Goal: Task Accomplishment & Management: Manage account settings

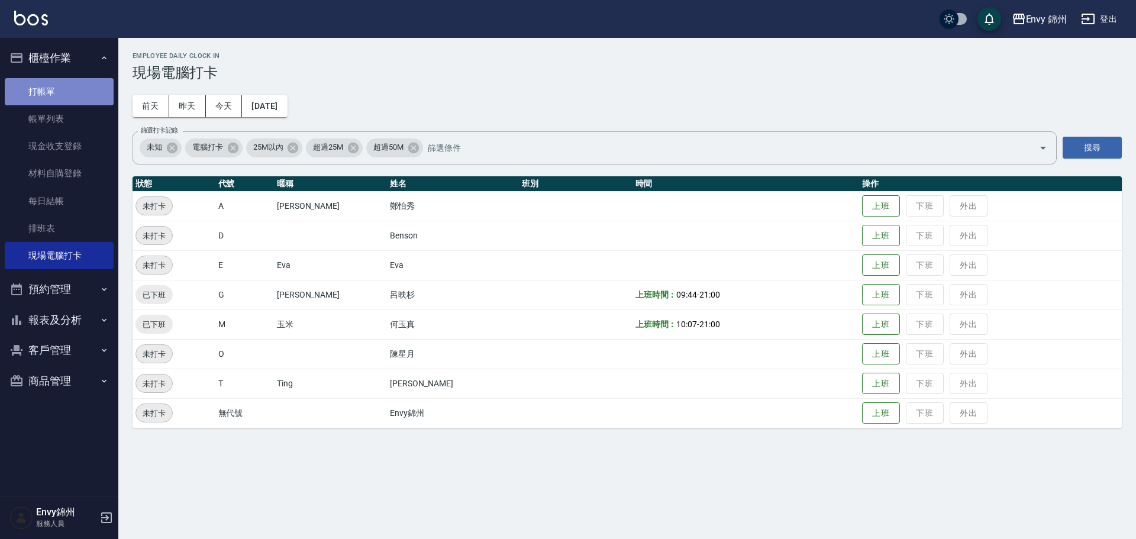
click at [28, 90] on link "打帳單" at bounding box center [59, 91] width 109 height 27
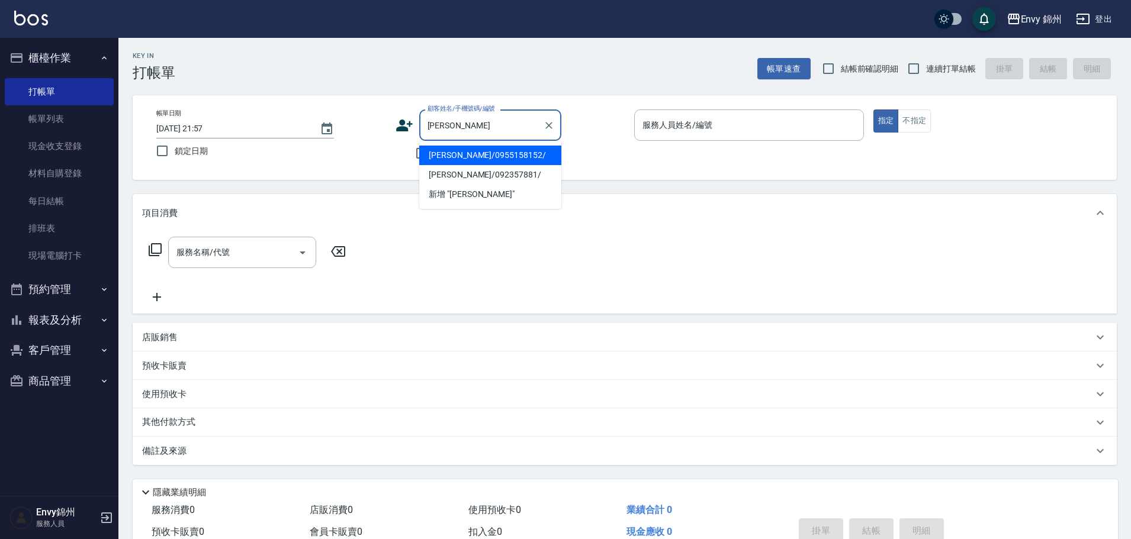
click at [524, 157] on li "[PERSON_NAME]/0955158152/" at bounding box center [490, 156] width 142 height 20
type input "[PERSON_NAME]/0955158152/"
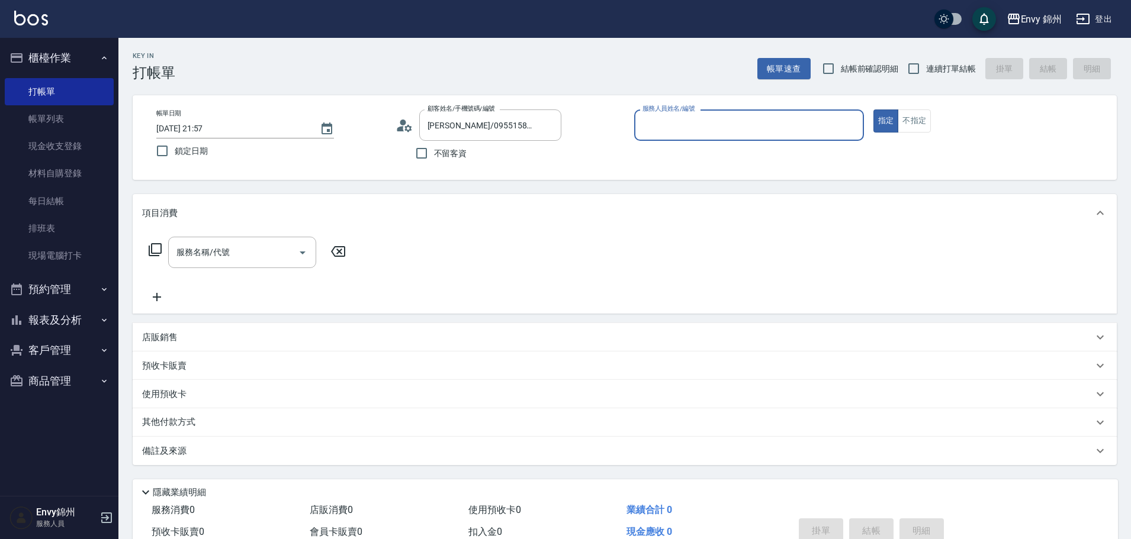
type input "[PERSON_NAME]-A"
click at [240, 243] on input "服務名稱/代號" at bounding box center [233, 252] width 120 height 21
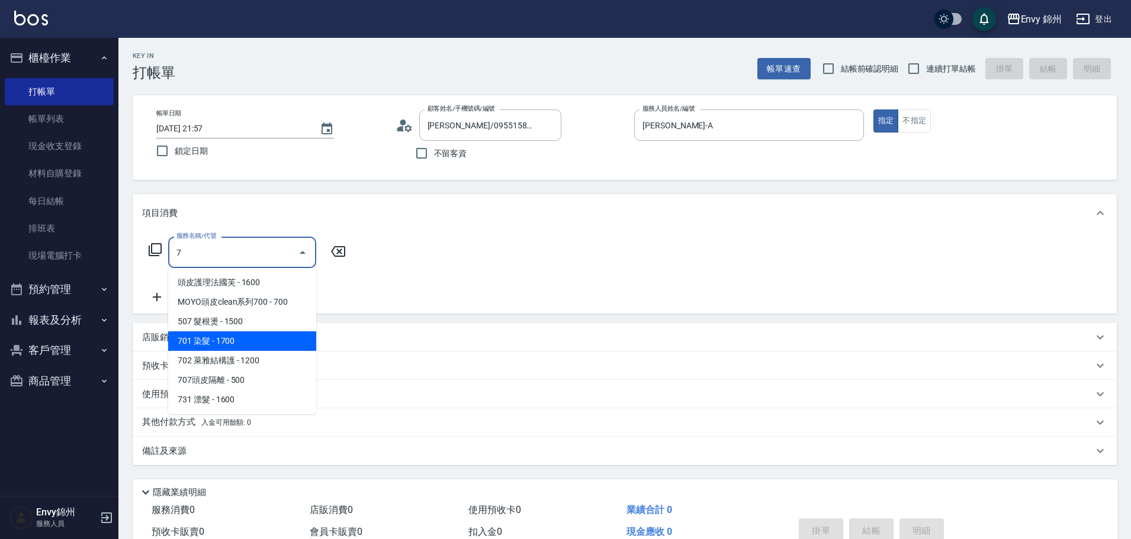
click at [243, 337] on span "701 染髮 - 1700" at bounding box center [242, 341] width 148 height 20
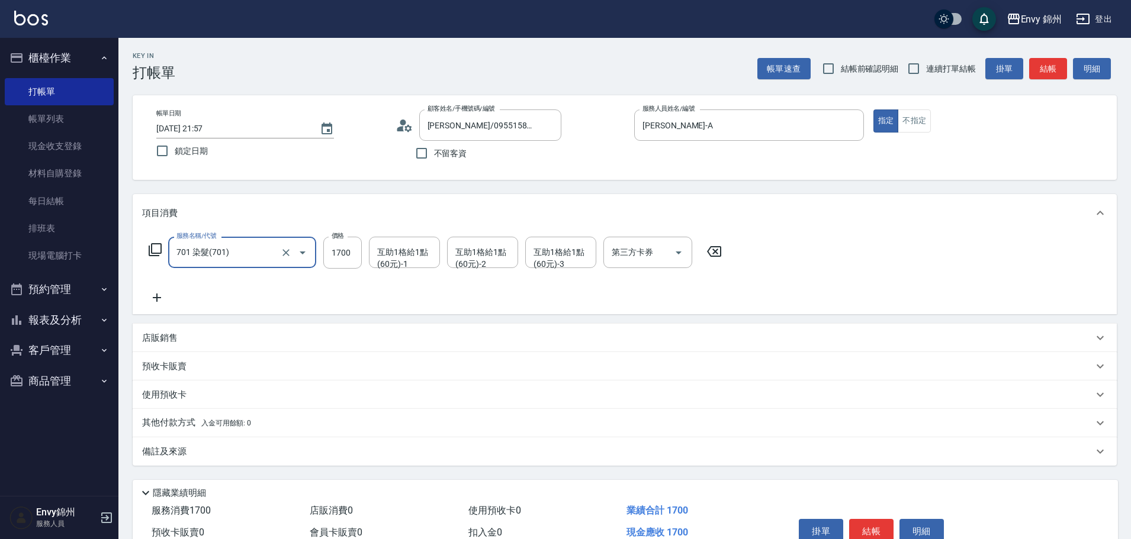
type input "701 染髮(701)"
click at [343, 239] on label "價格" at bounding box center [337, 235] width 12 height 9
click at [343, 239] on input "1700" at bounding box center [342, 253] width 38 height 32
type input "3000"
click at [159, 292] on icon at bounding box center [157, 298] width 30 height 14
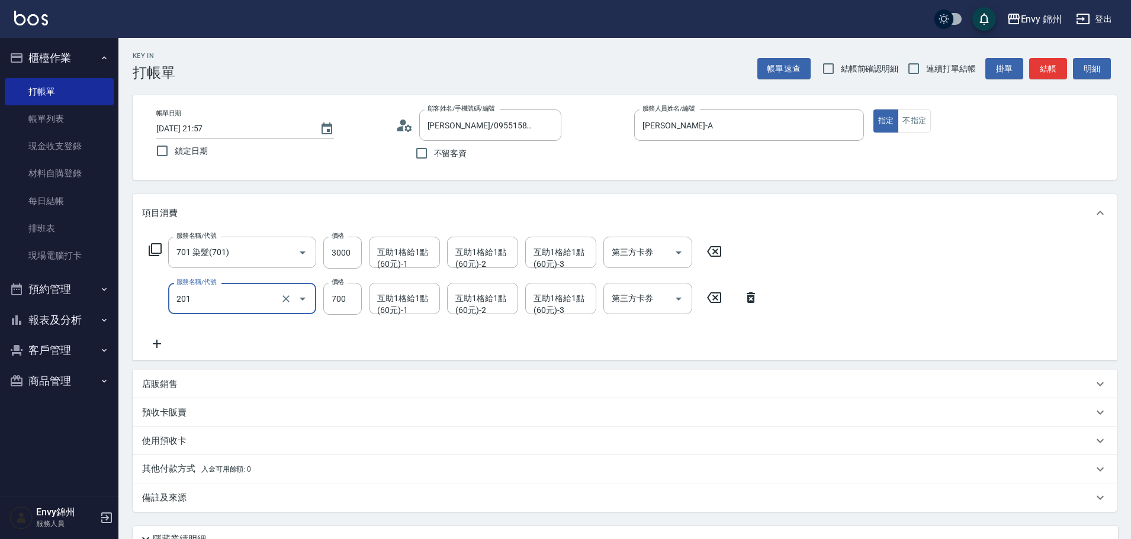
type input "201 剪髮(201)"
type input "1200"
click at [152, 344] on icon at bounding box center [157, 344] width 30 height 14
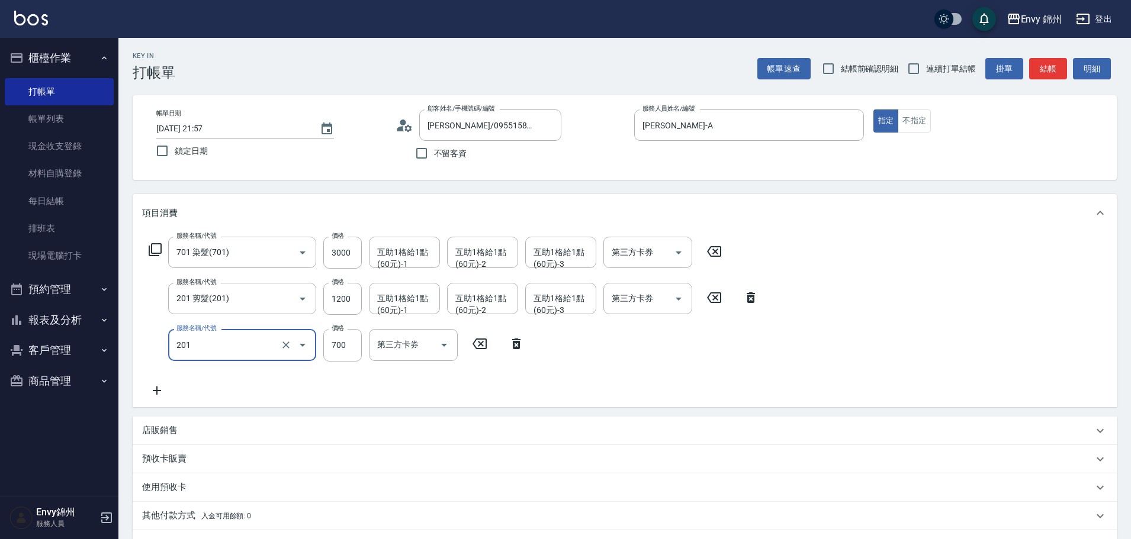
type input "201 剪髮(201)"
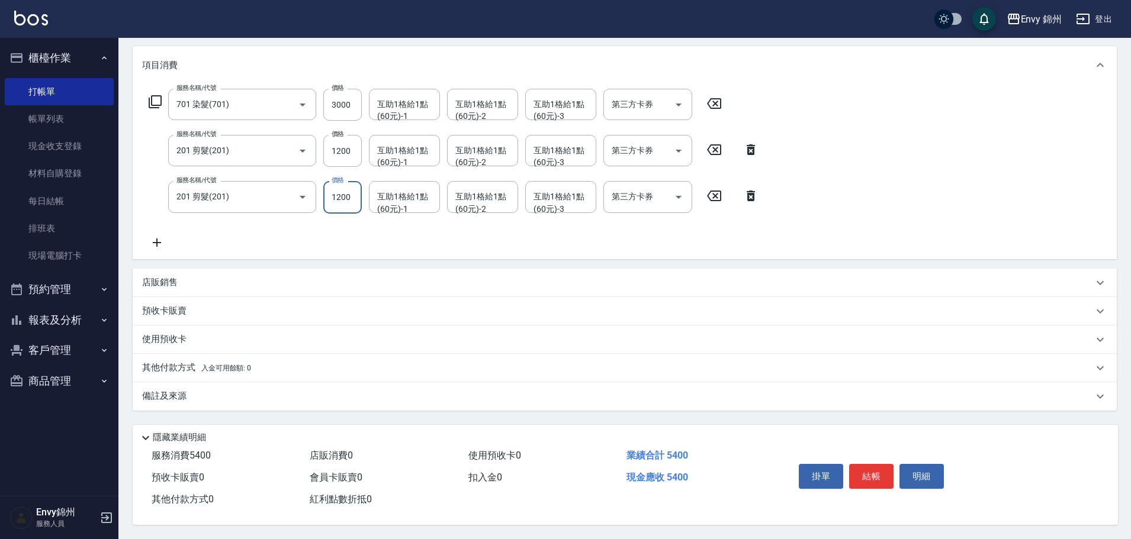
scroll to position [59, 0]
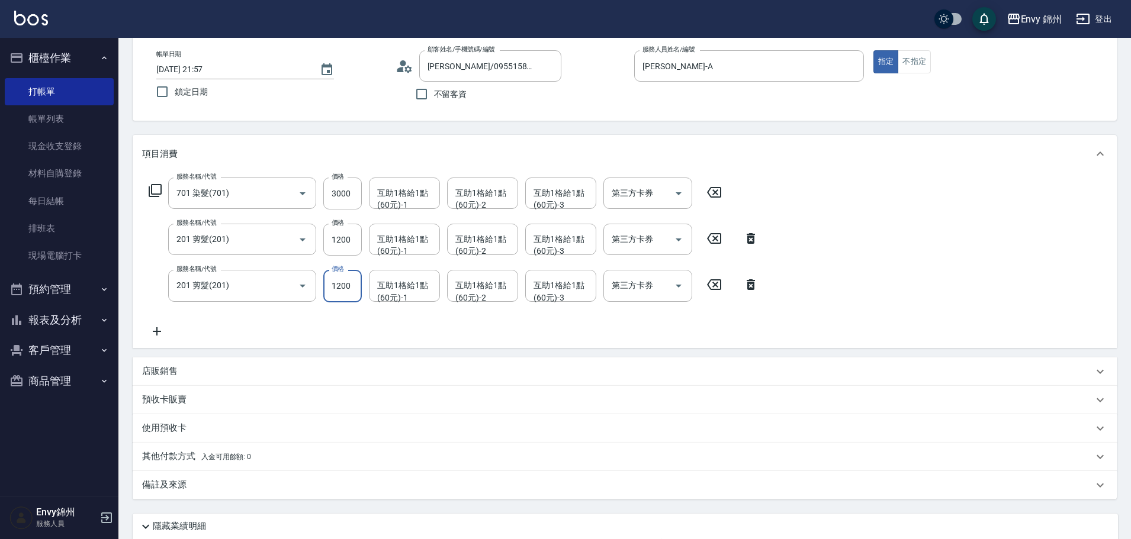
type input "1200"
drag, startPoint x: 162, startPoint y: 373, endPoint x: 162, endPoint y: 391, distance: 17.2
click at [162, 373] on p "店販銷售" at bounding box center [160, 371] width 36 height 12
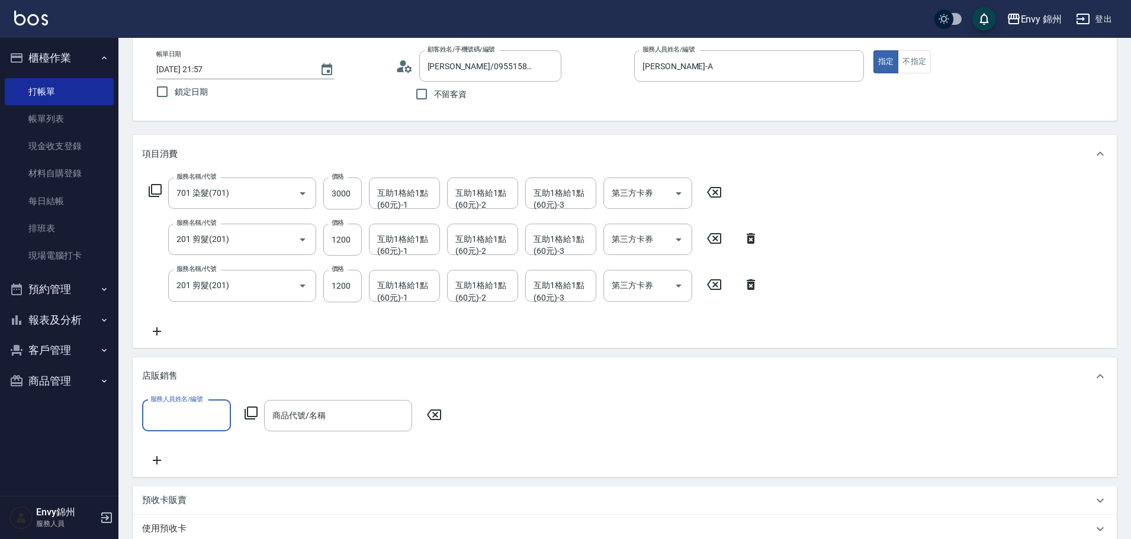
scroll to position [0, 0]
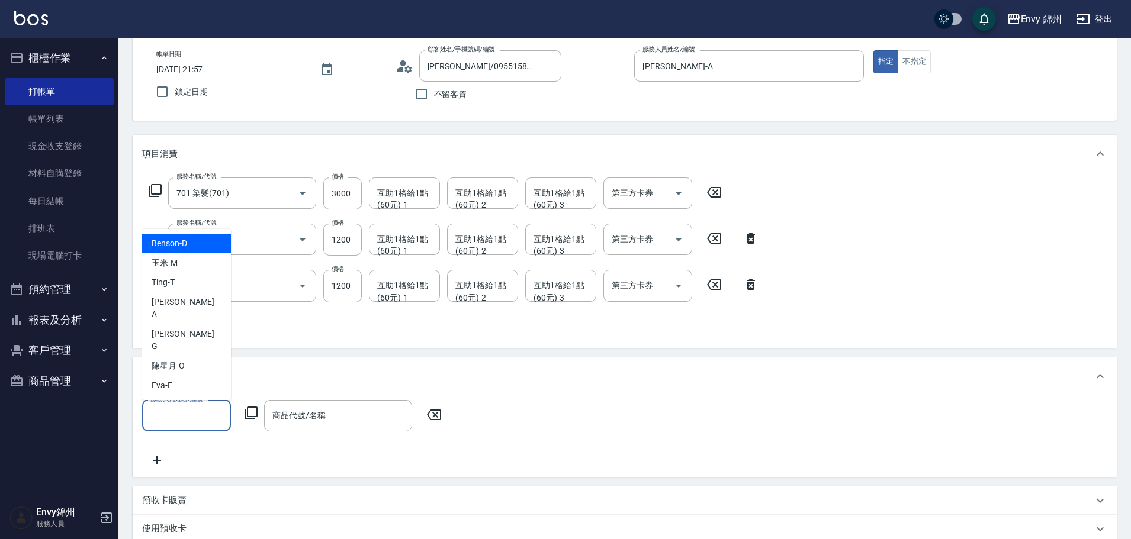
click at [196, 424] on input "服務人員姓名/編號" at bounding box center [186, 415] width 78 height 21
click at [193, 324] on div "[PERSON_NAME] -A" at bounding box center [186, 308] width 89 height 32
type input "[PERSON_NAME]-A"
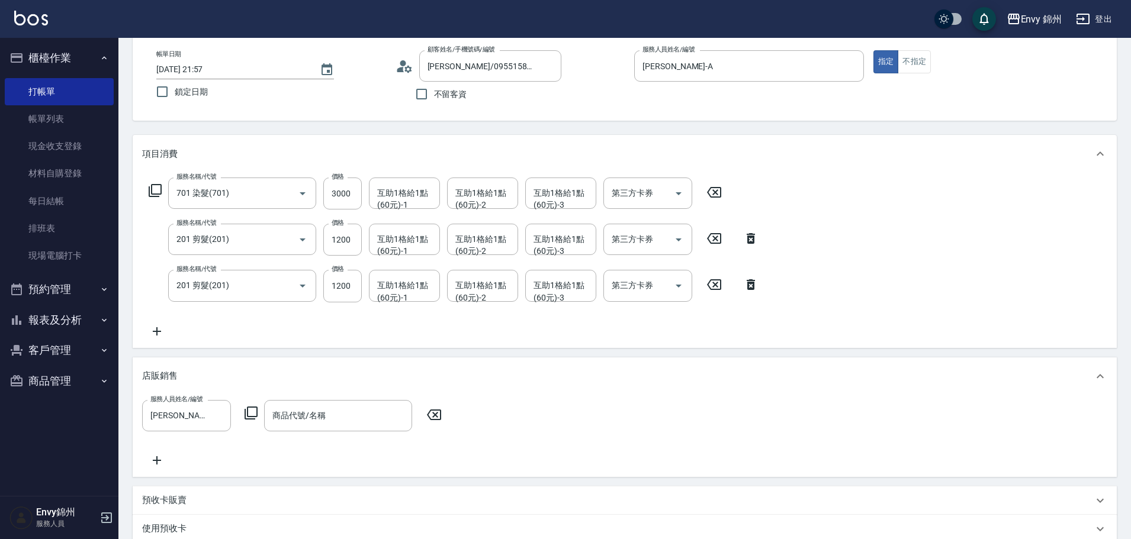
click at [251, 410] on icon at bounding box center [251, 413] width 14 height 14
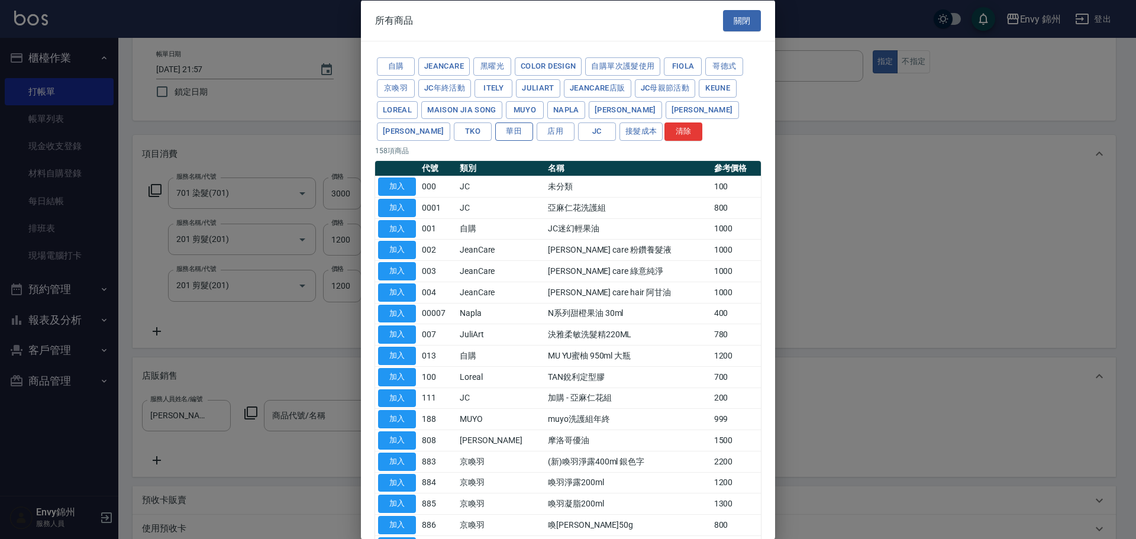
click at [495, 131] on button "華田" at bounding box center [514, 132] width 38 height 18
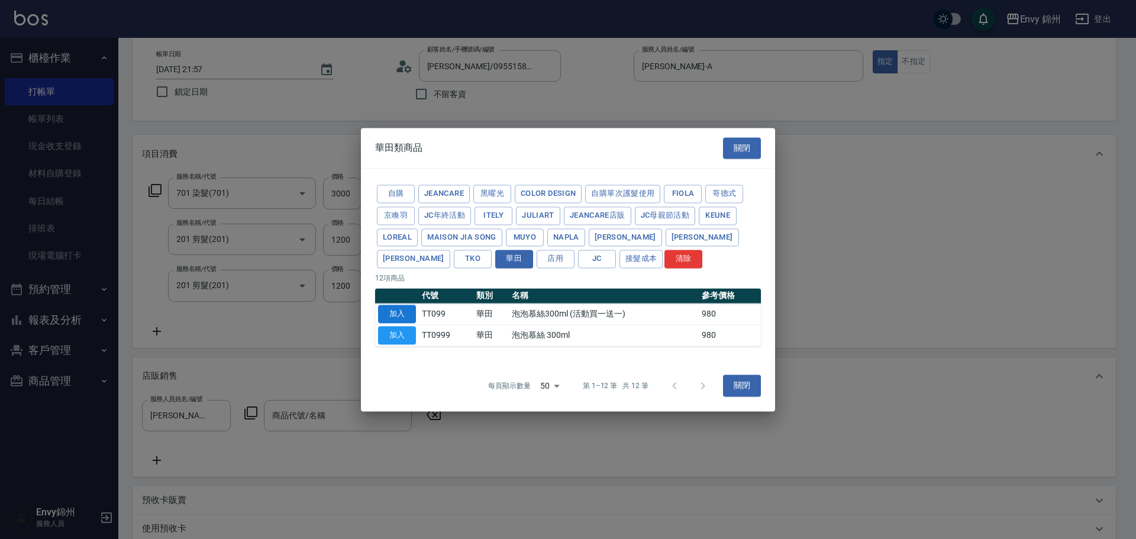
click at [403, 314] on button "加入" at bounding box center [397, 314] width 38 height 18
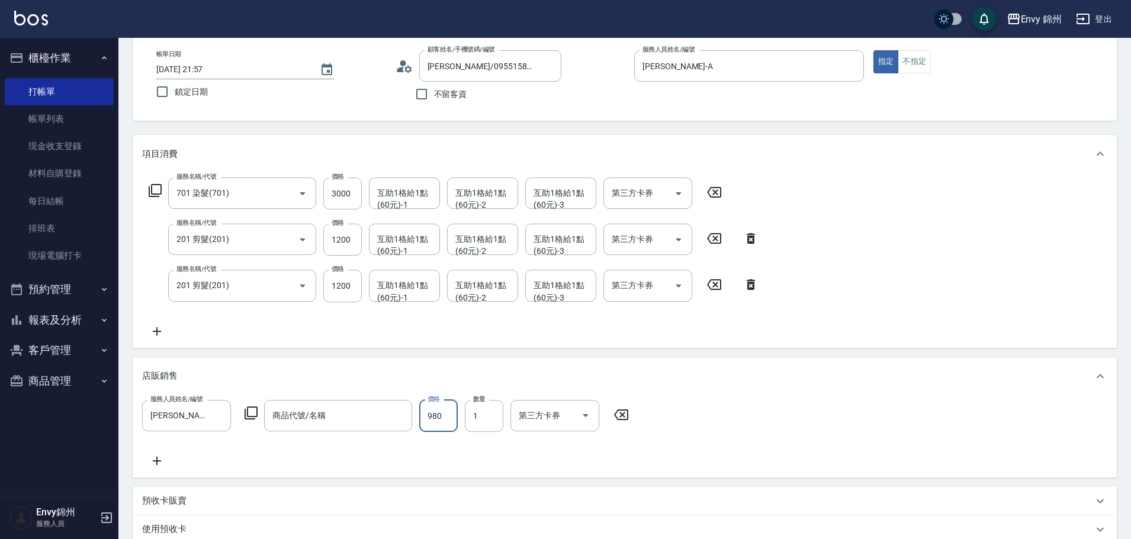
click at [425, 423] on input "980" at bounding box center [438, 416] width 38 height 32
click at [623, 410] on icon at bounding box center [621, 415] width 14 height 11
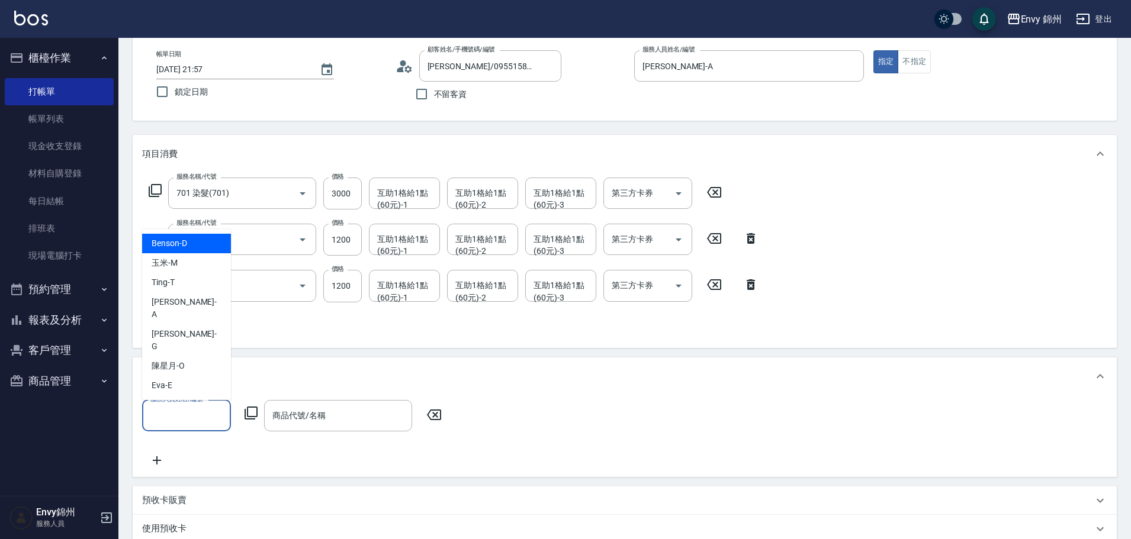
click at [201, 418] on input "服務人員姓名/編號" at bounding box center [186, 415] width 78 height 21
click at [197, 324] on div "Annie -A" at bounding box center [186, 308] width 89 height 32
type input "Annie-A"
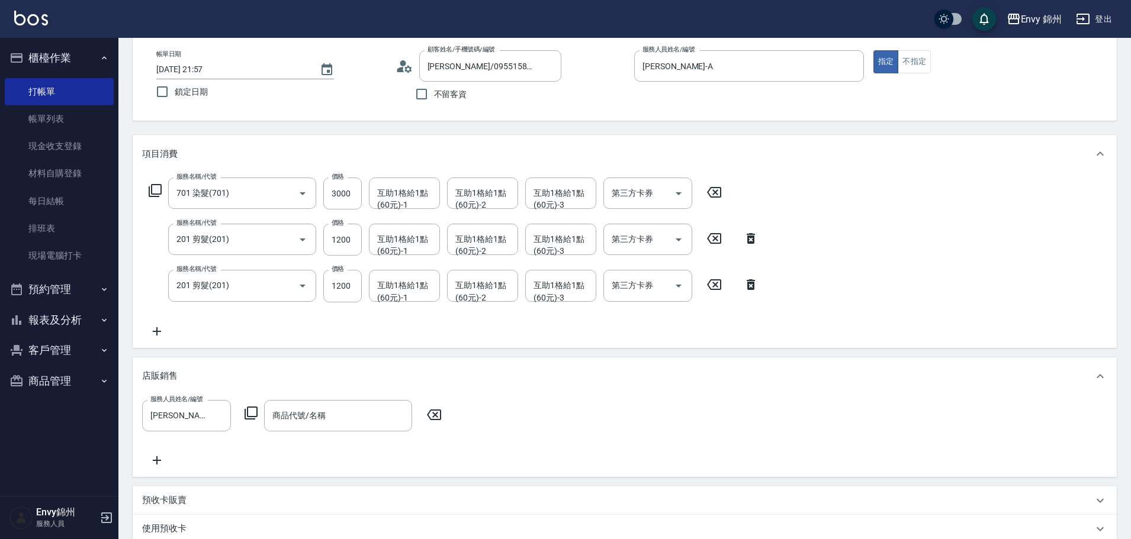
click at [258, 413] on div "服務人員姓名/編號 Annie-A 服務人員姓名/編號 商品代號/名稱 商品代號/名稱" at bounding box center [295, 415] width 307 height 31
click at [251, 413] on icon at bounding box center [251, 413] width 14 height 14
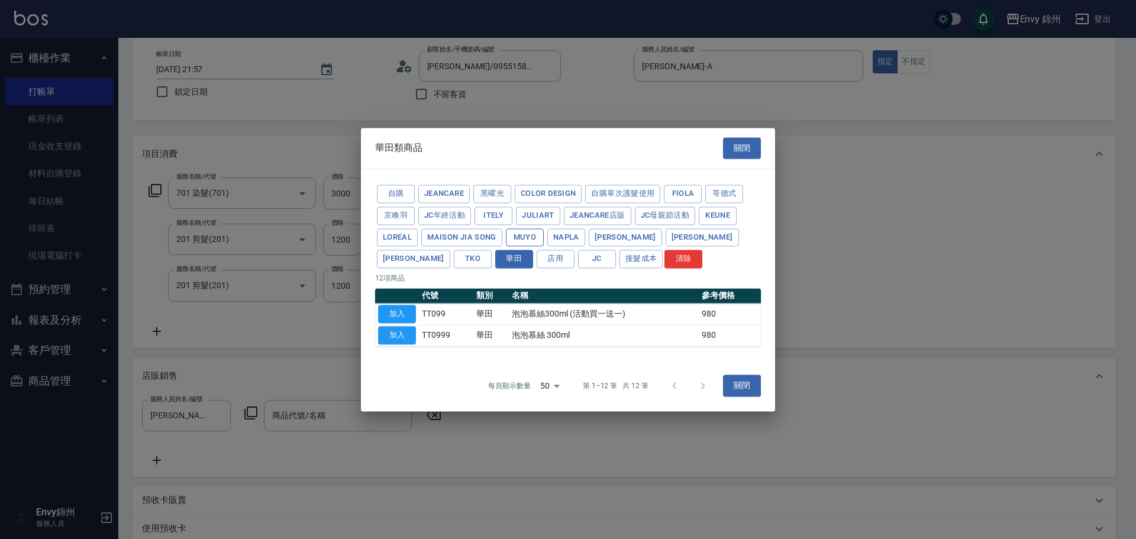
click at [518, 240] on button "MUYO" at bounding box center [525, 237] width 38 height 18
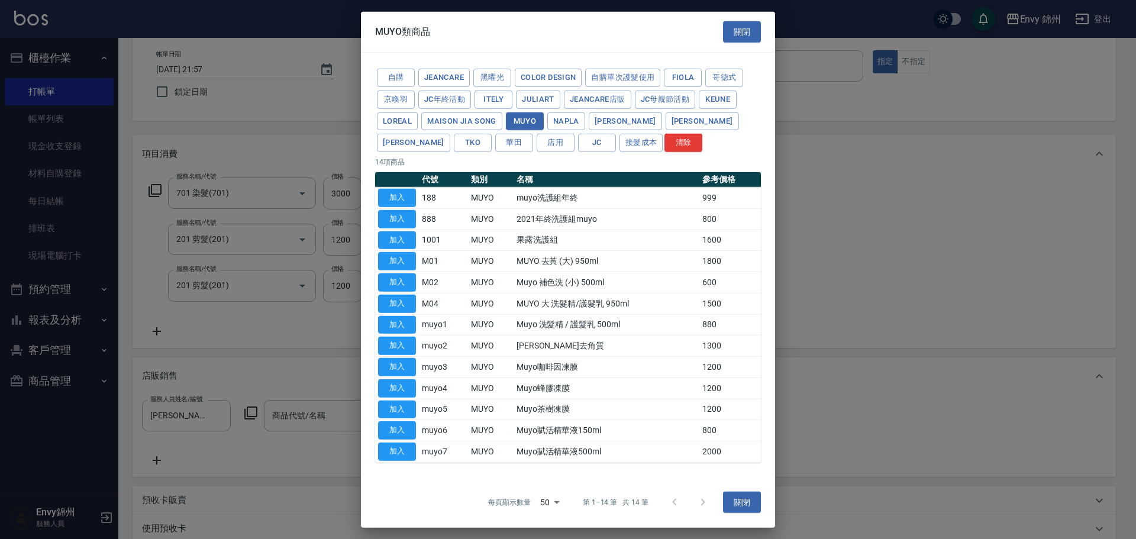
click at [408, 281] on button "加入" at bounding box center [397, 282] width 38 height 18
type input "Muyo 補色洗 (小) 500ml"
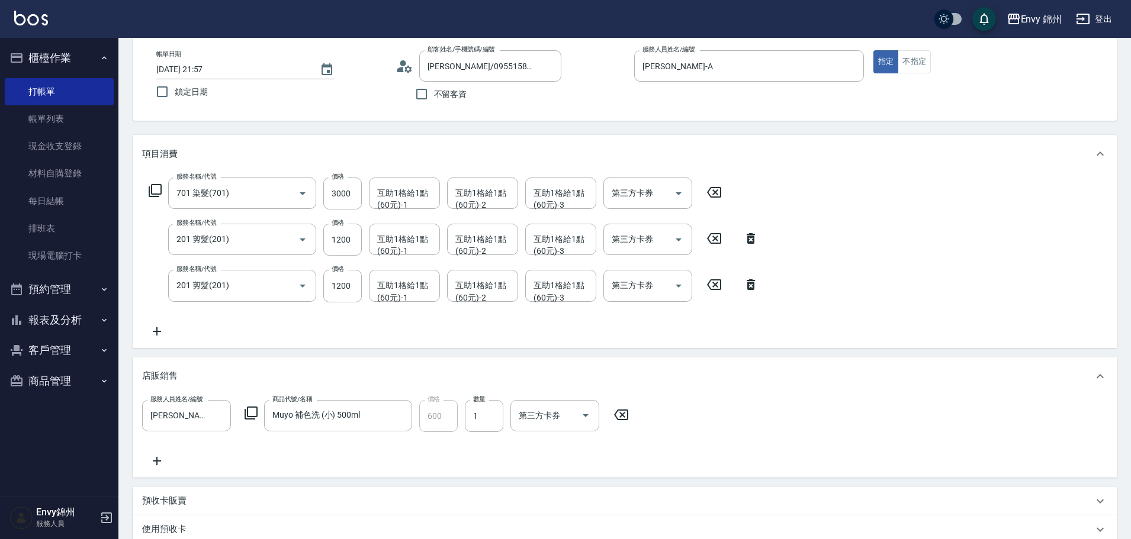
scroll to position [255, 0]
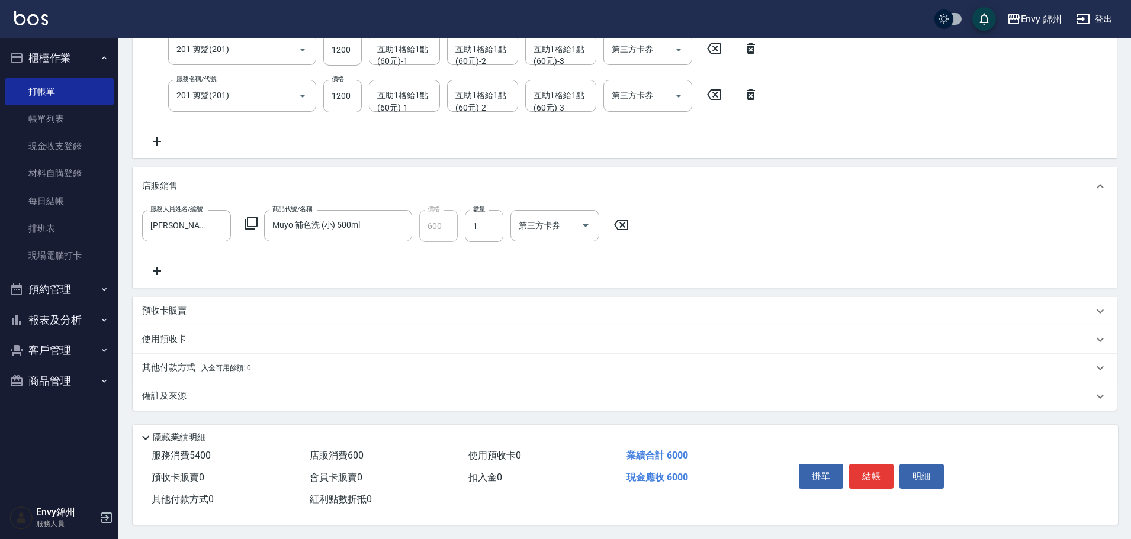
click at [162, 382] on div "備註及來源" at bounding box center [625, 396] width 984 height 28
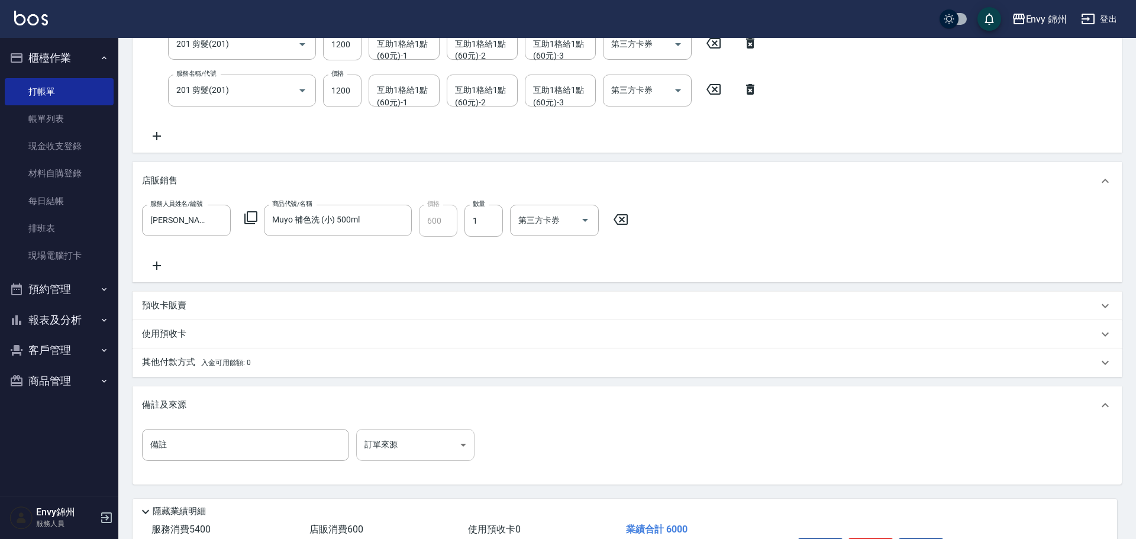
click at [374, 439] on body "Envy 錦州 登出 櫃檯作業 打帳單 帳單列表 現金收支登錄 材料自購登錄 每日結帳 排班表 現場電腦打卡 預約管理 預約管理 單日預約紀錄 單週預約紀錄 …" at bounding box center [568, 179] width 1136 height 868
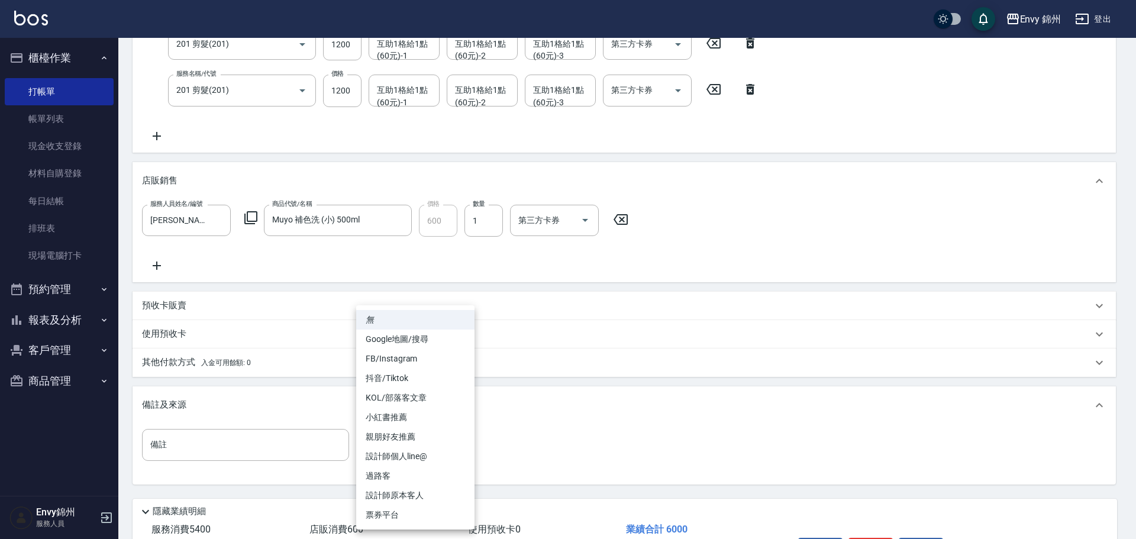
click at [421, 491] on li "設計師原本客人" at bounding box center [415, 496] width 118 height 20
type input "設計師原本客人"
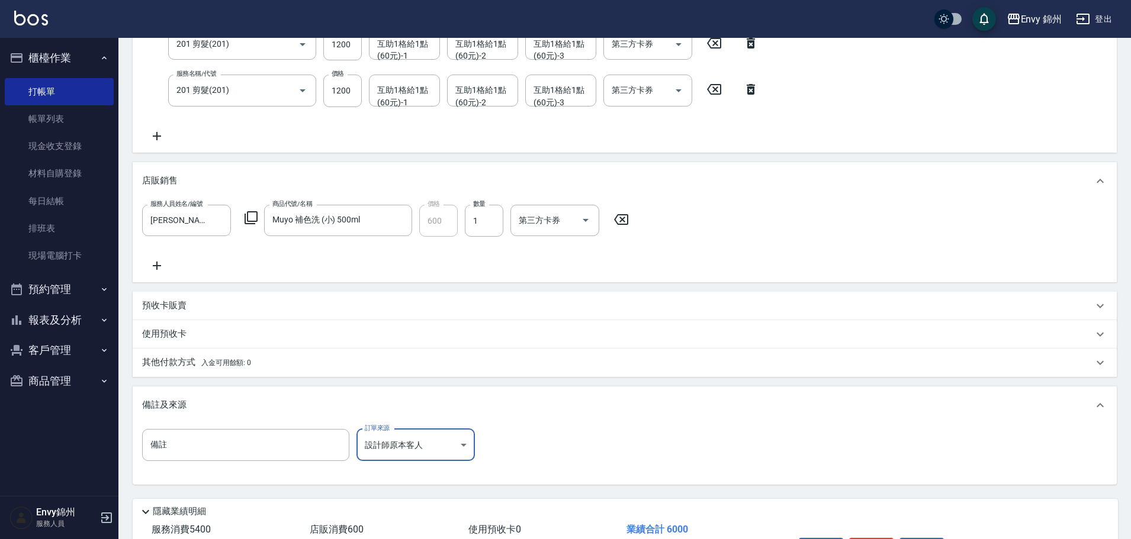
click at [181, 363] on p "其他付款方式 入金可用餘額: 0" at bounding box center [196, 362] width 109 height 13
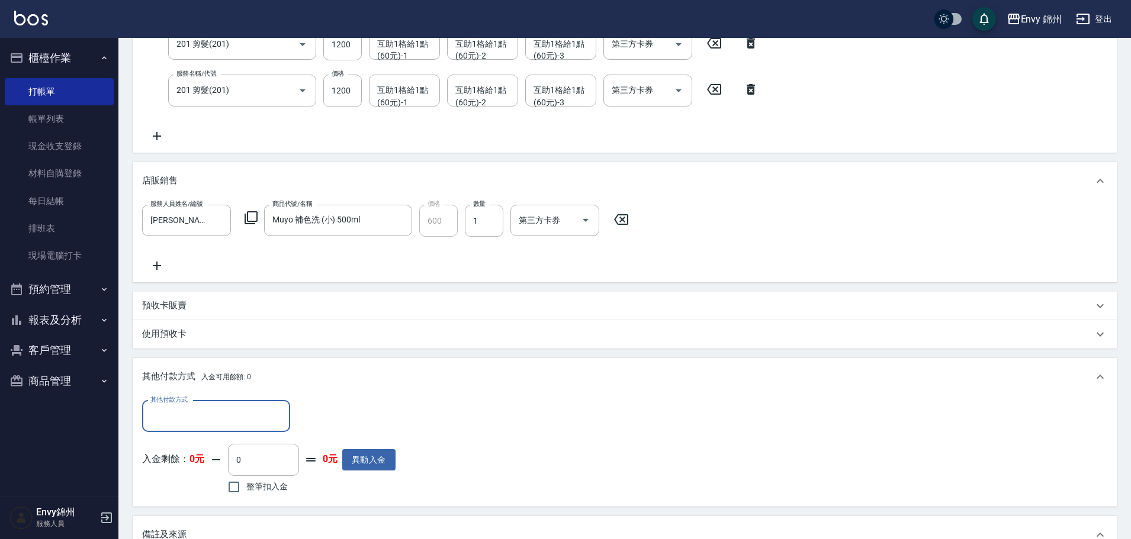
scroll to position [0, 0]
click at [189, 418] on input "其他付款方式" at bounding box center [215, 416] width 137 height 21
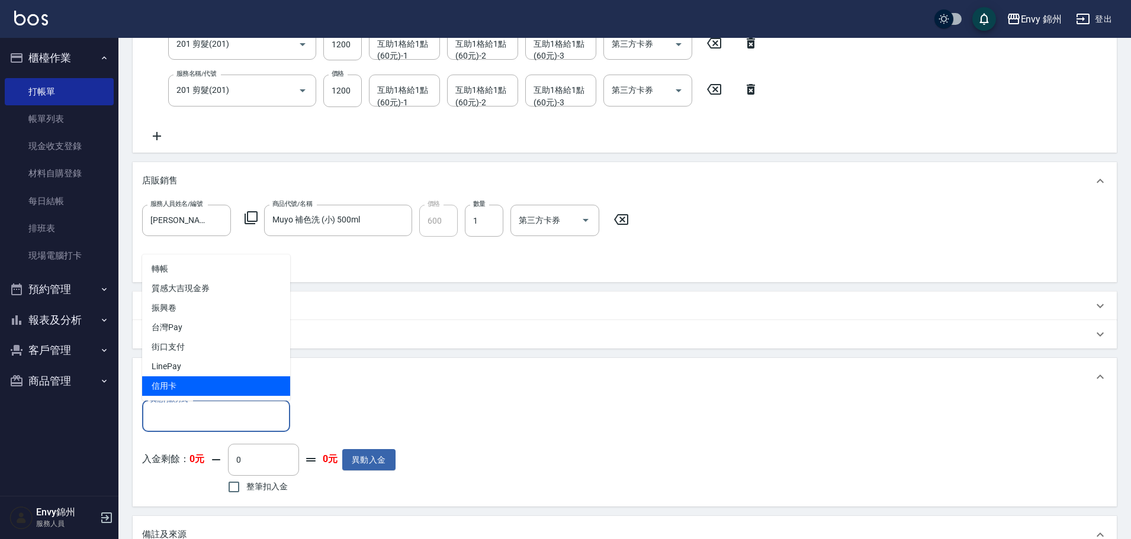
drag, startPoint x: 192, startPoint y: 391, endPoint x: 199, endPoint y: 398, distance: 10.1
click at [192, 390] on span "信用卡" at bounding box center [216, 386] width 148 height 20
type input "信用卡"
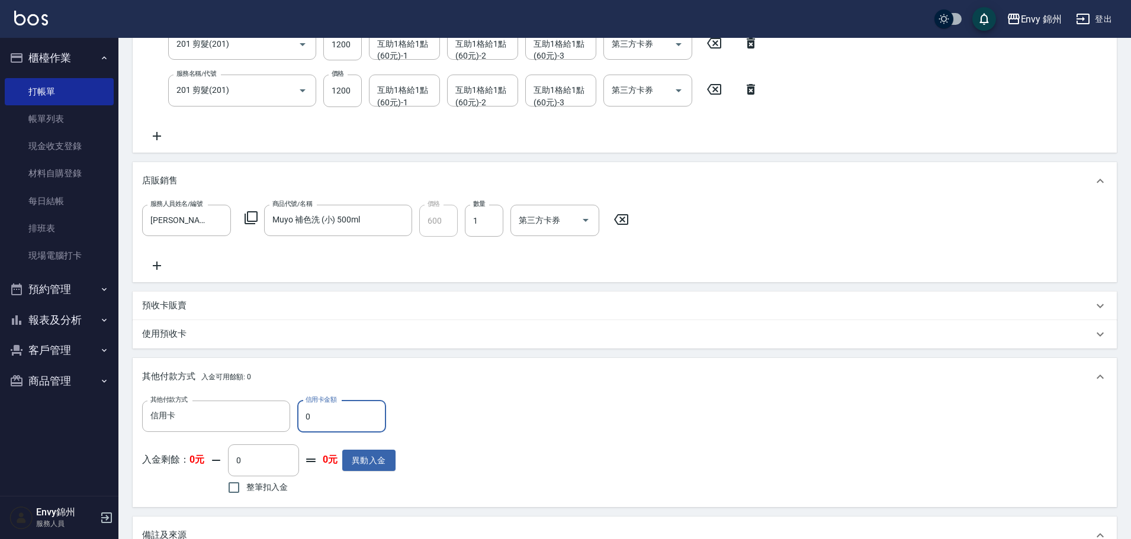
drag, startPoint x: 323, startPoint y: 421, endPoint x: 295, endPoint y: 418, distance: 27.9
click at [295, 418] on div "其他付款方式 信用卡 其他付款方式 信用卡金額 0 信用卡金額" at bounding box center [268, 417] width 253 height 32
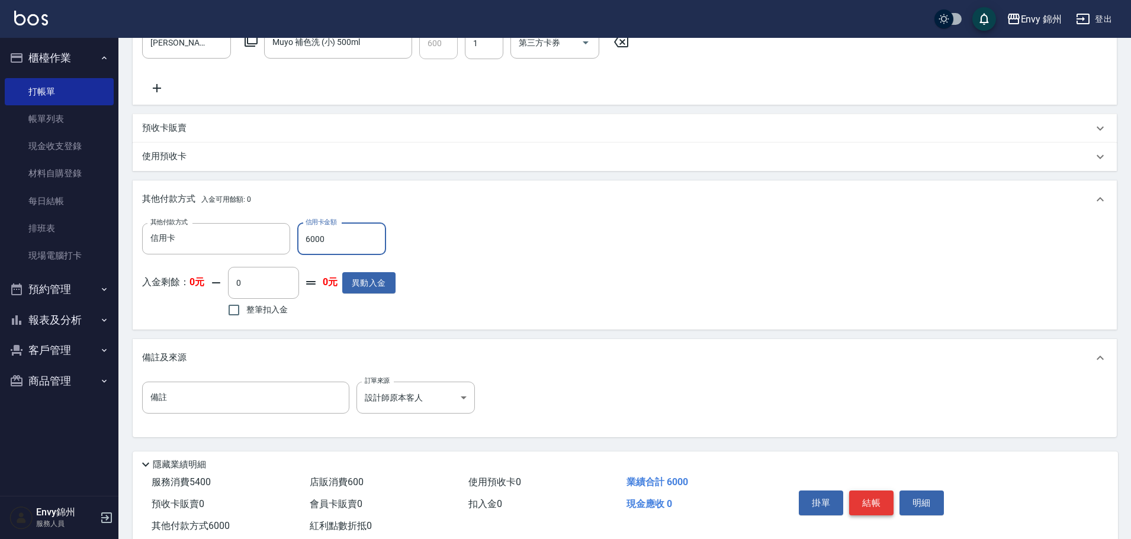
type input "6000"
click at [868, 503] on button "結帳" at bounding box center [871, 503] width 44 height 25
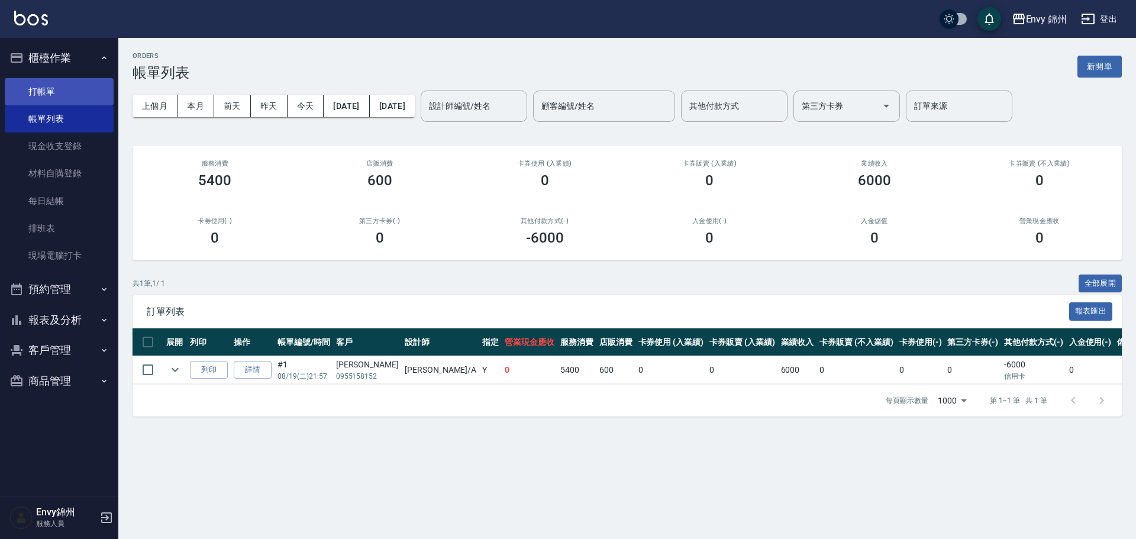
click at [36, 86] on link "打帳單" at bounding box center [59, 91] width 109 height 27
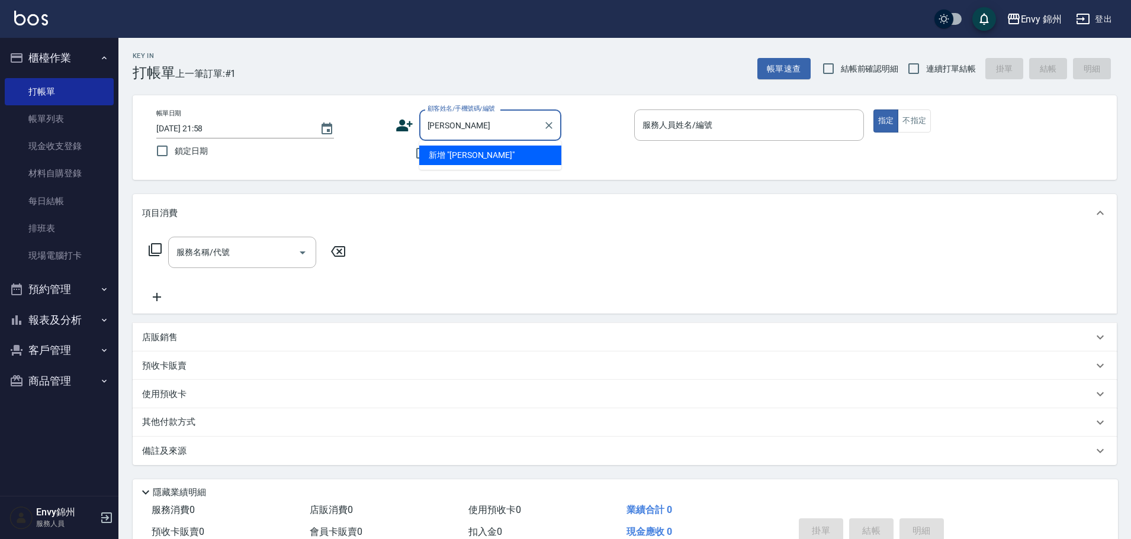
type input "盧素妤"
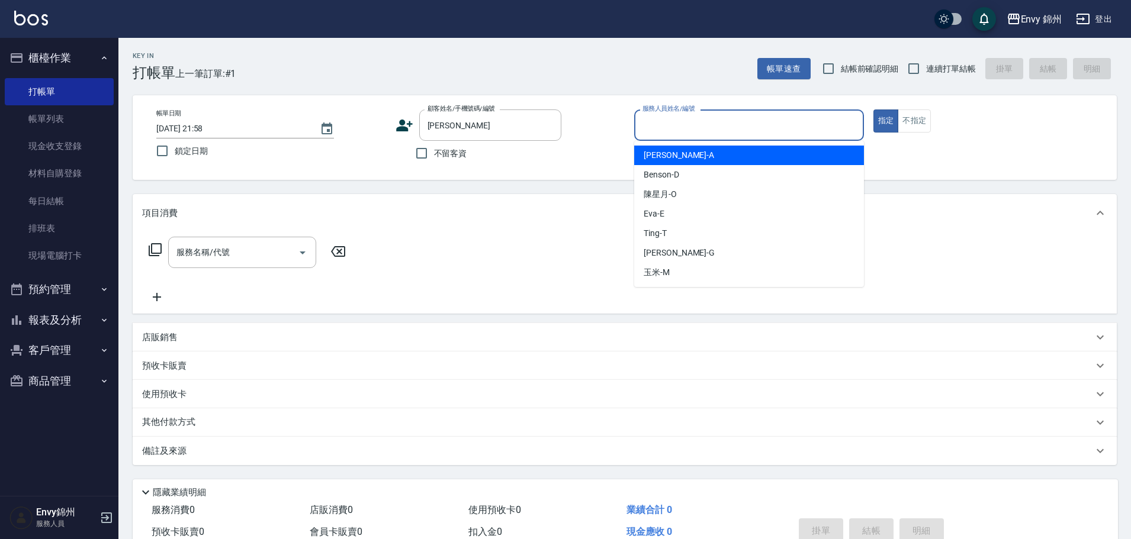
click at [644, 117] on input "服務人員姓名/編號" at bounding box center [748, 125] width 219 height 21
click at [684, 163] on div "Annie -A" at bounding box center [749, 156] width 230 height 20
type input "Annie-A"
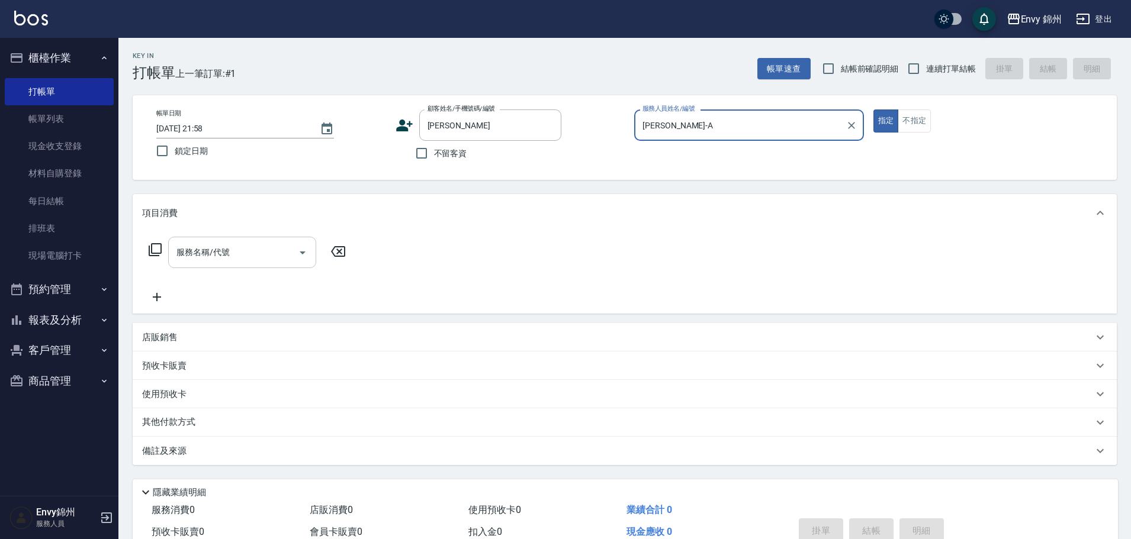
click at [230, 268] on div "服務名稱/代號" at bounding box center [242, 252] width 148 height 31
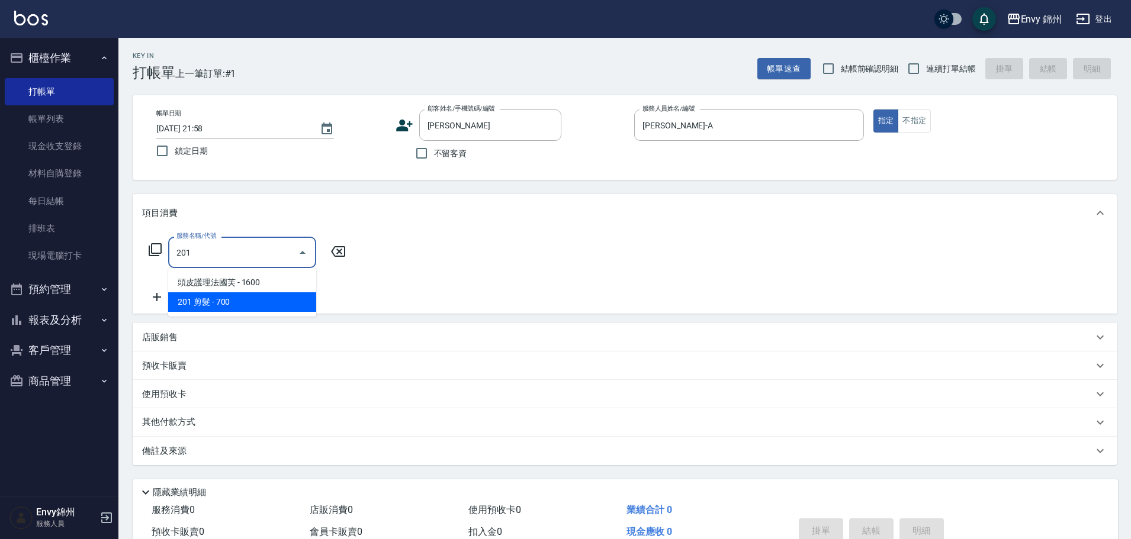
type input "201 剪髮(201)"
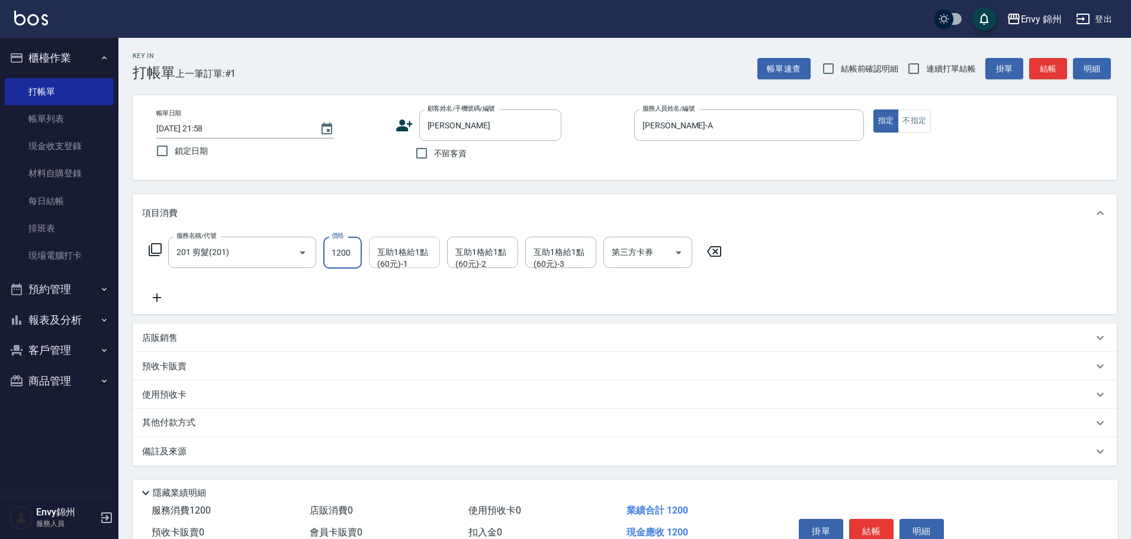
type input "1200"
click at [377, 256] on div "互助1格給1點(60元)-1 互助1格給1點(60元)-1" at bounding box center [404, 252] width 71 height 31
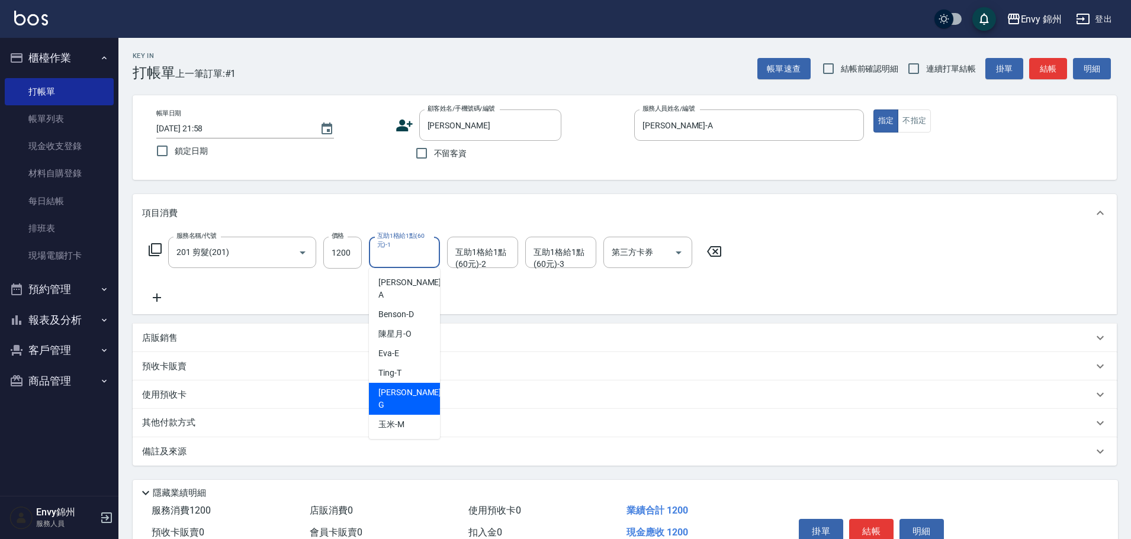
click at [403, 383] on div "杉杉 -G" at bounding box center [404, 399] width 71 height 32
type input "杉杉-G"
click at [276, 458] on div "備註及來源" at bounding box center [617, 452] width 951 height 12
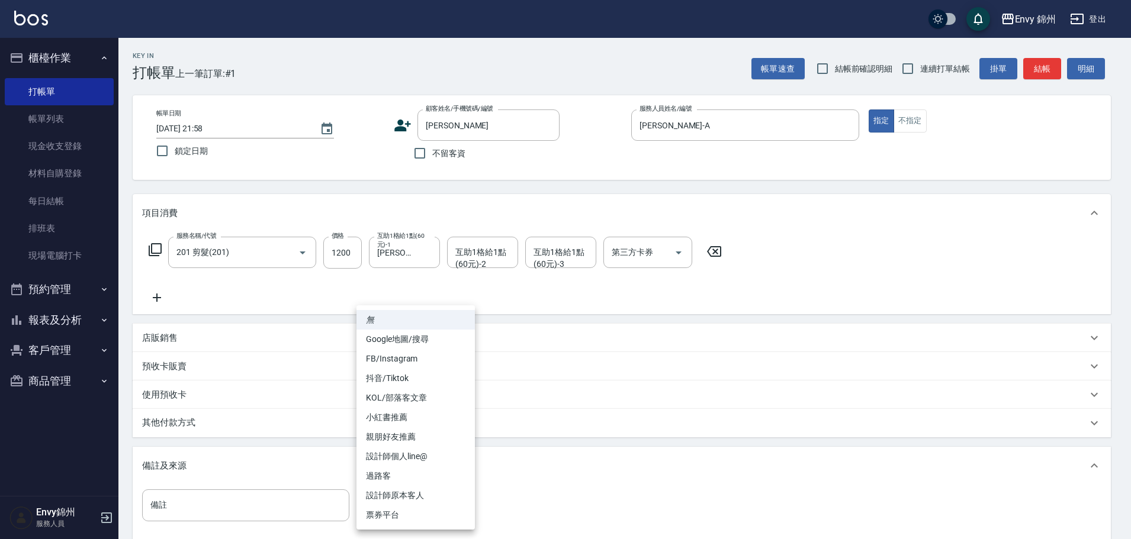
click at [426, 508] on body "Envy 錦州 登出 櫃檯作業 打帳單 帳單列表 現金收支登錄 材料自購登錄 每日結帳 排班表 現場電腦打卡 預約管理 預約管理 單日預約紀錄 單週預約紀錄 …" at bounding box center [565, 337] width 1131 height 674
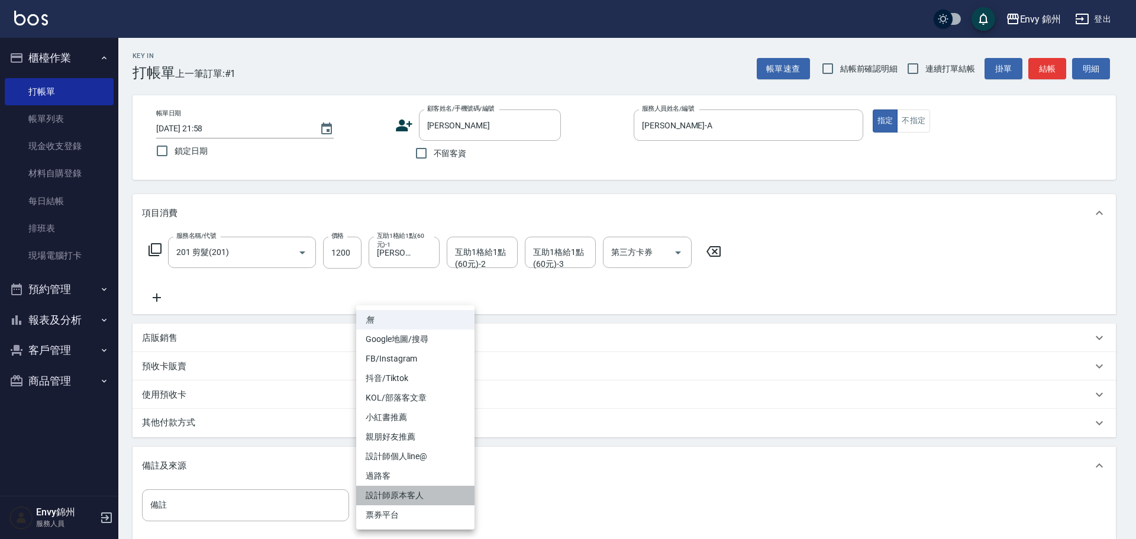
click at [429, 494] on li "設計師原本客人" at bounding box center [415, 496] width 118 height 20
type input "設計師原本客人"
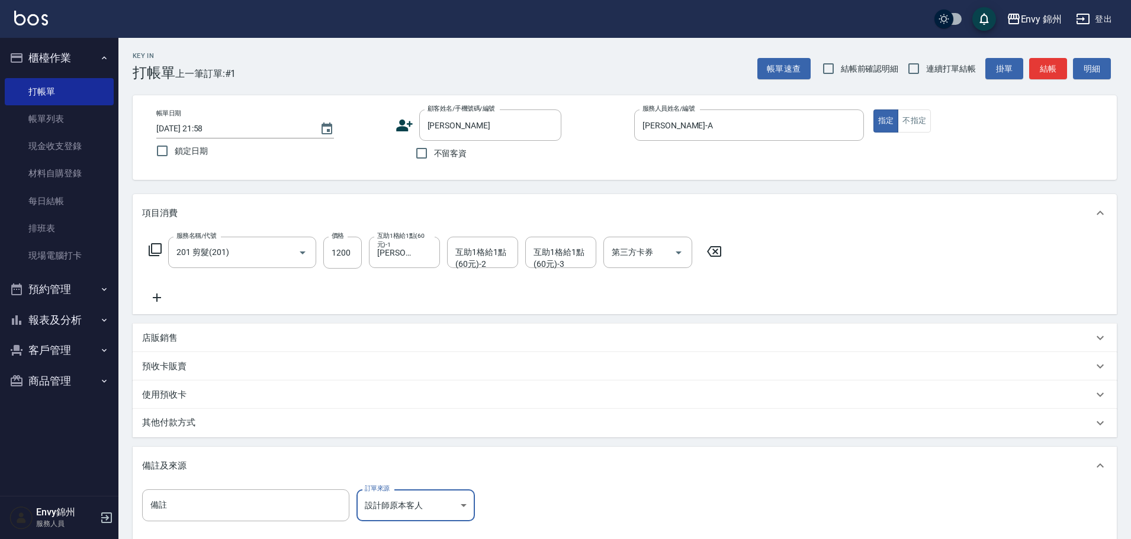
scroll to position [140, 0]
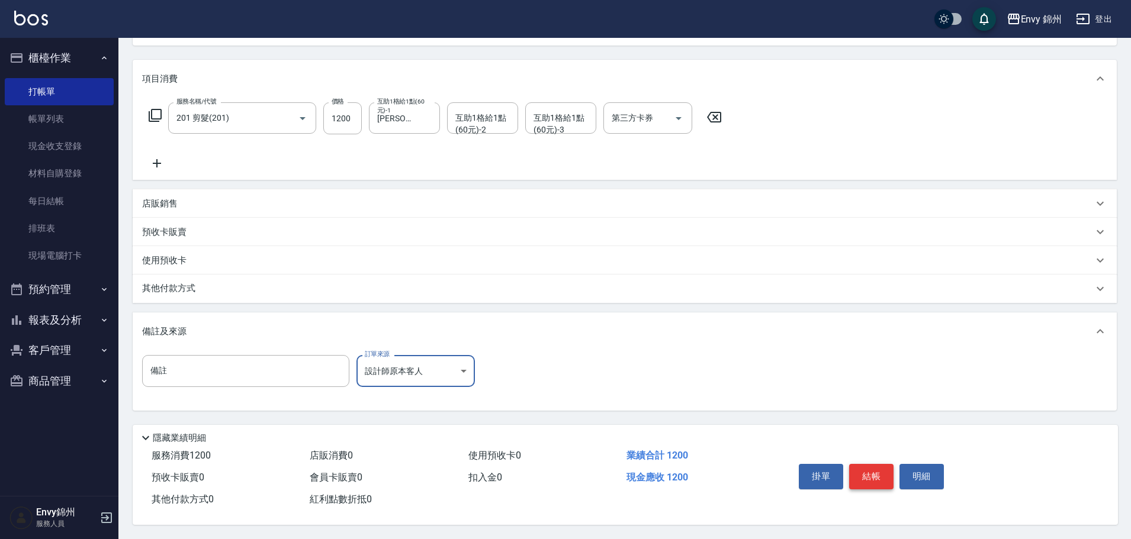
click at [871, 471] on button "結帳" at bounding box center [871, 476] width 44 height 25
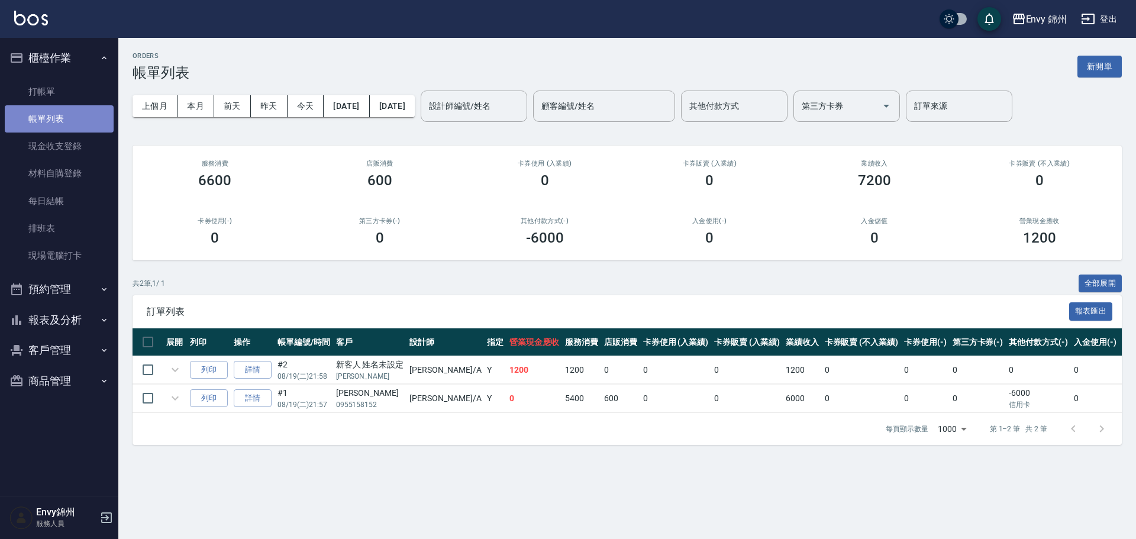
click at [44, 116] on link "帳單列表" at bounding box center [59, 118] width 109 height 27
click at [249, 397] on link "詳情" at bounding box center [253, 398] width 38 height 18
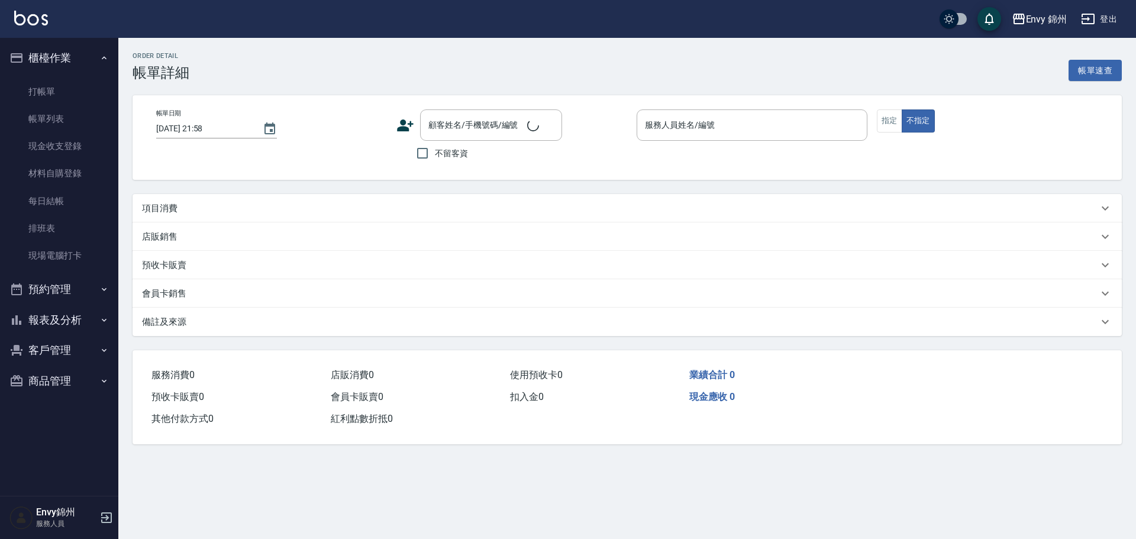
type input "2025/08/19 21:57"
type input "Annie-A"
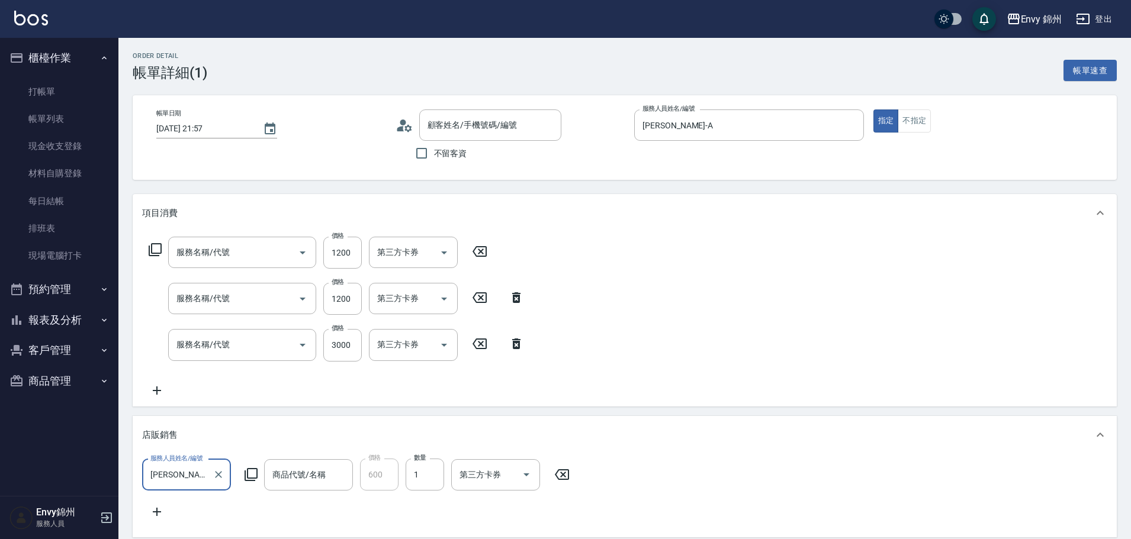
type input "廖婕伃/0955158152/"
type input "201 剪髮(201)"
type input "701 染髮(701)"
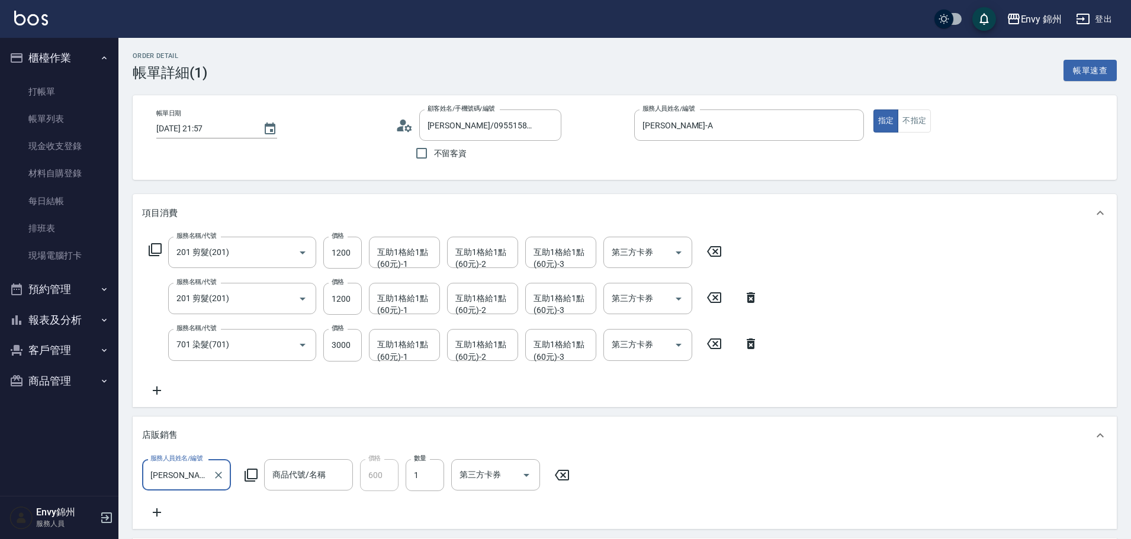
type input "Muyo 補色洗 (小) 500ml"
click at [401, 257] on div "互助1格給1點(60元)-1 互助1格給1點(60元)-1" at bounding box center [404, 252] width 71 height 31
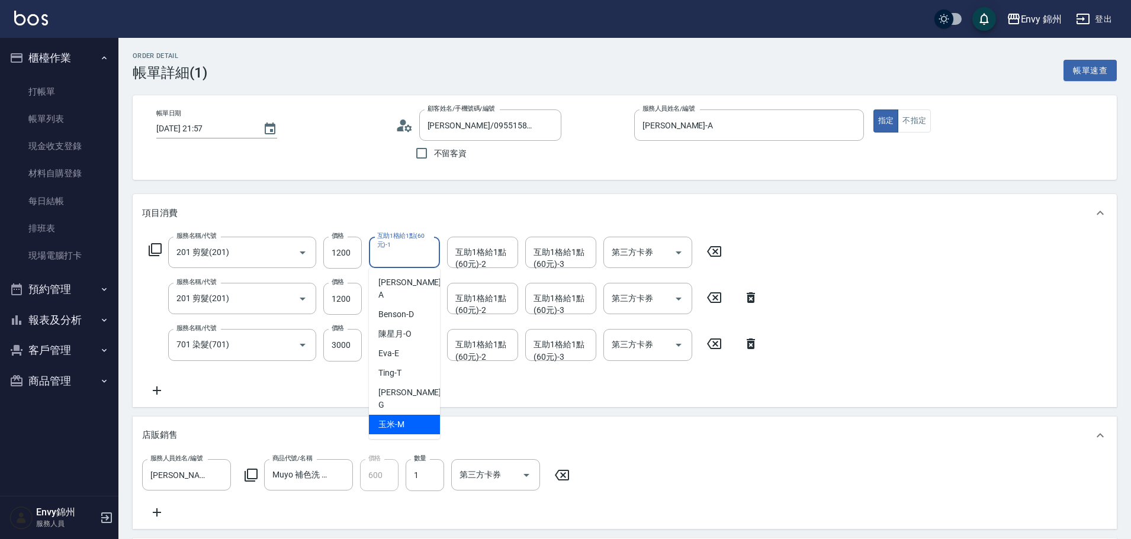
click at [417, 415] on div "玉米 -M" at bounding box center [404, 425] width 71 height 20
type input "玉米-M"
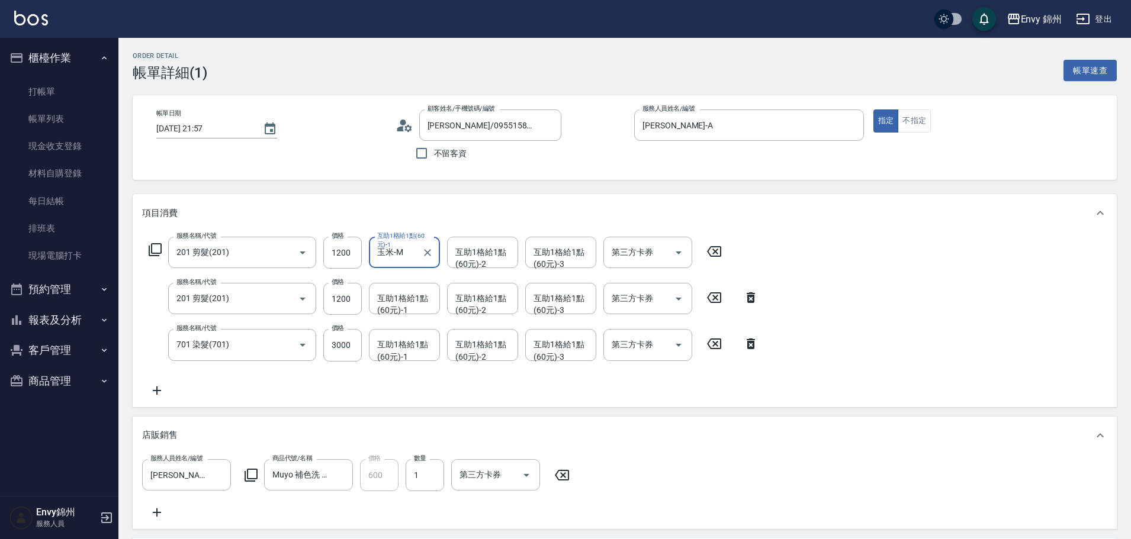
click at [395, 340] on div "互助1格給1點(60元)-1 互助1格給1點(60元)-1" at bounding box center [404, 344] width 71 height 31
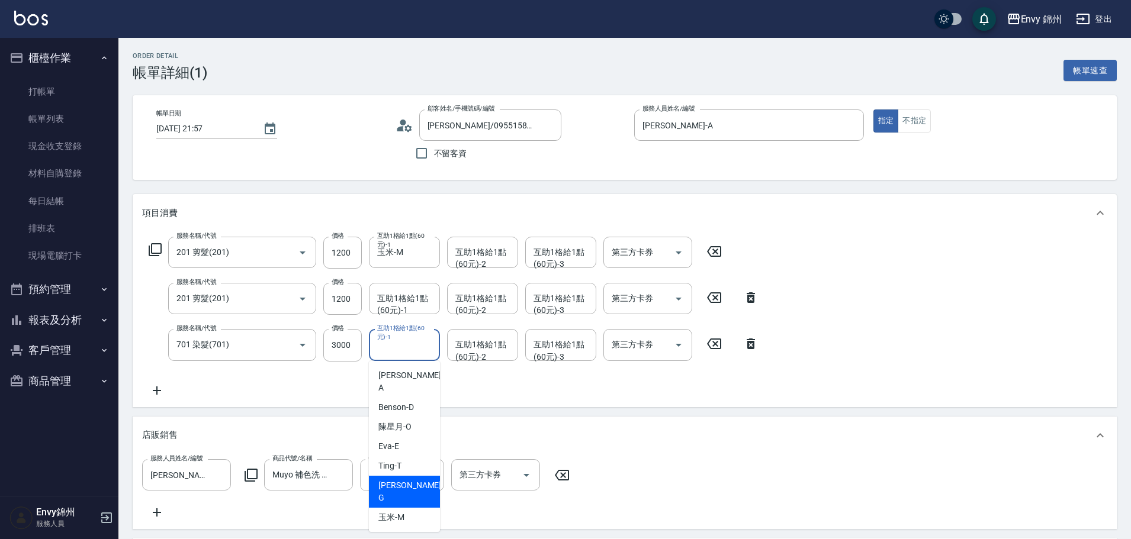
click at [398, 479] on span "杉杉 -G" at bounding box center [410, 491] width 65 height 25
type input "杉杉-G"
drag, startPoint x: 391, startPoint y: 297, endPoint x: 399, endPoint y: 305, distance: 11.7
click at [391, 297] on div "互助1格給1點(60元)-1 互助1格給1點(60元)-1" at bounding box center [404, 298] width 71 height 31
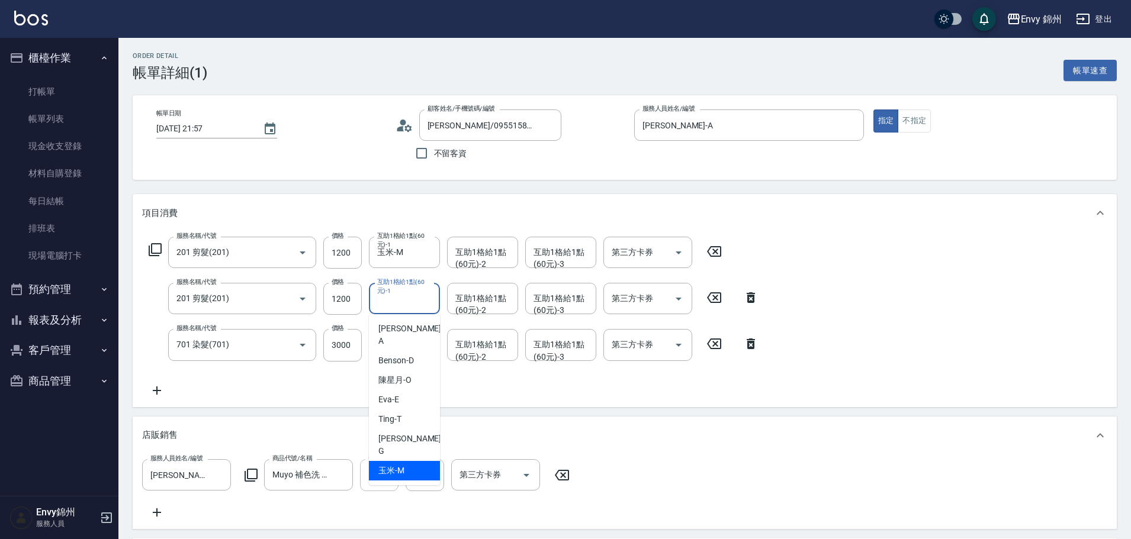
click at [401, 465] on span "玉米 -M" at bounding box center [391, 471] width 26 height 12
type input "玉米-M"
click at [472, 353] on div "互助1格給1點(60元)-2 互助1格給1點(60元)-2" at bounding box center [482, 344] width 71 height 31
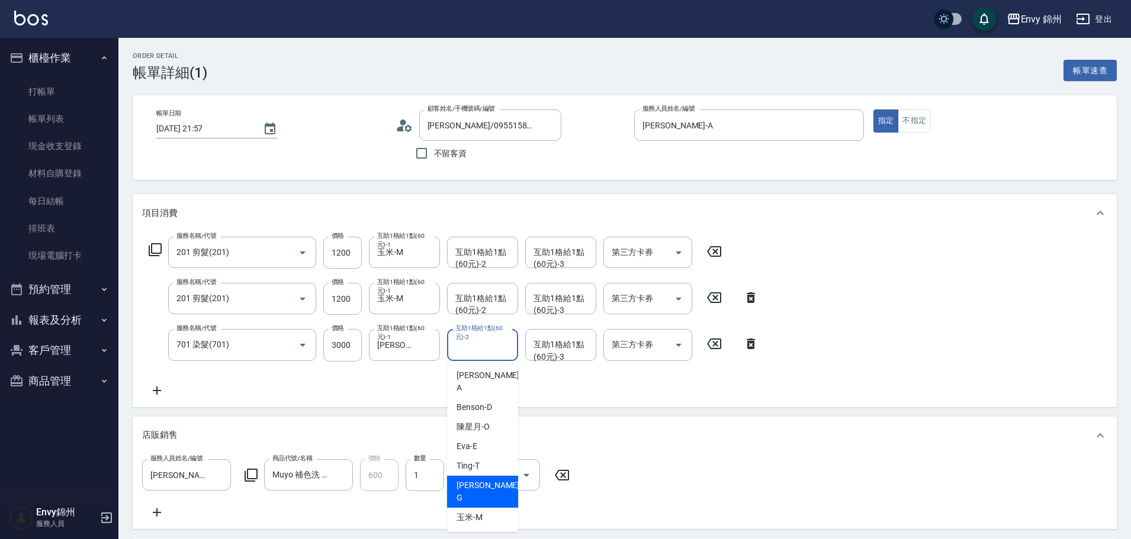
click at [478, 479] on span "杉杉 -G" at bounding box center [488, 491] width 65 height 25
type input "杉杉-G"
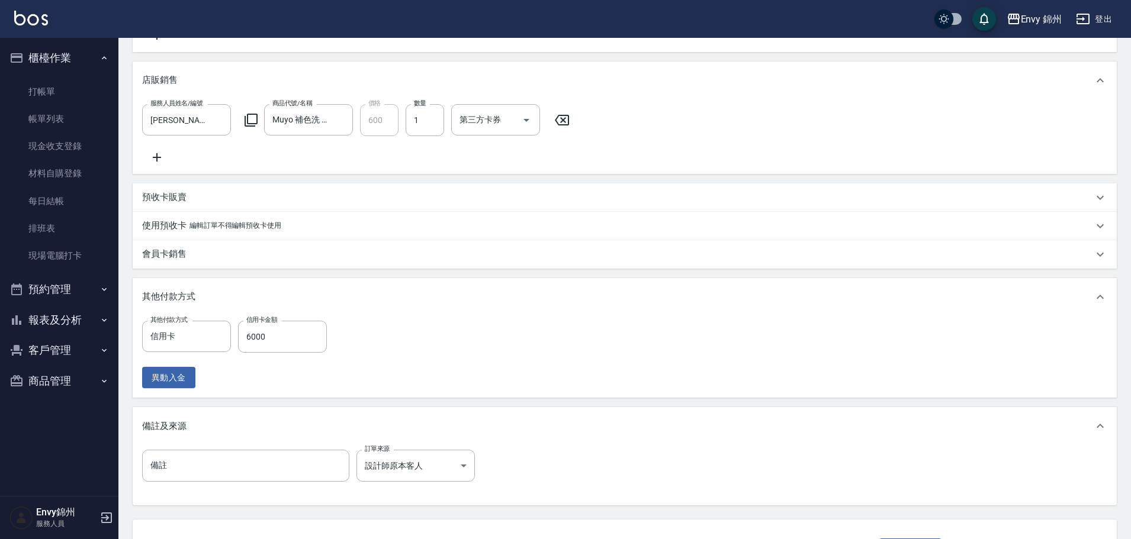
scroll to position [458, 0]
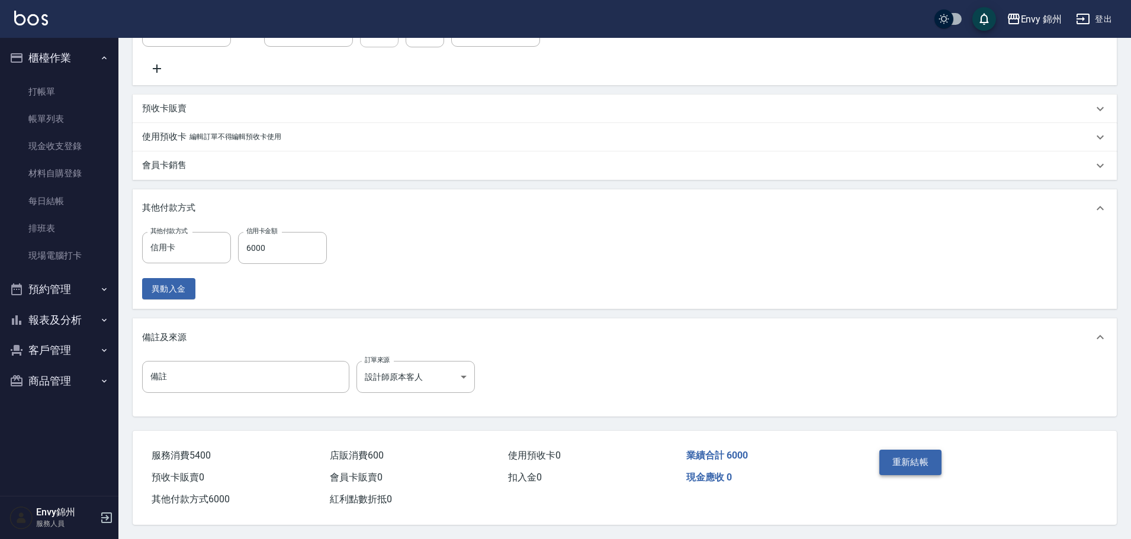
click at [911, 458] on button "重新結帳" at bounding box center [910, 462] width 63 height 25
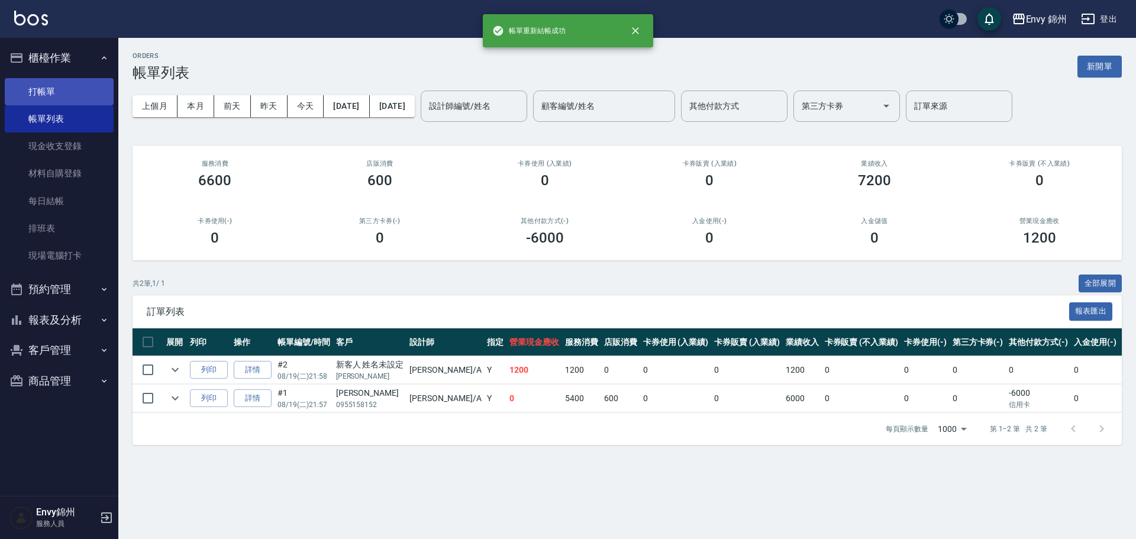
click at [66, 98] on link "打帳單" at bounding box center [59, 91] width 109 height 27
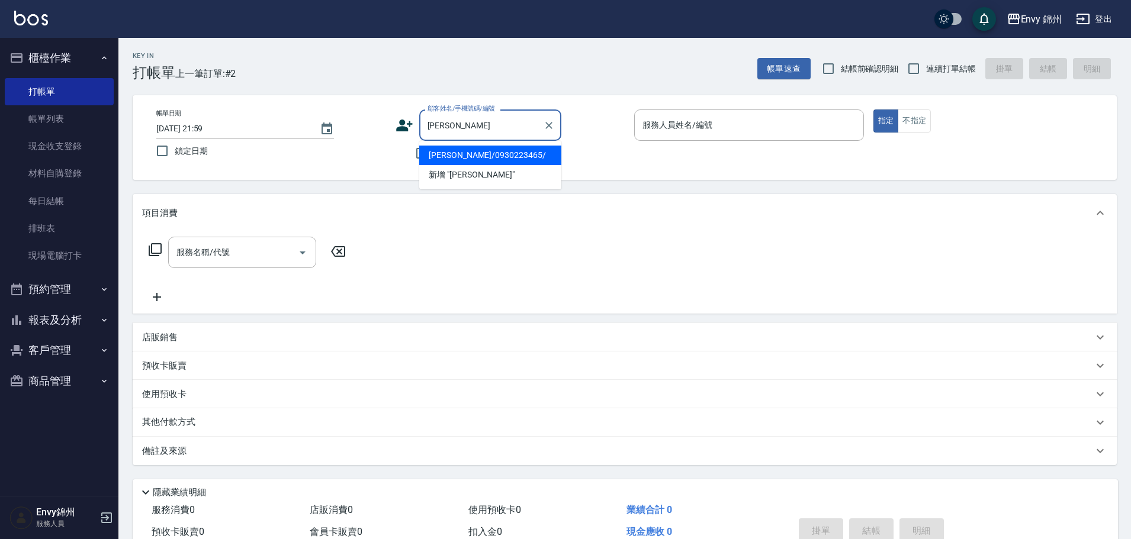
click at [507, 160] on li "陳昭伶/0930223465/" at bounding box center [490, 156] width 142 height 20
type input "陳昭伶/0930223465/"
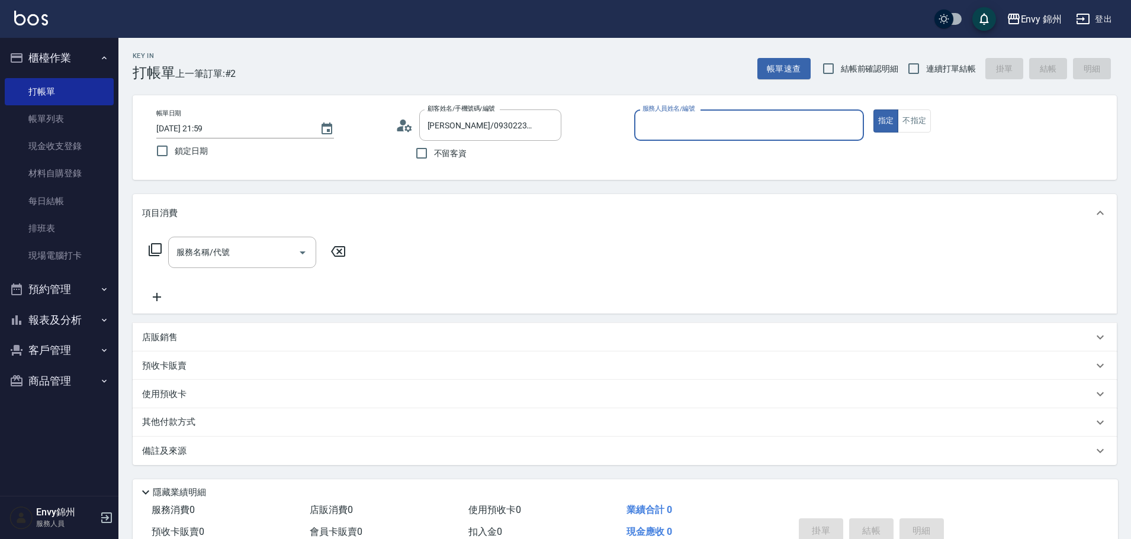
type input "Annie-A"
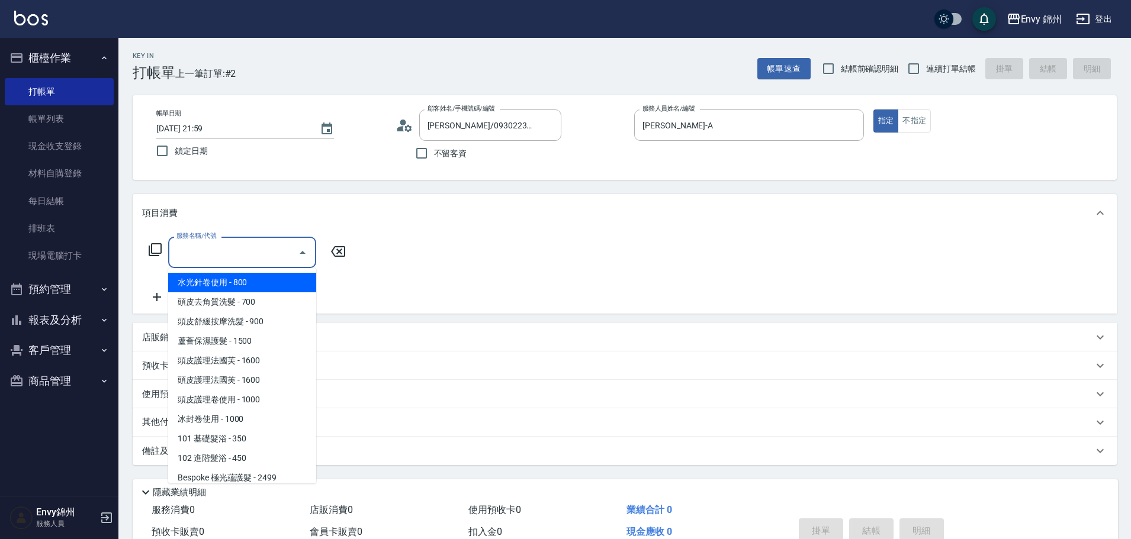
click at [210, 247] on input "服務名稱/代號" at bounding box center [233, 252] width 120 height 21
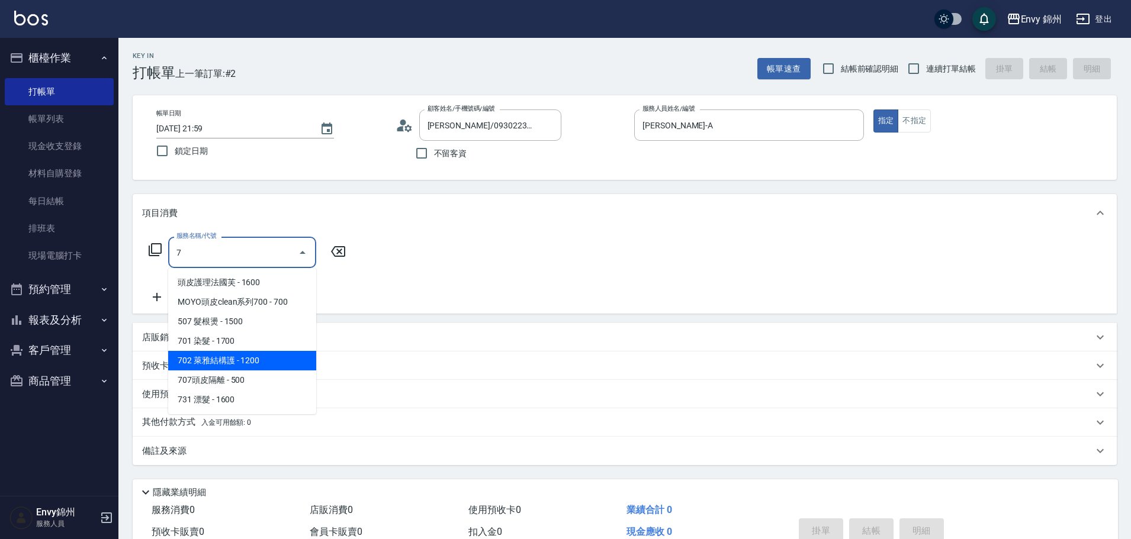
click at [244, 352] on span "702 萊雅結構護 - 1200" at bounding box center [242, 361] width 148 height 20
type input "702 萊雅結構護(702)"
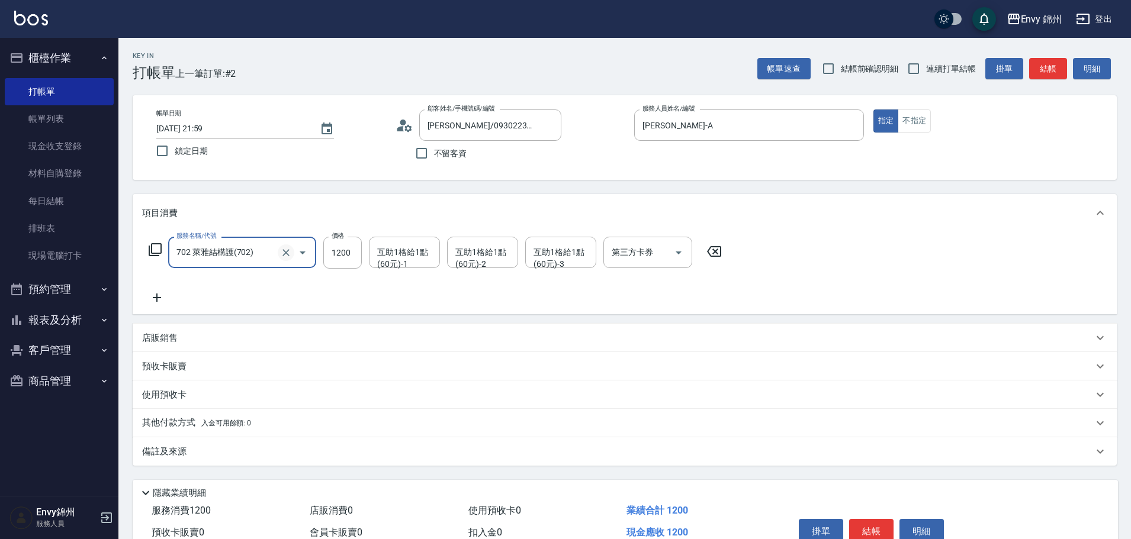
click at [285, 248] on icon "Clear" at bounding box center [286, 253] width 12 height 12
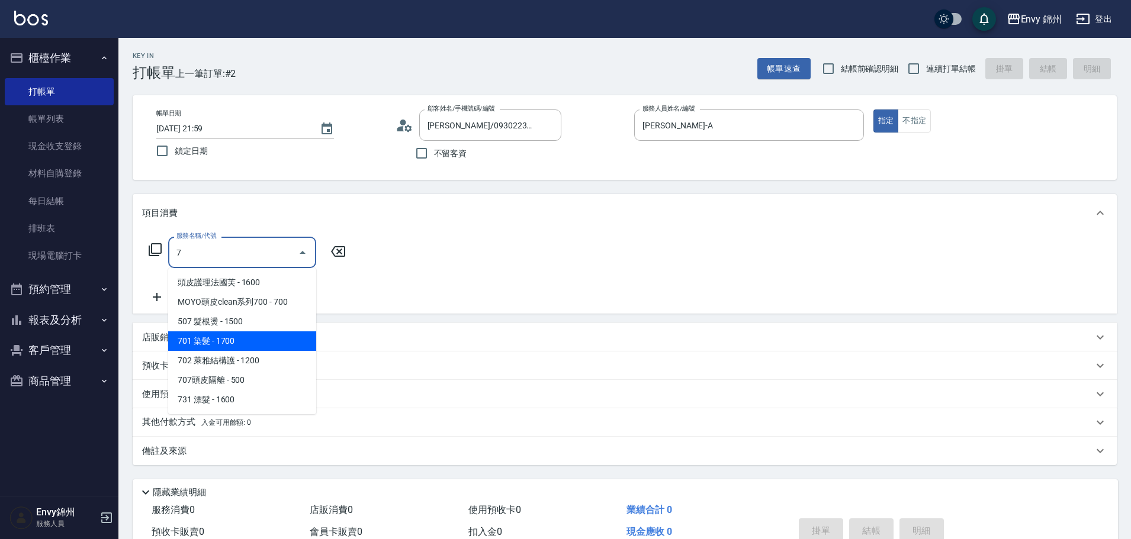
click at [255, 332] on span "701 染髮 - 1700" at bounding box center [242, 341] width 148 height 20
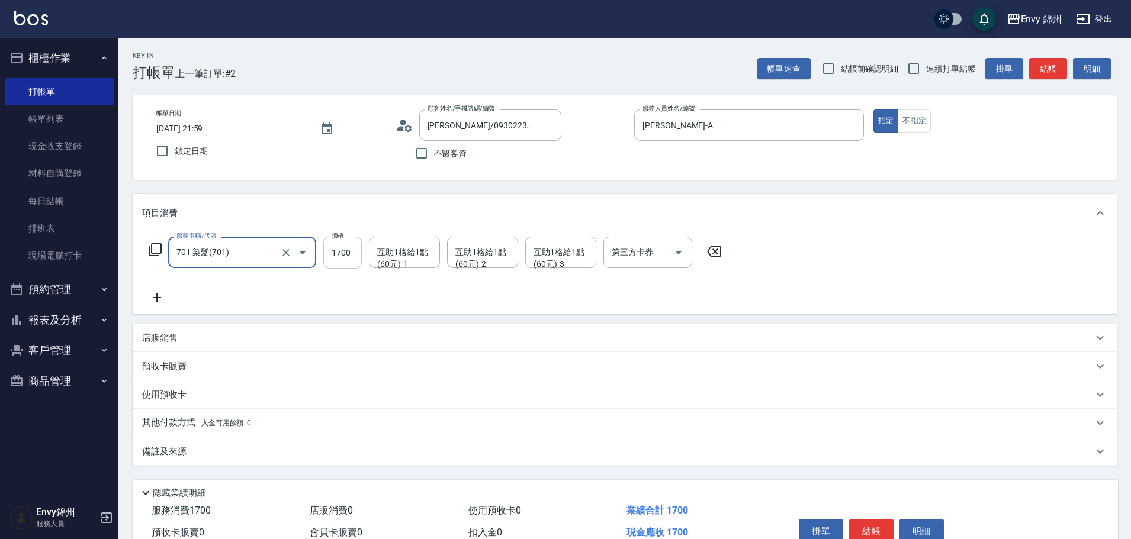
type input "701 染髮(701)"
click at [339, 257] on input "1700" at bounding box center [342, 253] width 38 height 32
type input "3000"
click at [140, 293] on div "服務名稱/代號 701 染髮(701) 服務名稱/代號 價格 3000 價格 互助1格給1點(60元)-1 互助1格給1點(60元)-1 互助1格給1點(60…" at bounding box center [625, 273] width 984 height 82
click at [164, 305] on icon at bounding box center [157, 298] width 30 height 14
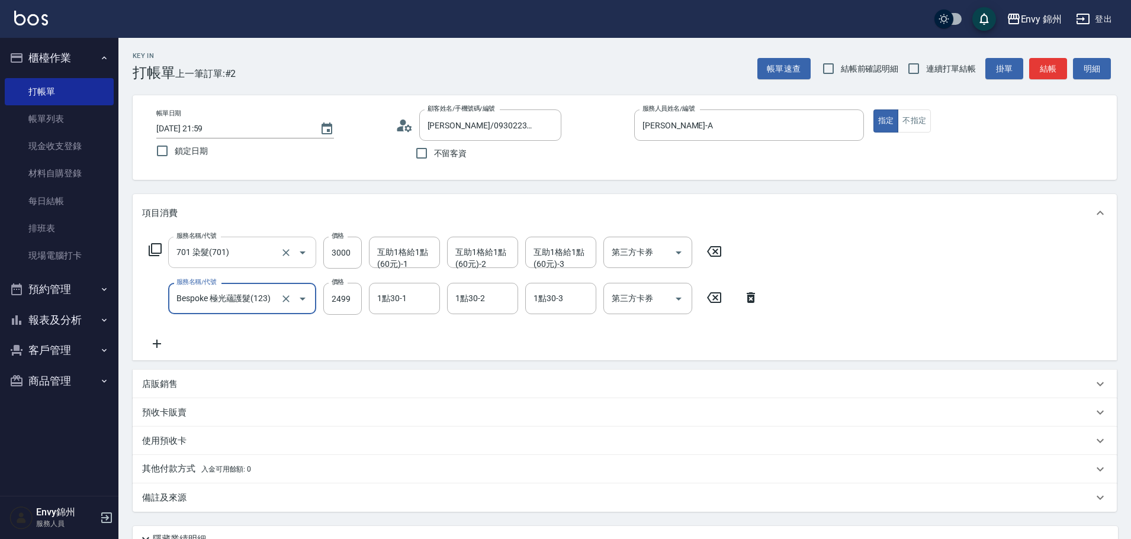
type input "Bespoke 極光蘊護髮(123)"
type input "2000"
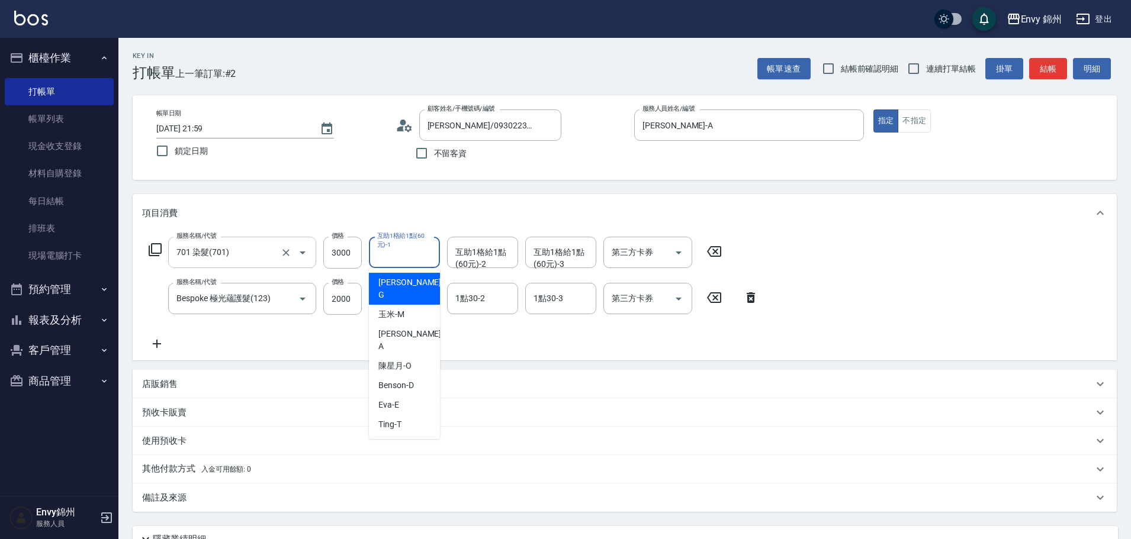
click at [397, 257] on div "互助1格給1點(60元)-1 互助1格給1點(60元)-1" at bounding box center [404, 252] width 71 height 31
click at [411, 287] on div "杉杉 -G" at bounding box center [404, 289] width 71 height 32
type input "杉杉-G"
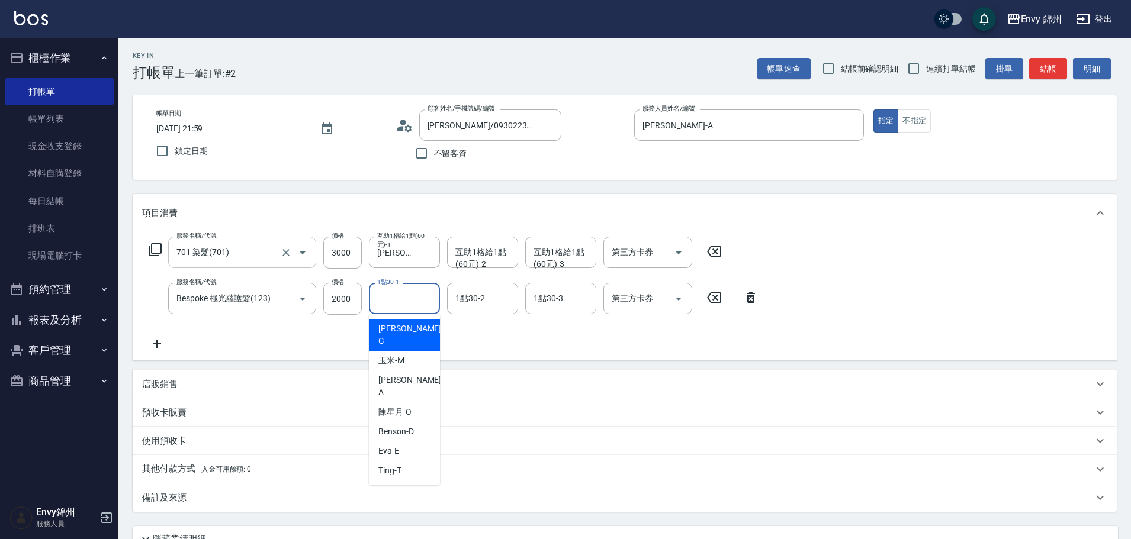
click at [410, 299] on input "1點30-1" at bounding box center [404, 298] width 60 height 21
click at [405, 326] on div "杉杉 -G" at bounding box center [404, 335] width 71 height 32
type input "杉杉-G"
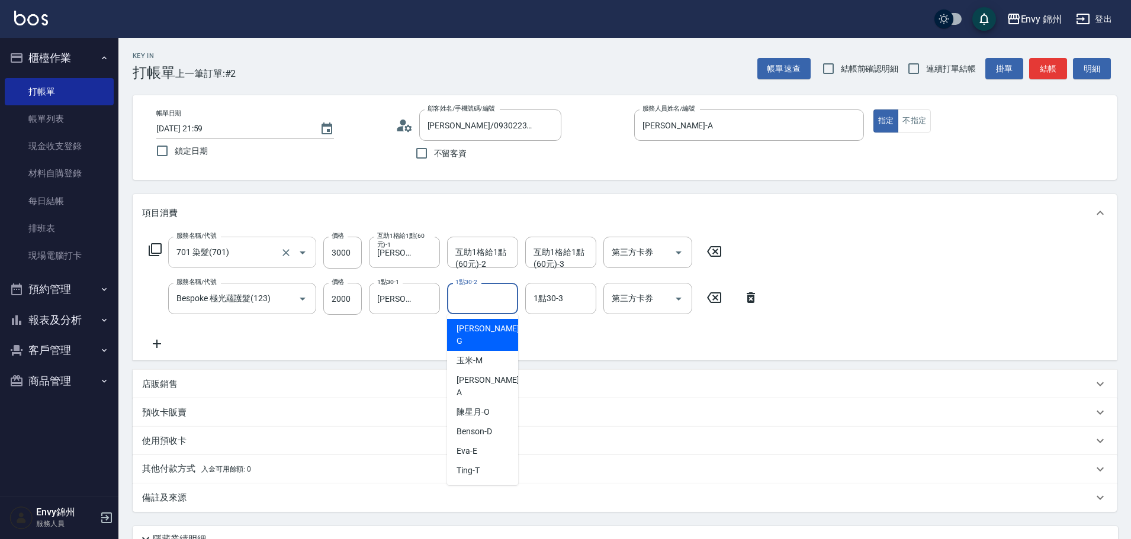
click at [468, 308] on input "1點30-2" at bounding box center [482, 298] width 60 height 21
click at [484, 266] on div "互助1格給1點(60元)-2" at bounding box center [482, 252] width 71 height 31
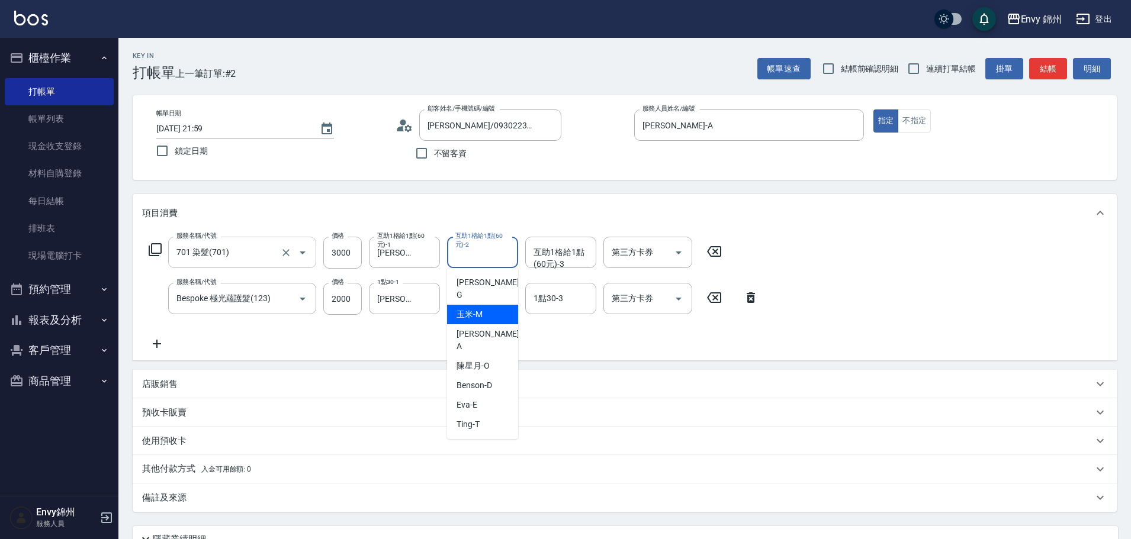
click at [487, 305] on div "玉米 -M" at bounding box center [482, 315] width 71 height 20
type input "玉米-M"
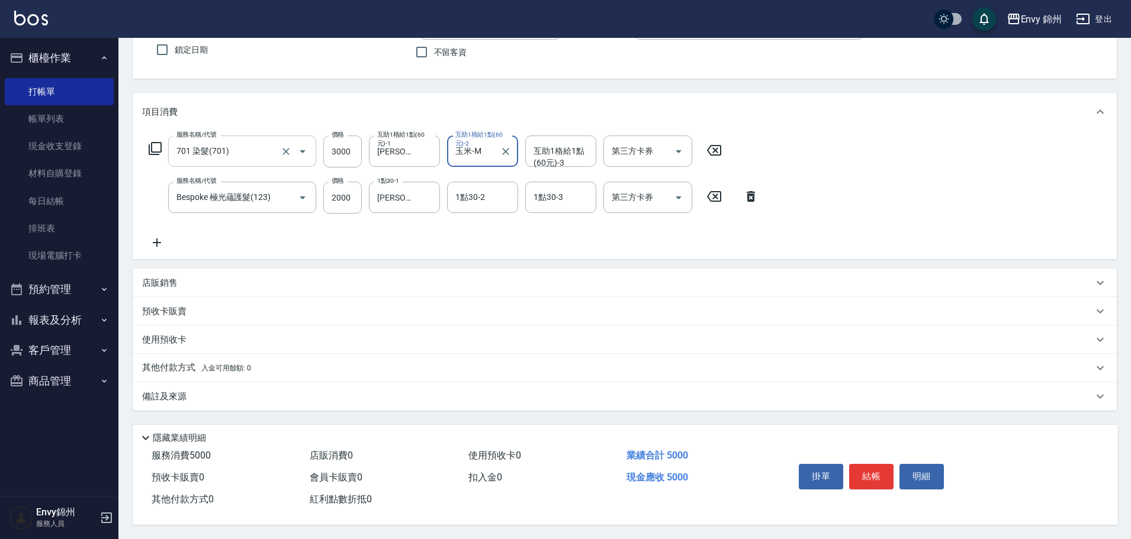
click at [303, 391] on div "備註及來源" at bounding box center [617, 397] width 951 height 12
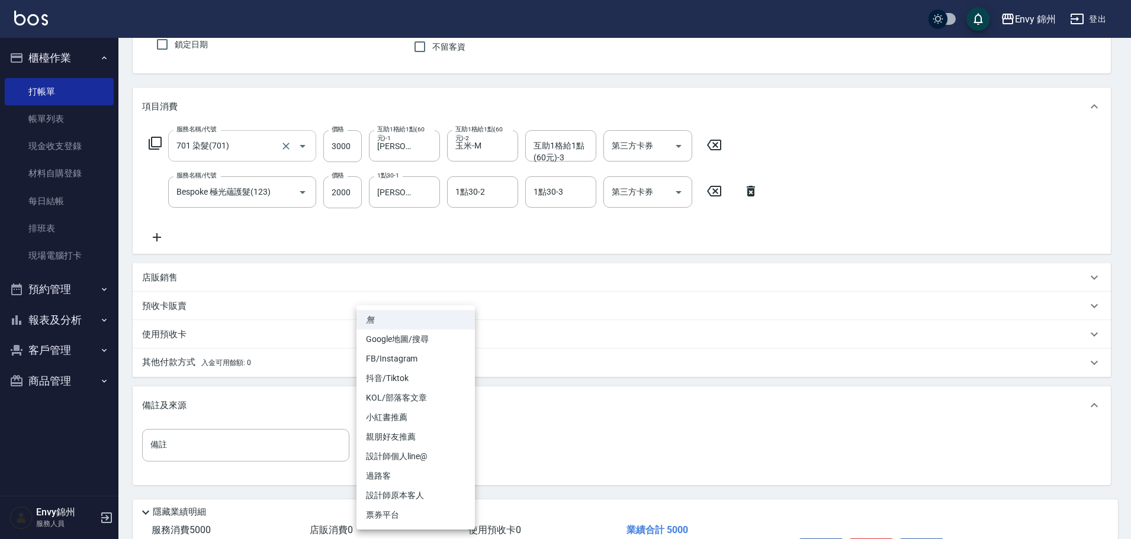
click at [407, 443] on body "Envy 錦州 登出 櫃檯作業 打帳單 帳單列表 現金收支登錄 材料自購登錄 每日結帳 排班表 現場電腦打卡 預約管理 預約管理 單日預約紀錄 單週預約紀錄 …" at bounding box center [565, 253] width 1131 height 720
click at [430, 500] on li "設計師原本客人" at bounding box center [415, 496] width 118 height 20
type input "設計師原本客人"
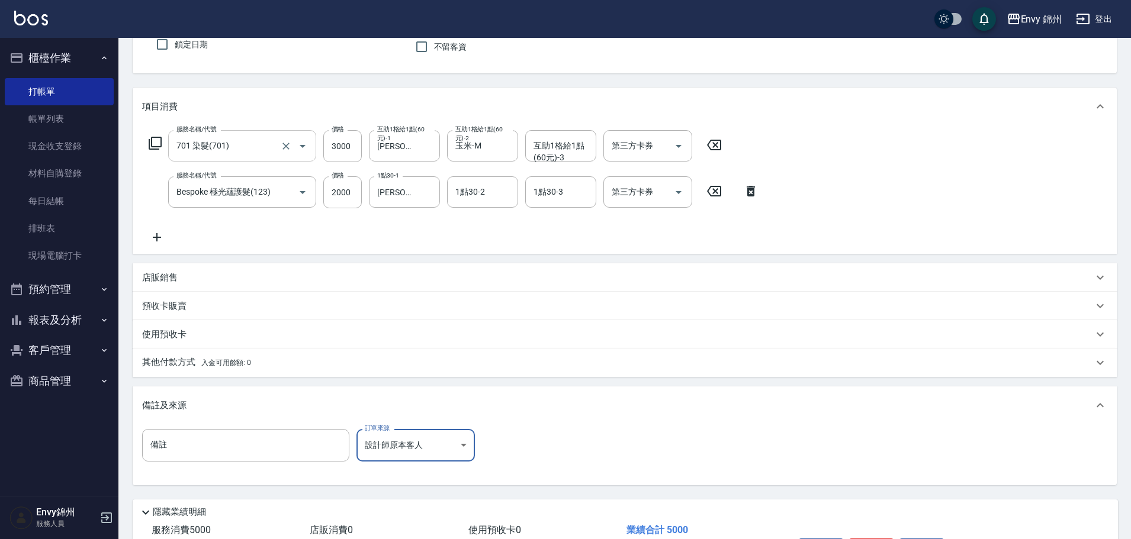
scroll to position [186, 0]
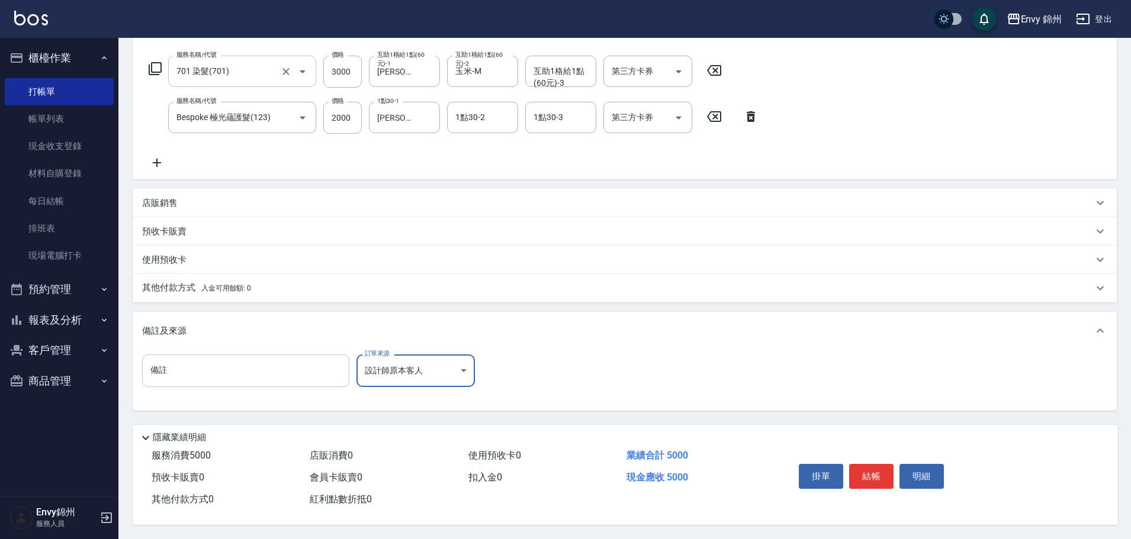
click at [191, 374] on input "備註" at bounding box center [245, 371] width 207 height 32
type input "14999後5碼"
click at [224, 287] on p "其他付款方式 入金可用餘額: 0" at bounding box center [196, 288] width 109 height 13
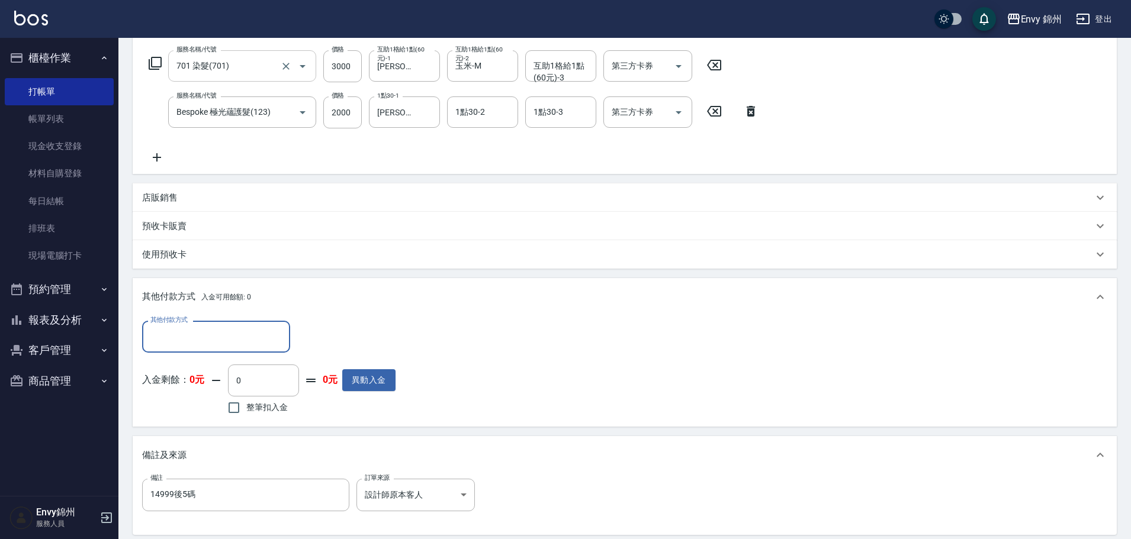
scroll to position [0, 0]
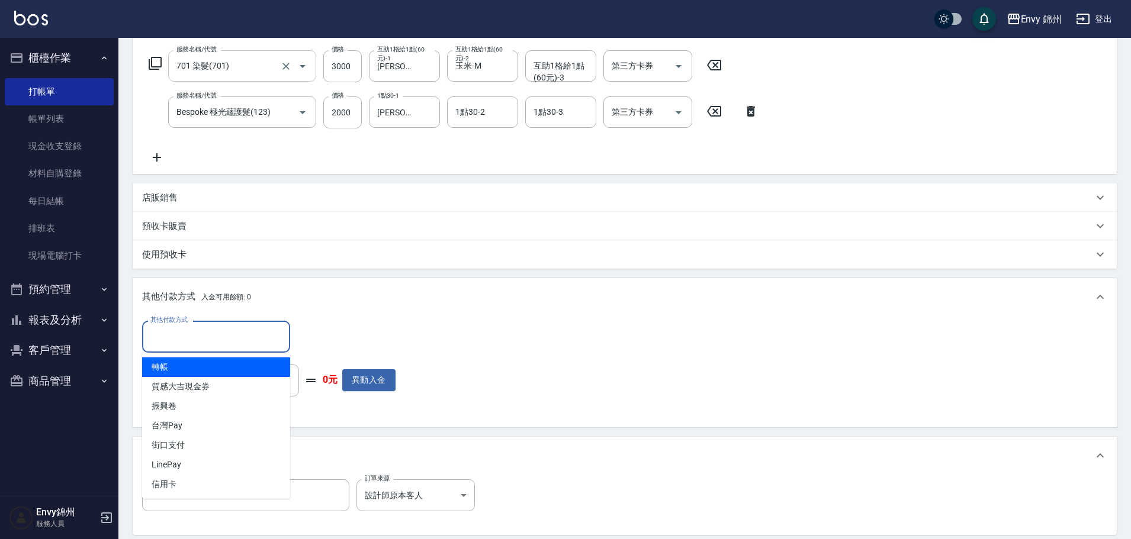
click at [201, 339] on input "其他付款方式" at bounding box center [215, 336] width 137 height 21
click at [188, 366] on span "轉帳" at bounding box center [216, 367] width 148 height 20
type input "轉帳"
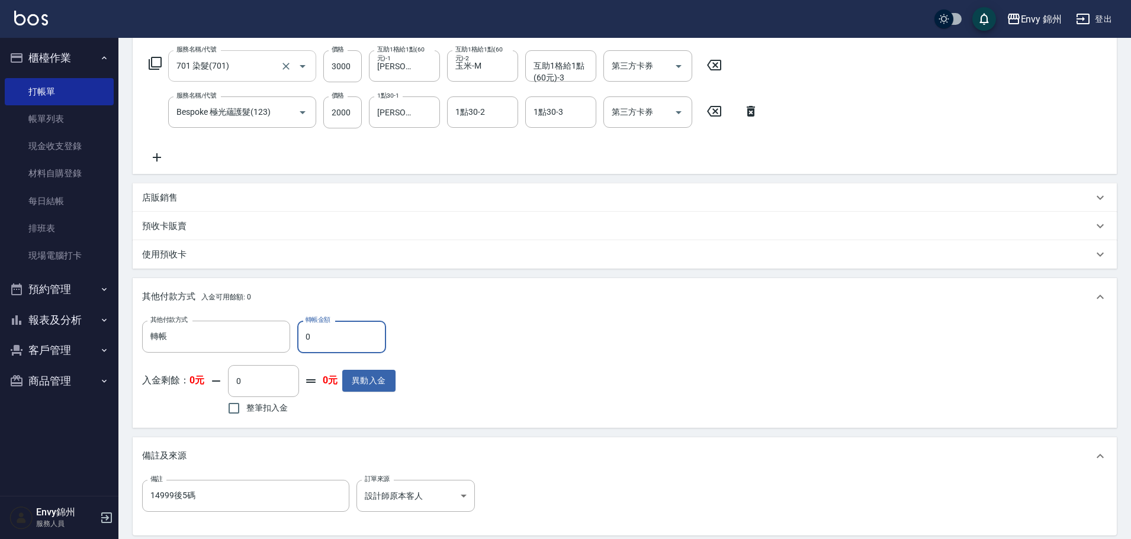
click at [302, 343] on input "0" at bounding box center [341, 337] width 89 height 32
drag, startPoint x: 319, startPoint y: 344, endPoint x: 275, endPoint y: 337, distance: 44.3
click at [275, 337] on div "其他付款方式 轉帳 其他付款方式 轉帳金額 0 轉帳金額" at bounding box center [268, 337] width 253 height 32
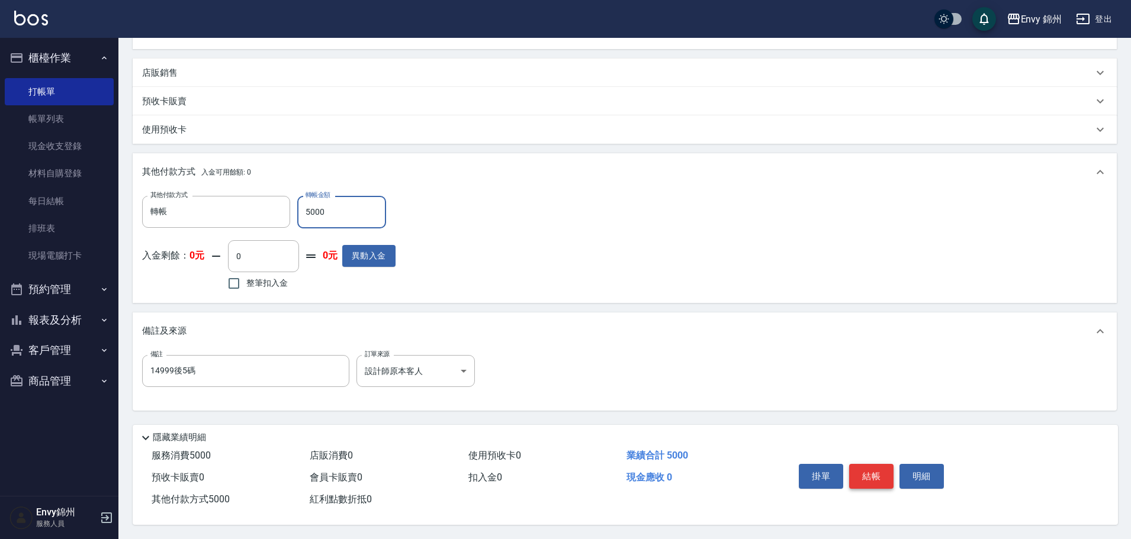
type input "5000"
click at [869, 464] on button "結帳" at bounding box center [871, 476] width 44 height 25
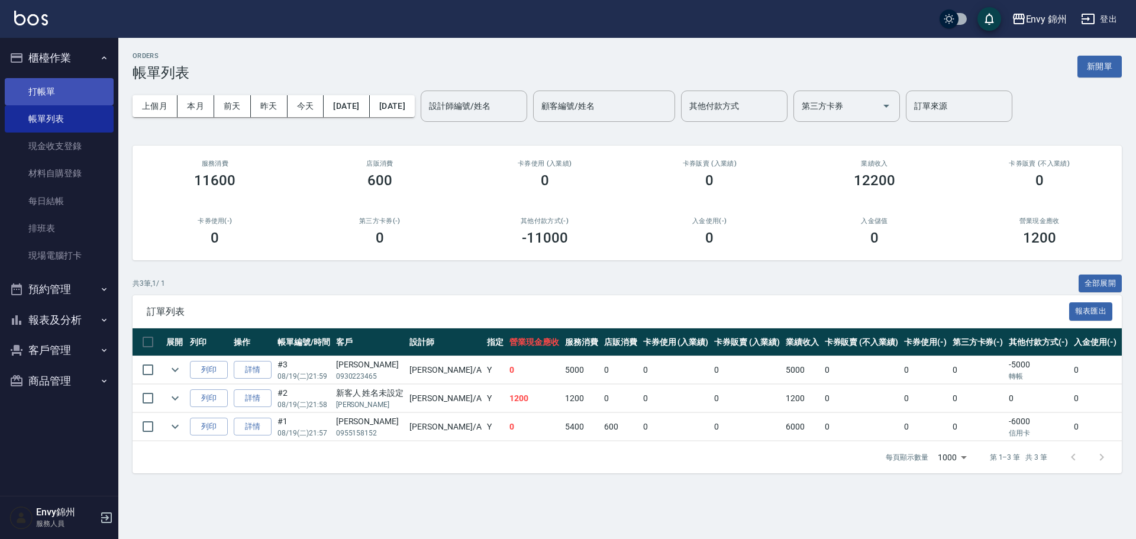
click at [54, 91] on link "打帳單" at bounding box center [59, 91] width 109 height 27
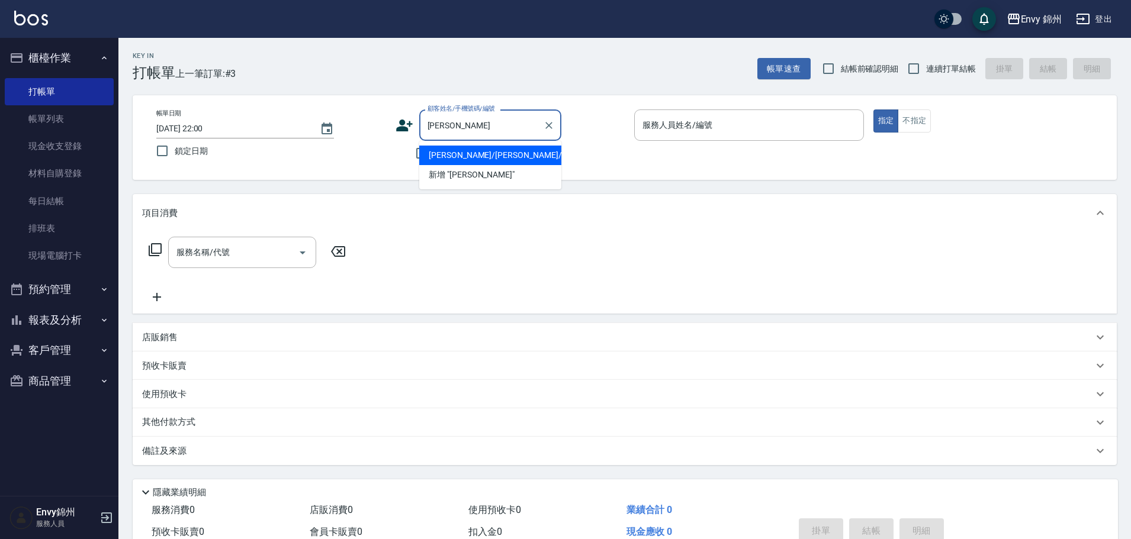
click at [513, 159] on li "顏佳芊/顏佳芊/null" at bounding box center [490, 156] width 142 height 20
type input "顏佳芊/顏佳芊/null"
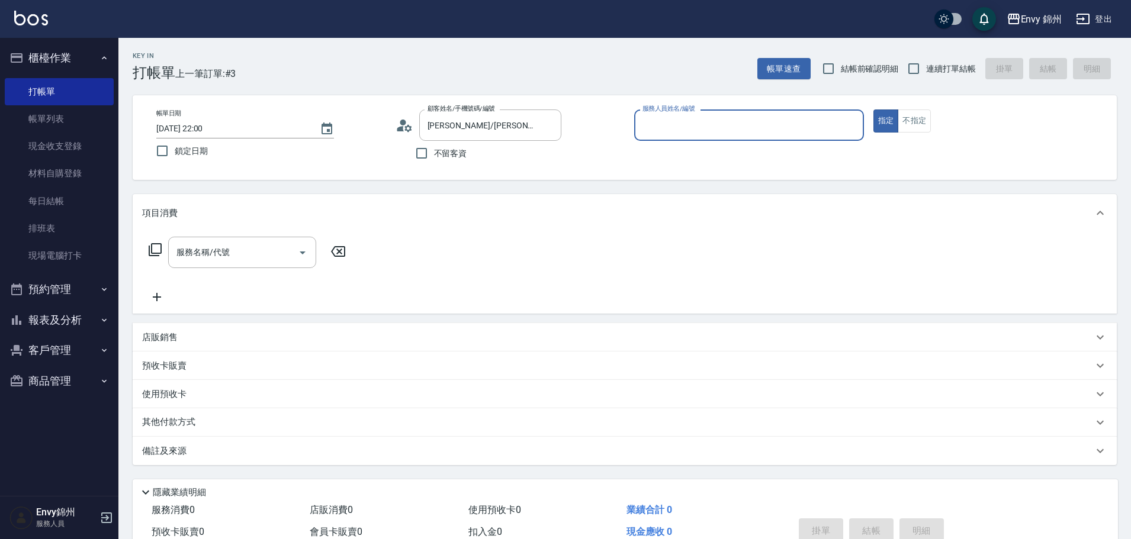
type input "Annie-A"
click at [154, 335] on p "店販銷售" at bounding box center [160, 337] width 36 height 12
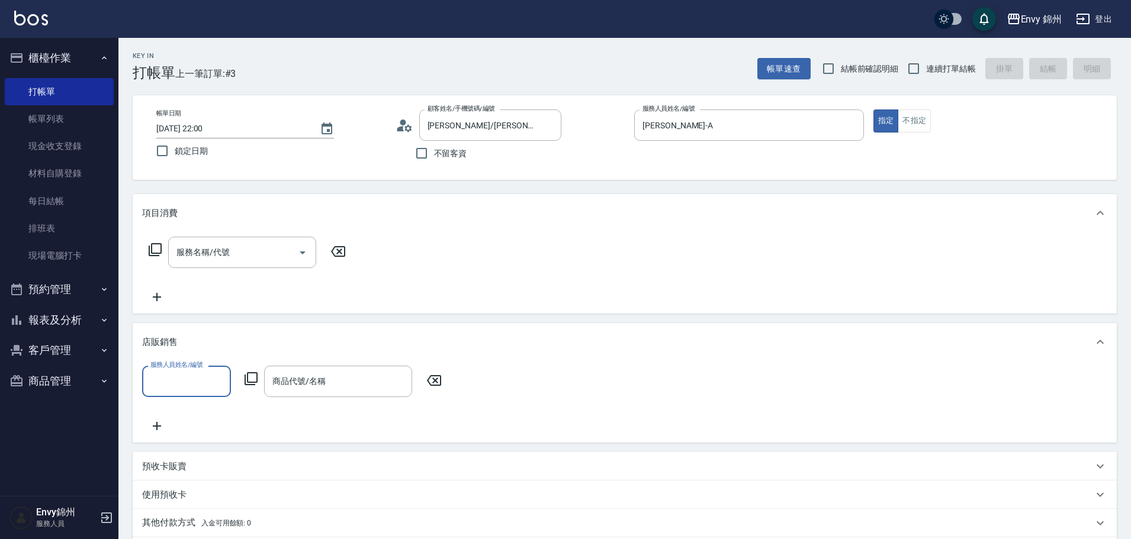
click at [170, 383] on input "服務人員姓名/編號" at bounding box center [186, 381] width 78 height 21
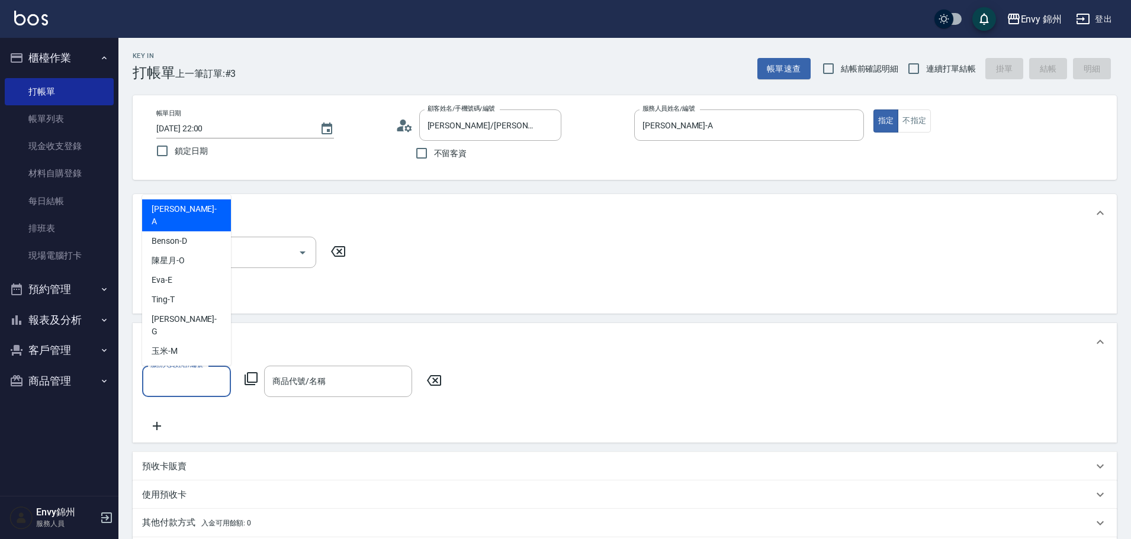
click at [185, 231] on div "Annie -A" at bounding box center [186, 215] width 89 height 32
type input "Annie-A"
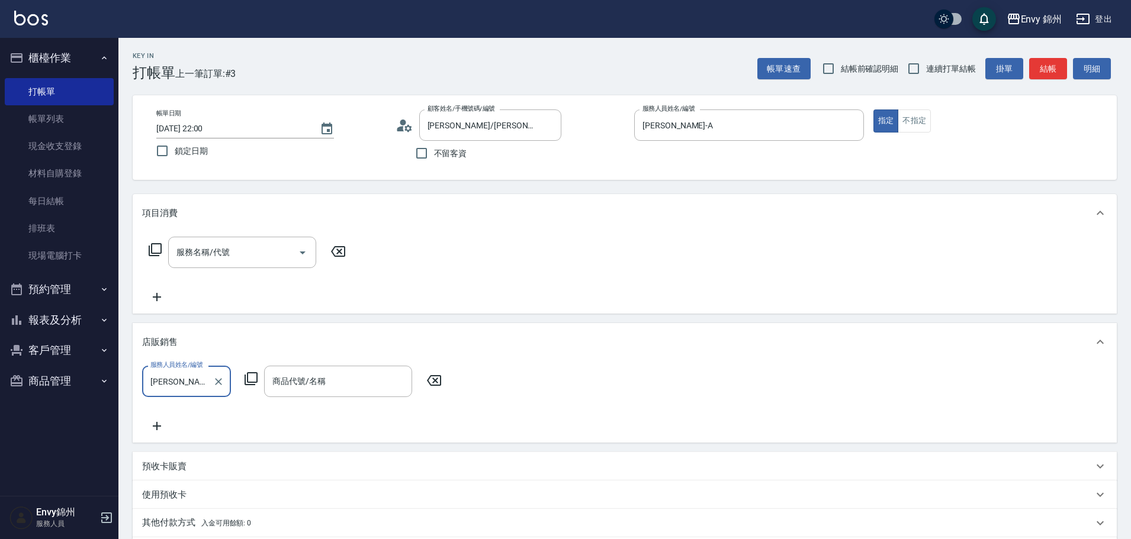
click at [246, 377] on div "服務人員姓名/編號 Annie-A 服務人員姓名/編號 商品代號/名稱 商品代號/名稱" at bounding box center [295, 381] width 307 height 31
click at [246, 376] on icon at bounding box center [251, 379] width 14 height 14
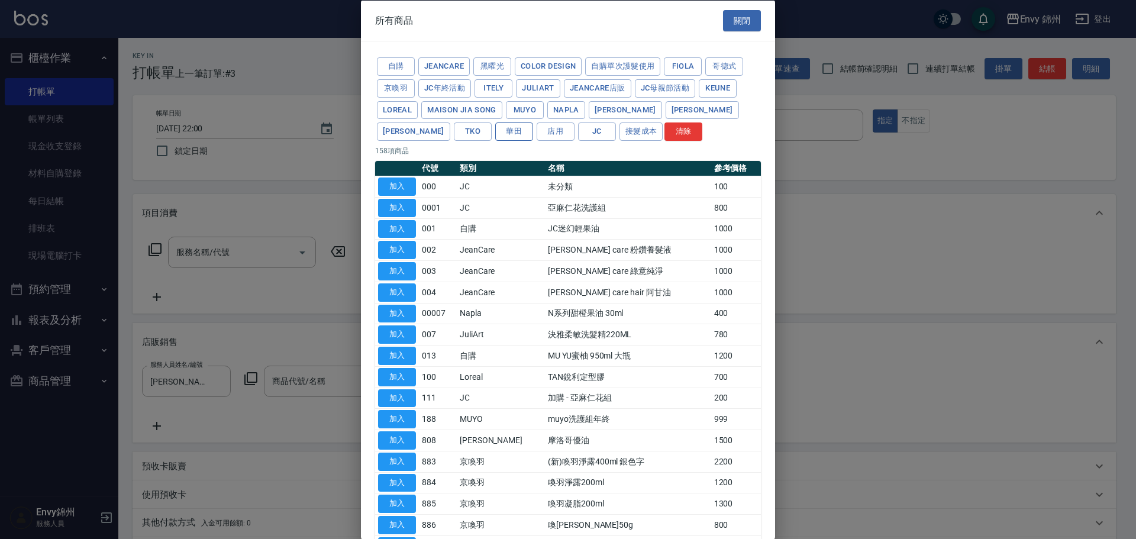
click at [495, 133] on button "華田" at bounding box center [514, 132] width 38 height 18
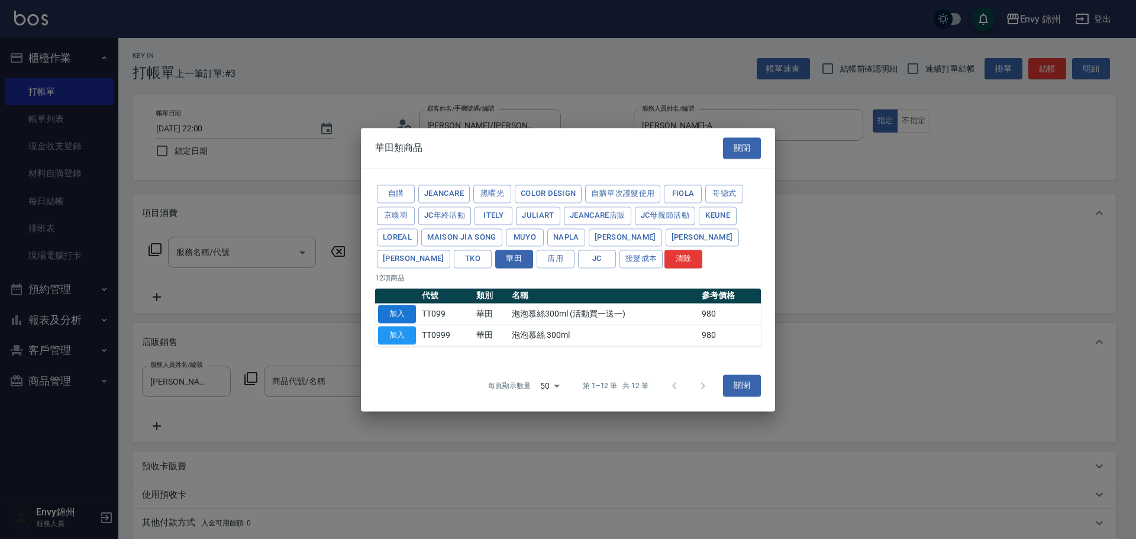
click at [398, 315] on button "加入" at bounding box center [397, 314] width 38 height 18
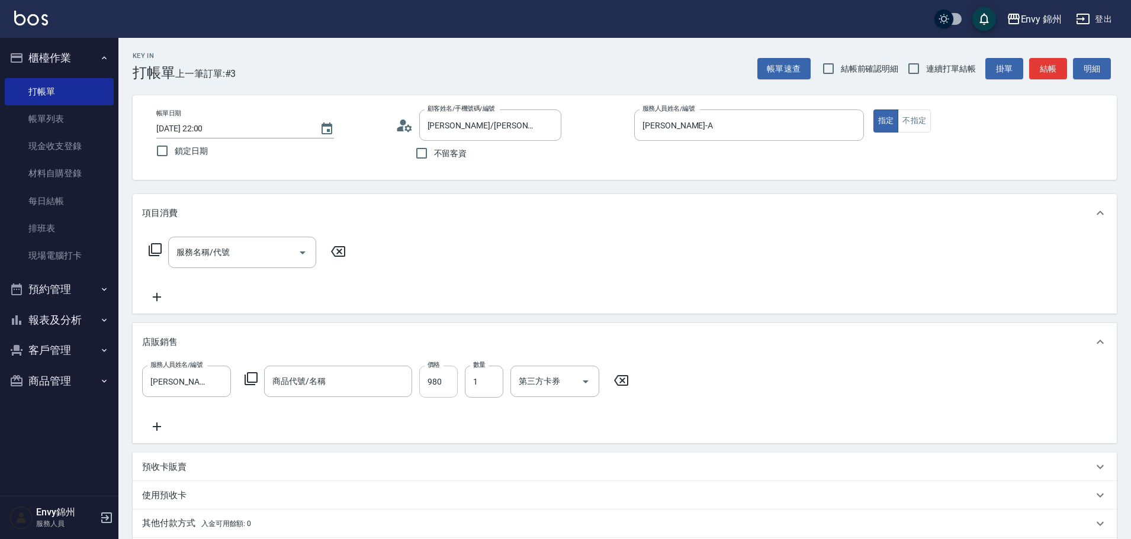
click at [436, 384] on input "980" at bounding box center [438, 382] width 38 height 32
type input "850"
click at [482, 385] on input "1" at bounding box center [484, 382] width 38 height 32
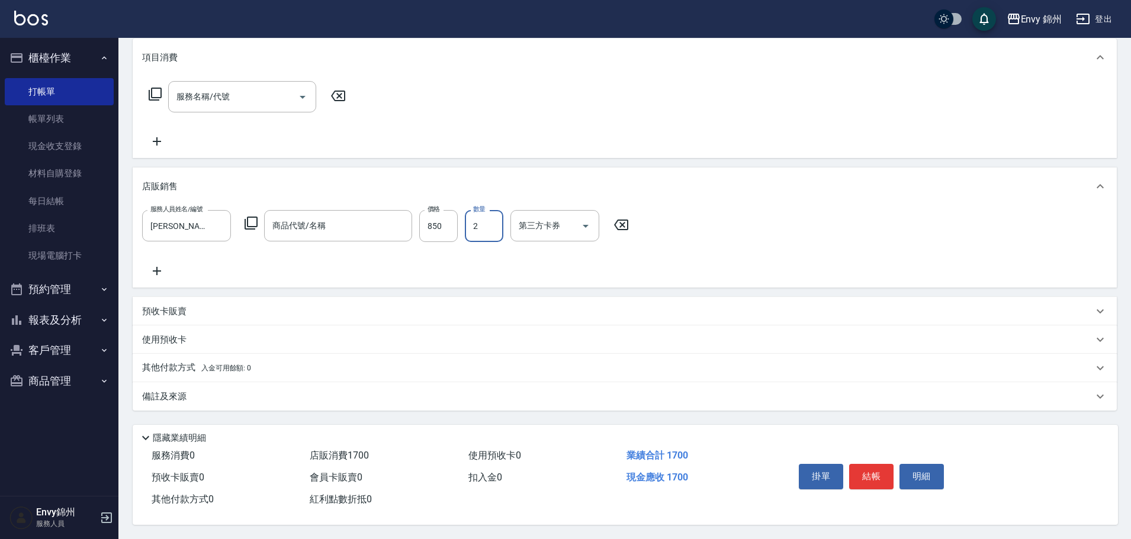
type input "2"
click at [359, 395] on div "備註及來源" at bounding box center [617, 397] width 951 height 12
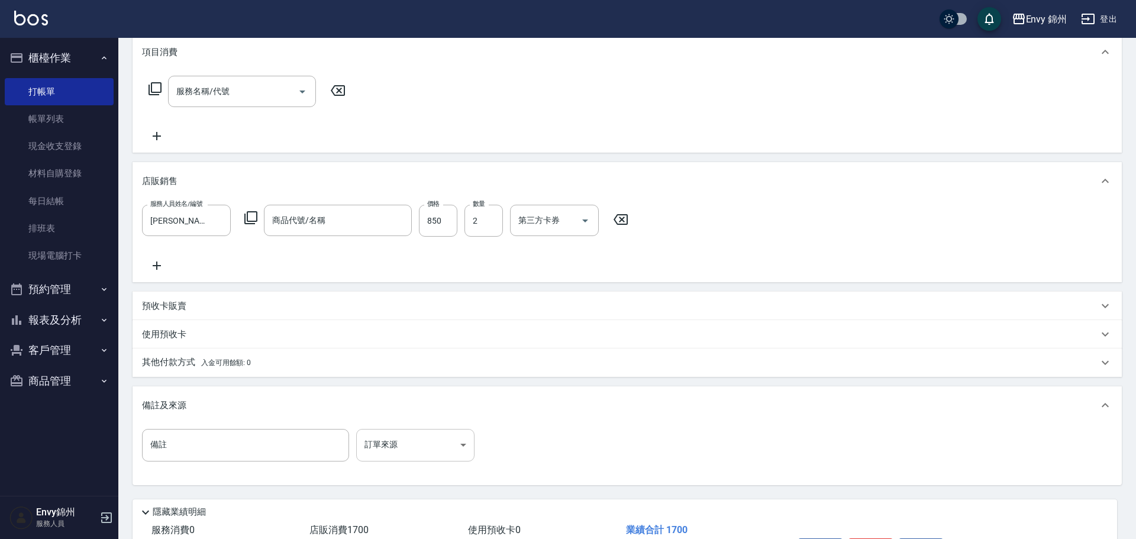
click at [439, 440] on body "Envy 錦州 登出 櫃檯作業 打帳單 帳單列表 現金收支登錄 材料自購登錄 每日結帳 排班表 現場電腦打卡 預約管理 預約管理 單日預約紀錄 單週預約紀錄 …" at bounding box center [568, 226] width 1136 height 775
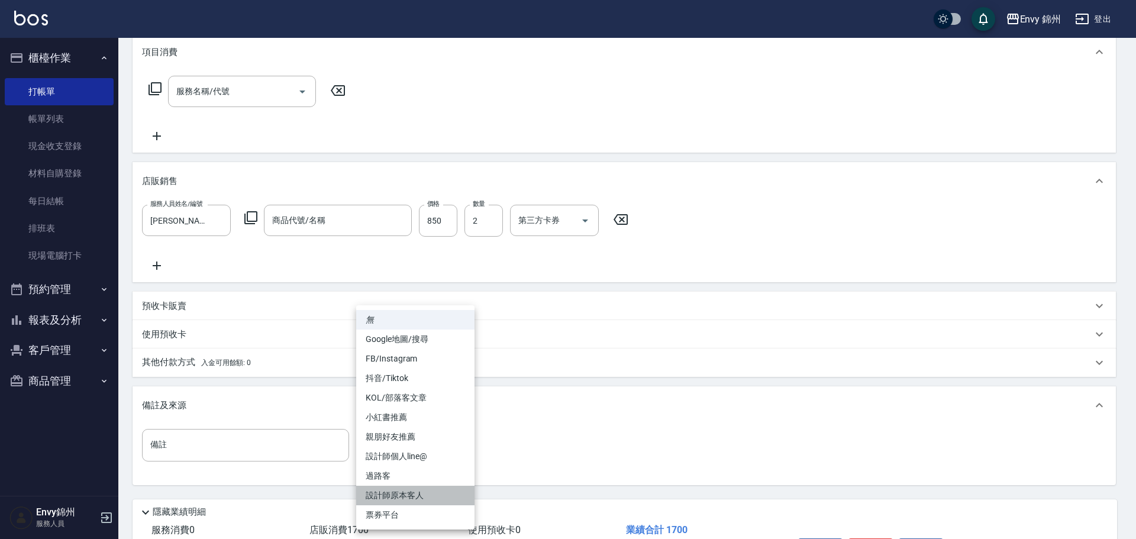
click at [437, 498] on li "設計師原本客人" at bounding box center [415, 496] width 118 height 20
type input "設計師原本客人"
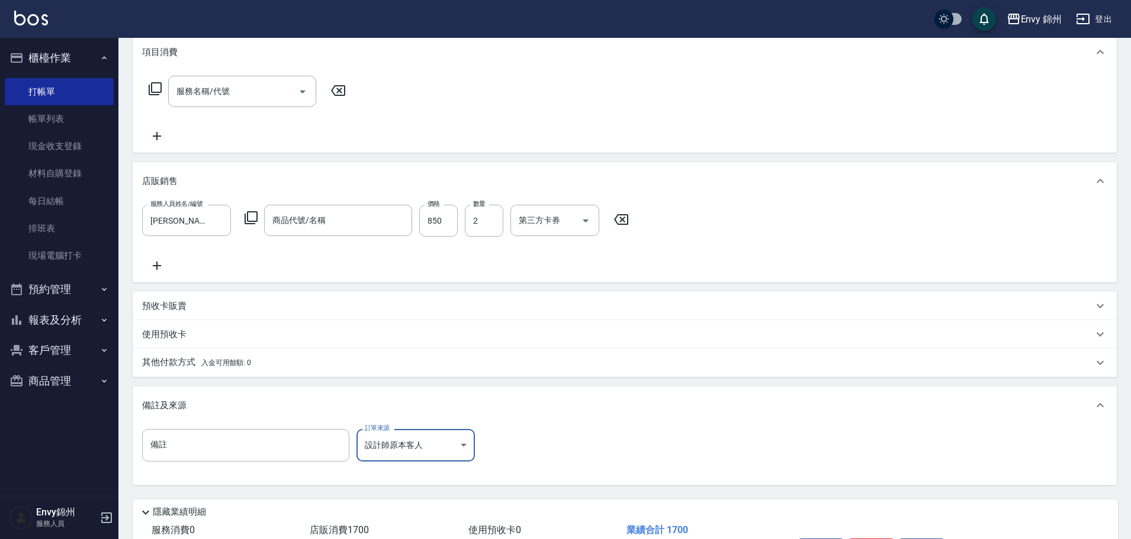
scroll to position [241, 0]
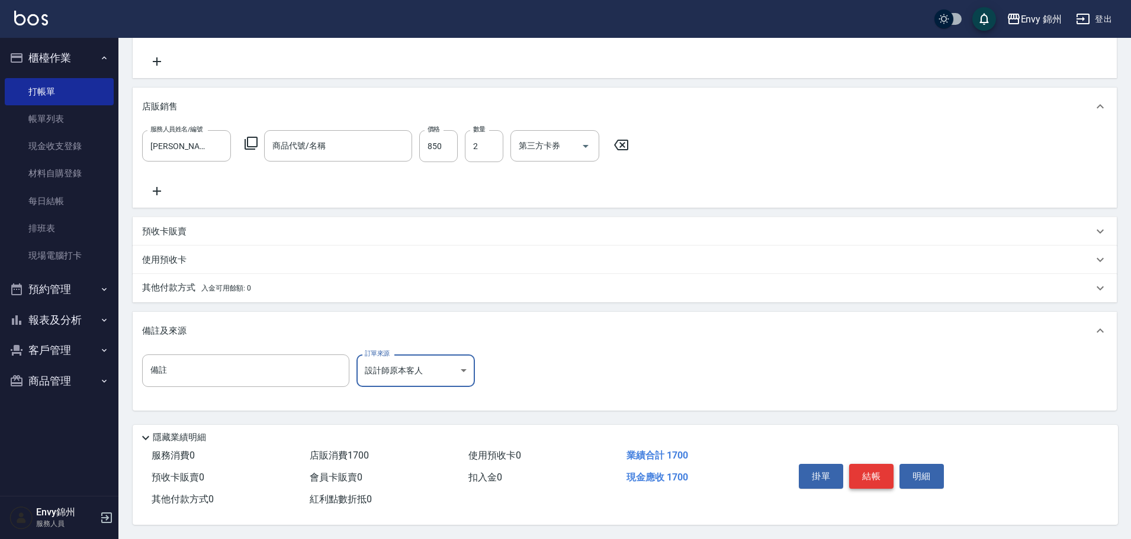
click at [872, 469] on button "結帳" at bounding box center [871, 476] width 44 height 25
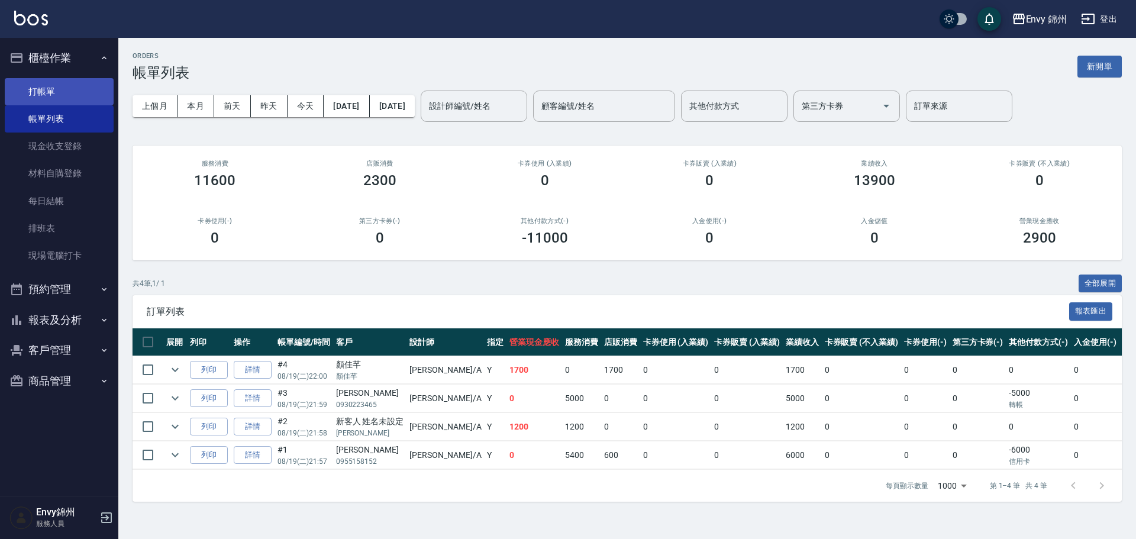
click at [70, 98] on link "打帳單" at bounding box center [59, 91] width 109 height 27
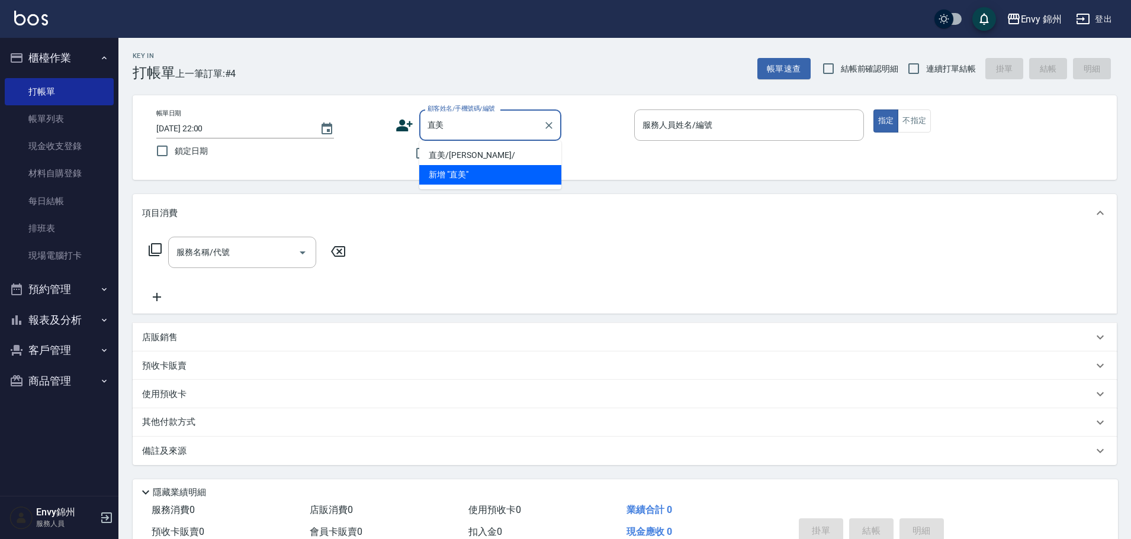
click at [520, 157] on li "直美/莊子萱/" at bounding box center [490, 156] width 142 height 20
type input "直美/莊子萱/"
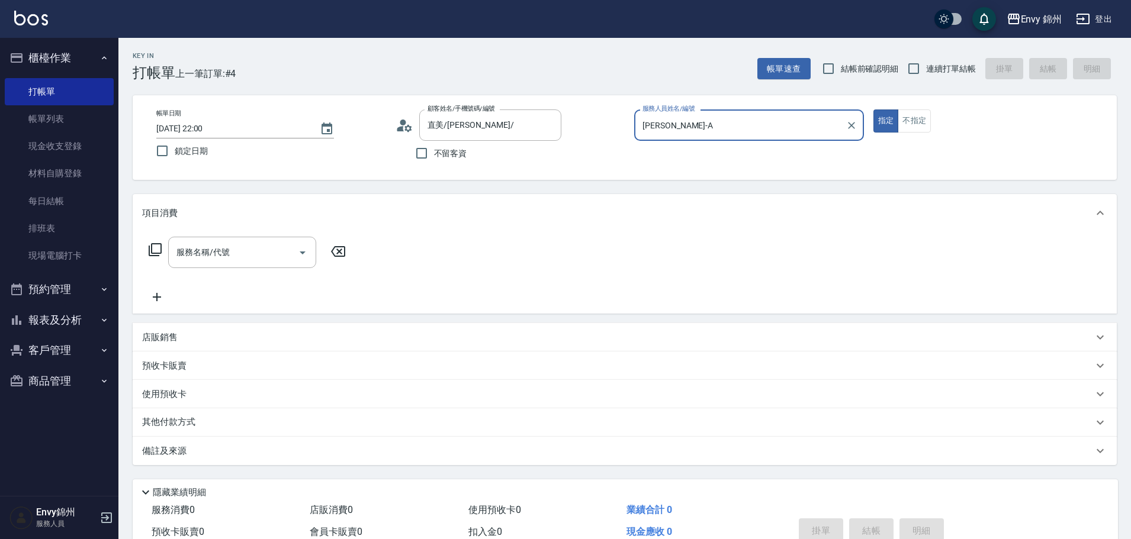
type input "Annie-A"
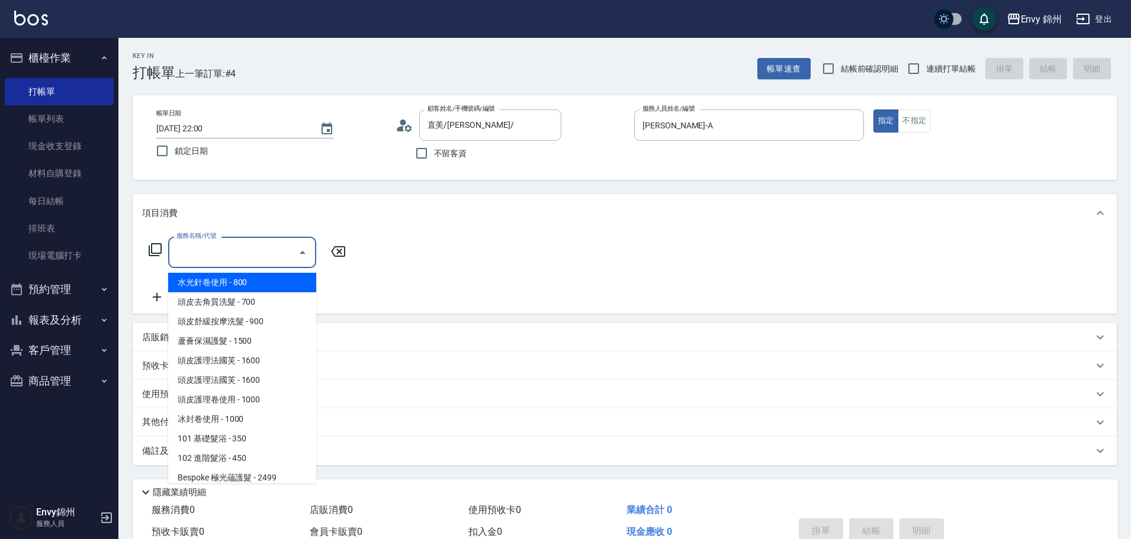
click at [249, 250] on input "服務名稱/代號" at bounding box center [233, 252] width 120 height 21
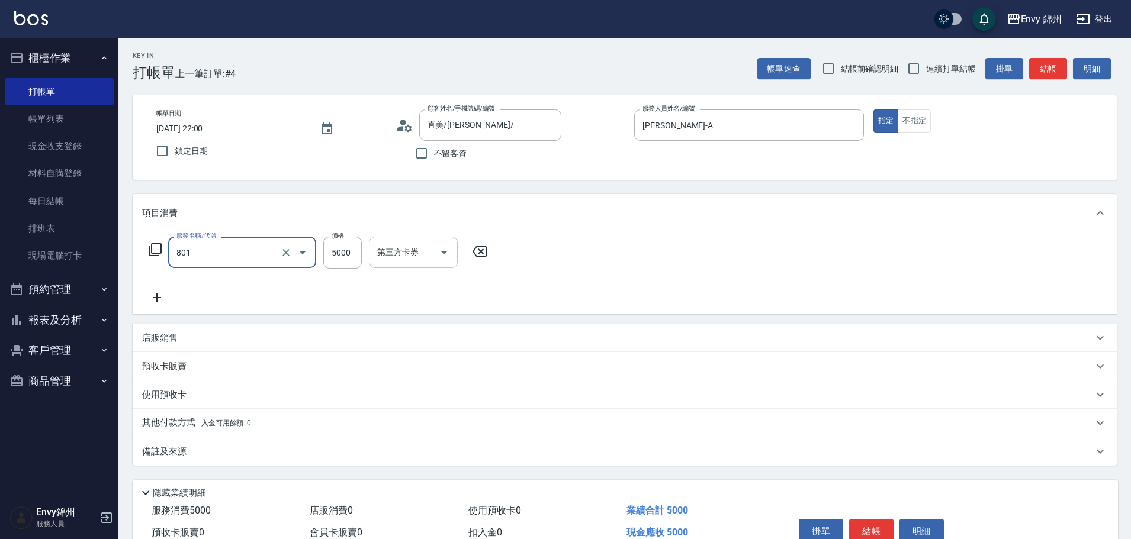
type input "801 接髮(801)"
type input "1000"
click at [402, 256] on div "互助1格給1點(60元)-1 互助1格給1點(60元)-1" at bounding box center [404, 252] width 71 height 31
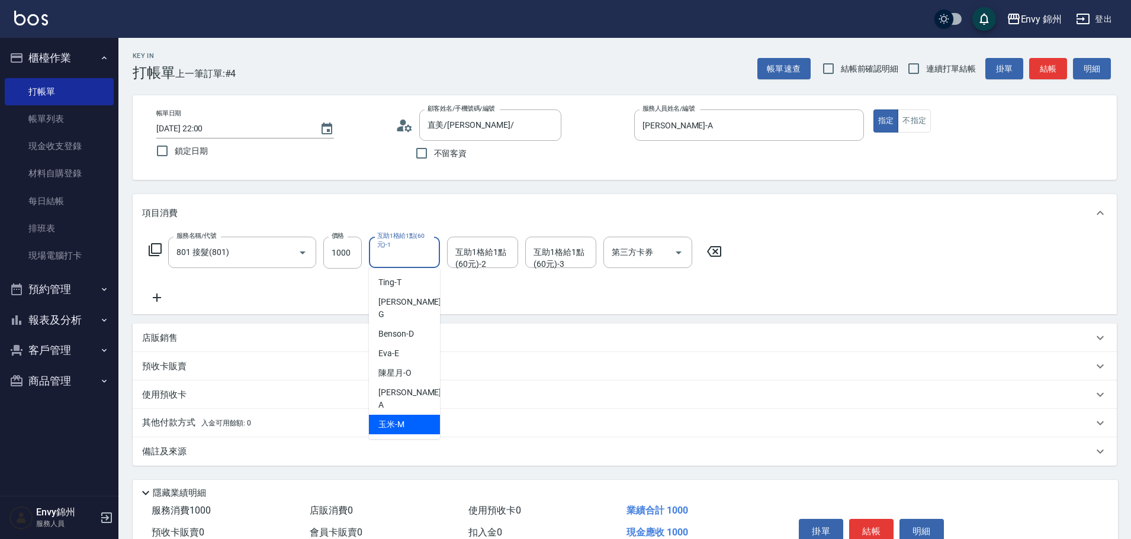
click at [398, 418] on span "玉米 -M" at bounding box center [391, 424] width 26 height 12
type input "玉米-M"
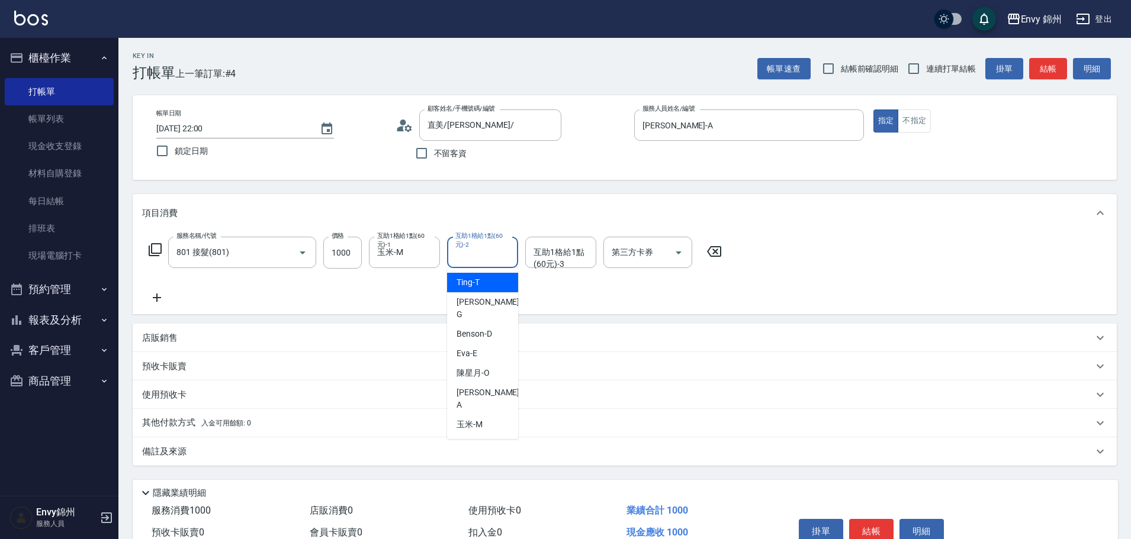
click at [470, 257] on div "互助1格給1點(60元)-2 互助1格給1點(60元)-2" at bounding box center [482, 252] width 71 height 31
click at [475, 304] on span "杉杉 -G" at bounding box center [488, 308] width 65 height 25
type input "杉杉-G"
click at [550, 252] on div "互助1格給1點(60元)-3 互助1格給1點(60元)-3" at bounding box center [560, 252] width 71 height 31
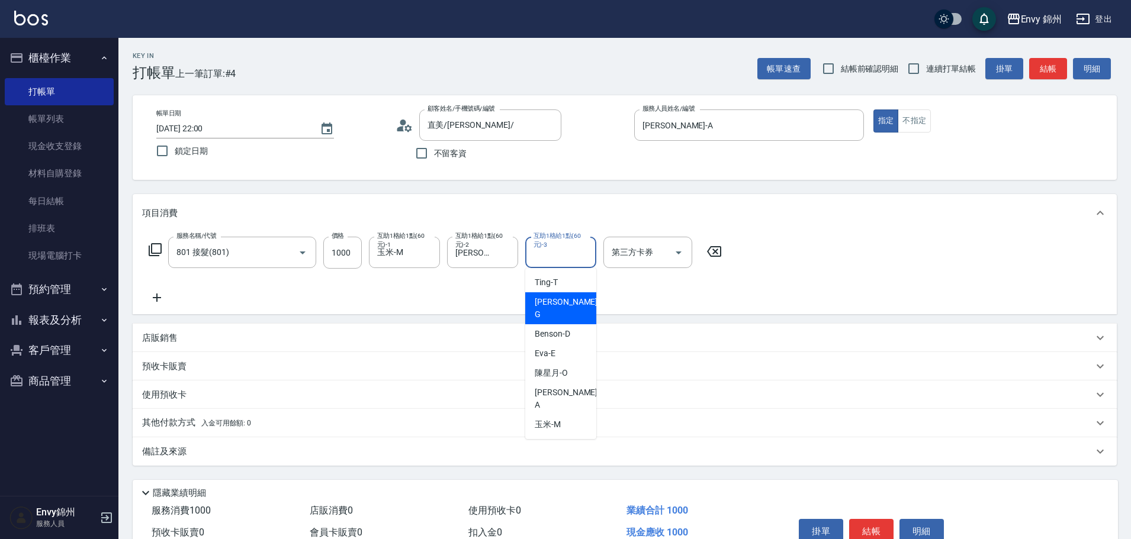
click at [553, 304] on span "杉杉 -G" at bounding box center [566, 308] width 65 height 25
type input "杉杉-G"
click at [197, 452] on div "備註及來源" at bounding box center [617, 452] width 951 height 12
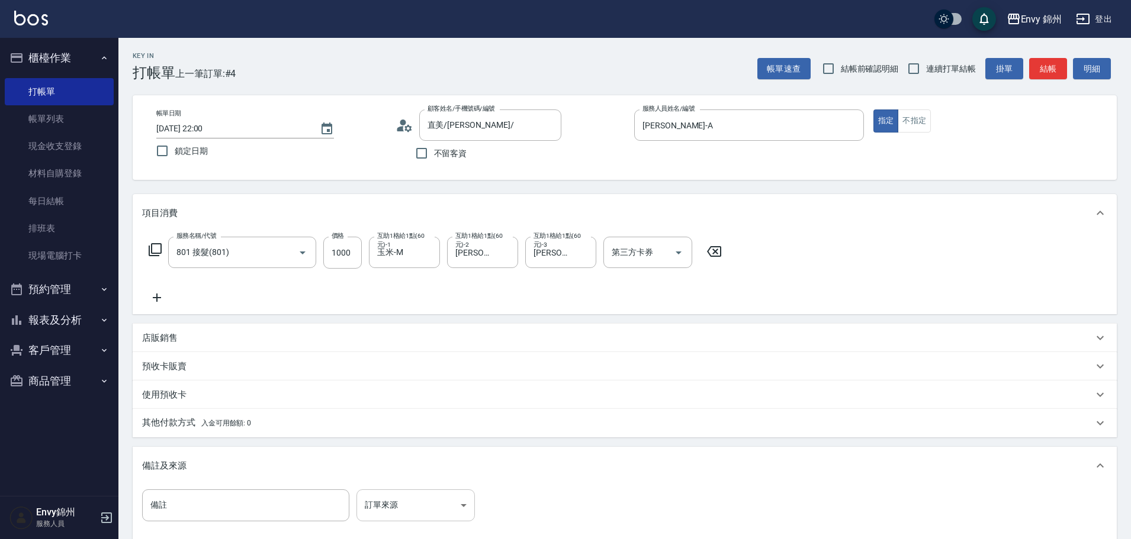
click at [402, 508] on body "Envy 錦州 登出 櫃檯作業 打帳單 帳單列表 現金收支登錄 材料自購登錄 每日結帳 排班表 現場電腦打卡 預約管理 預約管理 單日預約紀錄 單週預約紀錄 …" at bounding box center [565, 337] width 1131 height 674
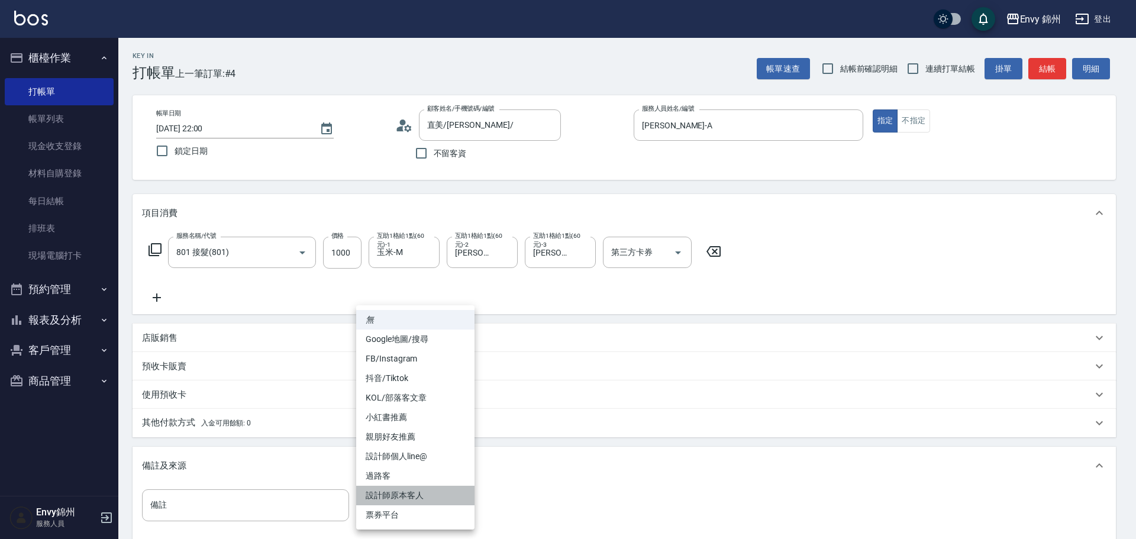
click at [445, 500] on li "設計師原本客人" at bounding box center [415, 496] width 118 height 20
type input "設計師原本客人"
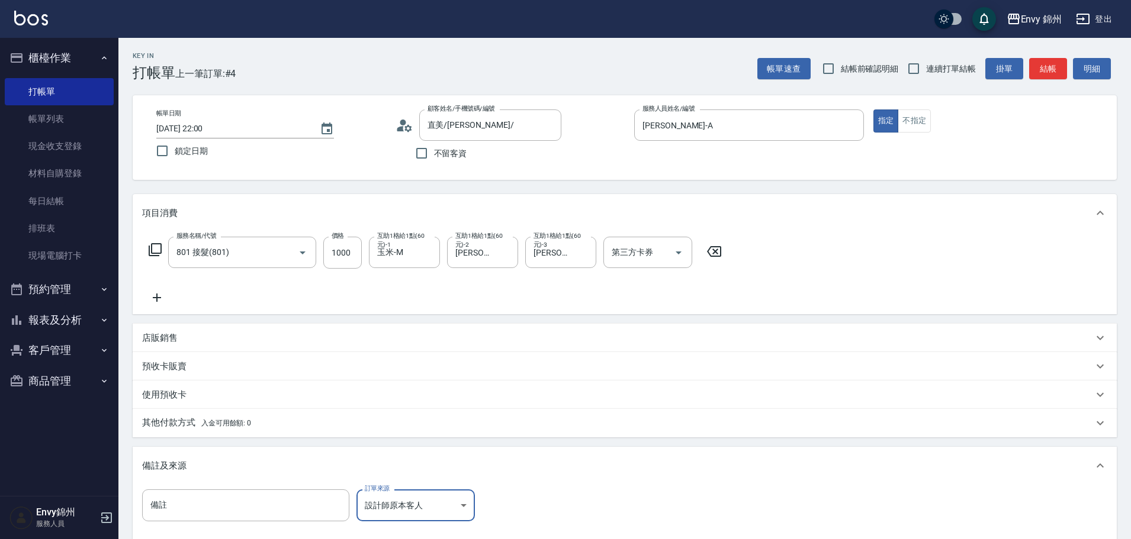
scroll to position [140, 0]
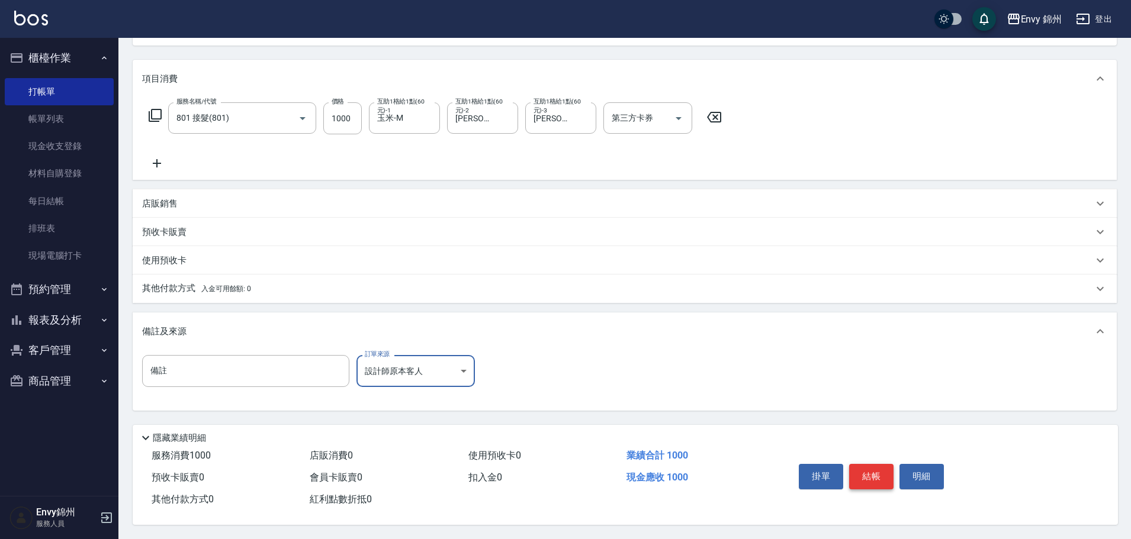
click at [867, 470] on button "結帳" at bounding box center [871, 476] width 44 height 25
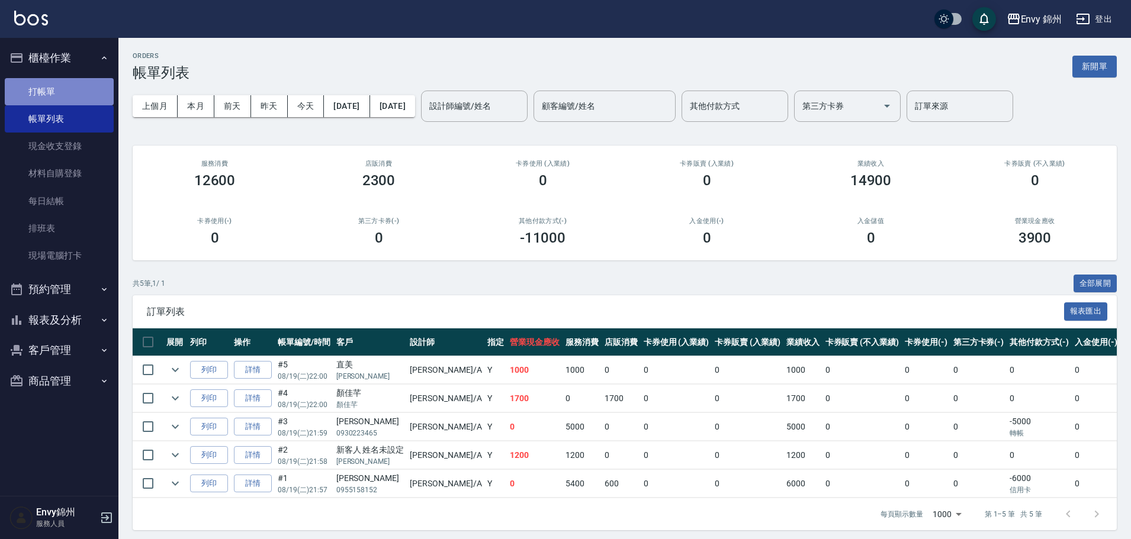
click at [72, 96] on link "打帳單" at bounding box center [59, 91] width 109 height 27
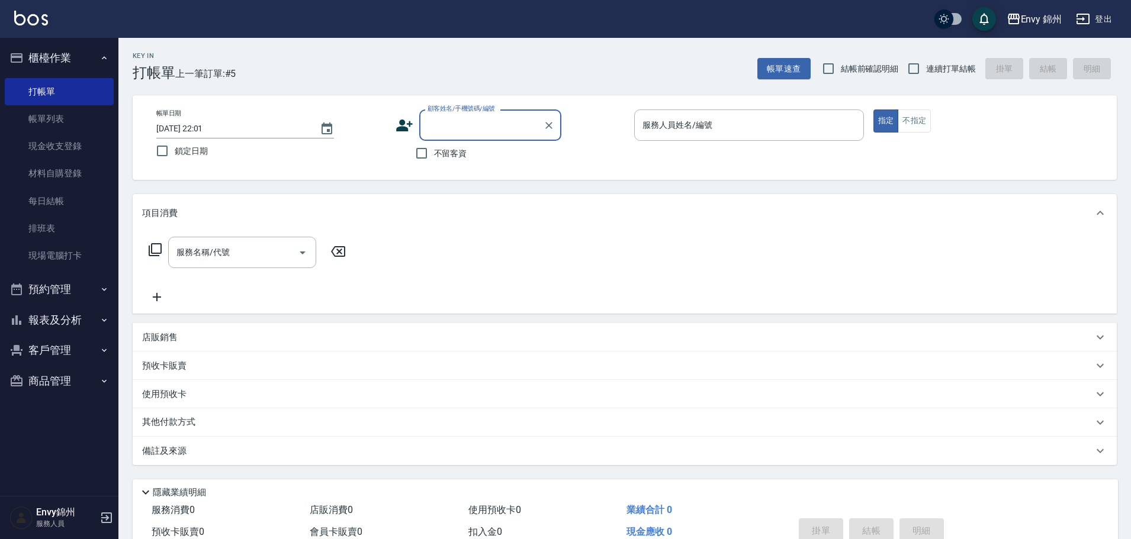
drag, startPoint x: 438, startPoint y: 160, endPoint x: 460, endPoint y: 154, distance: 22.7
click at [438, 159] on label "不留客資" at bounding box center [438, 153] width 58 height 25
click at [434, 159] on input "不留客資" at bounding box center [421, 153] width 25 height 25
checkbox input "true"
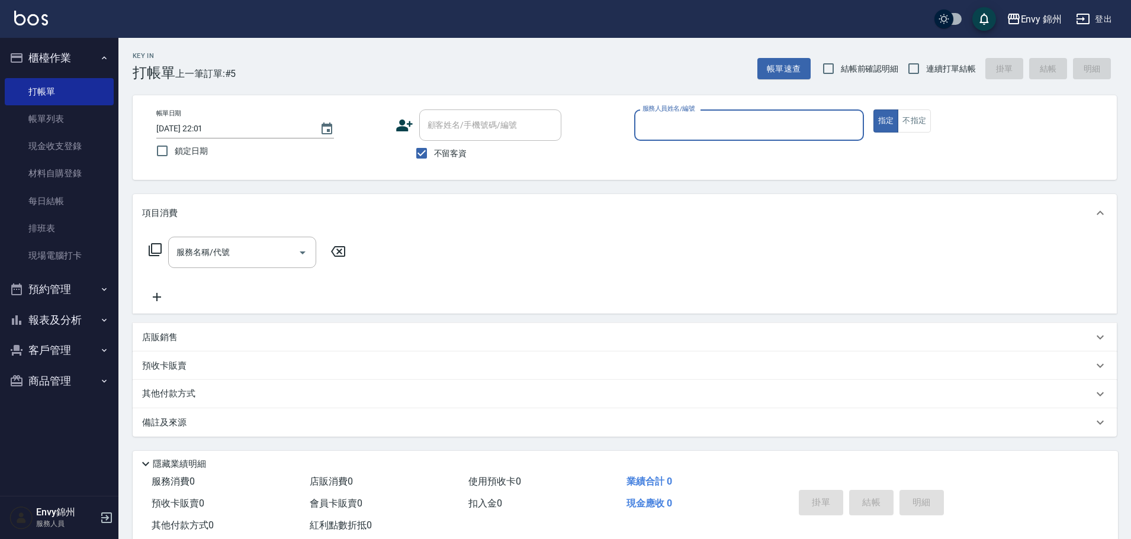
click at [688, 131] on input "服務人員姓名/編號" at bounding box center [748, 125] width 219 height 21
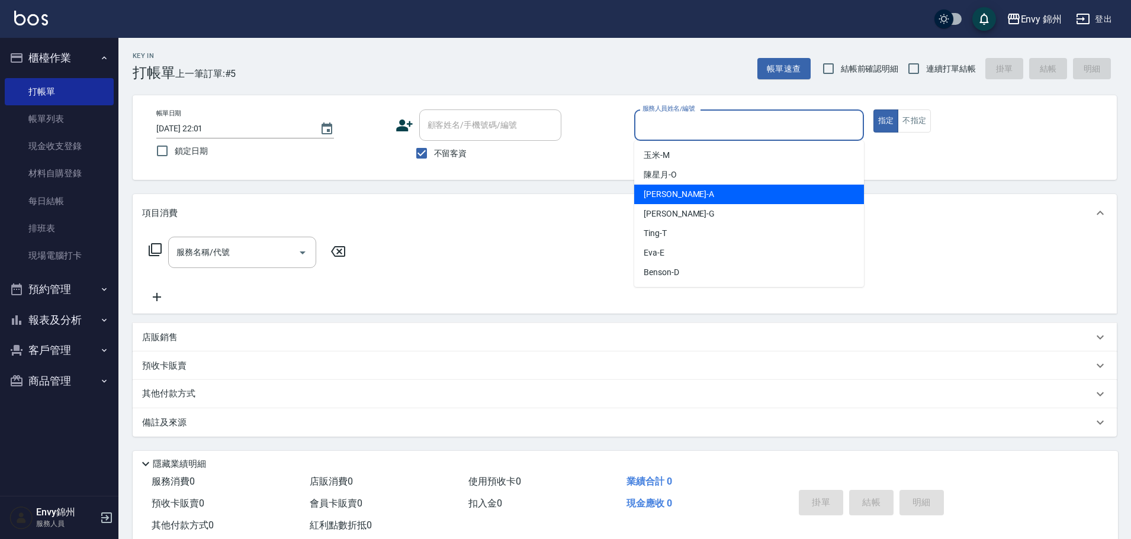
click at [695, 196] on div "Annie -A" at bounding box center [749, 195] width 230 height 20
type input "Annie-A"
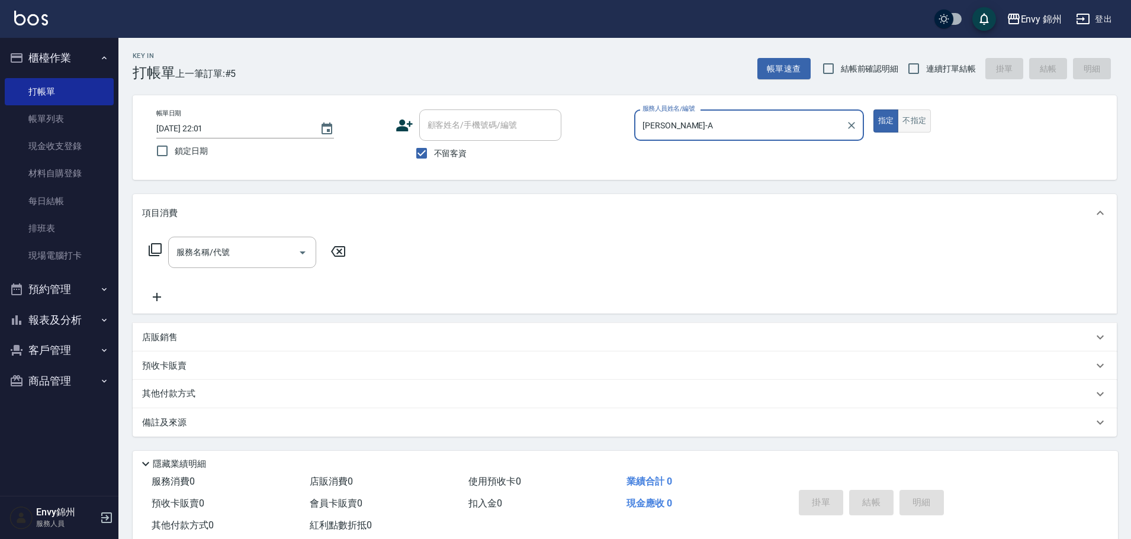
click at [923, 122] on button "不指定" at bounding box center [913, 120] width 33 height 23
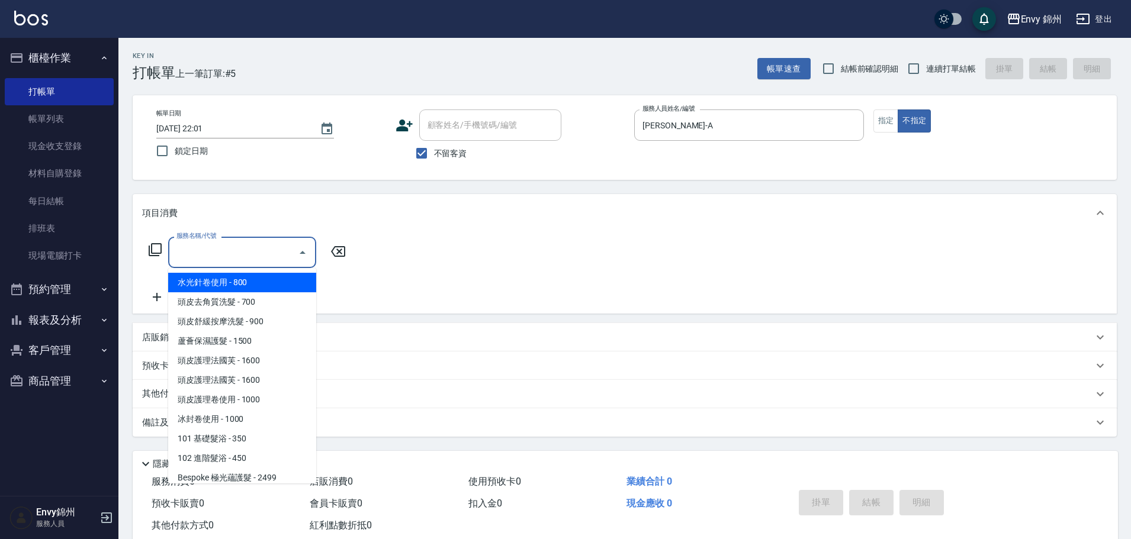
click at [210, 256] on input "服務名稱/代號" at bounding box center [233, 252] width 120 height 21
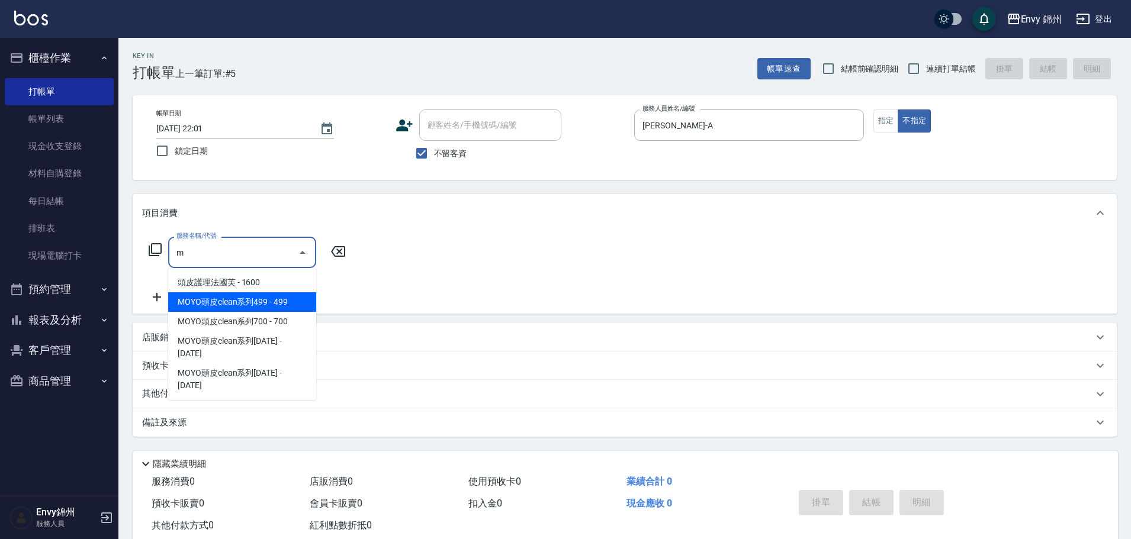
click at [262, 298] on span "MOYO頭皮clean系列499 - 499" at bounding box center [242, 302] width 148 height 20
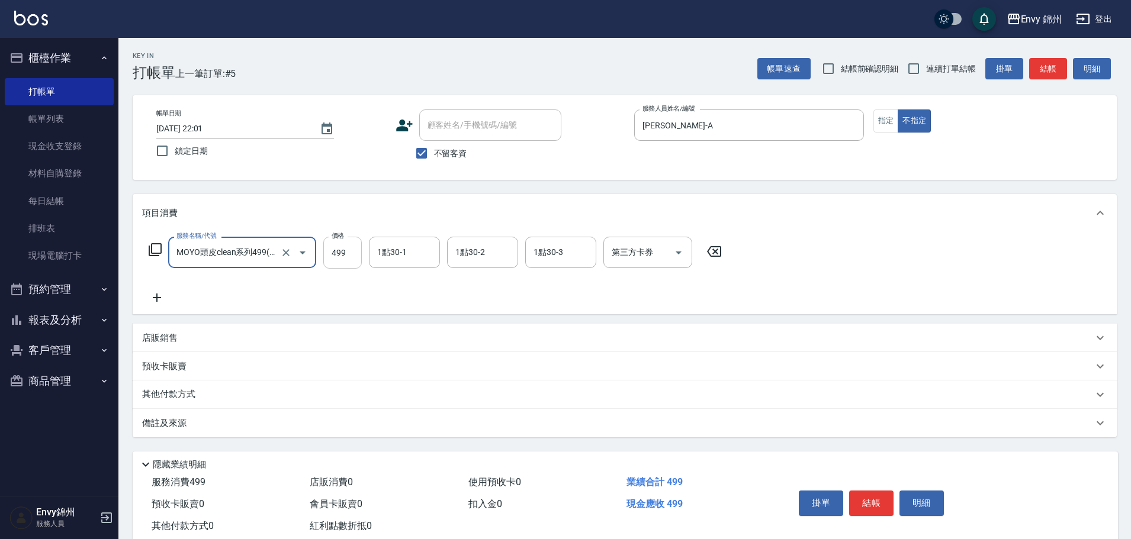
type input "MOYO頭皮clean系列499(405)"
click at [336, 256] on input "499" at bounding box center [342, 253] width 38 height 32
type input "599"
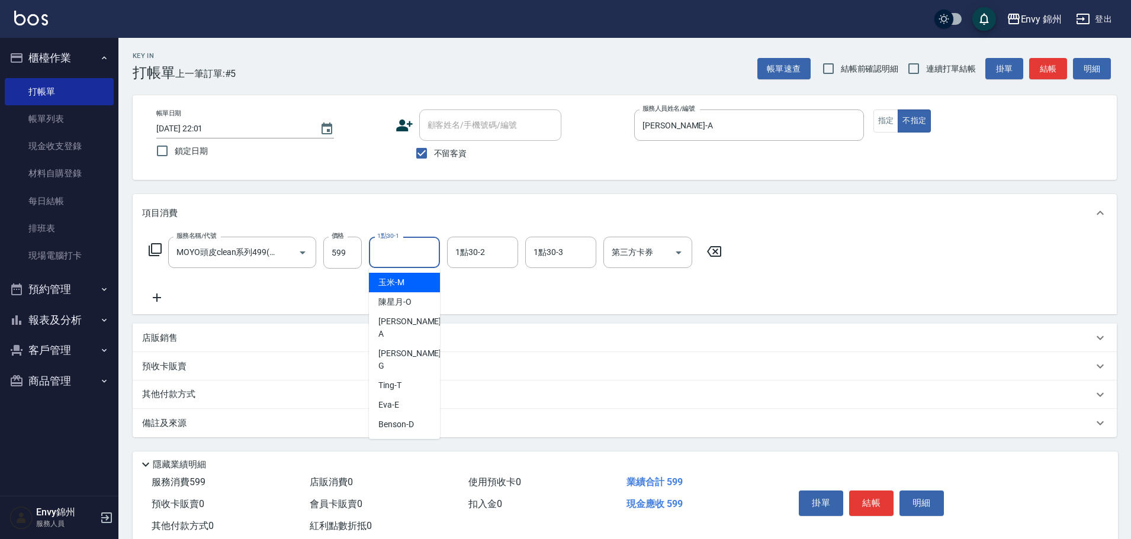
click at [412, 255] on input "1點30-1" at bounding box center [404, 252] width 60 height 21
click at [399, 287] on span "玉米 -M" at bounding box center [391, 282] width 26 height 12
type input "玉米-M"
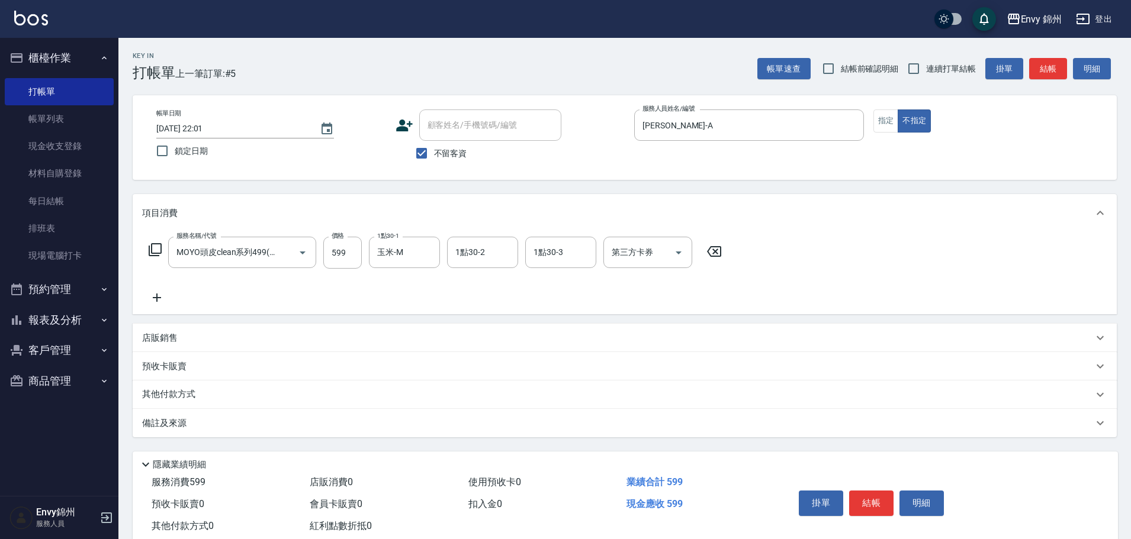
click at [282, 426] on div "備註及來源" at bounding box center [617, 423] width 951 height 12
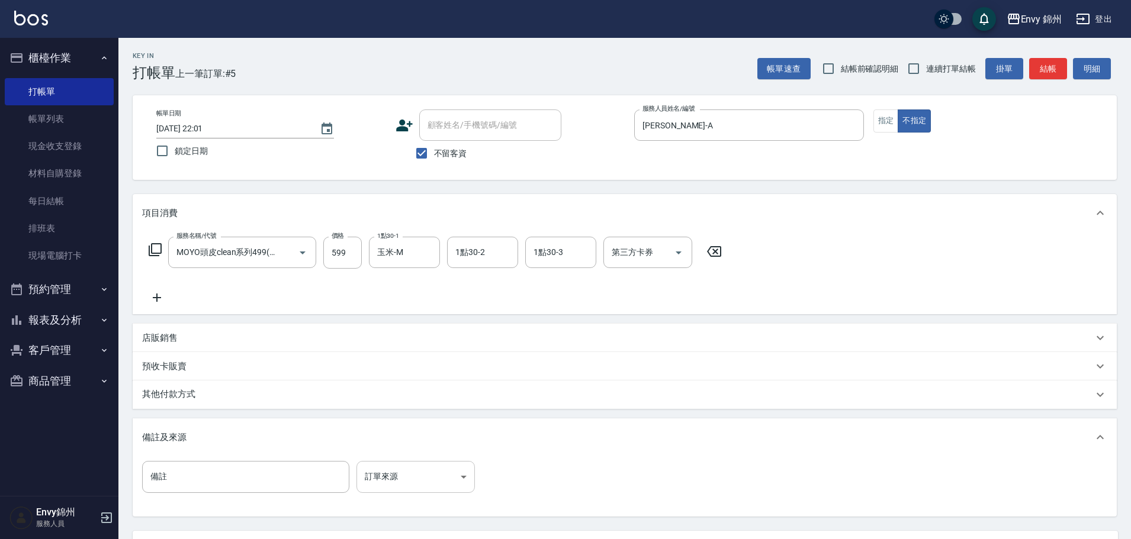
click at [375, 474] on body "Envy 錦州 登出 櫃檯作業 打帳單 帳單列表 現金收支登錄 材料自購登錄 每日結帳 排班表 現場電腦打卡 預約管理 預約管理 單日預約紀錄 單週預約紀錄 …" at bounding box center [565, 322] width 1131 height 645
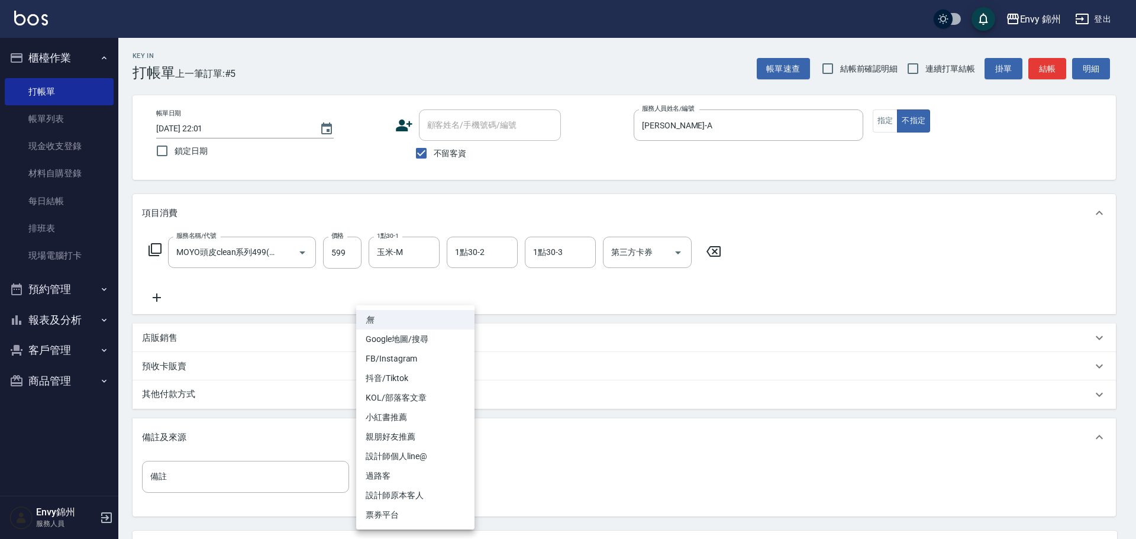
click at [404, 491] on li "設計師原本客人" at bounding box center [415, 496] width 118 height 20
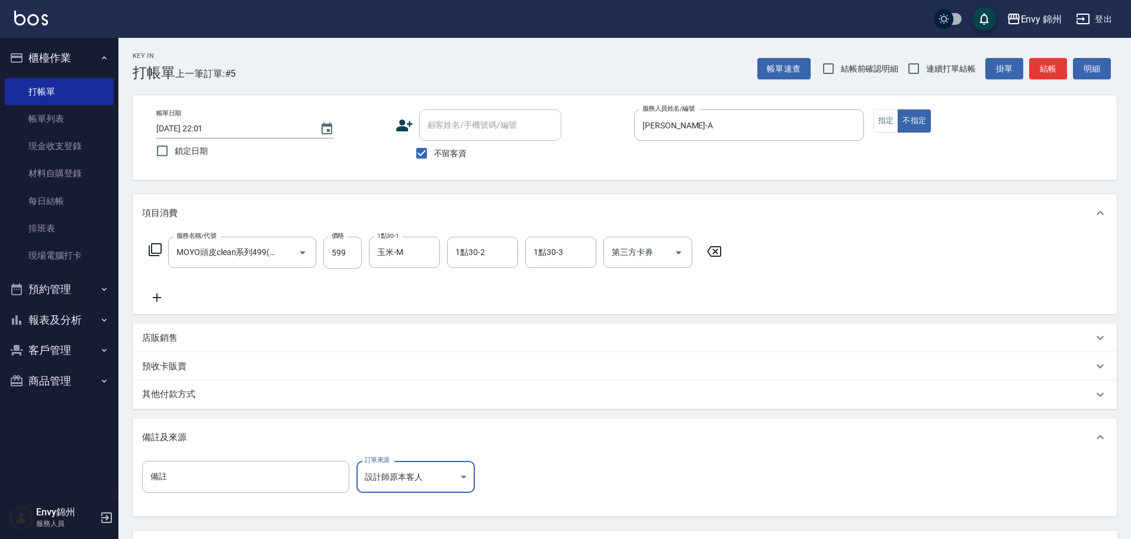
scroll to position [111, 0]
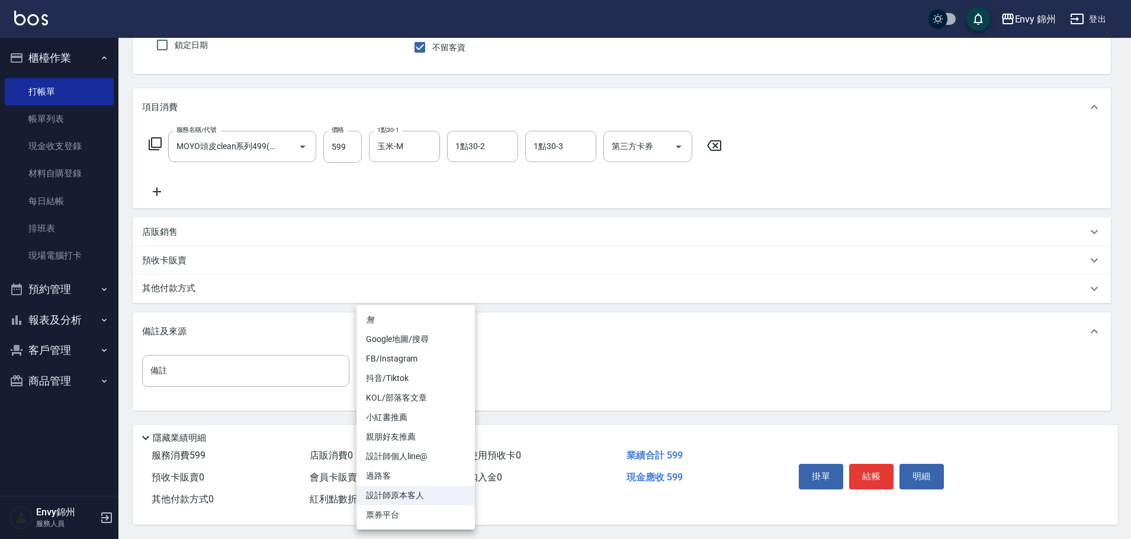
click at [451, 370] on body "Envy 錦州 登出 櫃檯作業 打帳單 帳單列表 現金收支登錄 材料自購登錄 每日結帳 排班表 現場電腦打卡 預約管理 預約管理 單日預約紀錄 單週預約紀錄 …" at bounding box center [565, 216] width 1131 height 645
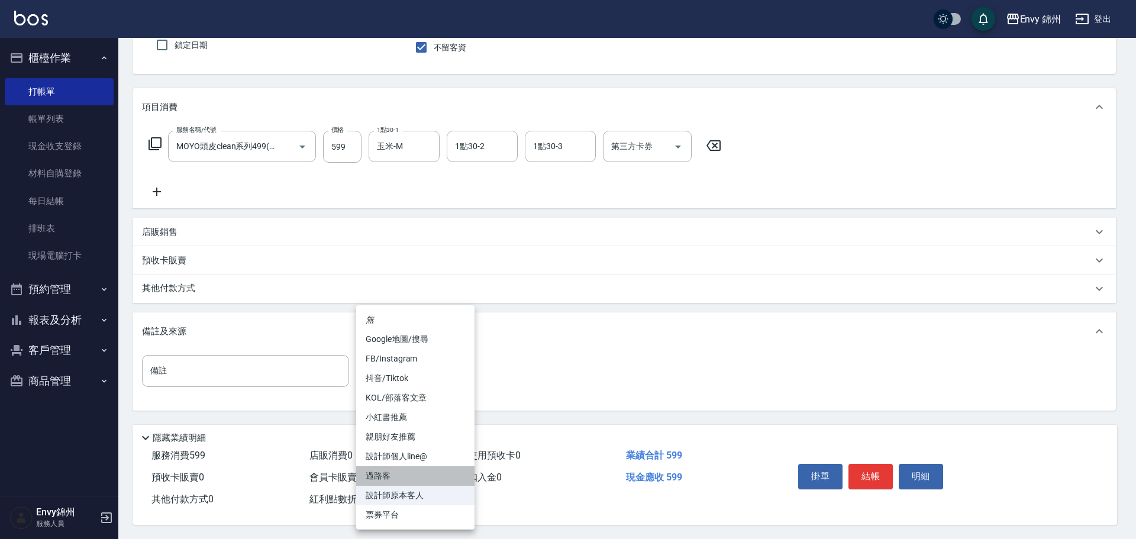
click at [406, 479] on li "過路客" at bounding box center [415, 476] width 118 height 20
type input "過路客"
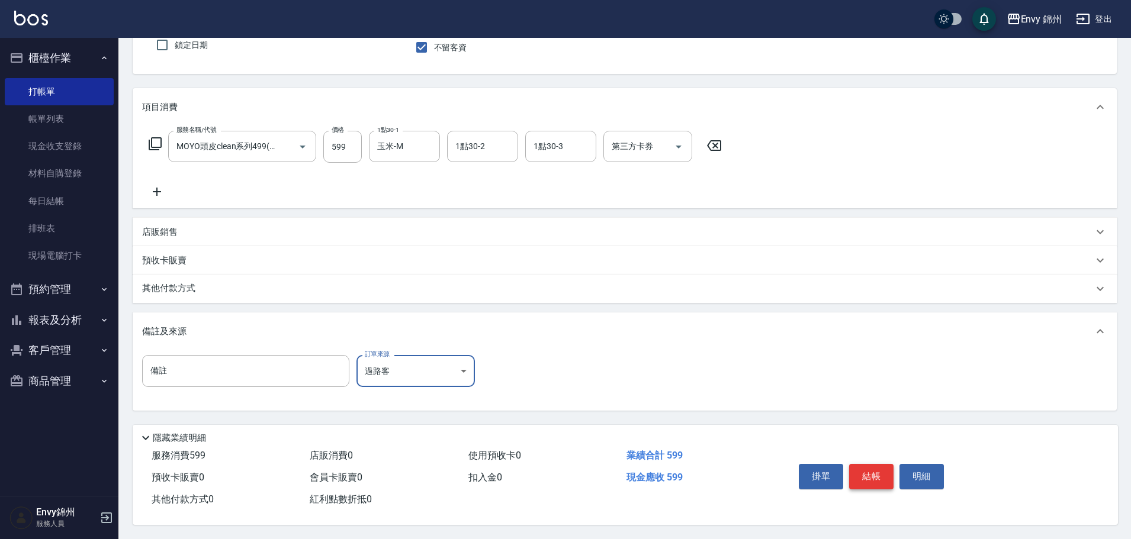
click at [863, 474] on button "結帳" at bounding box center [871, 476] width 44 height 25
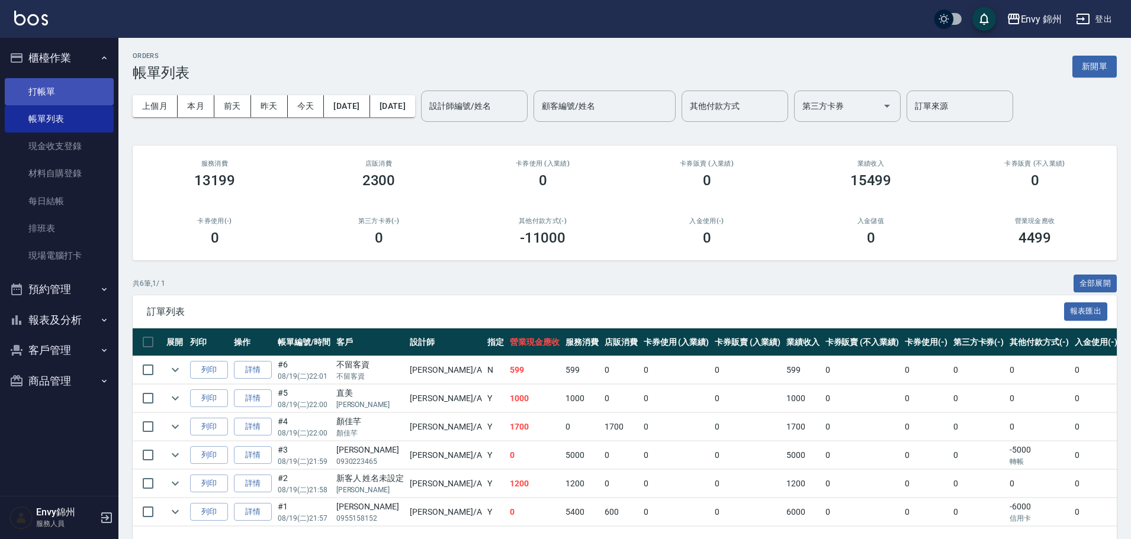
click at [46, 85] on link "打帳單" at bounding box center [59, 91] width 109 height 27
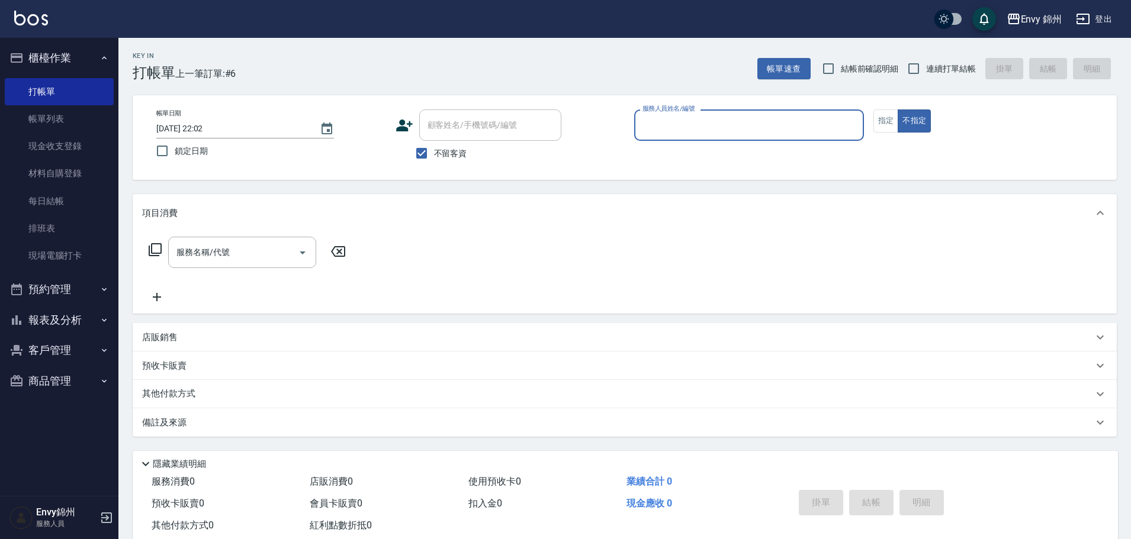
click at [681, 126] on input "服務人員姓名/編號" at bounding box center [748, 125] width 219 height 21
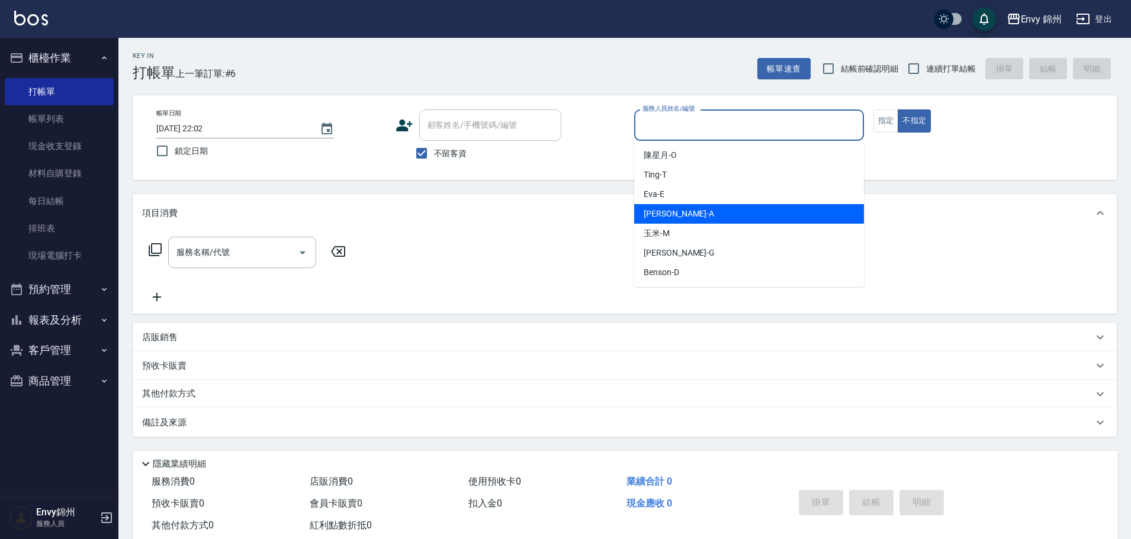
click at [687, 214] on div "Annie -A" at bounding box center [749, 214] width 230 height 20
type input "Annie-A"
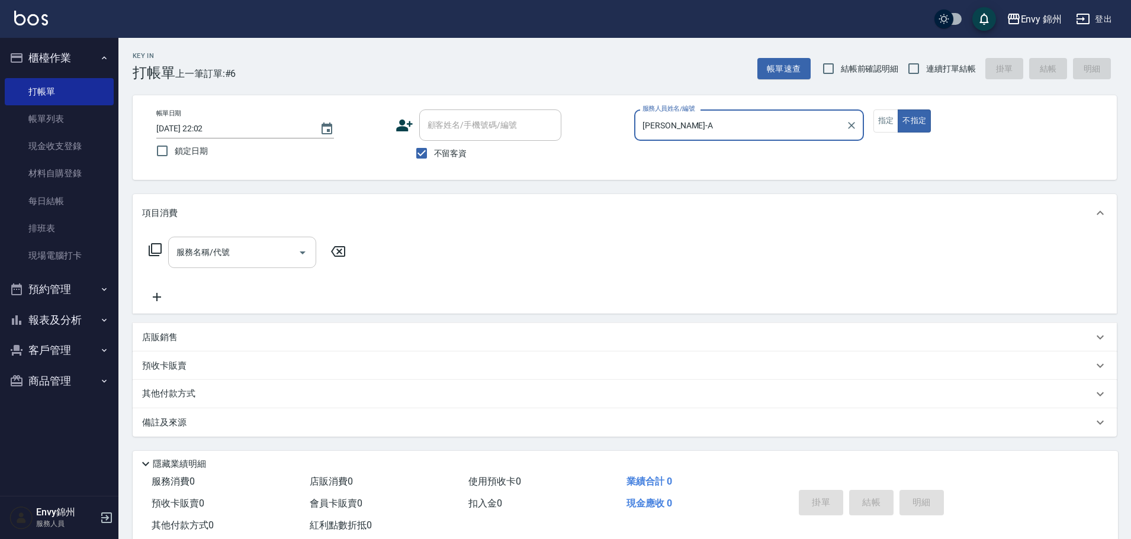
click at [249, 237] on div "服務名稱/代號" at bounding box center [242, 252] width 148 height 31
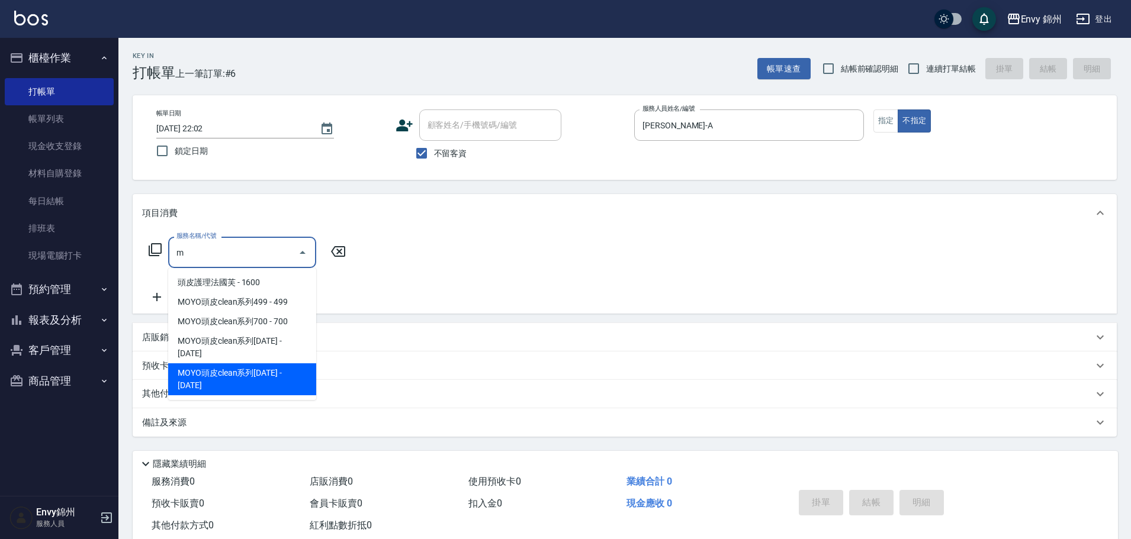
click at [269, 363] on span "MOYO頭皮clean系列2000 - 2000" at bounding box center [242, 379] width 148 height 32
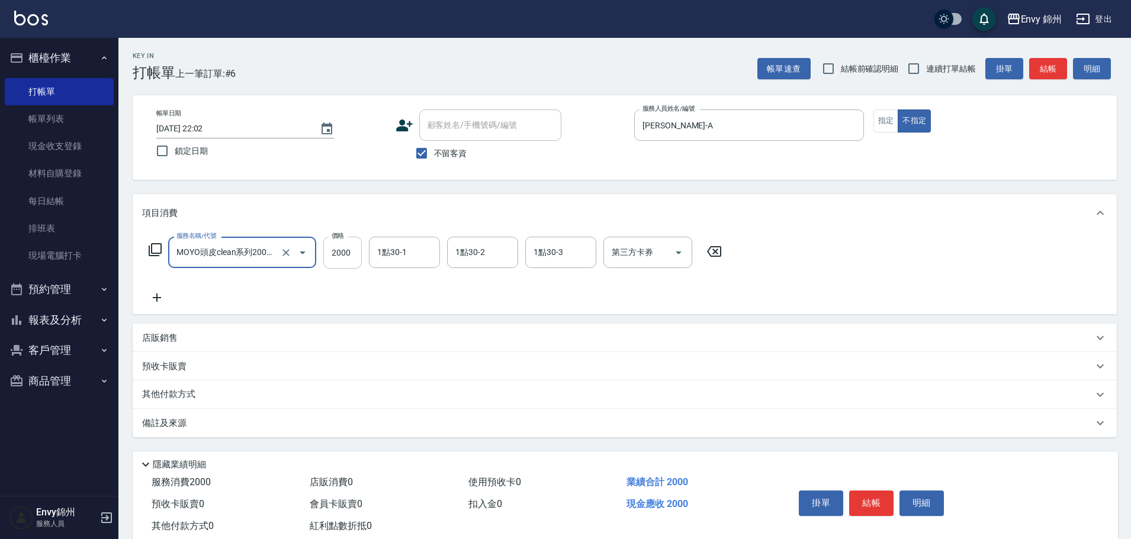
type input "MOYO頭皮clean系列2000(408)"
click at [340, 250] on input "2000" at bounding box center [342, 253] width 38 height 32
type input "2000"
click at [153, 293] on icon at bounding box center [157, 298] width 30 height 14
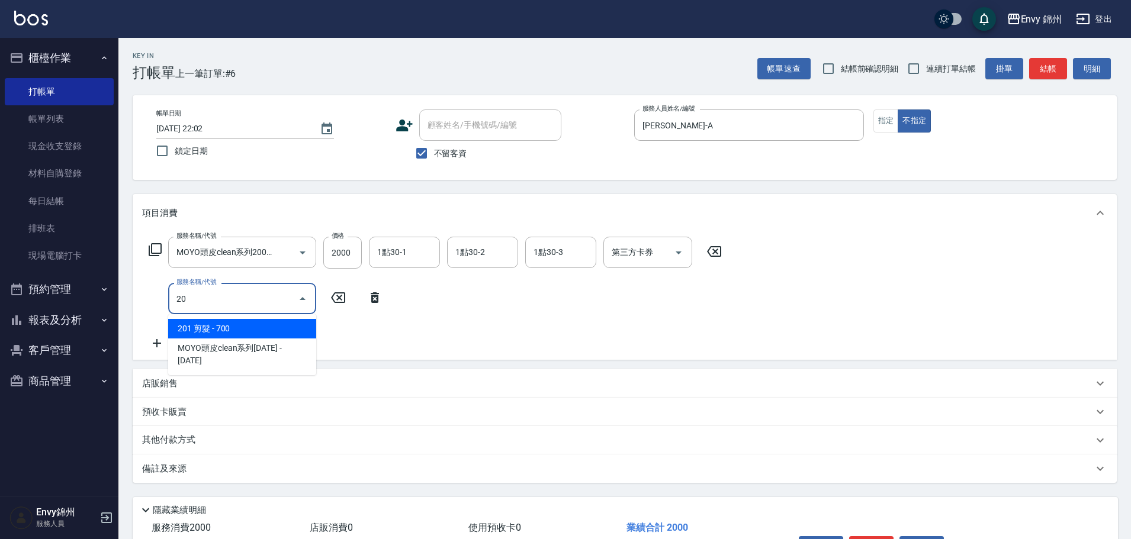
type input "201"
type input "201 剪髮(201)"
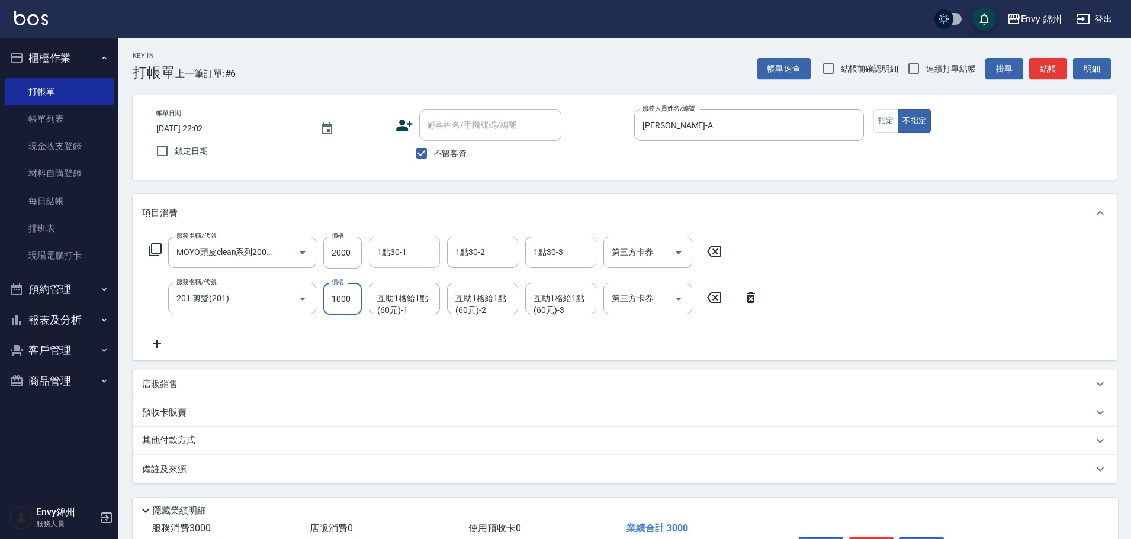
type input "1000"
click at [395, 257] on input "1點30-1" at bounding box center [404, 252] width 60 height 21
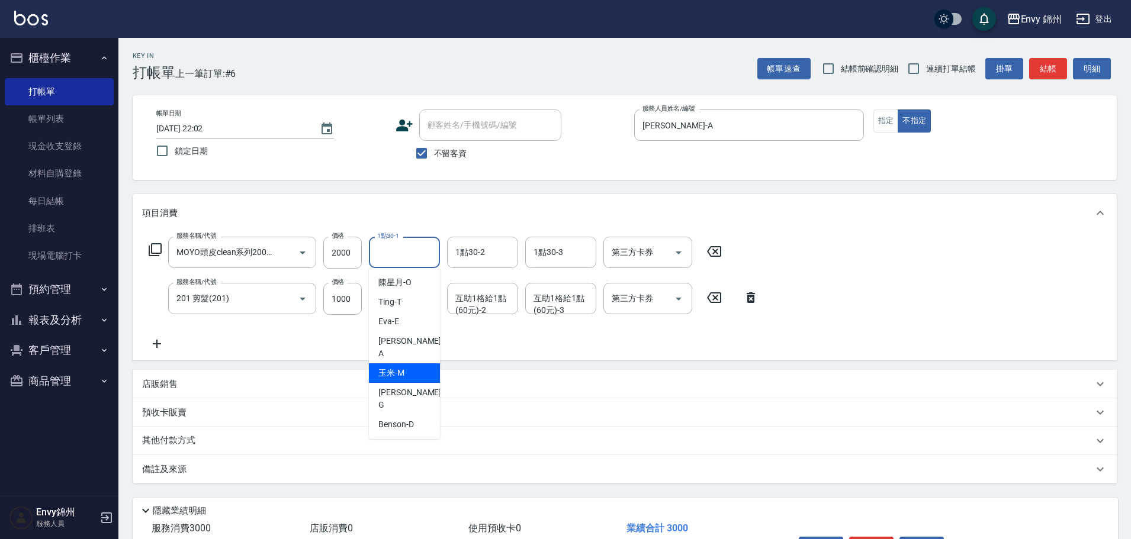
click at [407, 383] on div "杉杉 -G" at bounding box center [404, 399] width 71 height 32
type input "杉杉-G"
click at [475, 259] on input "1點30-2" at bounding box center [482, 252] width 60 height 21
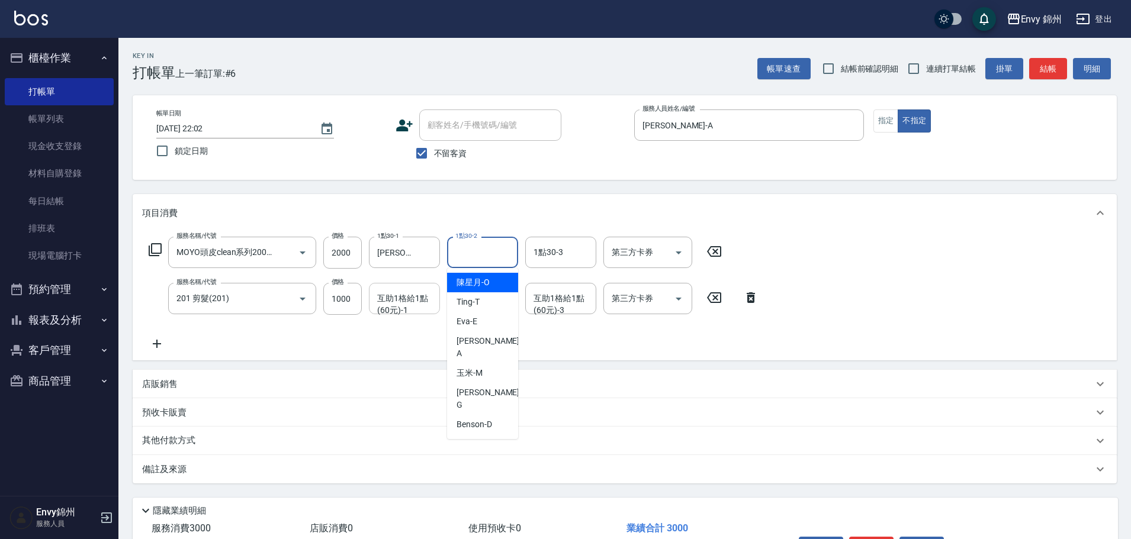
click at [407, 302] on div "互助1格給1點(60元)-1 互助1格給1點(60元)-1" at bounding box center [404, 298] width 71 height 31
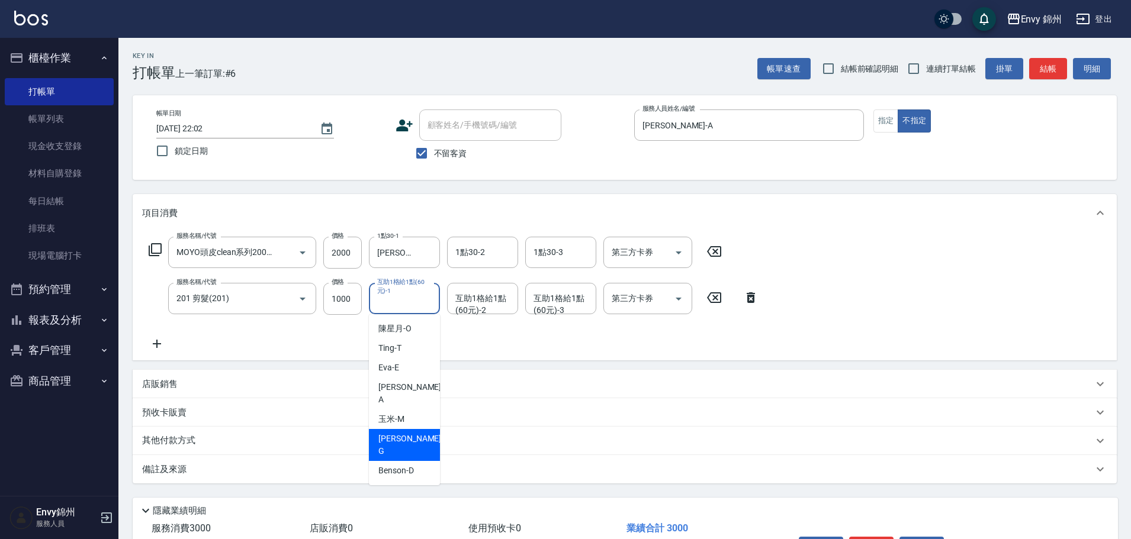
click at [407, 429] on div "杉杉 -G" at bounding box center [404, 445] width 71 height 32
type input "杉杉-G"
click at [316, 449] on div "其他付款方式" at bounding box center [625, 441] width 984 height 28
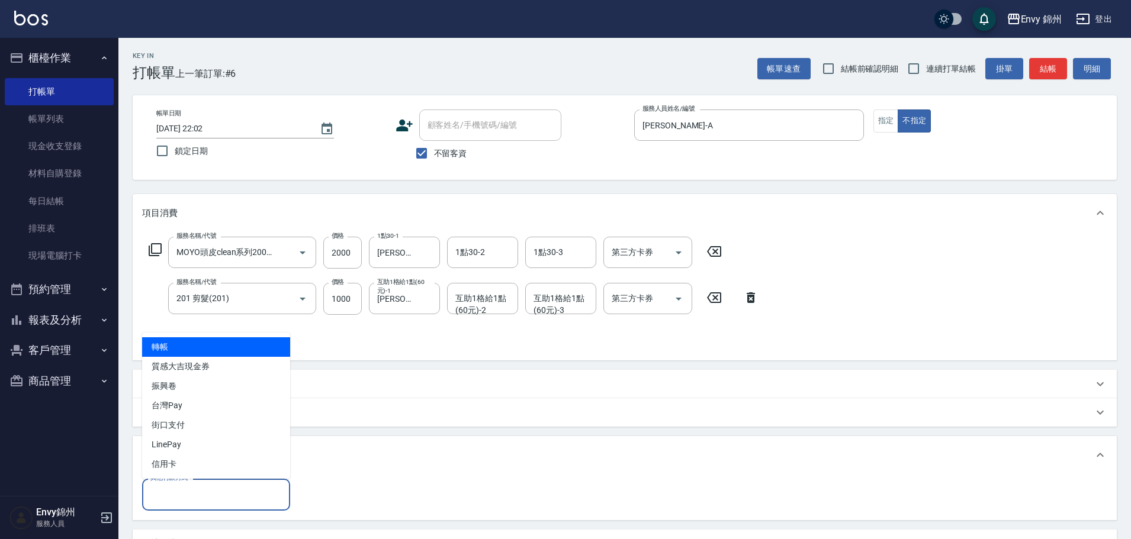
click at [216, 494] on input "其他付款方式" at bounding box center [215, 494] width 137 height 21
click at [234, 347] on span "轉帳" at bounding box center [216, 347] width 148 height 20
type input "轉帳"
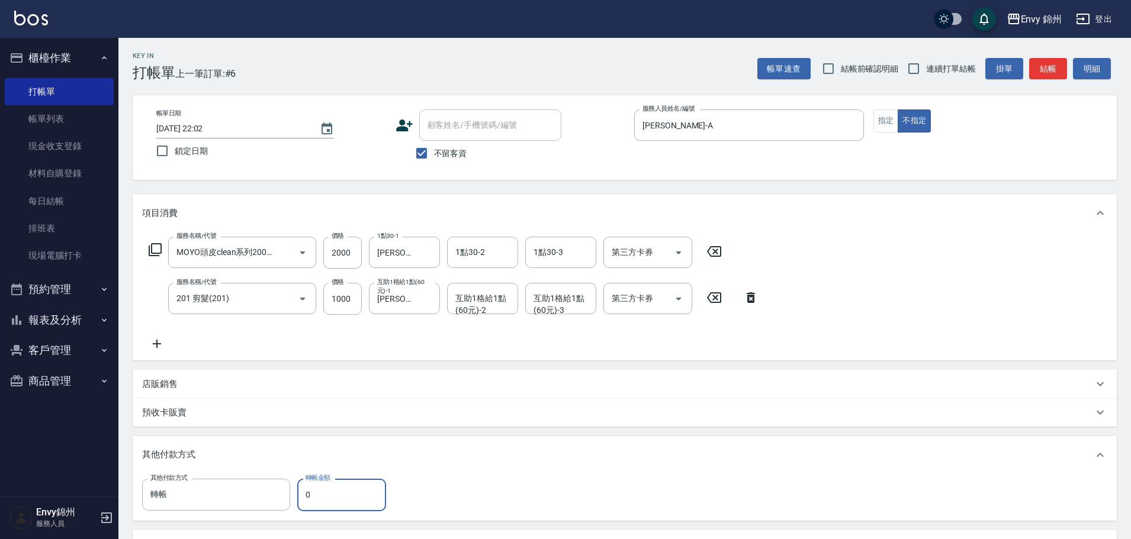
drag, startPoint x: 336, startPoint y: 491, endPoint x: 299, endPoint y: 497, distance: 37.2
click at [299, 497] on input "0" at bounding box center [341, 495] width 89 height 32
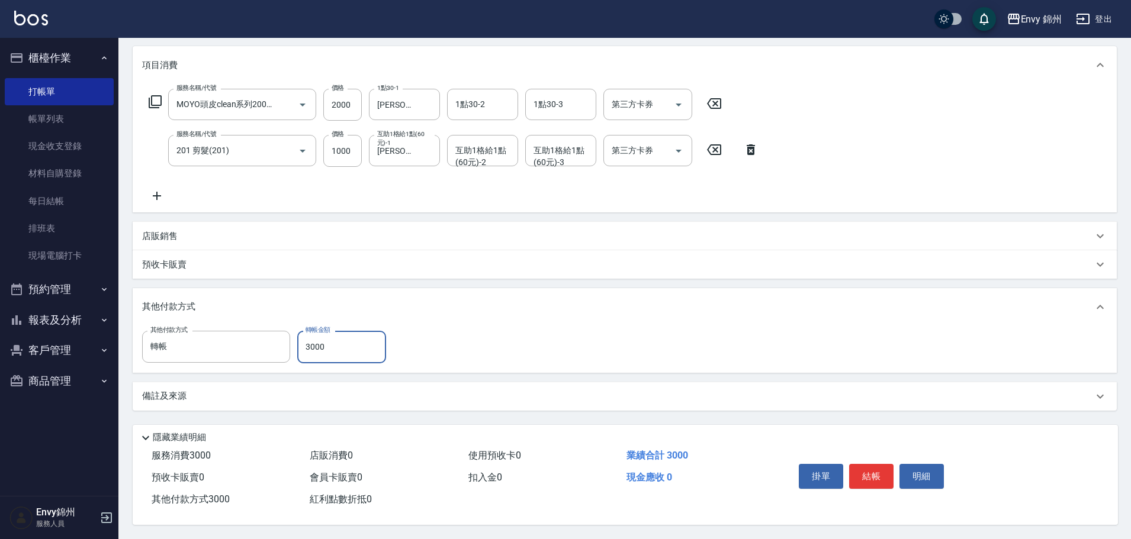
type input "3000"
click at [155, 231] on p "店販銷售" at bounding box center [160, 236] width 36 height 12
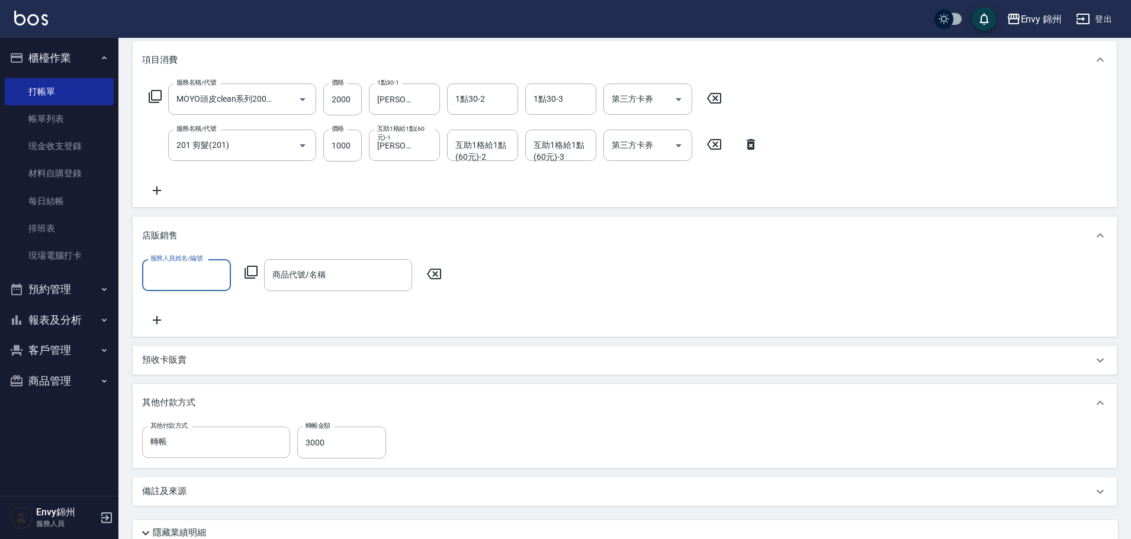
scroll to position [254, 0]
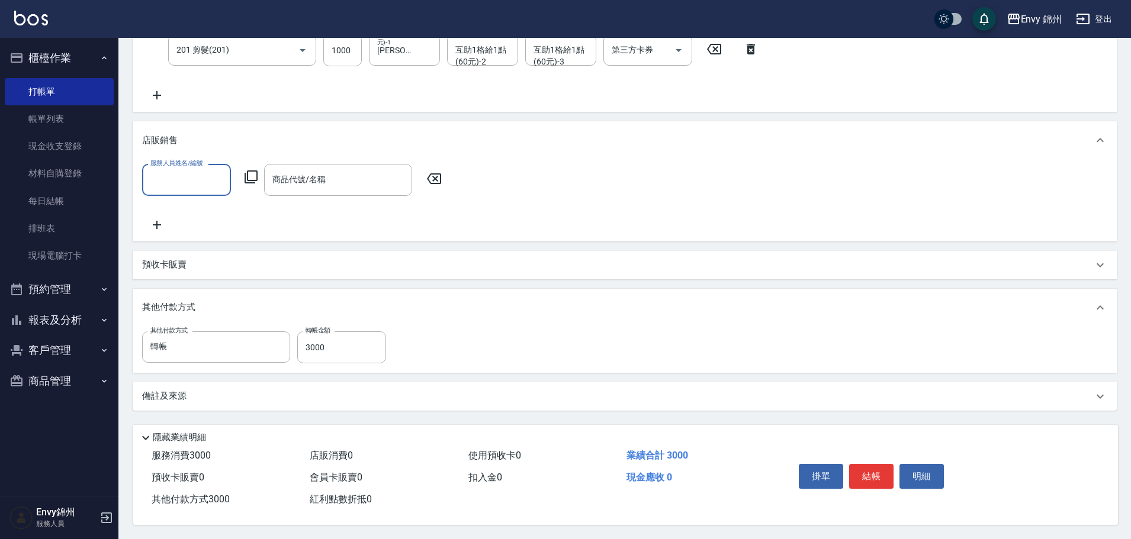
click at [186, 405] on div "備註及來源" at bounding box center [625, 396] width 984 height 28
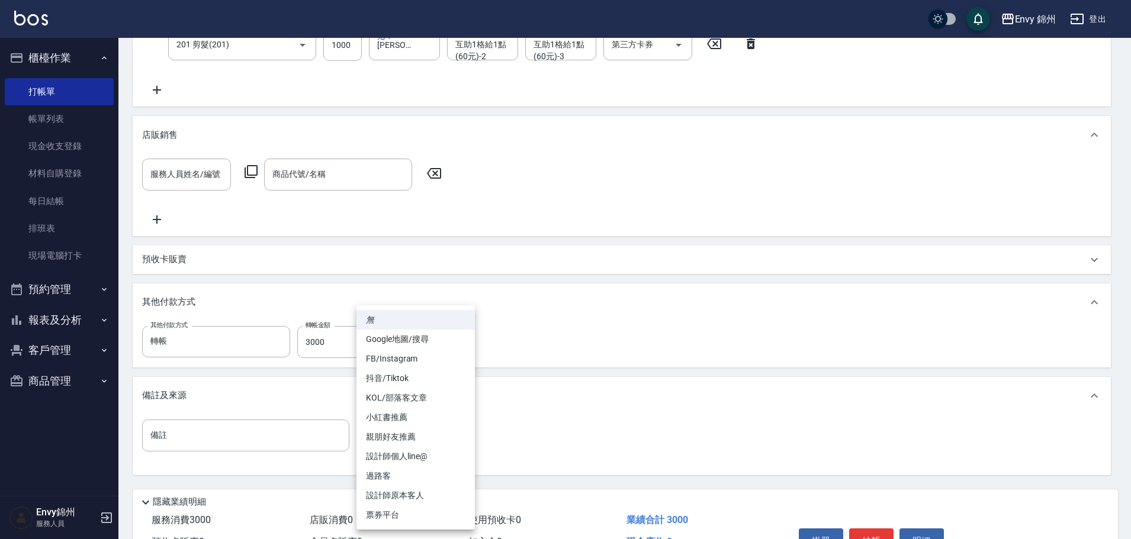
click at [404, 439] on body "Envy 錦州 登出 櫃檯作業 打帳單 帳單列表 現金收支登錄 材料自購登錄 每日結帳 排班表 現場電腦打卡 預約管理 預約管理 單日預約紀錄 單週預約紀錄 …" at bounding box center [565, 175] width 1131 height 858
drag, startPoint x: 429, startPoint y: 471, endPoint x: 339, endPoint y: 467, distance: 90.1
click at [428, 471] on li "過路客" at bounding box center [415, 476] width 118 height 20
type input "過路客"
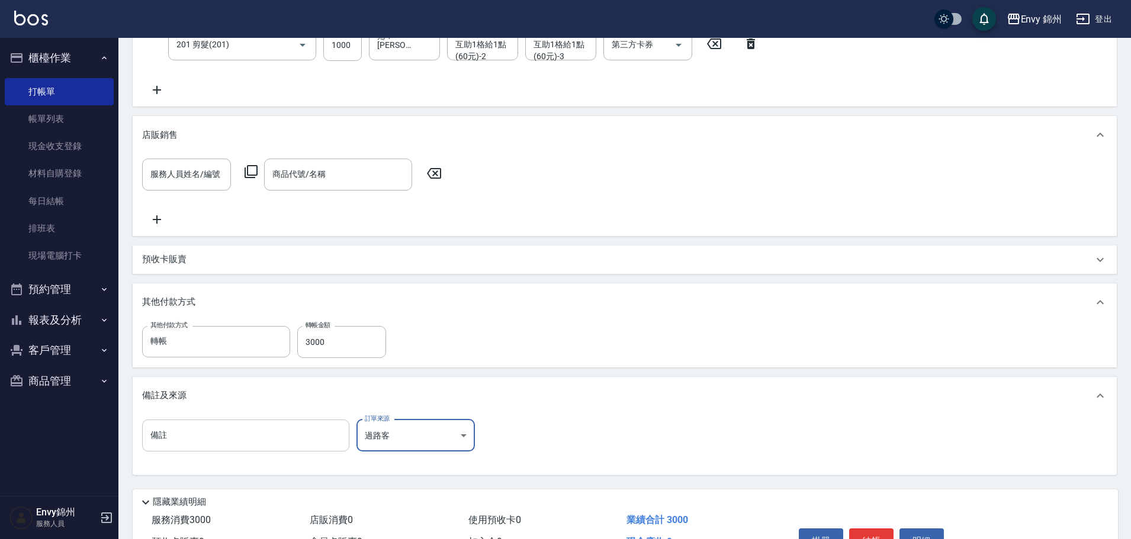
click at [213, 443] on input "備註" at bounding box center [245, 436] width 207 height 32
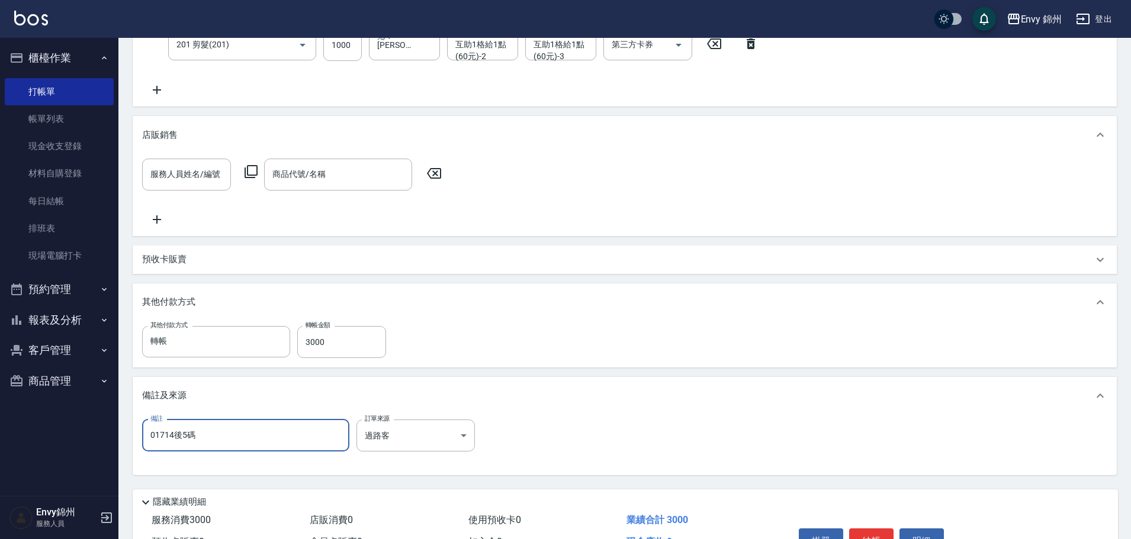
scroll to position [324, 0]
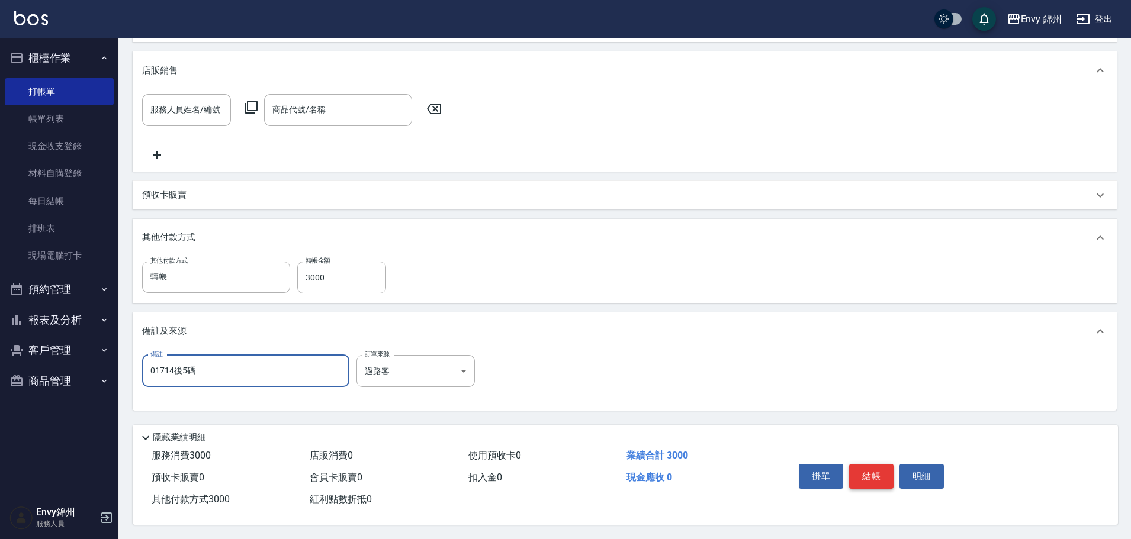
type input "01714後5碼"
click at [861, 471] on button "結帳" at bounding box center [871, 476] width 44 height 25
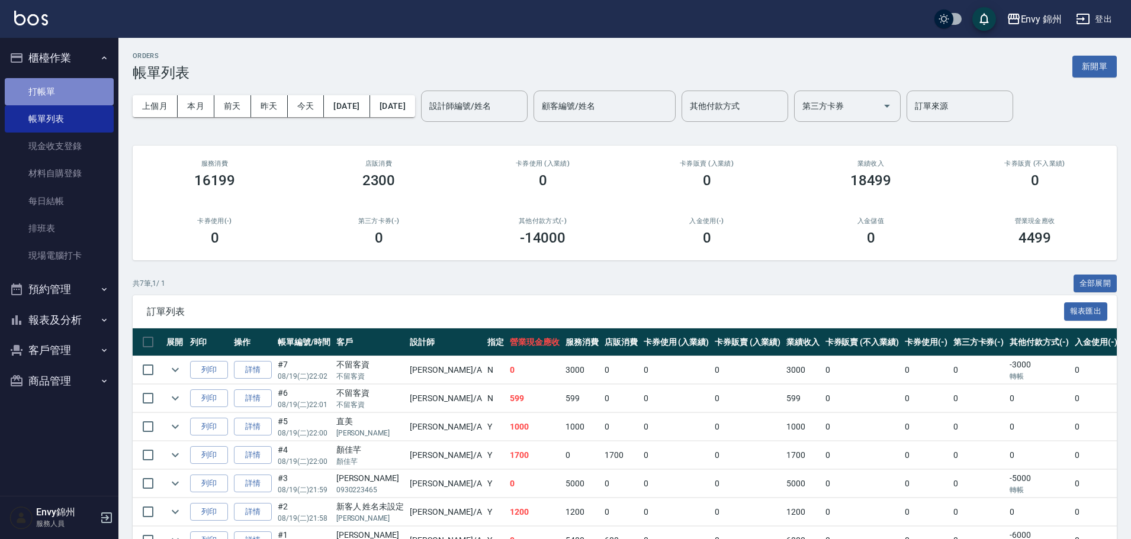
click at [57, 94] on link "打帳單" at bounding box center [59, 91] width 109 height 27
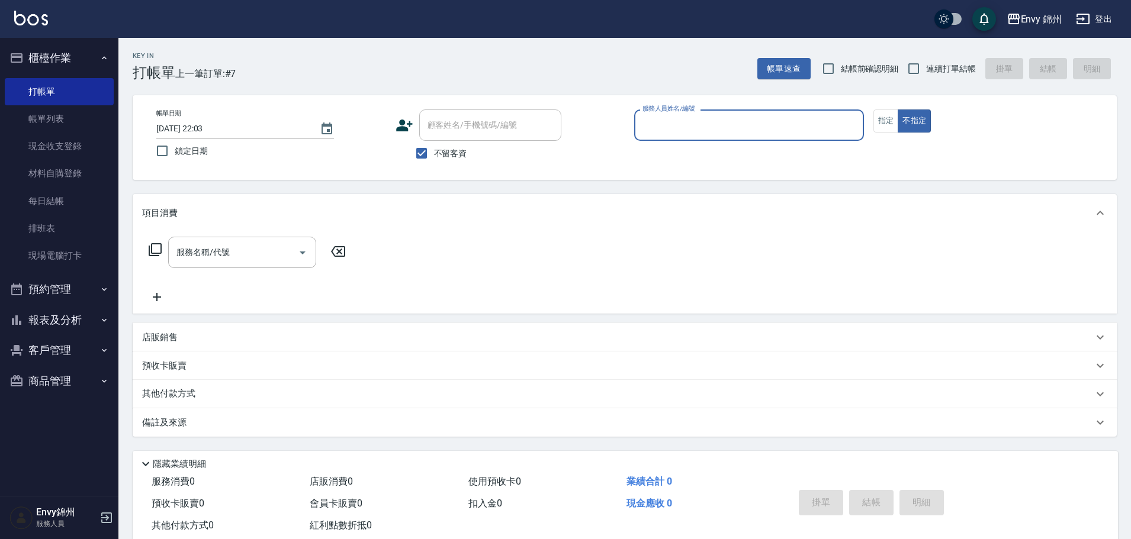
click at [704, 117] on input "服務人員姓名/編號" at bounding box center [748, 125] width 219 height 21
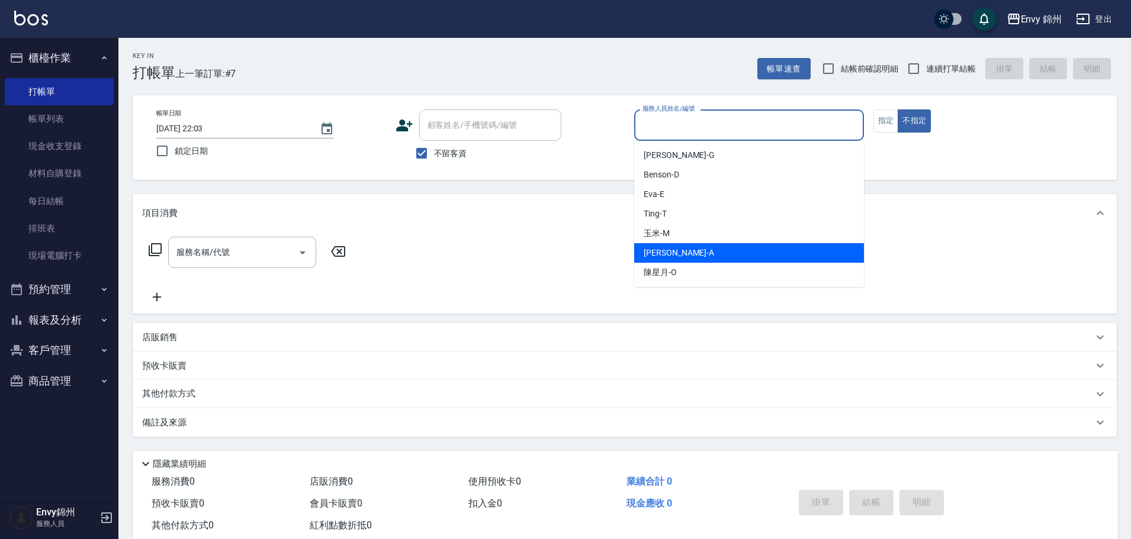
click at [727, 251] on div "Annie -A" at bounding box center [749, 253] width 230 height 20
type input "Annie-A"
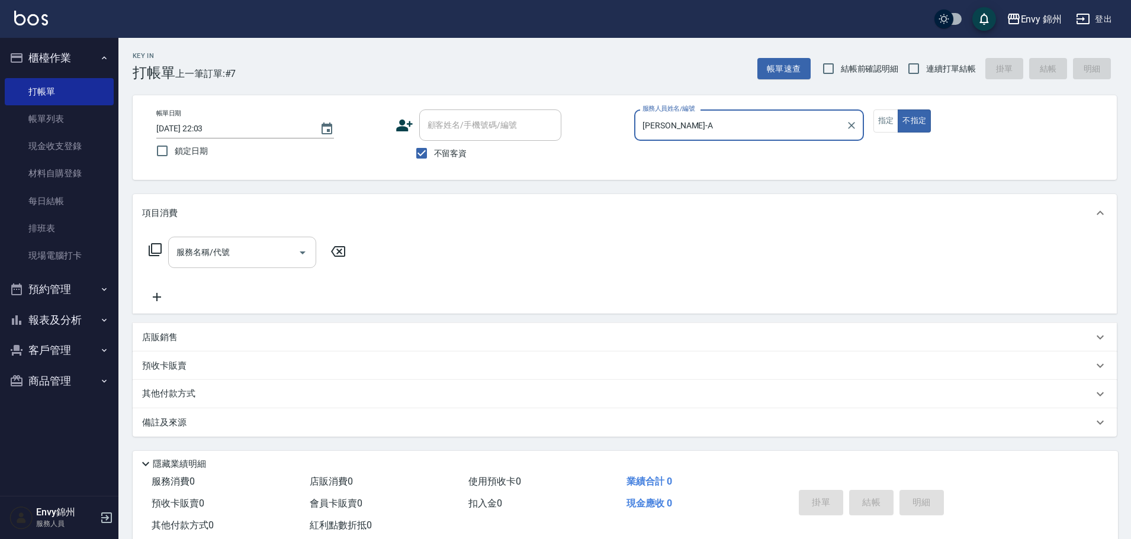
click at [193, 253] on input "服務名稱/代號" at bounding box center [233, 252] width 120 height 21
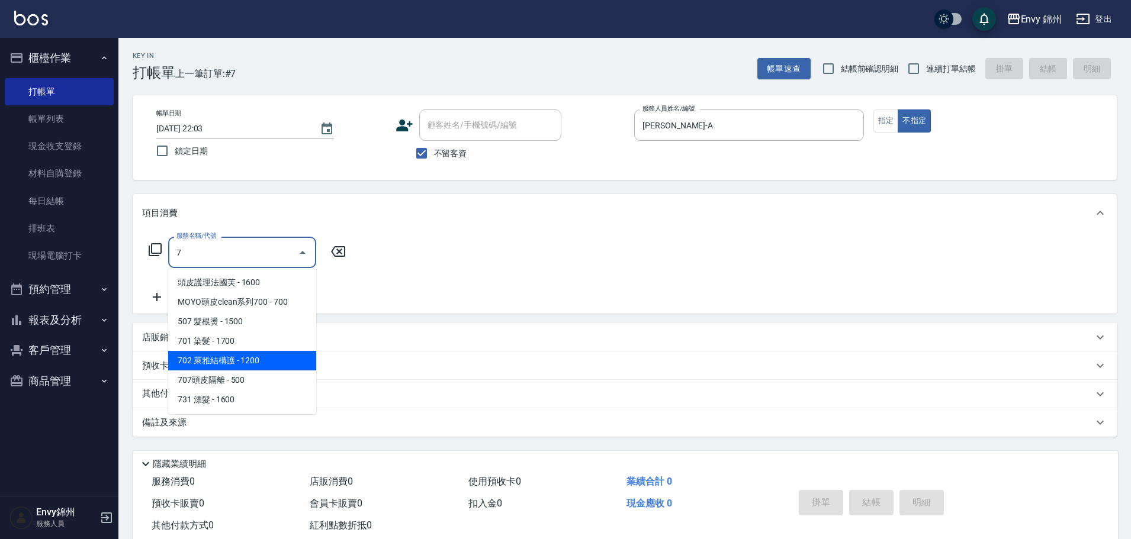
click at [240, 352] on span "702 萊雅結構護 - 1200" at bounding box center [242, 361] width 148 height 20
type input "702 萊雅結構護(702)"
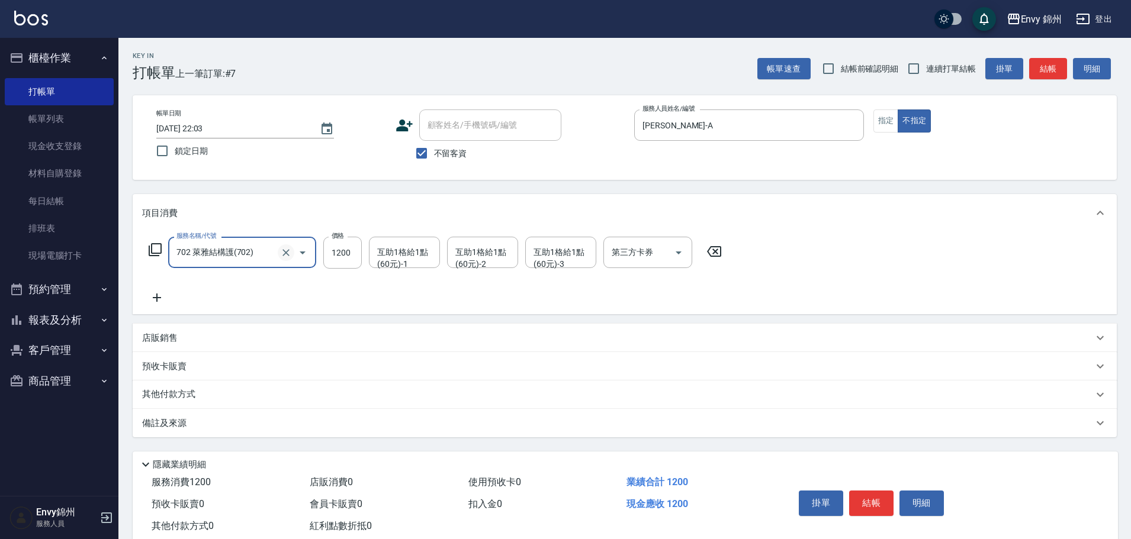
drag, startPoint x: 279, startPoint y: 255, endPoint x: 285, endPoint y: 253, distance: 6.2
click at [283, 255] on button "Clear" at bounding box center [286, 252] width 17 height 17
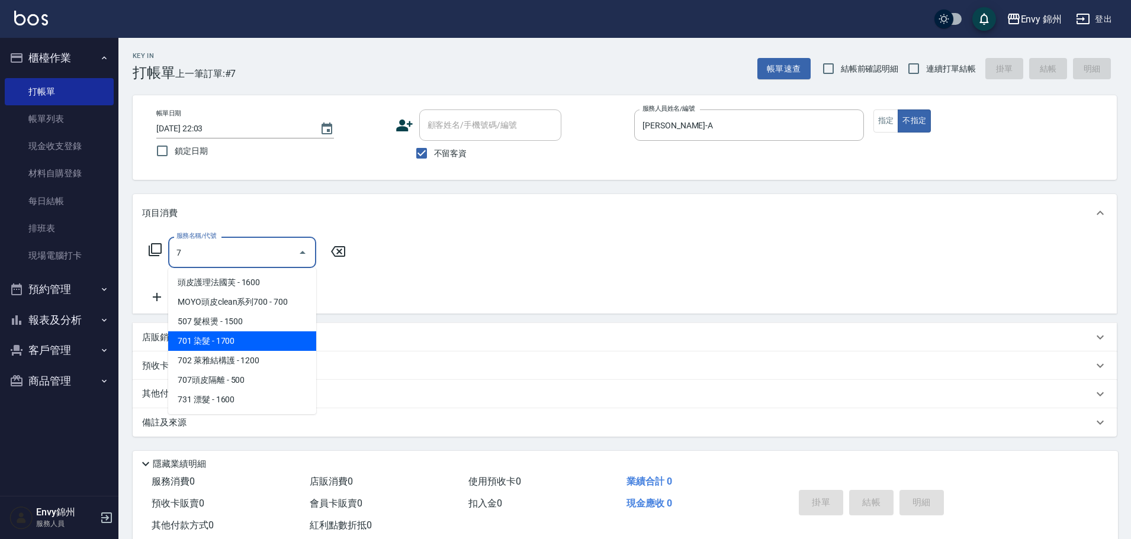
click at [211, 344] on span "701 染髮 - 1700" at bounding box center [242, 341] width 148 height 20
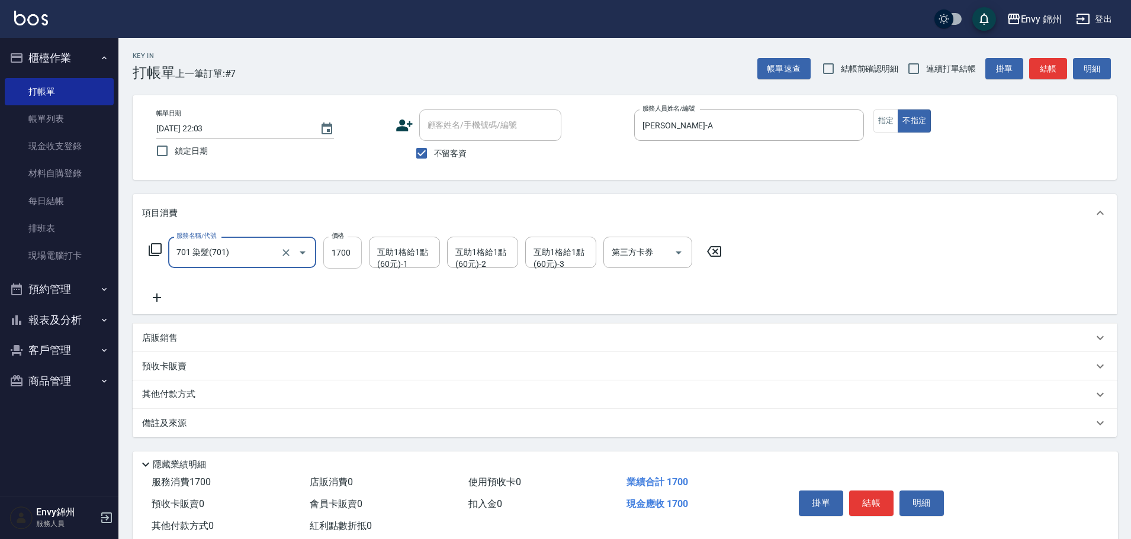
type input "701 染髮(701)"
click at [348, 253] on input "1700" at bounding box center [342, 253] width 38 height 32
type input "3500"
click at [404, 259] on div "互助1格給1點(60元)-1 互助1格給1點(60元)-1" at bounding box center [404, 252] width 71 height 31
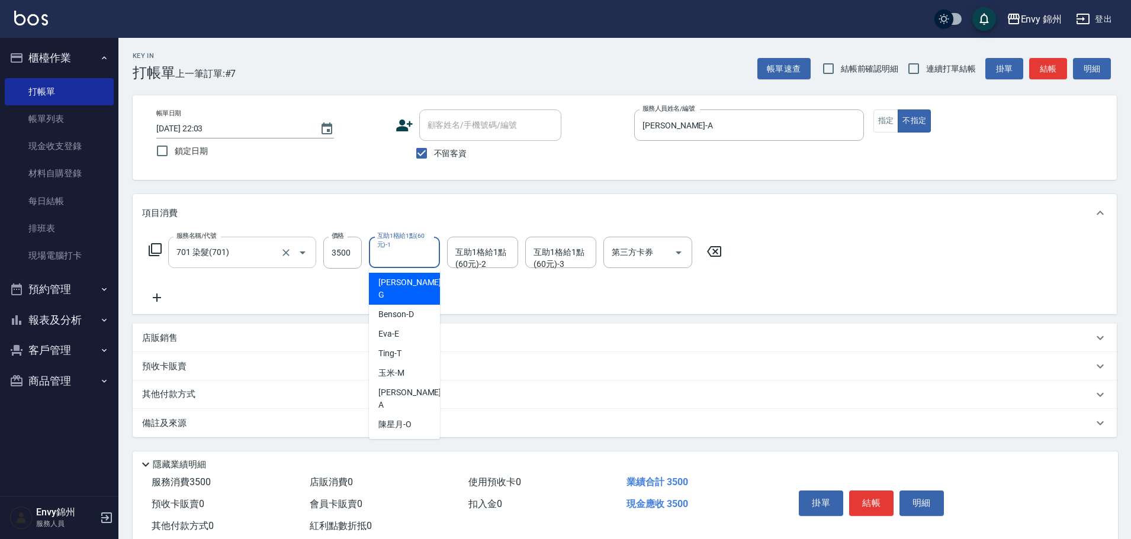
click at [405, 285] on div "杉杉 -G" at bounding box center [404, 289] width 71 height 32
type input "杉杉-G"
click at [484, 263] on div "互助1格給1點(60元)-2" at bounding box center [482, 252] width 71 height 31
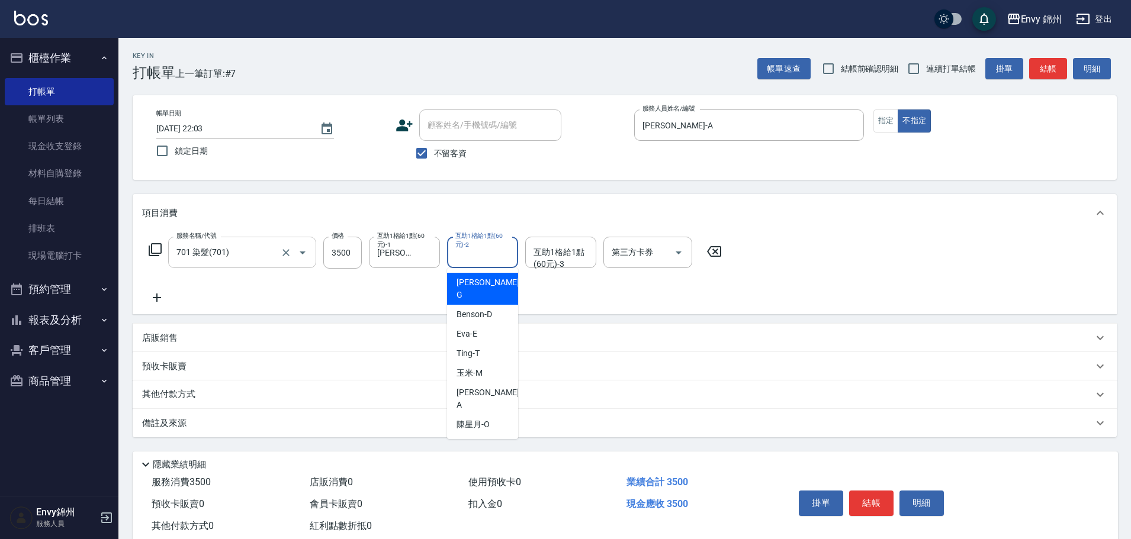
click at [482, 282] on div "杉杉 -G" at bounding box center [482, 289] width 71 height 32
type input "杉杉-G"
click at [551, 241] on div "互助1格給1點(60元)-3" at bounding box center [560, 252] width 71 height 31
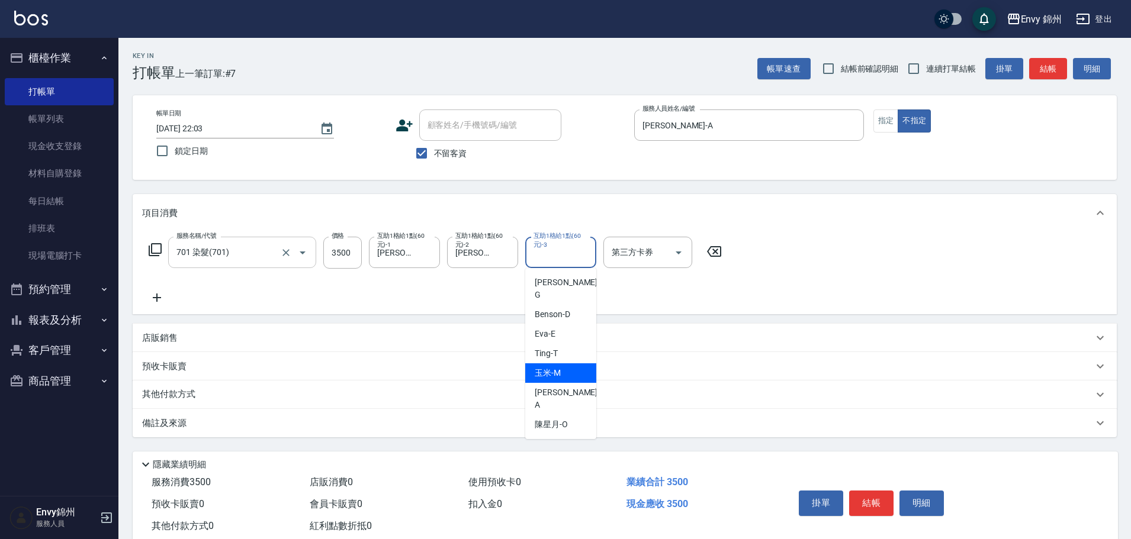
click at [556, 367] on span "玉米 -M" at bounding box center [547, 373] width 26 height 12
type input "玉米-M"
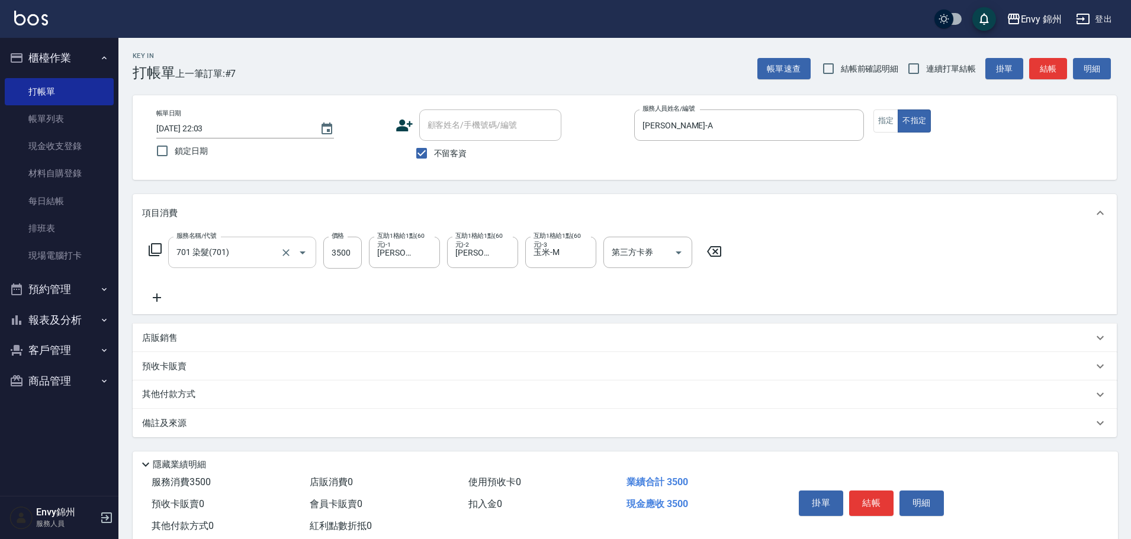
click at [454, 428] on div "備註及來源" at bounding box center [617, 423] width 951 height 12
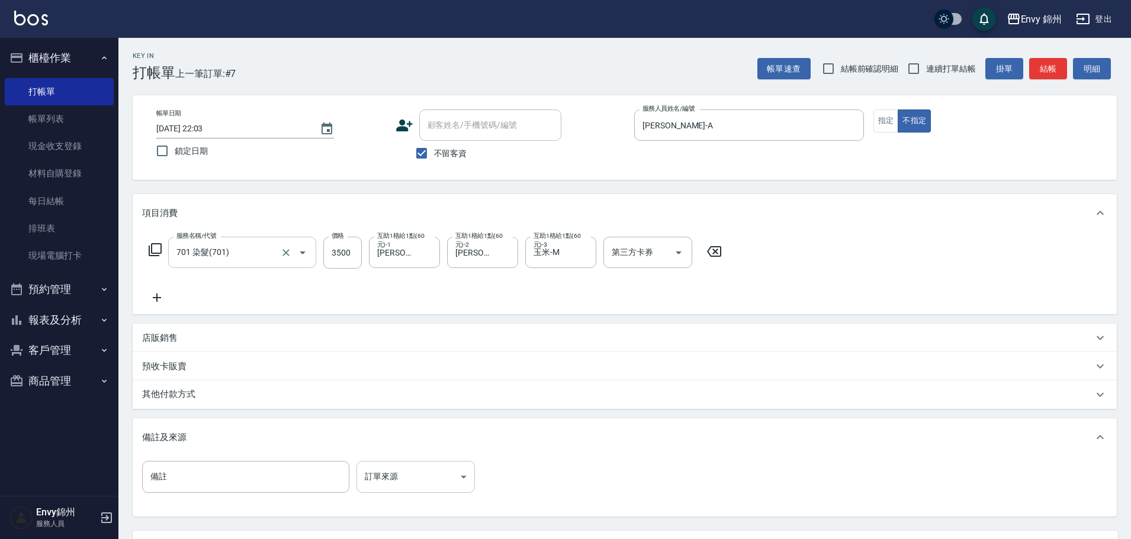
click at [438, 476] on body "Envy 錦州 登出 櫃檯作業 打帳單 帳單列表 現金收支登錄 材料自購登錄 每日結帳 排班表 現場電腦打卡 預約管理 預約管理 單日預約紀錄 單週預約紀錄 …" at bounding box center [565, 322] width 1131 height 645
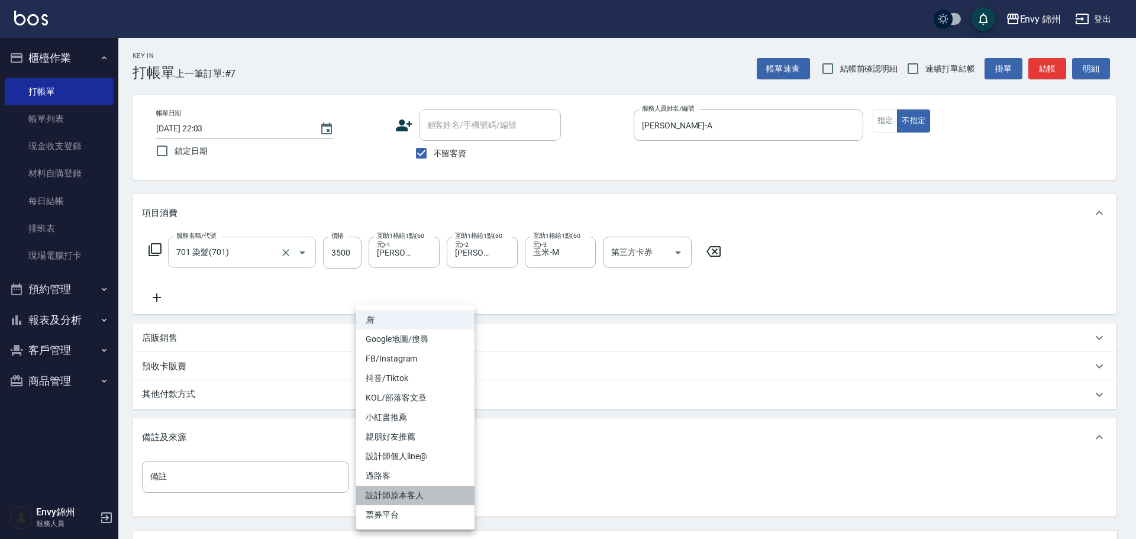
click at [430, 493] on li "設計師原本客人" at bounding box center [415, 496] width 118 height 20
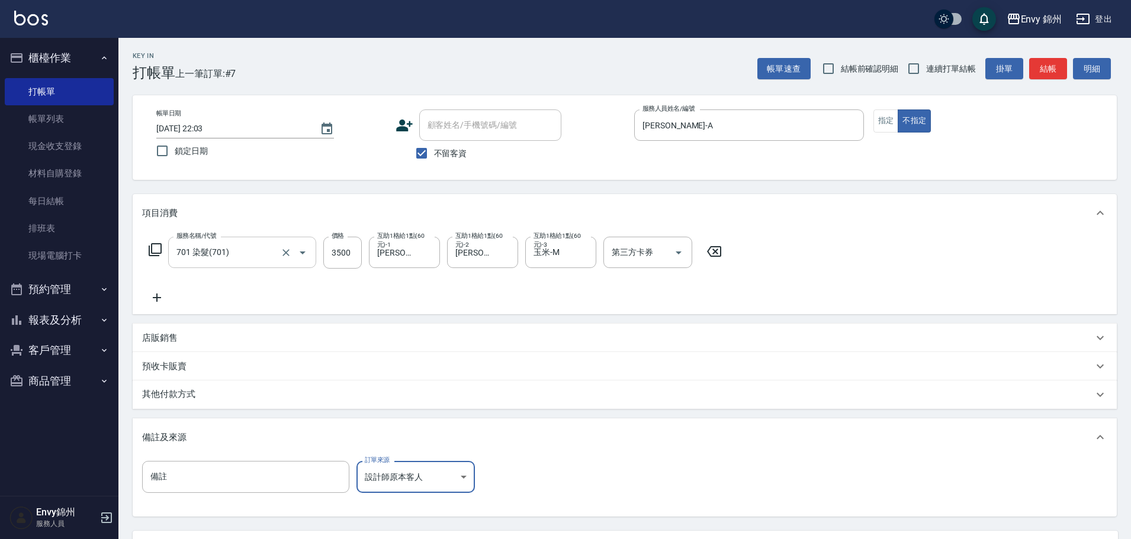
click at [439, 481] on body "Envy 錦州 登出 櫃檯作業 打帳單 帳單列表 現金收支登錄 材料自購登錄 每日結帳 排班表 現場電腦打卡 預約管理 預約管理 單日預約紀錄 單週預約紀錄 …" at bounding box center [565, 322] width 1131 height 645
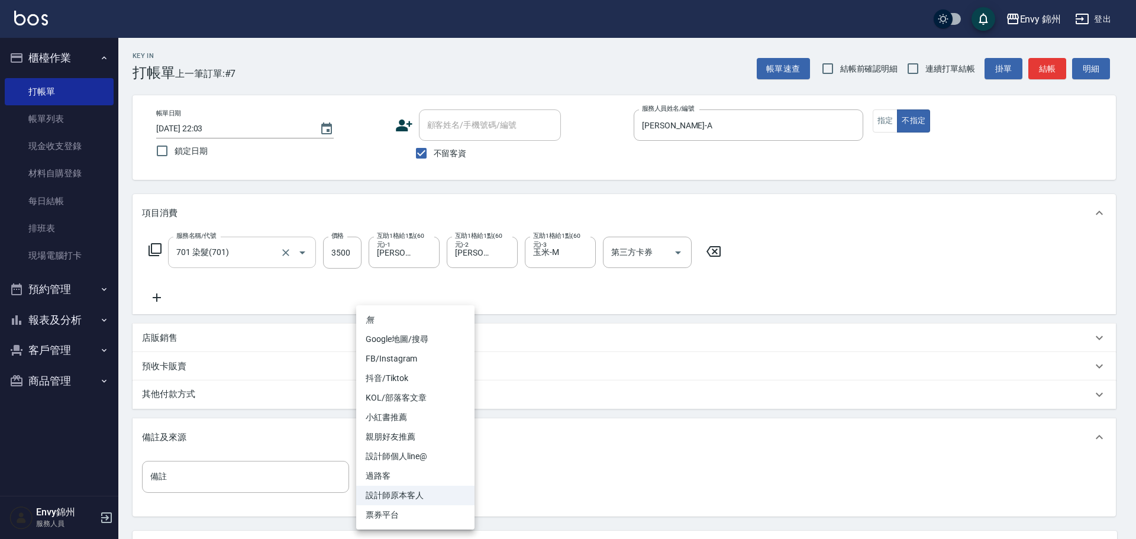
click at [427, 476] on li "過路客" at bounding box center [415, 476] width 118 height 20
type input "過路客"
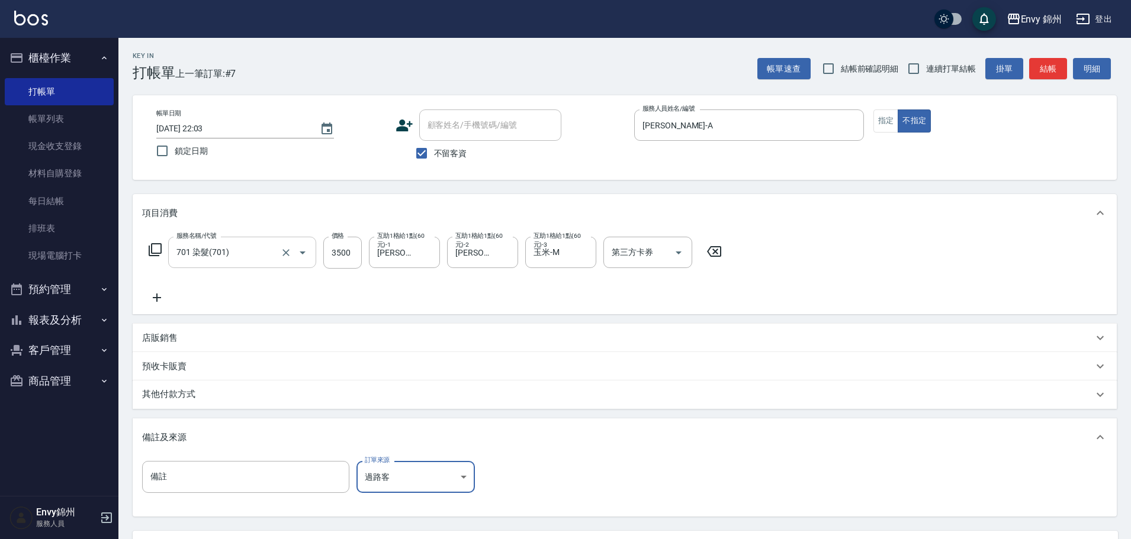
scroll to position [111, 0]
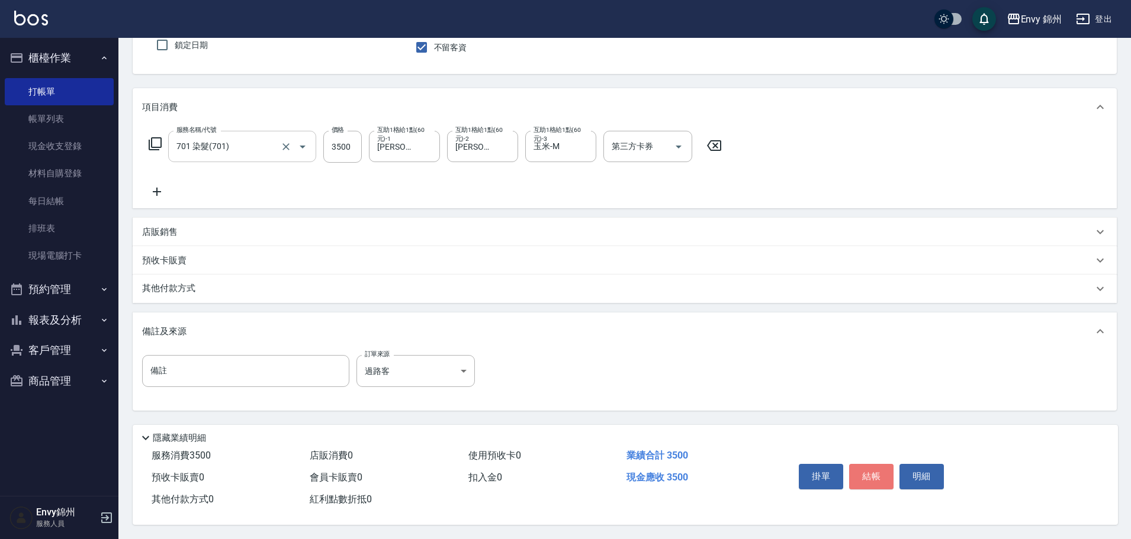
drag, startPoint x: 869, startPoint y: 471, endPoint x: 875, endPoint y: 460, distance: 12.2
click at [869, 469] on button "結帳" at bounding box center [871, 476] width 44 height 25
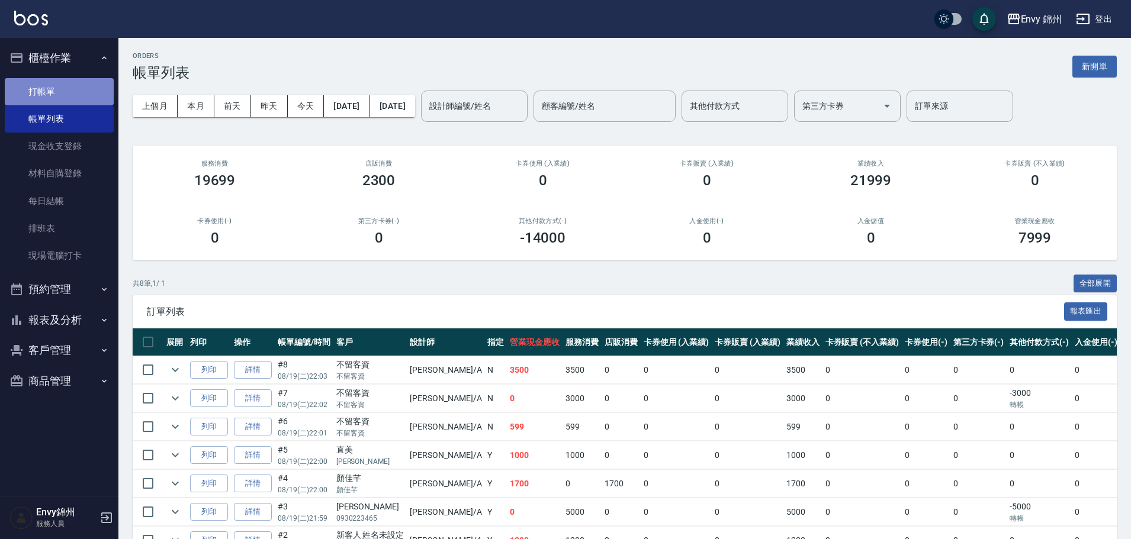
click at [49, 91] on link "打帳單" at bounding box center [59, 91] width 109 height 27
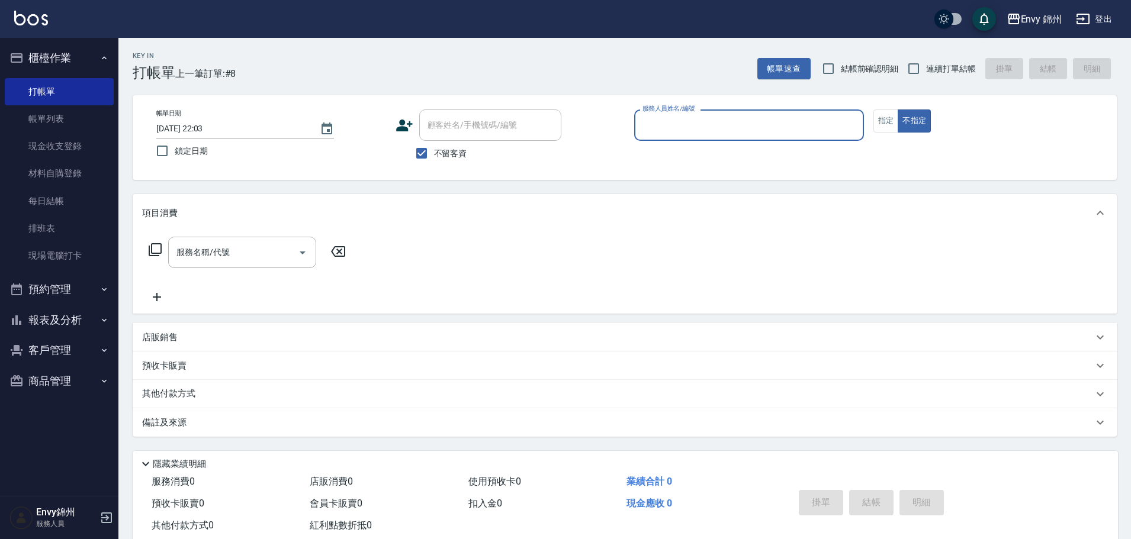
click at [672, 118] on input "服務人員姓名/編號" at bounding box center [748, 125] width 219 height 21
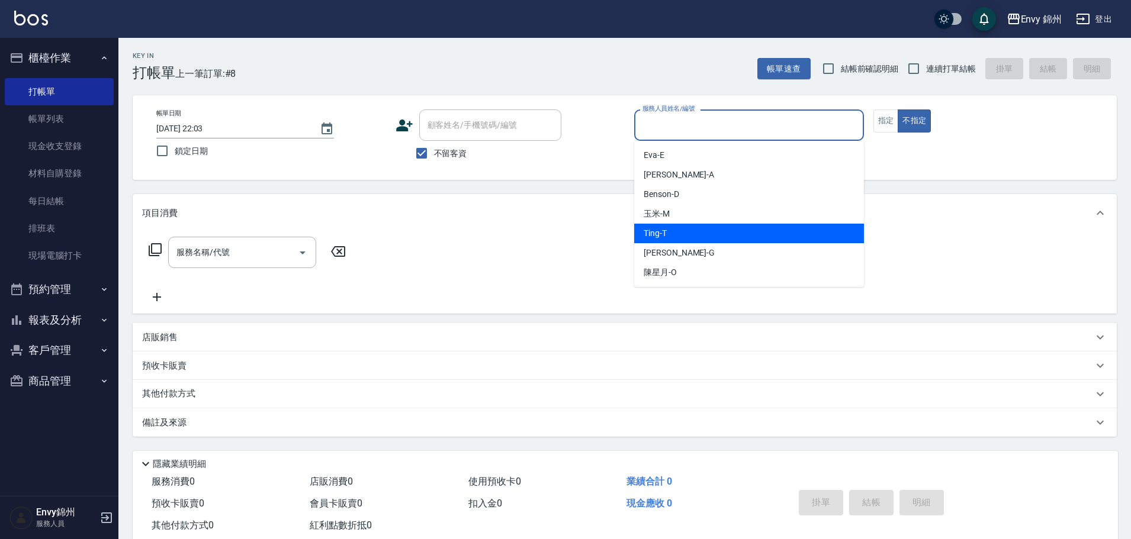
click at [677, 228] on div "Ting -T" at bounding box center [749, 234] width 230 height 20
type input "Ting-T"
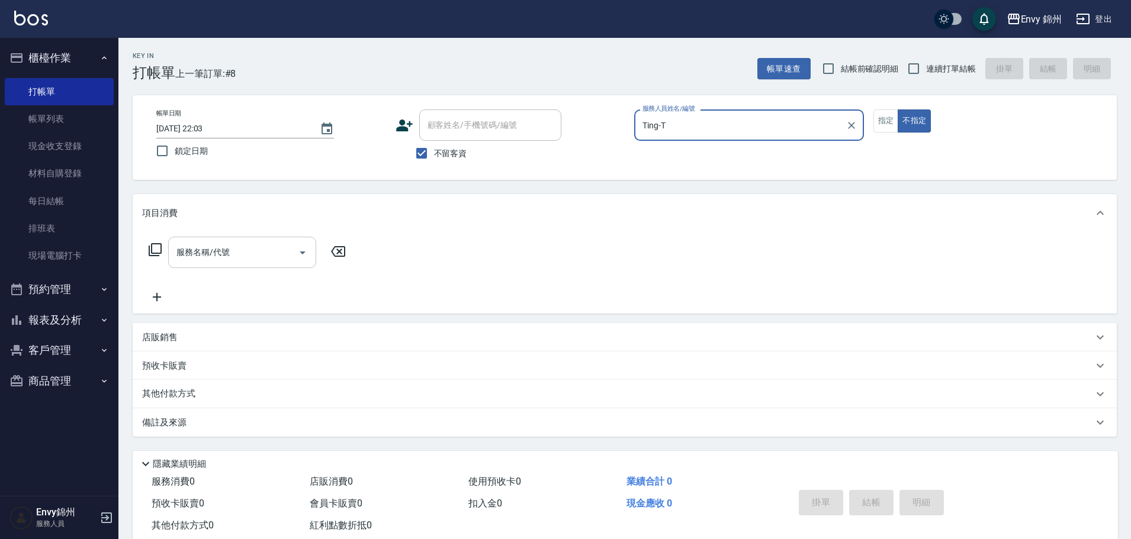
click at [247, 263] on div "服務名稱/代號" at bounding box center [242, 252] width 148 height 31
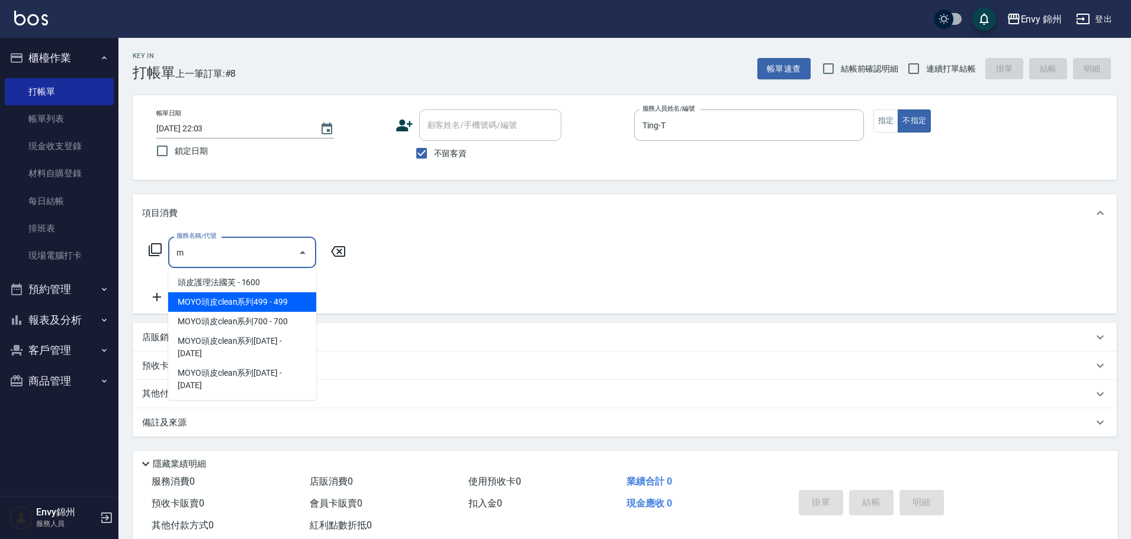
click at [267, 306] on span "MOYO頭皮clean系列499 - 499" at bounding box center [242, 302] width 148 height 20
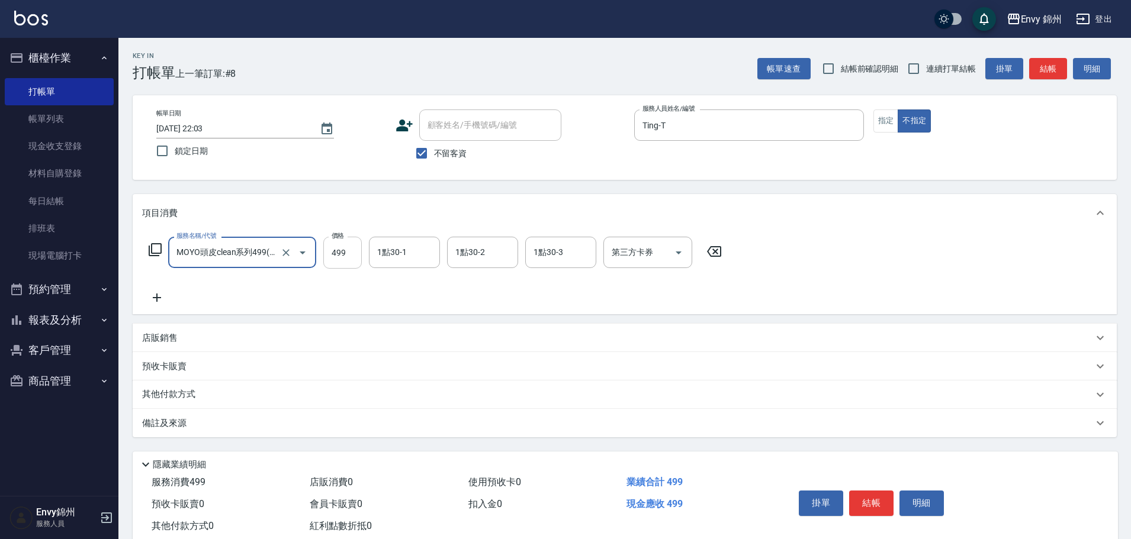
type input "MOYO頭皮clean系列499(405)"
click at [344, 251] on input "499" at bounding box center [342, 253] width 38 height 32
type input "599"
click at [407, 262] on input "1點30-1" at bounding box center [404, 252] width 60 height 21
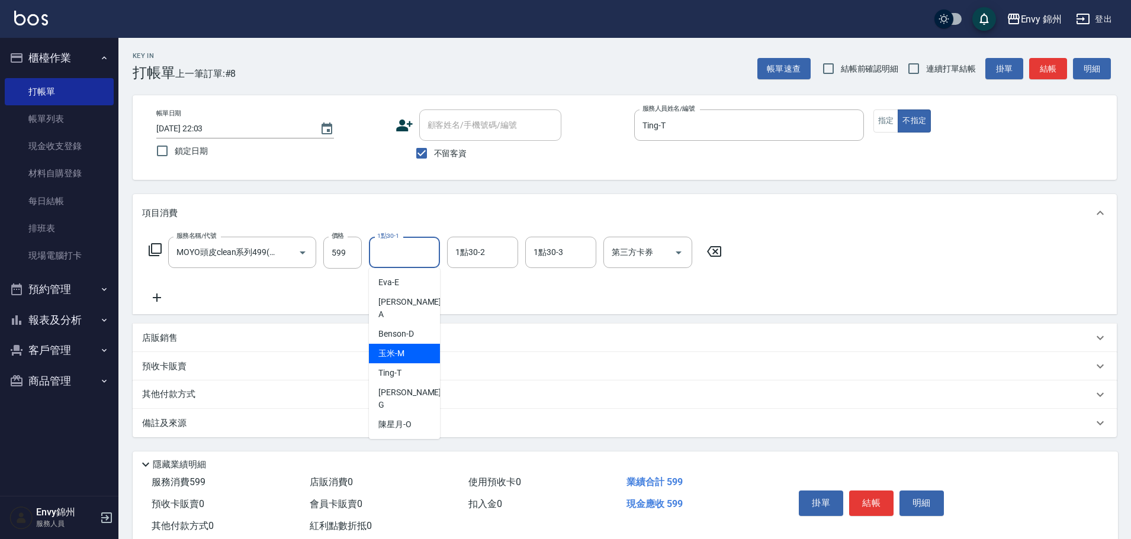
click at [414, 344] on div "玉米 -M" at bounding box center [404, 354] width 71 height 20
type input "玉米-M"
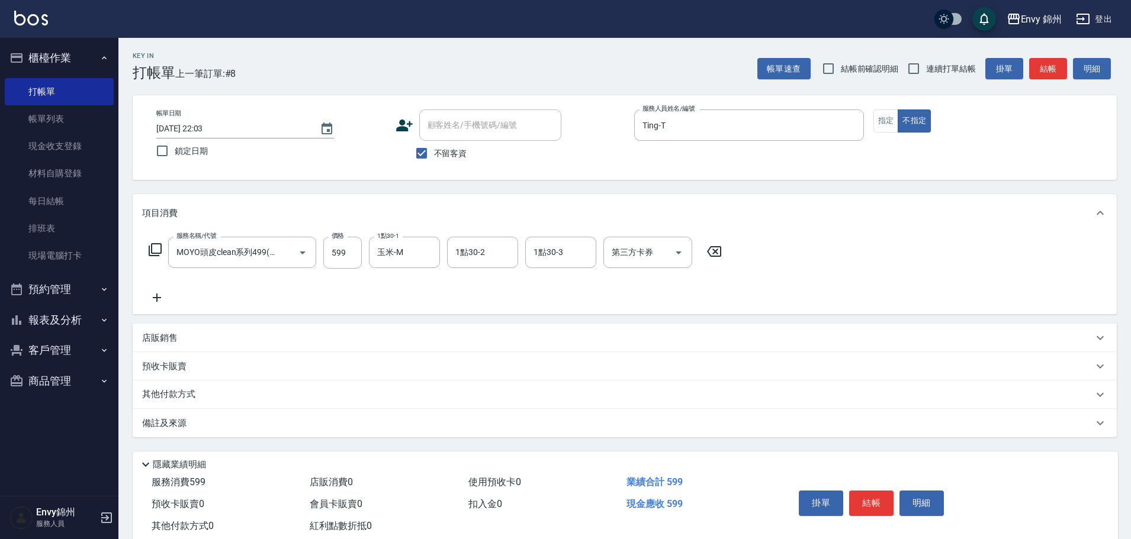
click at [424, 432] on div "備註及來源" at bounding box center [625, 423] width 984 height 28
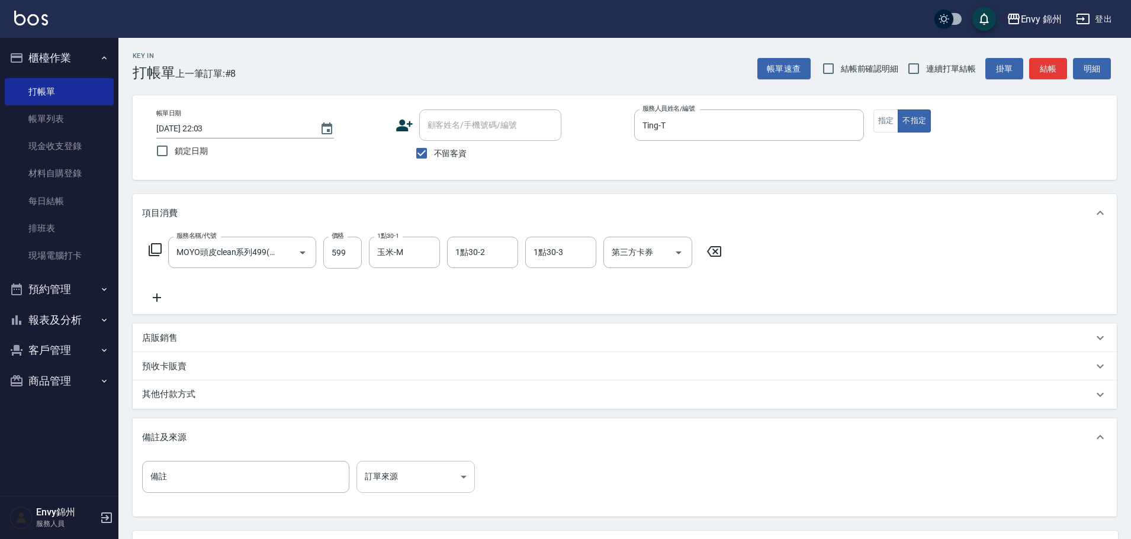
click at [429, 482] on body "Envy 錦州 登出 櫃檯作業 打帳單 帳單列表 現金收支登錄 材料自購登錄 每日結帳 排班表 現場電腦打卡 預約管理 預約管理 單日預約紀錄 單週預約紀錄 …" at bounding box center [565, 322] width 1131 height 645
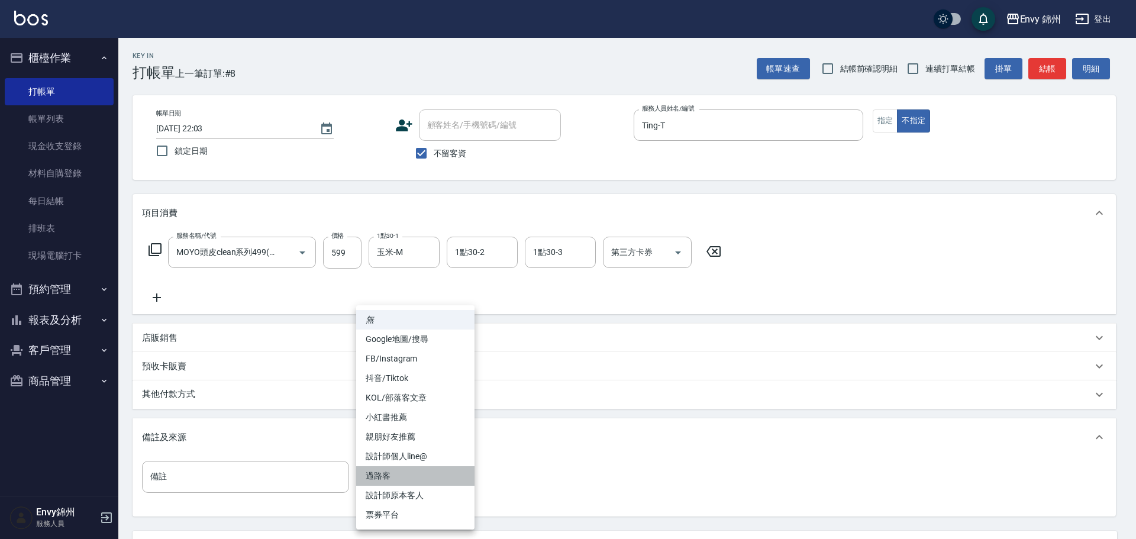
click at [458, 485] on li "過路客" at bounding box center [415, 476] width 118 height 20
type input "過路客"
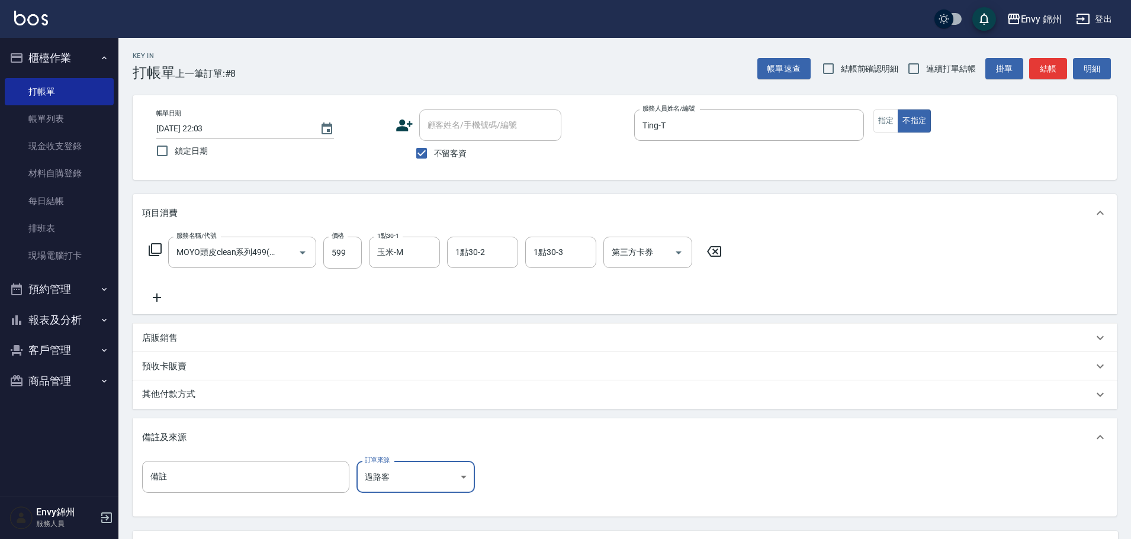
scroll to position [111, 0]
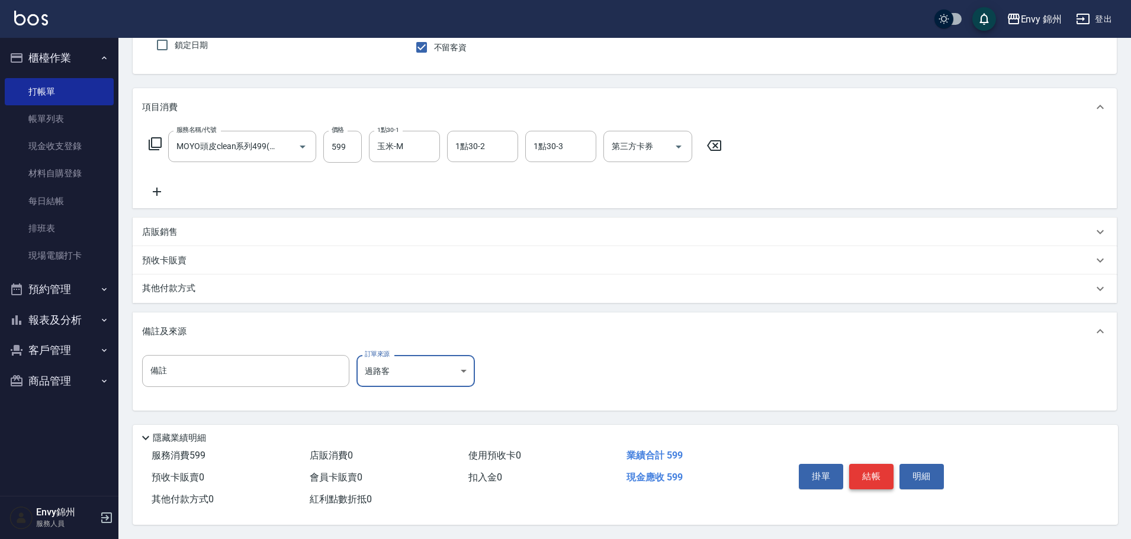
click at [862, 472] on button "結帳" at bounding box center [871, 476] width 44 height 25
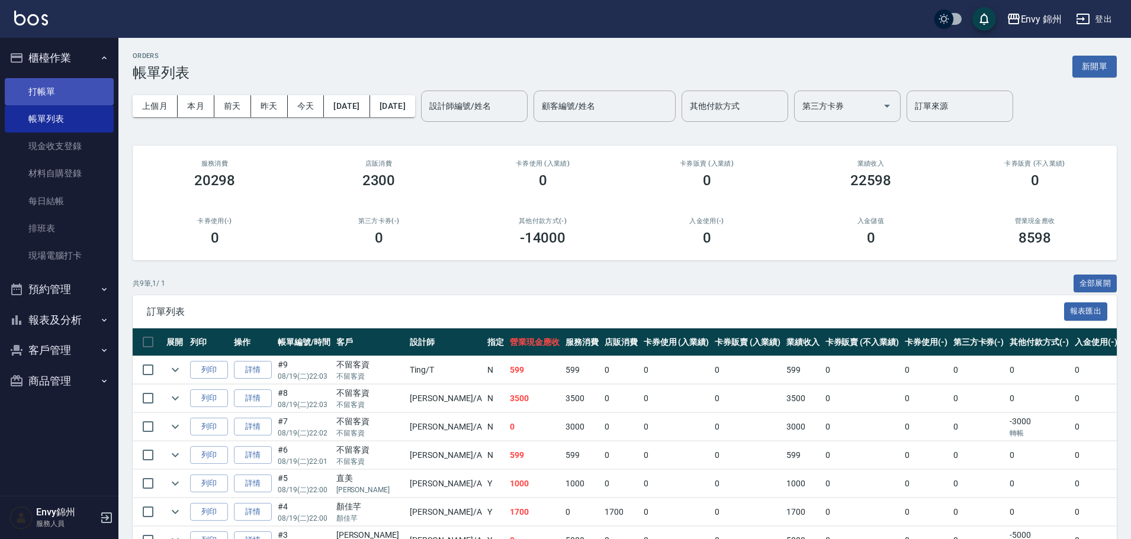
click at [58, 88] on link "打帳單" at bounding box center [59, 91] width 109 height 27
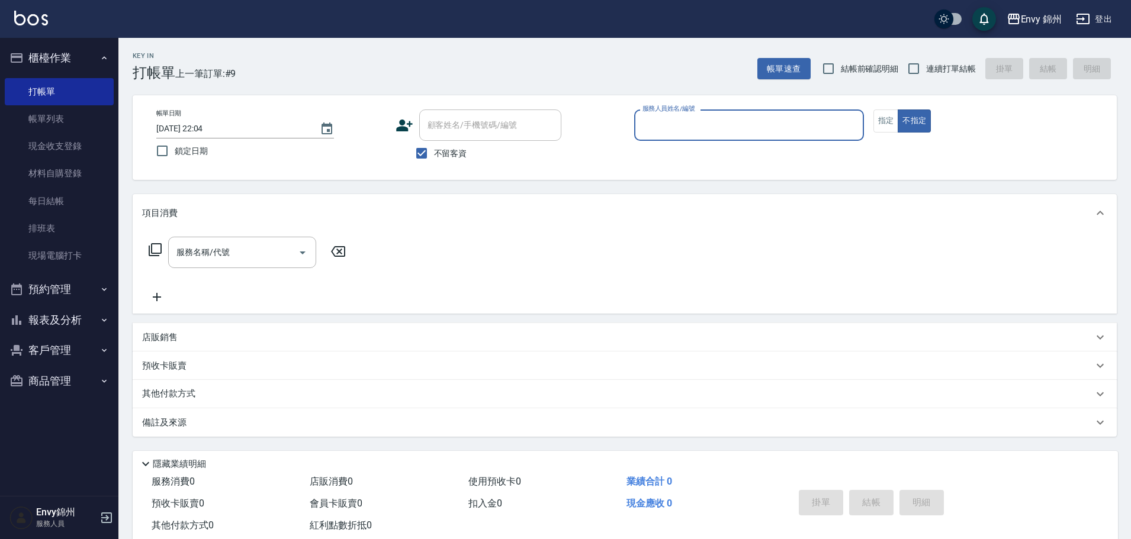
drag, startPoint x: 706, startPoint y: 123, endPoint x: 697, endPoint y: 123, distance: 8.9
click at [707, 123] on input "服務人員姓名/編號" at bounding box center [748, 125] width 219 height 21
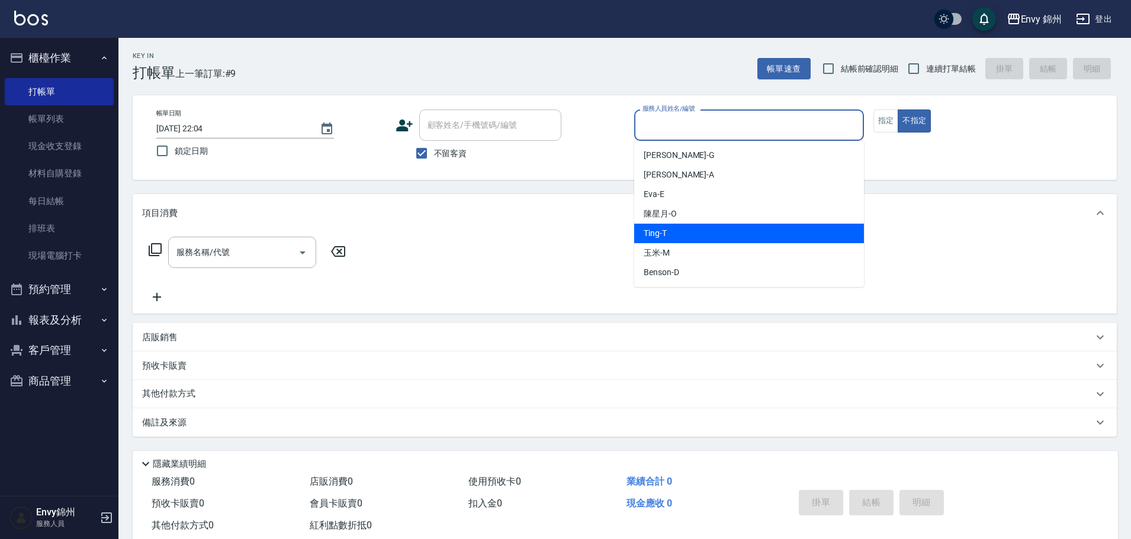
click at [677, 238] on div "Ting -T" at bounding box center [749, 234] width 230 height 20
type input "Ting-T"
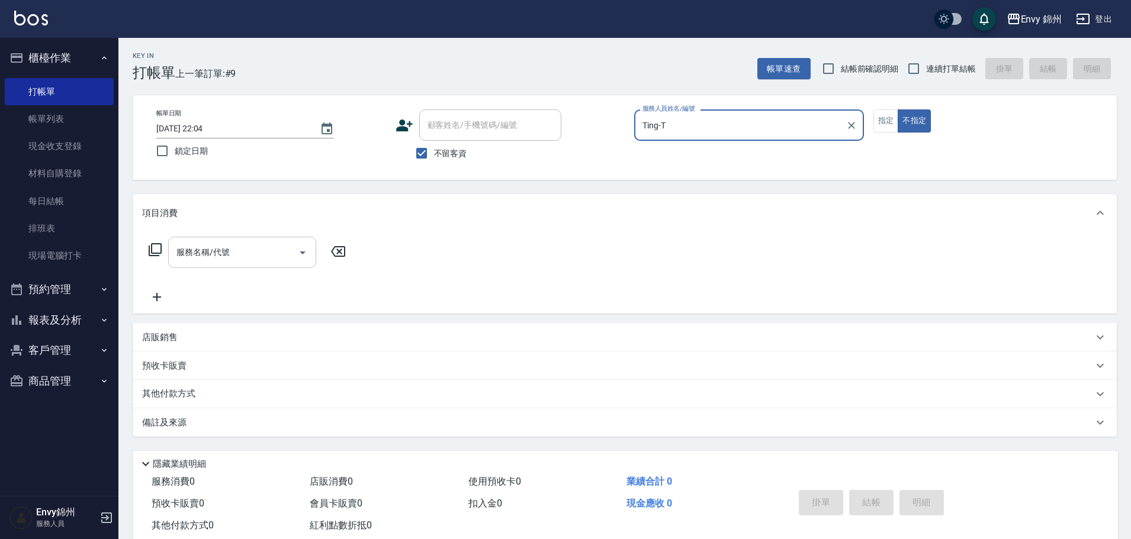
click at [256, 262] on input "服務名稱/代號" at bounding box center [233, 252] width 120 height 21
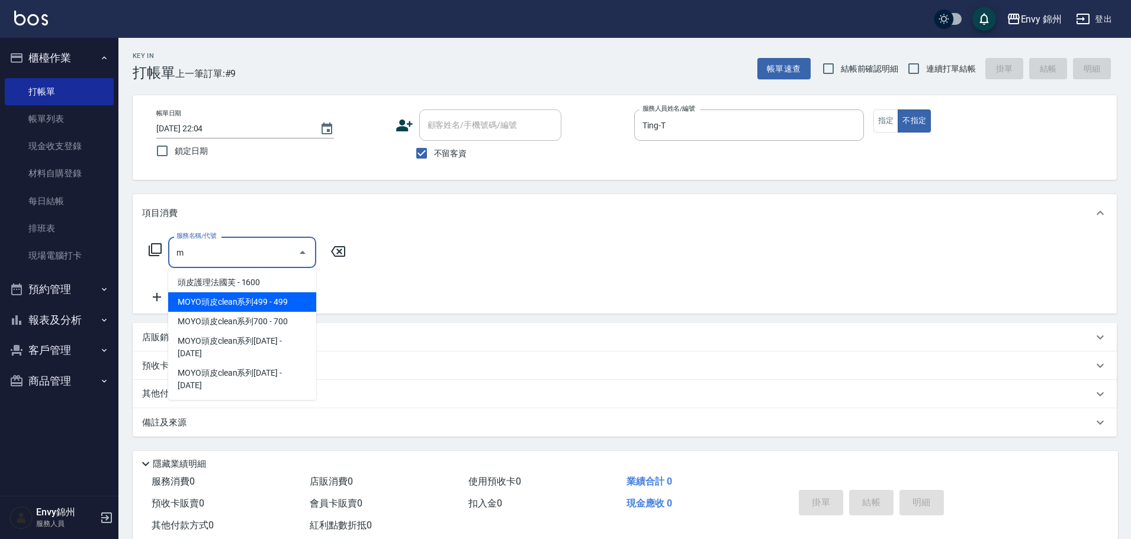
click at [268, 296] on span "MOYO頭皮clean系列499 - 499" at bounding box center [242, 302] width 148 height 20
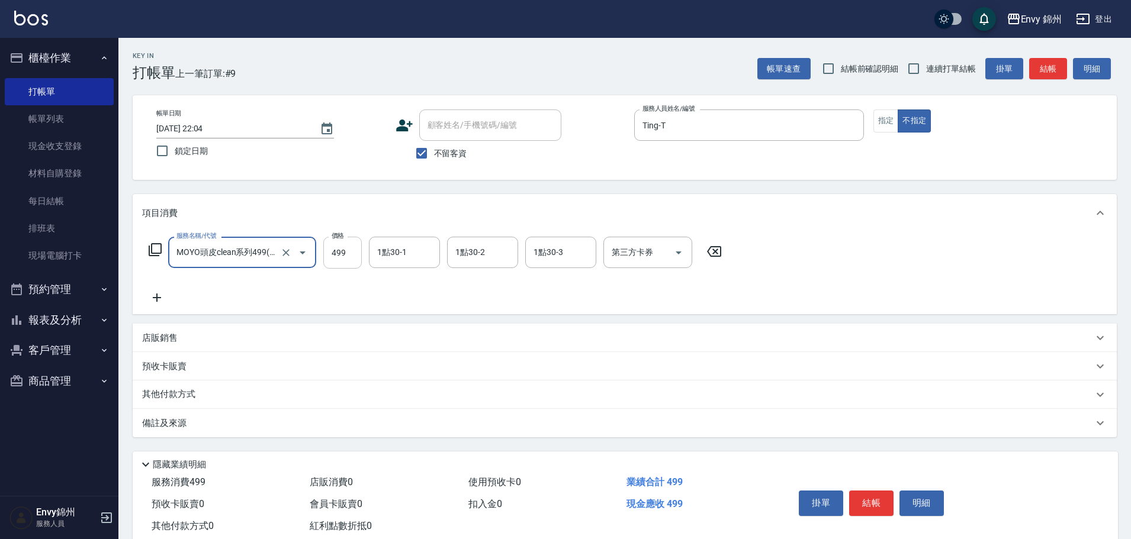
type input "MOYO頭皮clean系列499(405)"
click at [349, 246] on input "499" at bounding box center [342, 253] width 38 height 32
type input "599"
click at [416, 251] on input "1點30-1" at bounding box center [404, 252] width 60 height 21
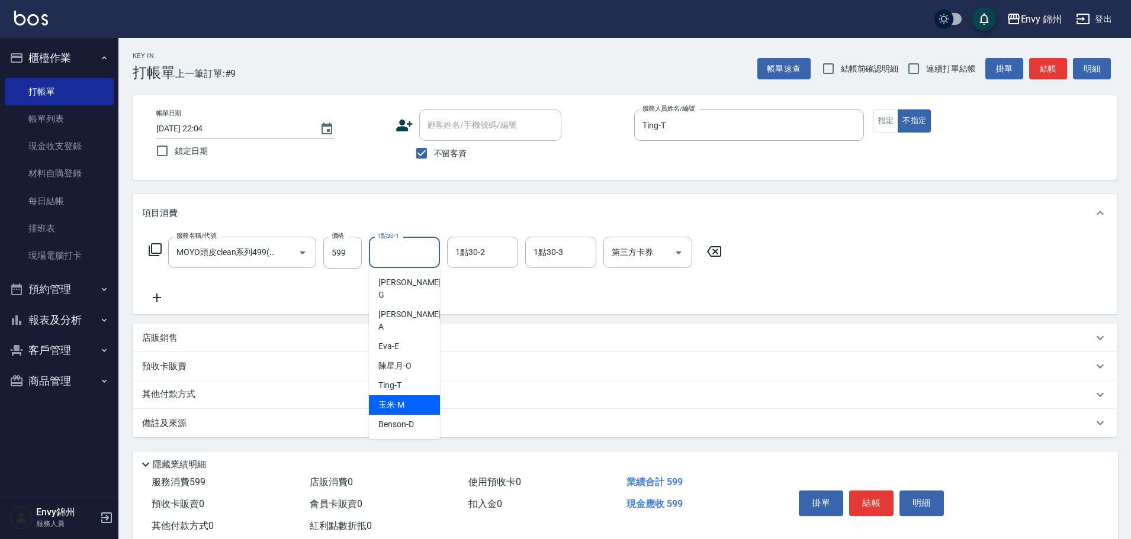
click at [421, 395] on div "玉米 -M" at bounding box center [404, 405] width 71 height 20
type input "玉米-M"
click at [387, 433] on div "備註及來源" at bounding box center [625, 423] width 984 height 28
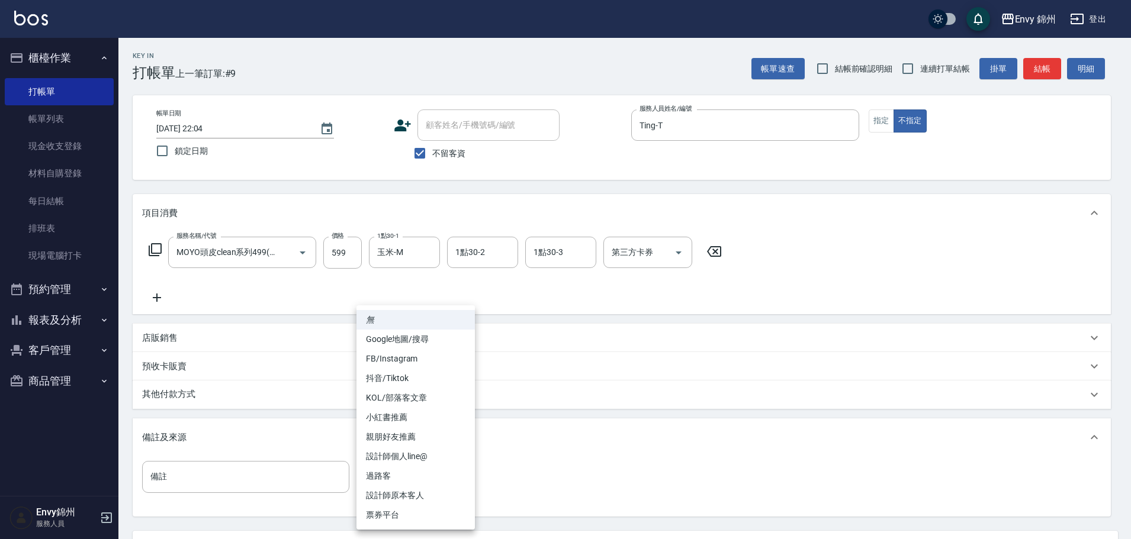
click at [442, 476] on body "Envy 錦州 登出 櫃檯作業 打帳單 帳單列表 現金收支登錄 材料自購登錄 每日結帳 排班表 現場電腦打卡 預約管理 預約管理 單日預約紀錄 單週預約紀錄 …" at bounding box center [565, 322] width 1131 height 645
click at [433, 466] on li "設計師個人line@" at bounding box center [415, 457] width 118 height 20
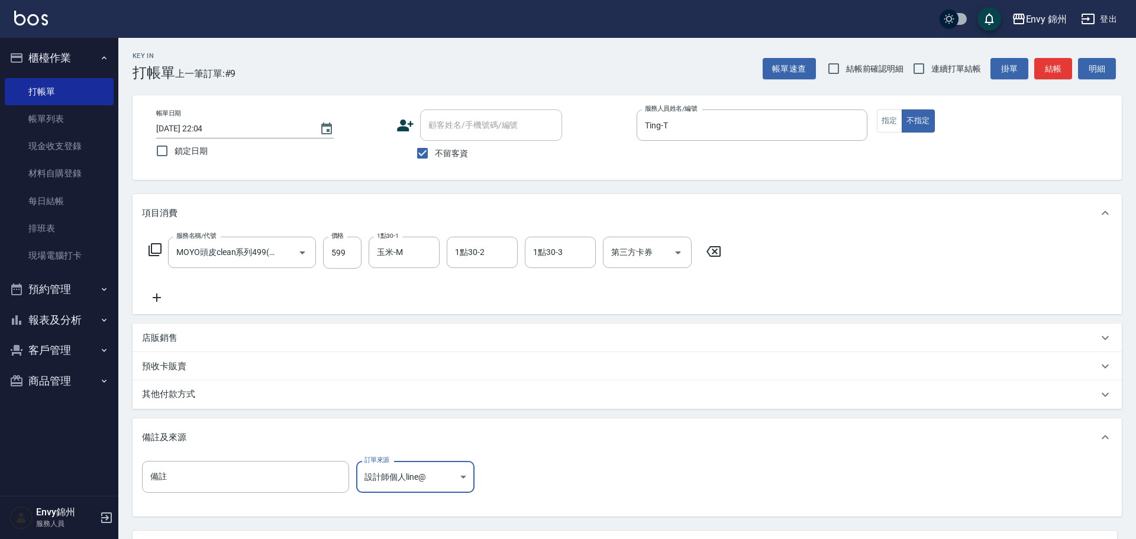
click at [433, 476] on body "Envy 錦州 登出 櫃檯作業 打帳單 帳單列表 現金收支登錄 材料自購登錄 每日結帳 排班表 現場電腦打卡 預約管理 預約管理 單日預約紀錄 單週預約紀錄 …" at bounding box center [568, 322] width 1136 height 645
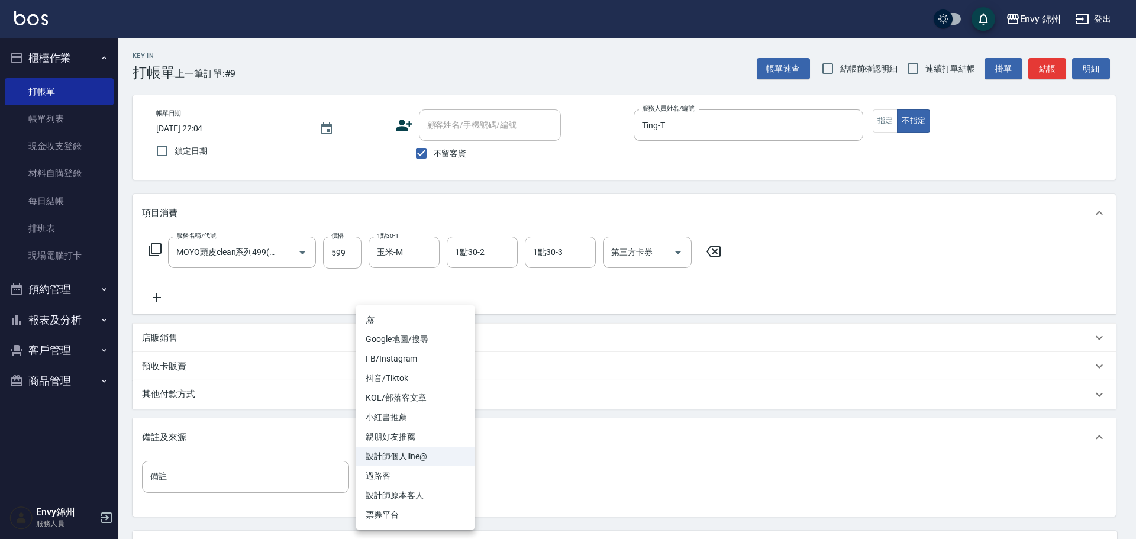
click at [429, 480] on li "過路客" at bounding box center [415, 476] width 118 height 20
type input "過路客"
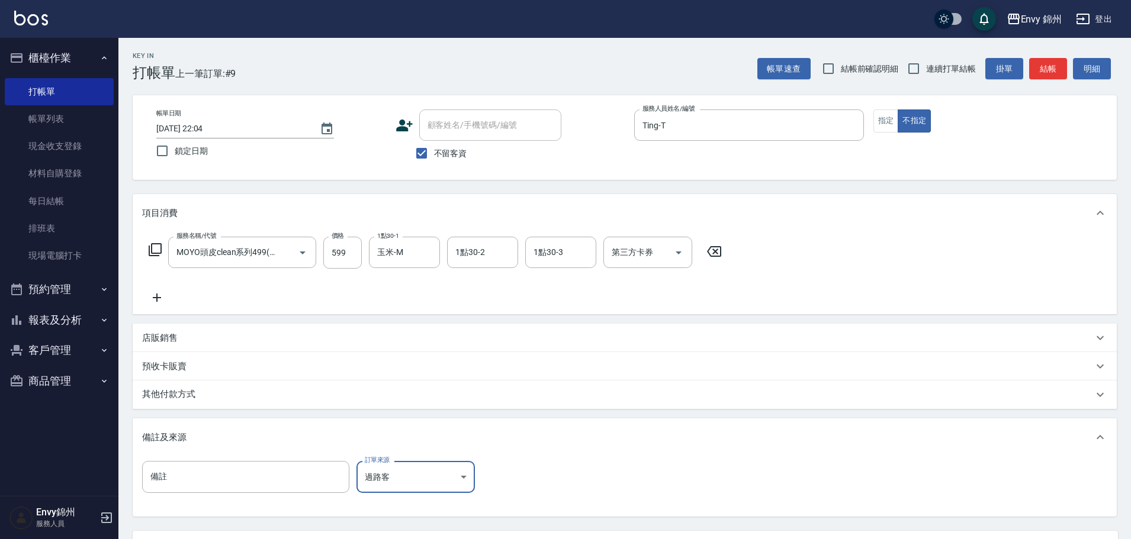
scroll to position [111, 0]
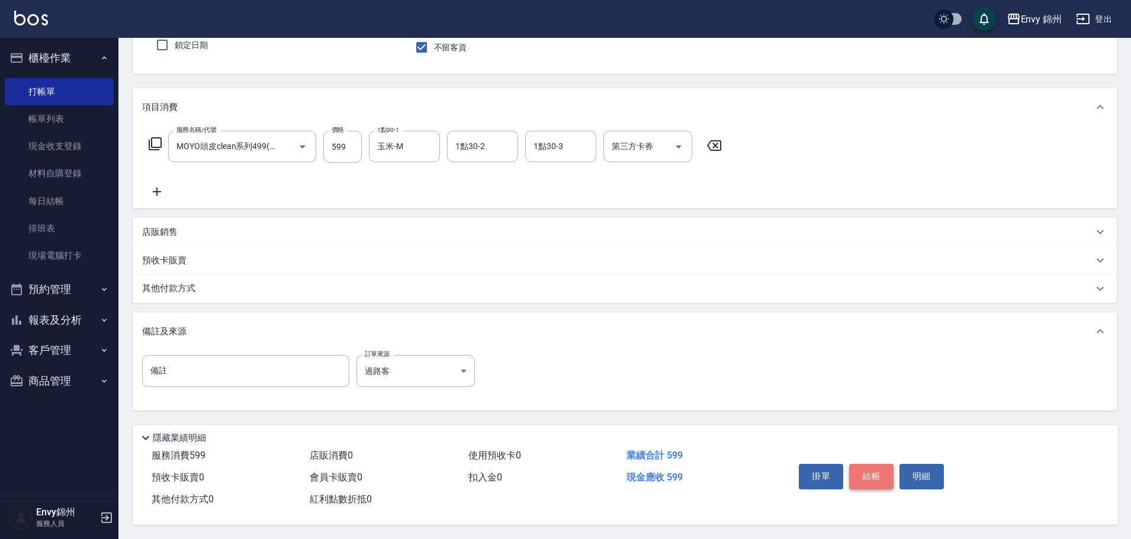
click at [865, 464] on button "結帳" at bounding box center [871, 476] width 44 height 25
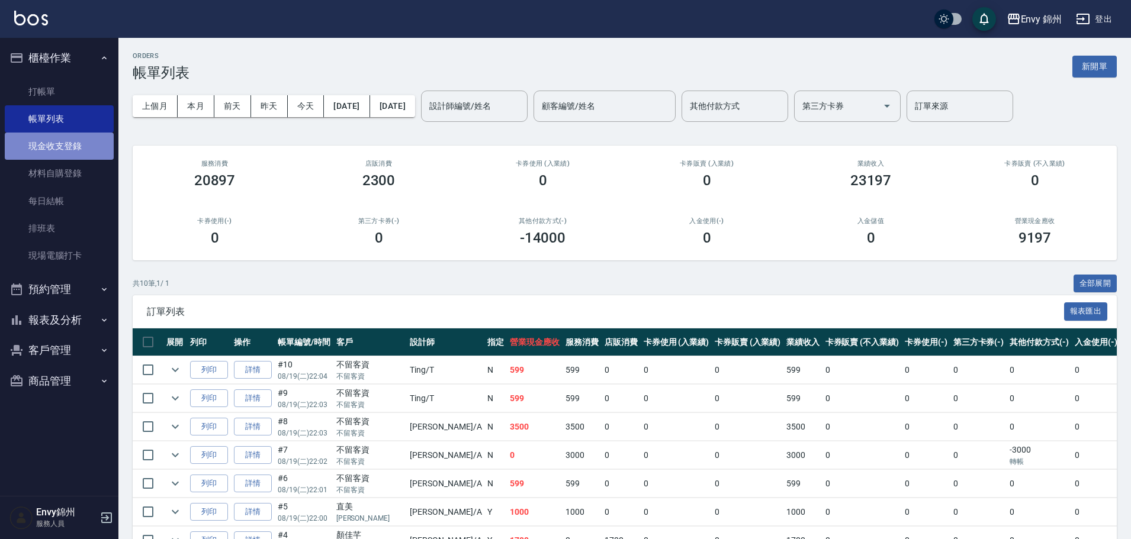
click at [51, 146] on link "現金收支登錄" at bounding box center [59, 146] width 109 height 27
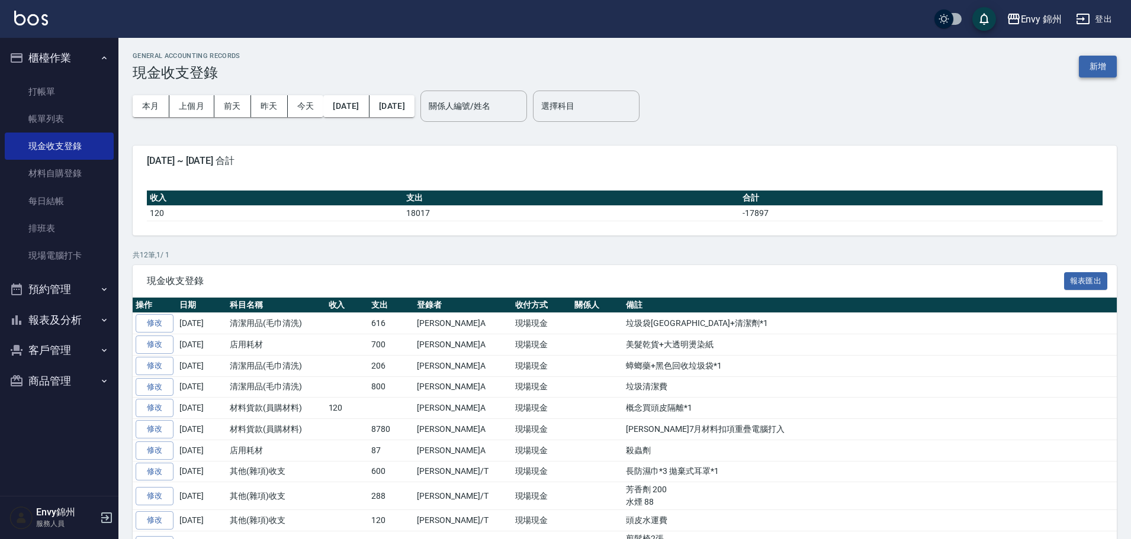
click at [1092, 74] on button "新增" at bounding box center [1097, 67] width 38 height 22
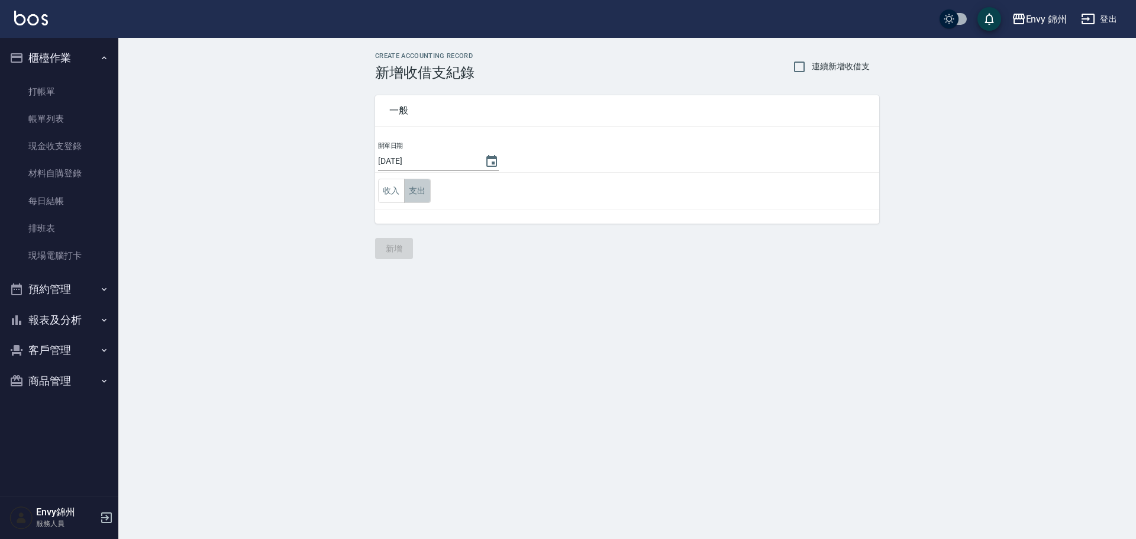
click at [420, 186] on button "支出" at bounding box center [417, 191] width 27 height 24
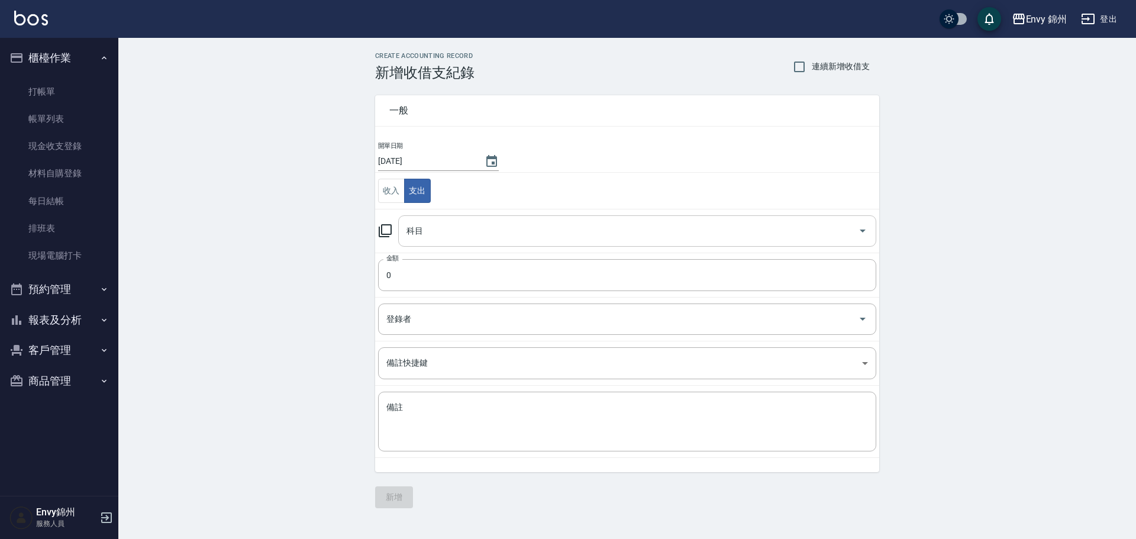
click at [421, 233] on input "科目" at bounding box center [629, 231] width 450 height 21
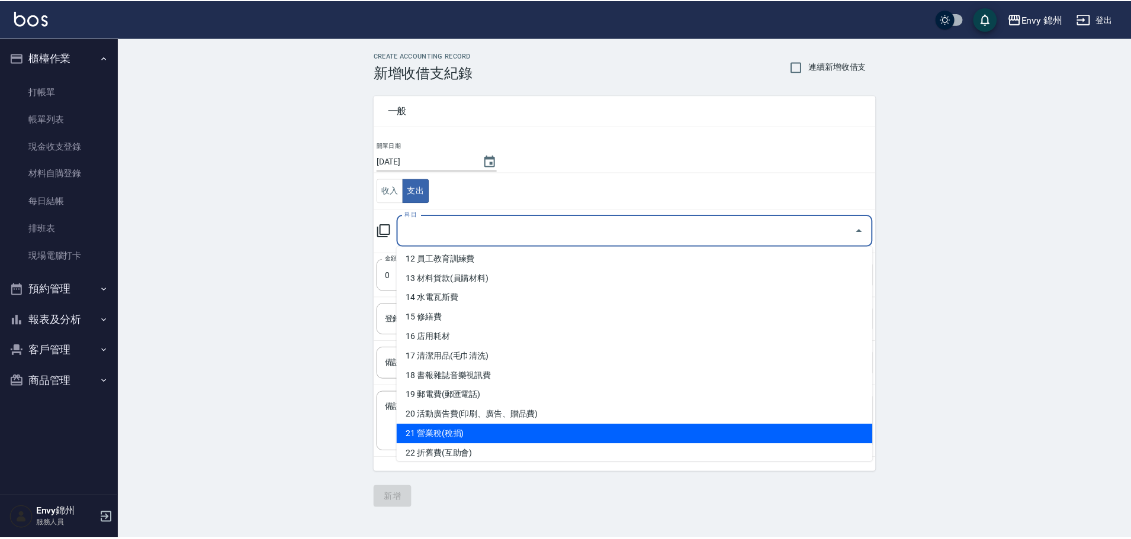
scroll to position [296, 0]
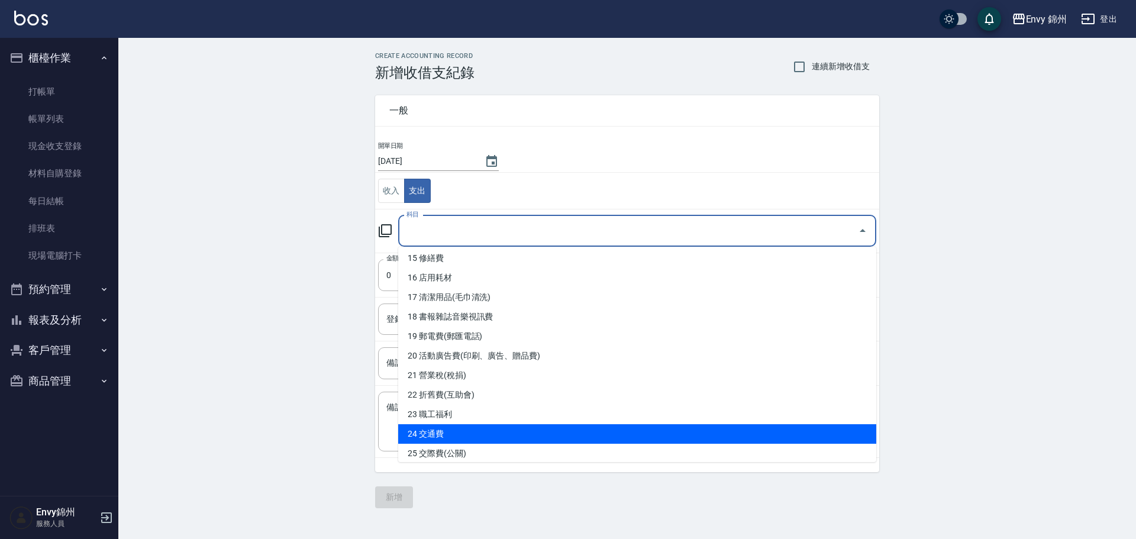
click at [449, 433] on li "24 交通費" at bounding box center [637, 434] width 478 height 20
type input "24 交通費"
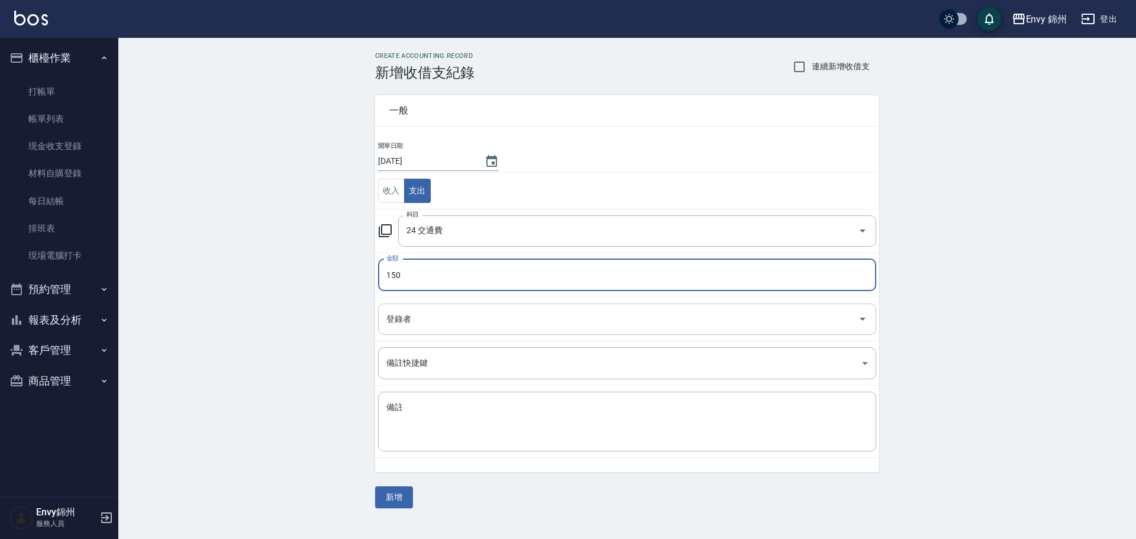
type input "150"
click at [435, 325] on input "登錄者" at bounding box center [619, 319] width 470 height 21
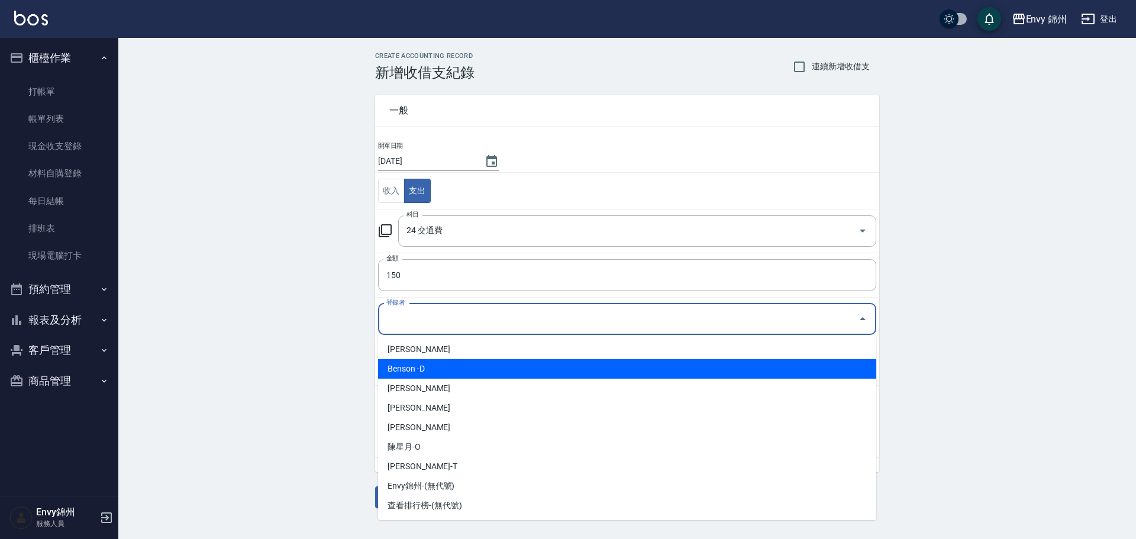
click at [456, 354] on li "鄭怡秀-A" at bounding box center [627, 350] width 498 height 20
type input "鄭怡秀-A"
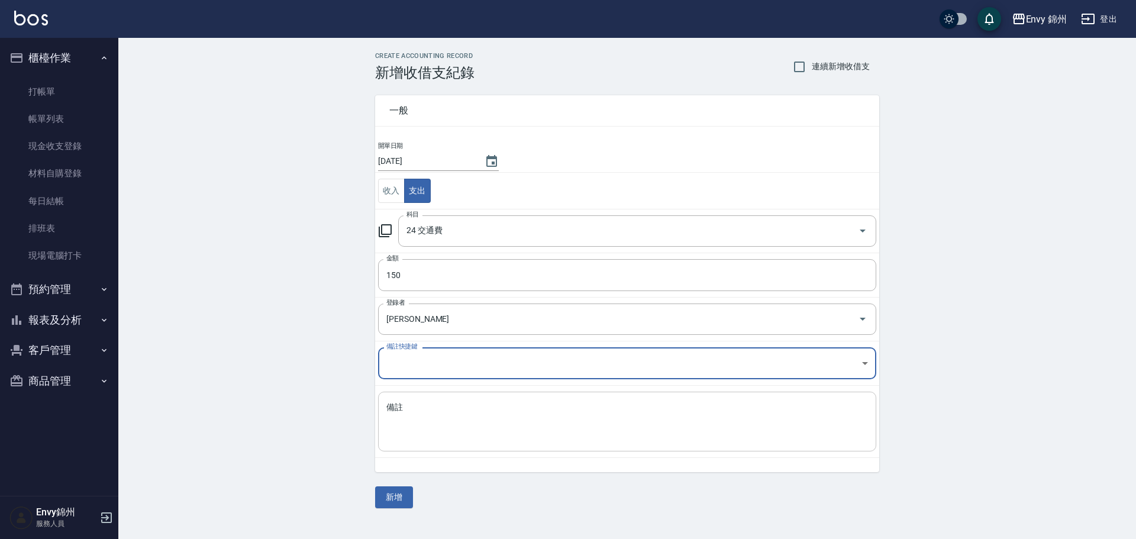
click at [481, 435] on textarea "備註" at bounding box center [628, 422] width 482 height 40
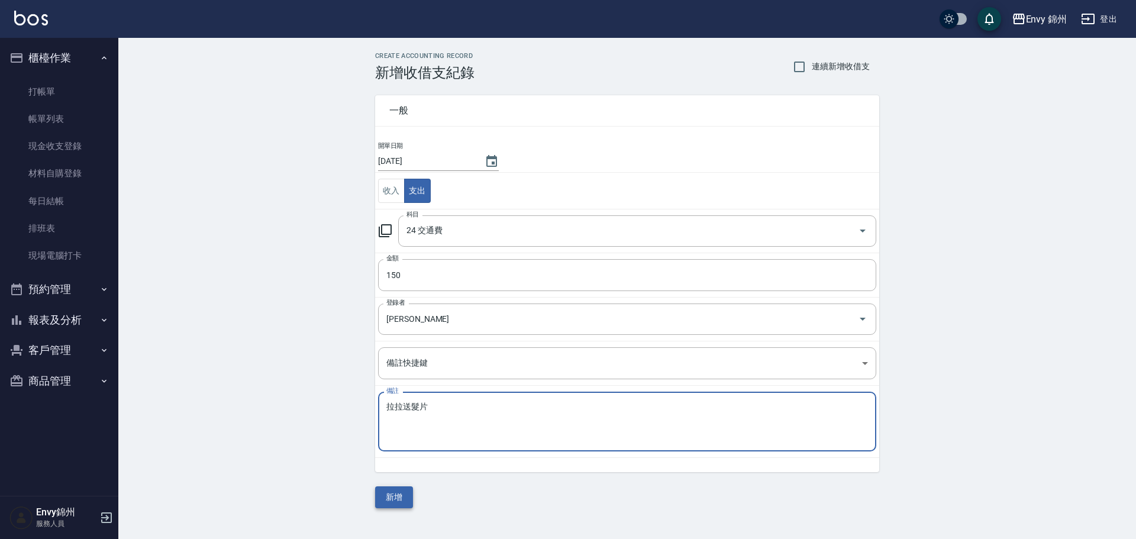
type textarea "拉拉送髮片"
click at [397, 497] on button "新增" at bounding box center [394, 498] width 38 height 22
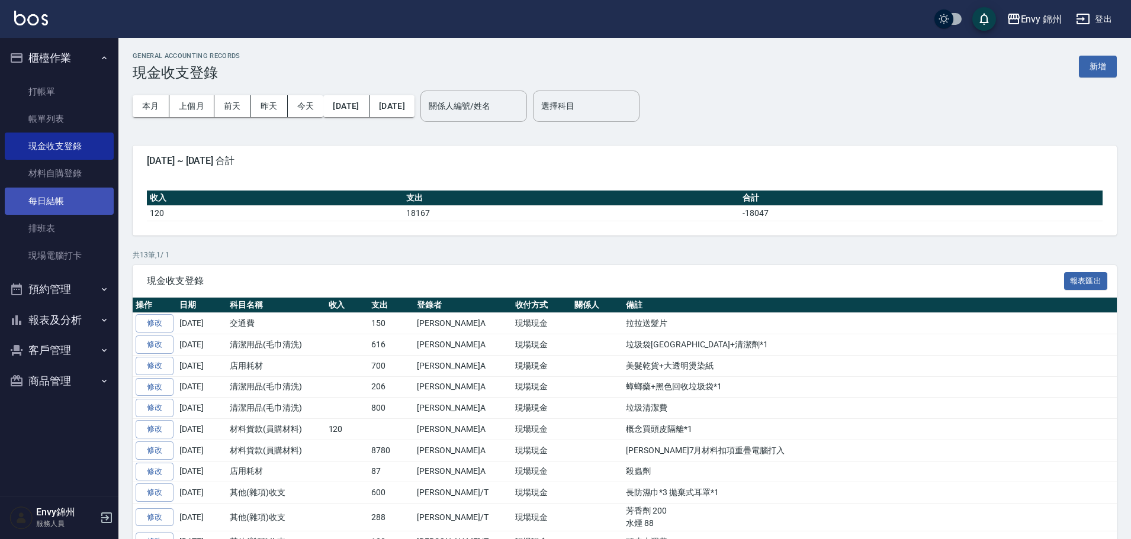
click at [41, 198] on link "每日結帳" at bounding box center [59, 201] width 109 height 27
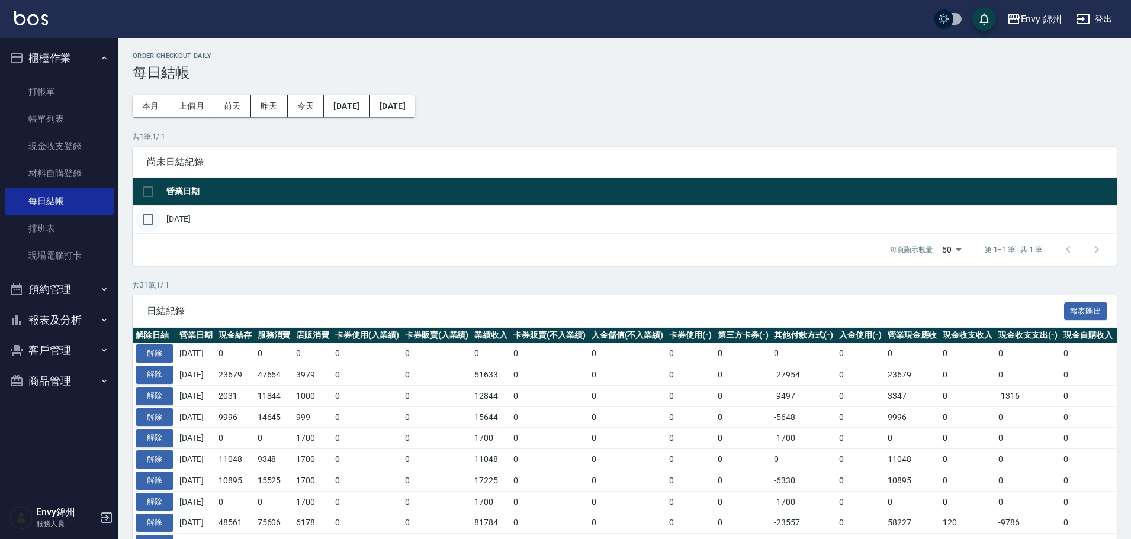
click at [148, 220] on input "checkbox" at bounding box center [148, 219] width 25 height 25
checkbox input "true"
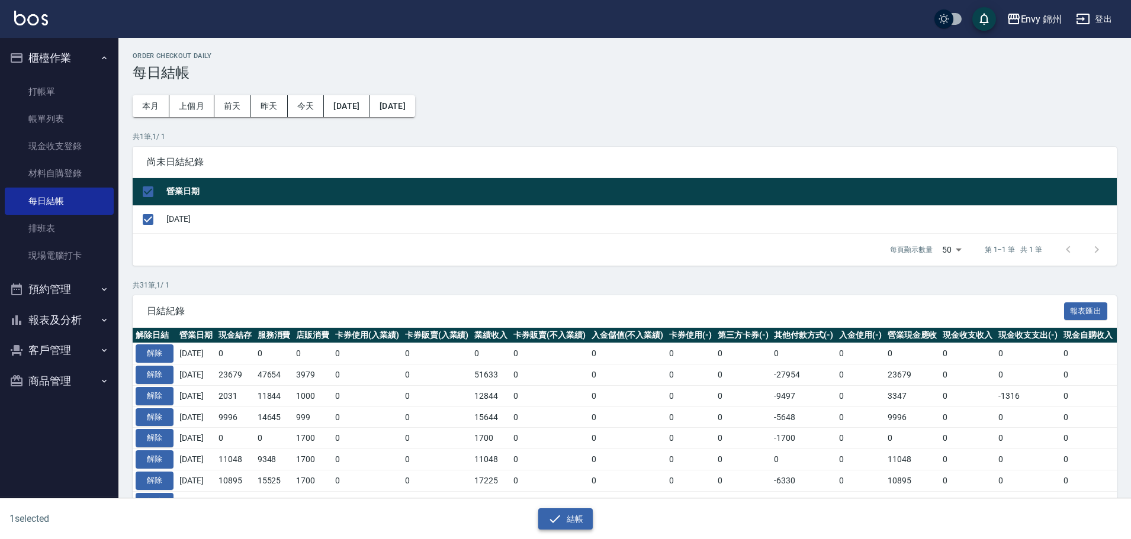
click at [588, 518] on button "結帳" at bounding box center [565, 519] width 55 height 22
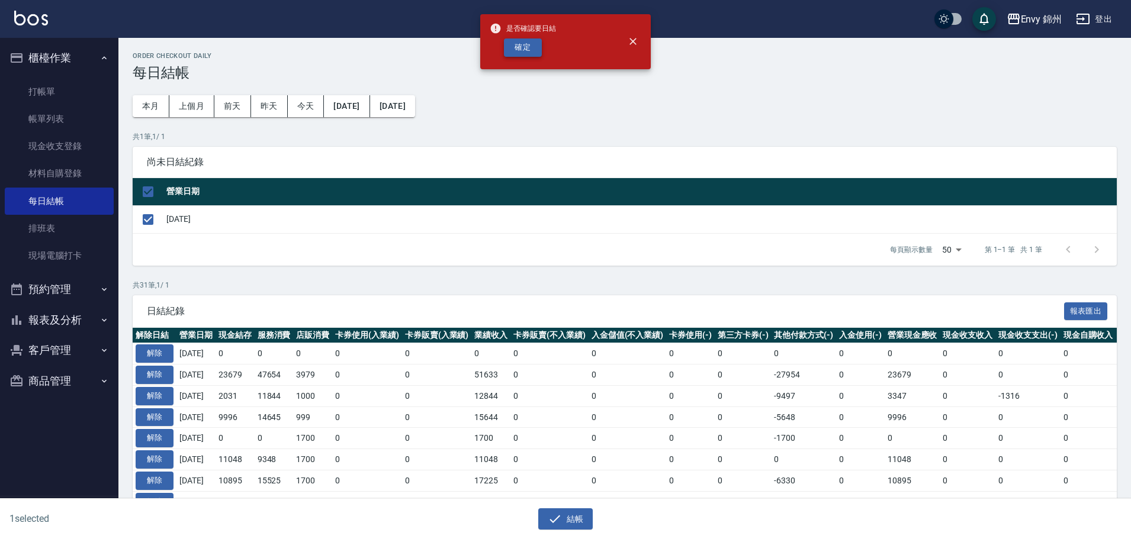
click at [523, 46] on button "確定" at bounding box center [523, 47] width 38 height 18
checkbox input "false"
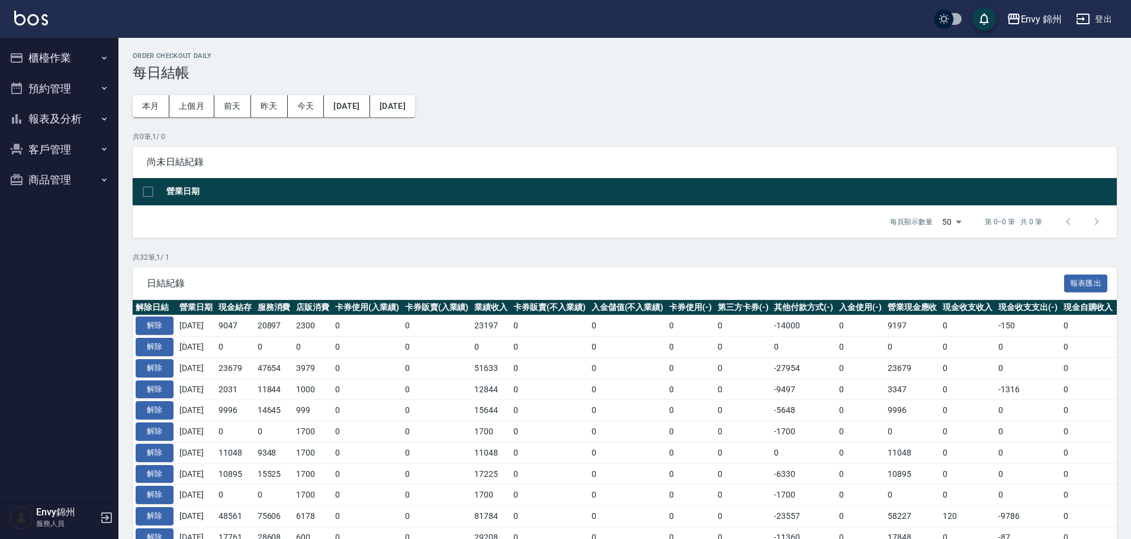
click at [62, 124] on button "報表及分析" at bounding box center [59, 119] width 109 height 31
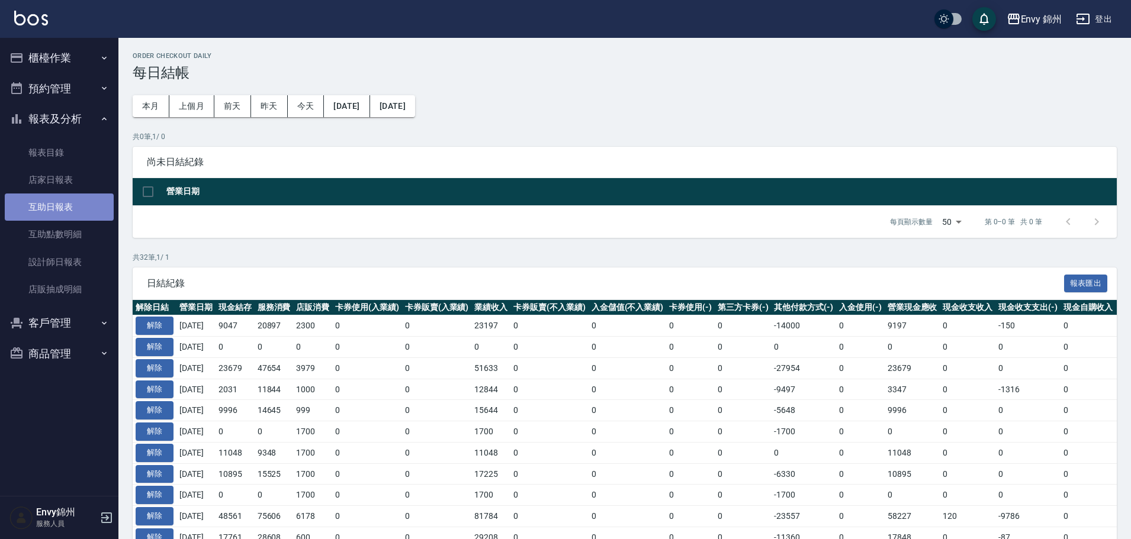
click at [69, 206] on link "互助日報表" at bounding box center [59, 207] width 109 height 27
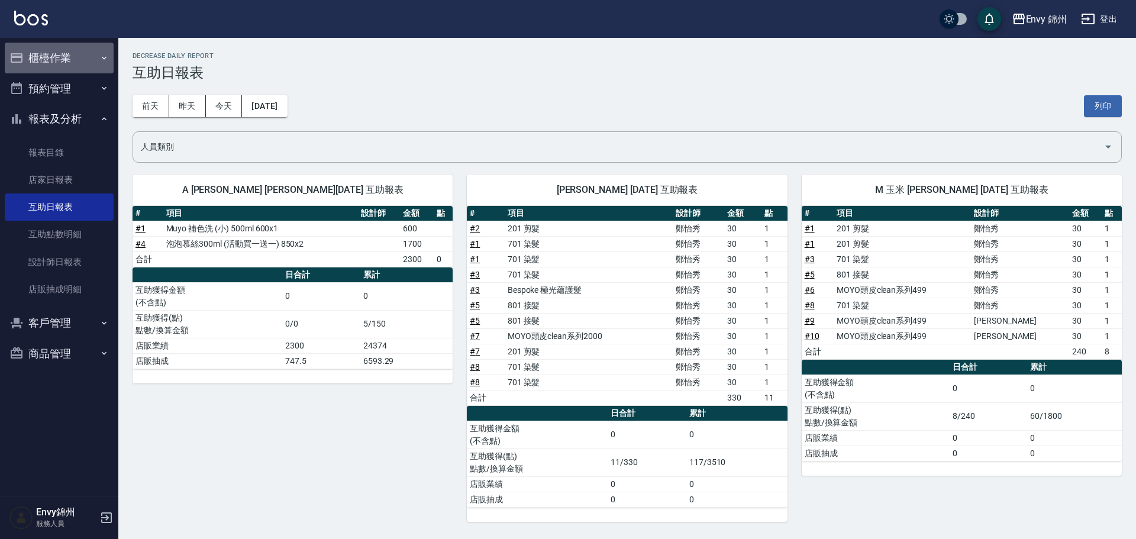
click at [44, 56] on button "櫃檯作業" at bounding box center [59, 58] width 109 height 31
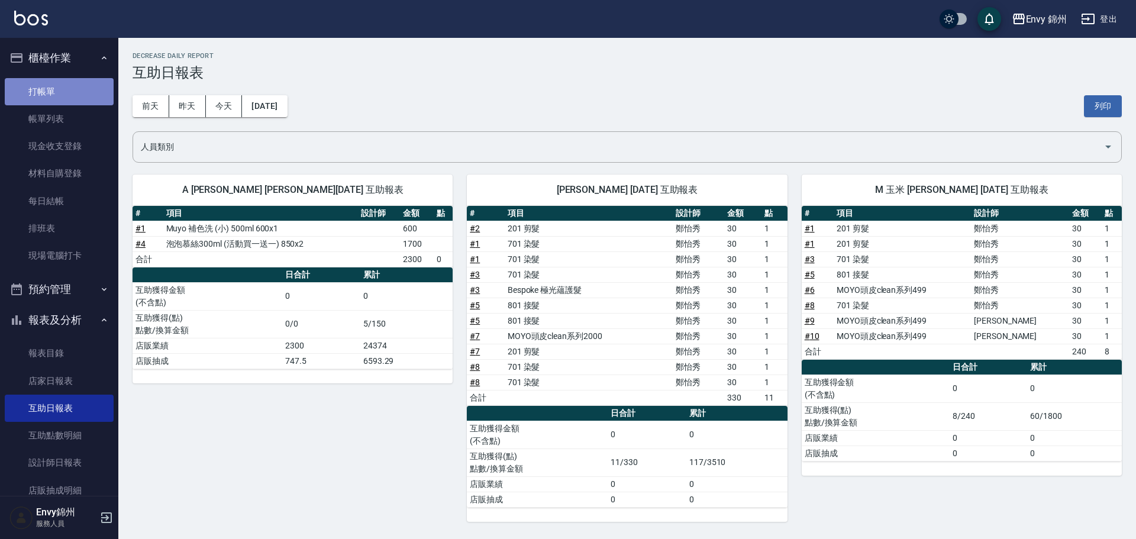
click at [65, 92] on link "打帳單" at bounding box center [59, 91] width 109 height 27
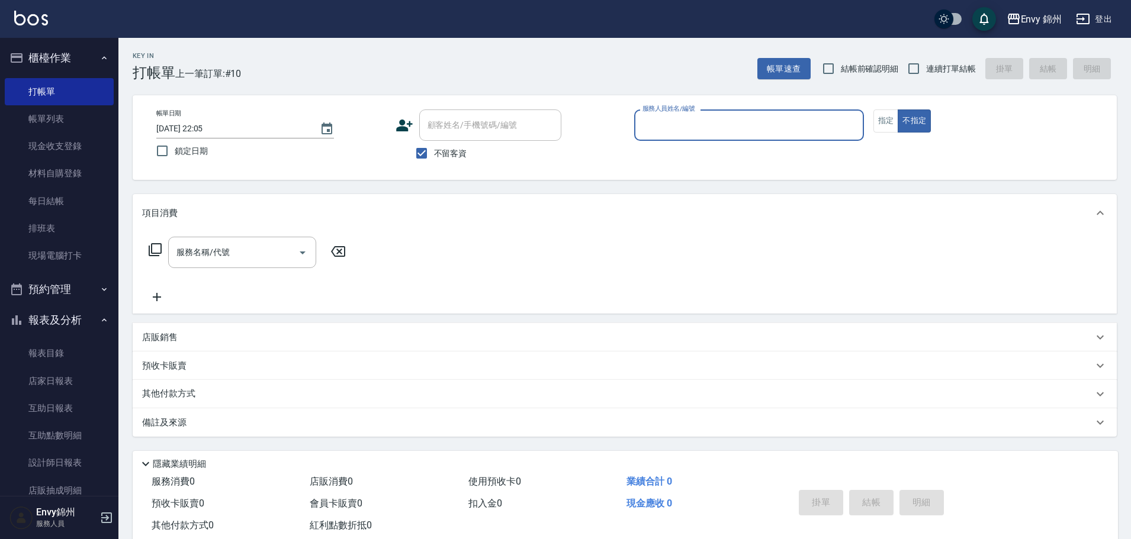
click at [691, 125] on input "服務人員姓名/編號" at bounding box center [748, 125] width 219 height 21
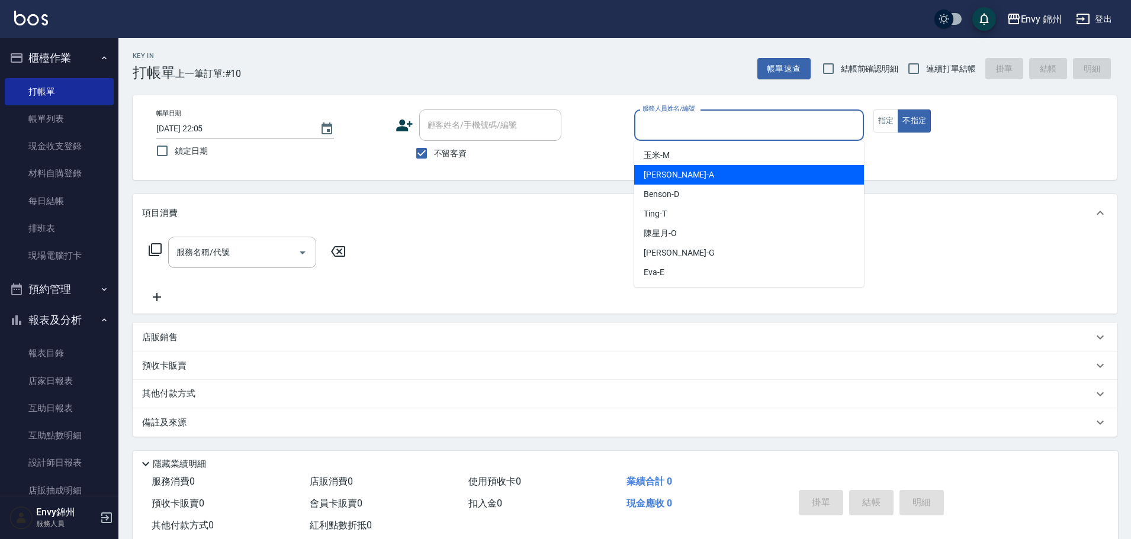
click at [700, 175] on div "[PERSON_NAME] -A" at bounding box center [749, 175] width 230 height 20
type input "[PERSON_NAME]-A"
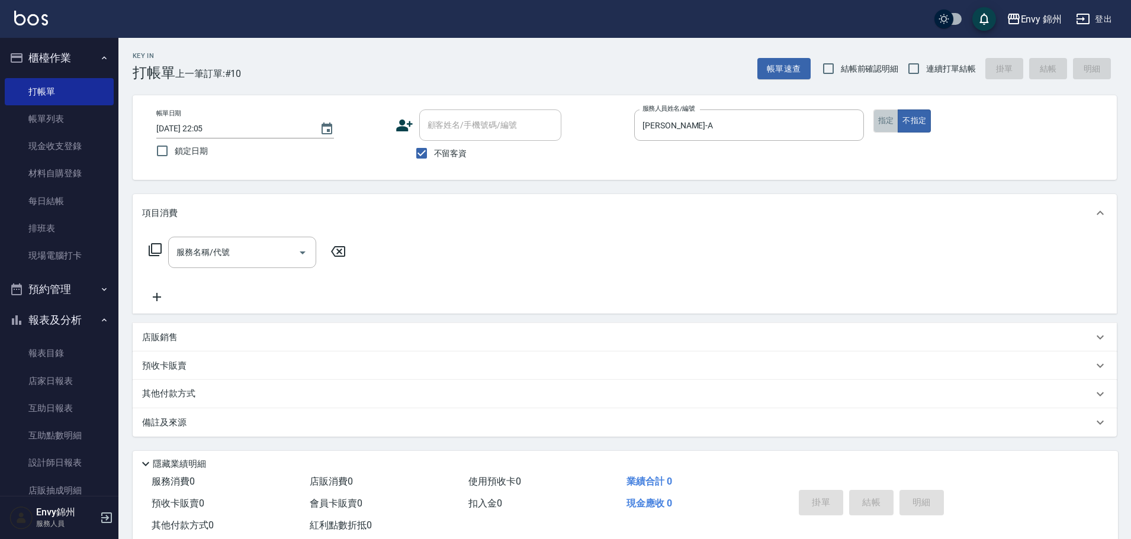
click at [880, 126] on button "指定" at bounding box center [885, 120] width 25 height 23
click at [454, 158] on span "不留客資" at bounding box center [450, 153] width 33 height 12
click at [434, 158] on input "不留客資" at bounding box center [421, 153] width 25 height 25
checkbox input "false"
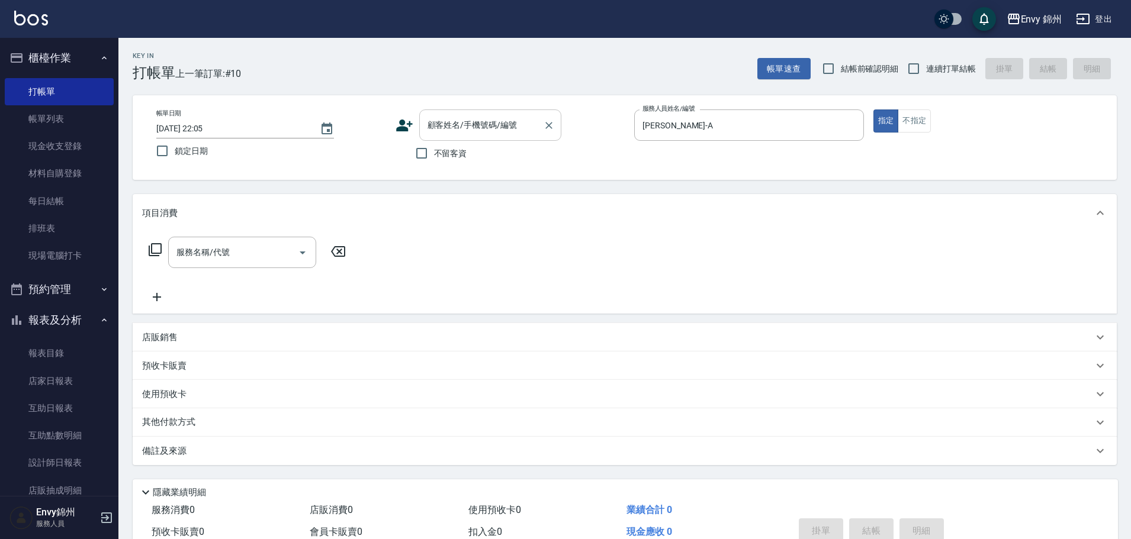
click at [466, 133] on input "顧客姓名/手機號碼/編號" at bounding box center [481, 125] width 114 height 21
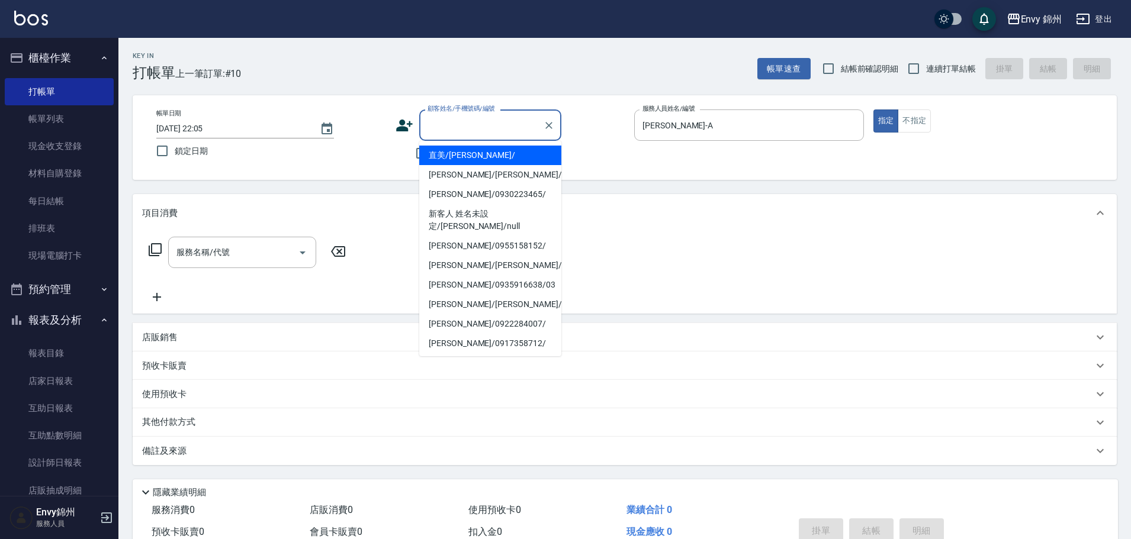
click at [478, 149] on li "直美/[PERSON_NAME]/" at bounding box center [490, 156] width 142 height 20
type input "直美/[PERSON_NAME]/"
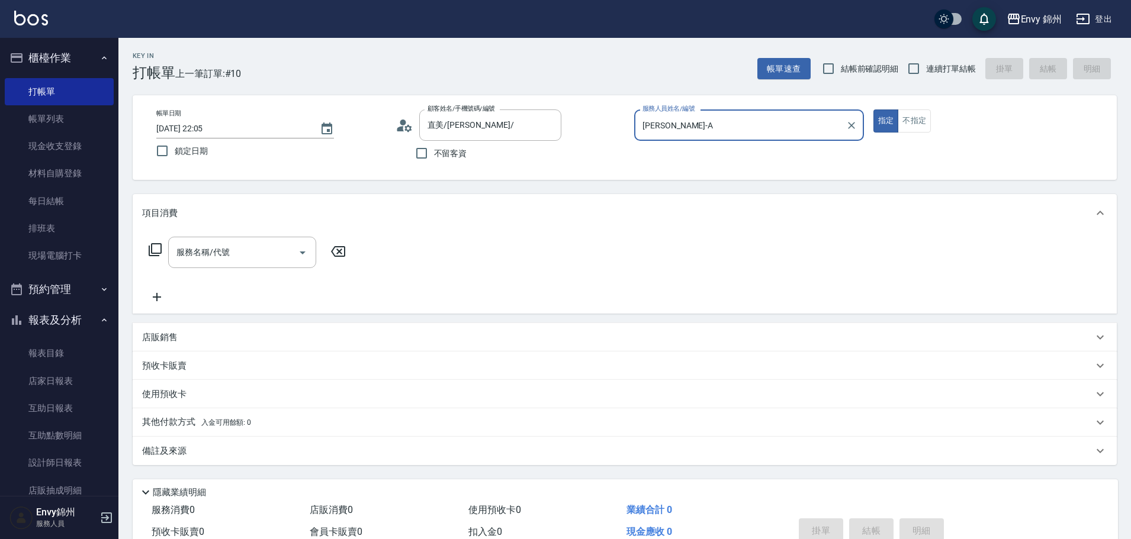
click at [192, 327] on div "店販銷售" at bounding box center [625, 337] width 984 height 28
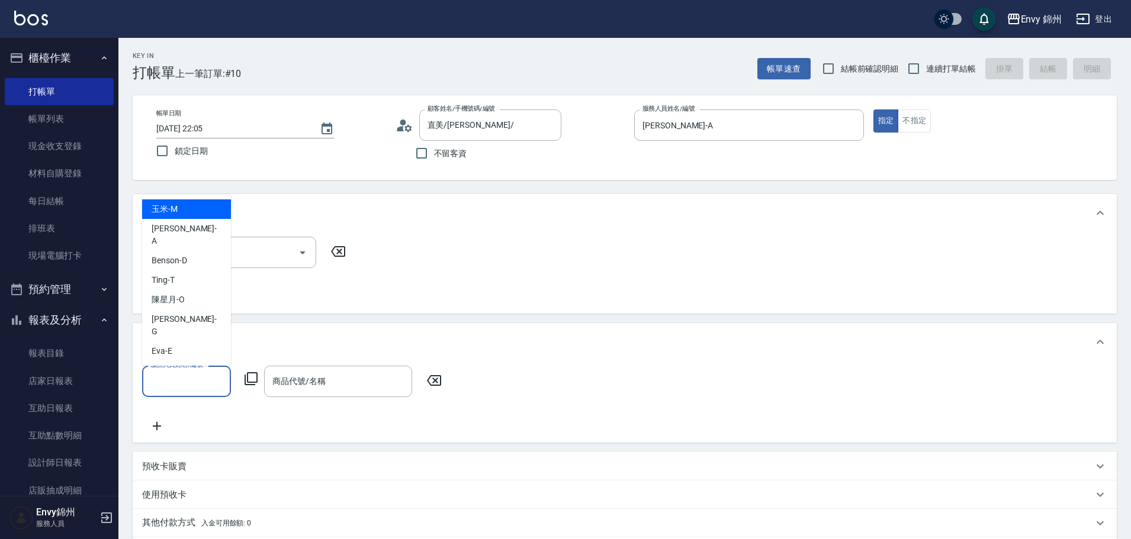
click at [184, 376] on input "服務人員姓名/編號" at bounding box center [186, 381] width 78 height 21
click at [192, 251] on div "[PERSON_NAME] -A" at bounding box center [186, 235] width 89 height 32
type input "[PERSON_NAME]-A"
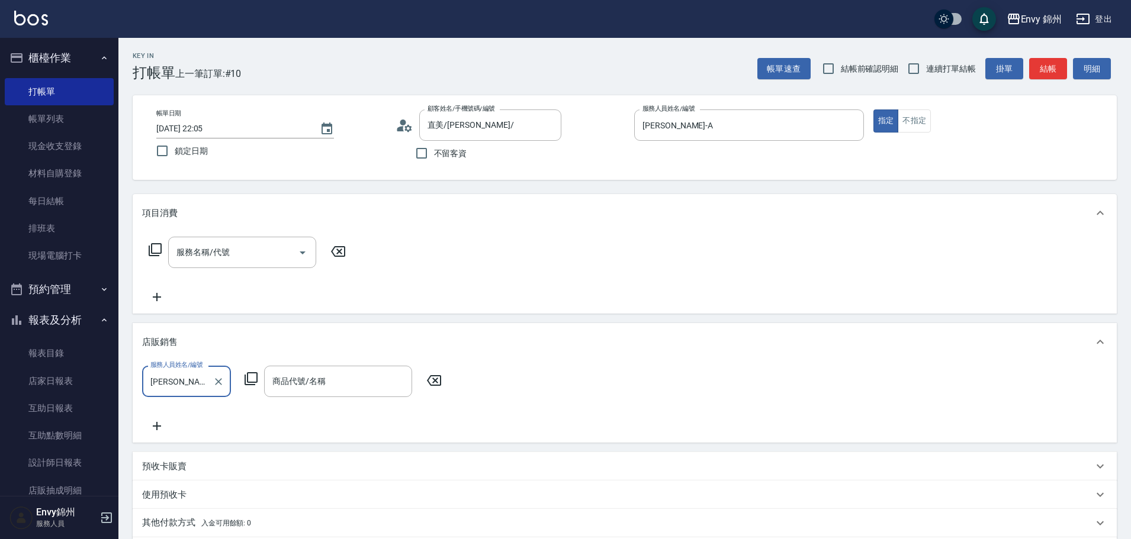
click at [256, 379] on icon at bounding box center [251, 379] width 14 height 14
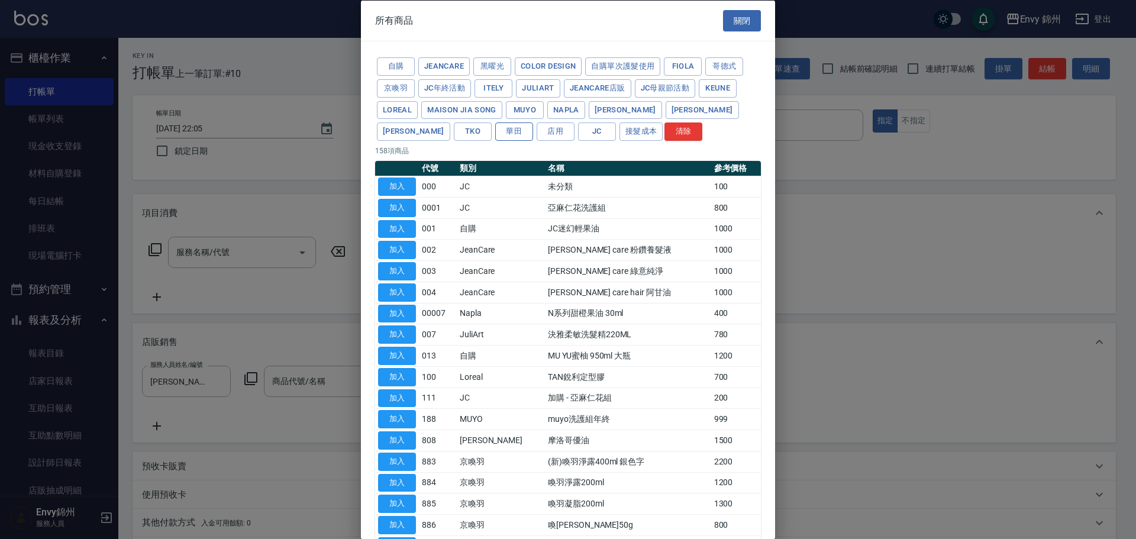
click at [495, 129] on button "華田" at bounding box center [514, 132] width 38 height 18
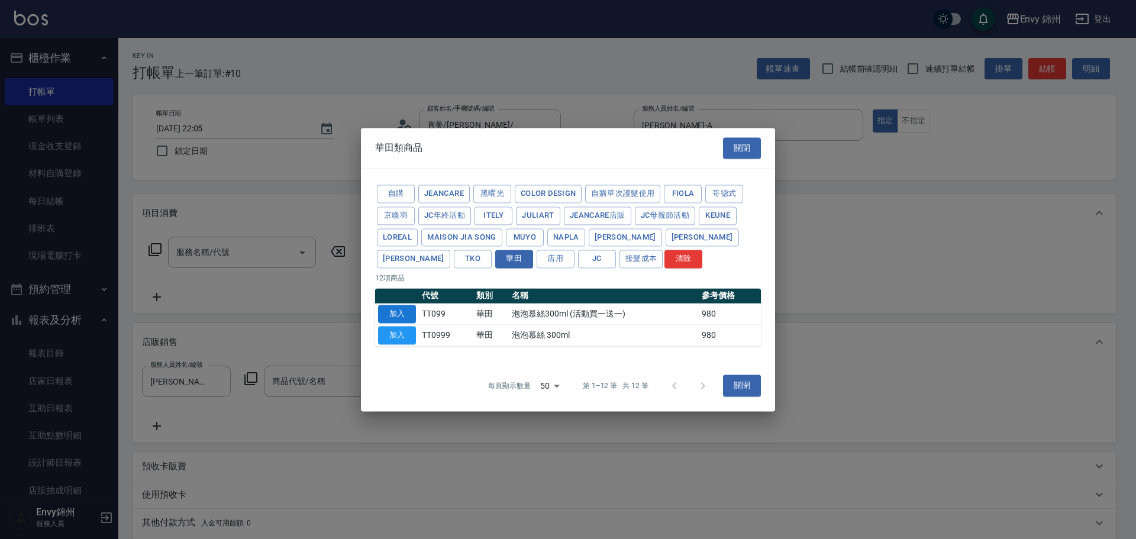
click at [401, 319] on button "加入" at bounding box center [397, 314] width 38 height 18
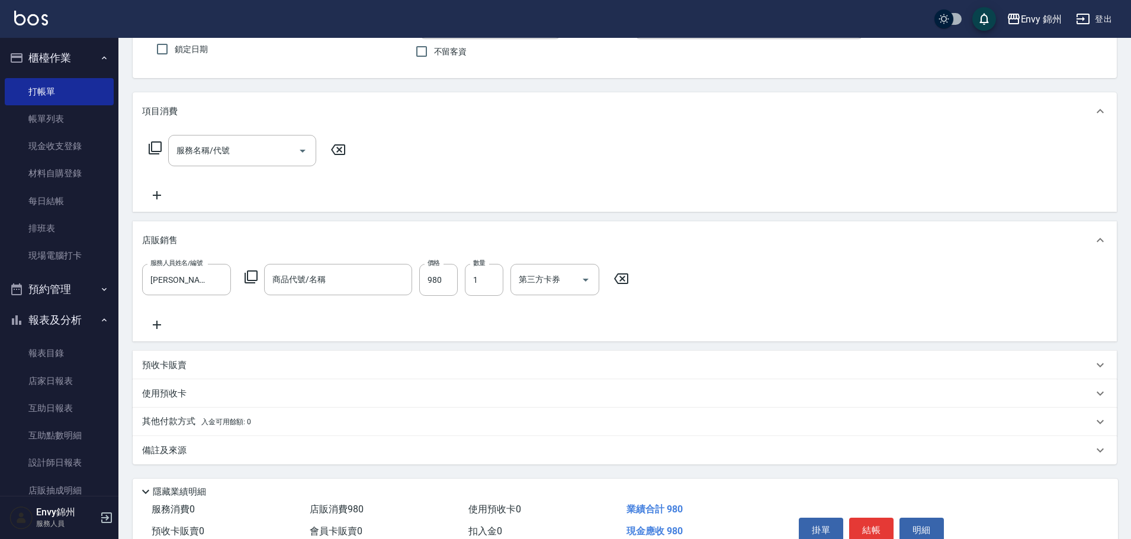
scroll to position [161, 0]
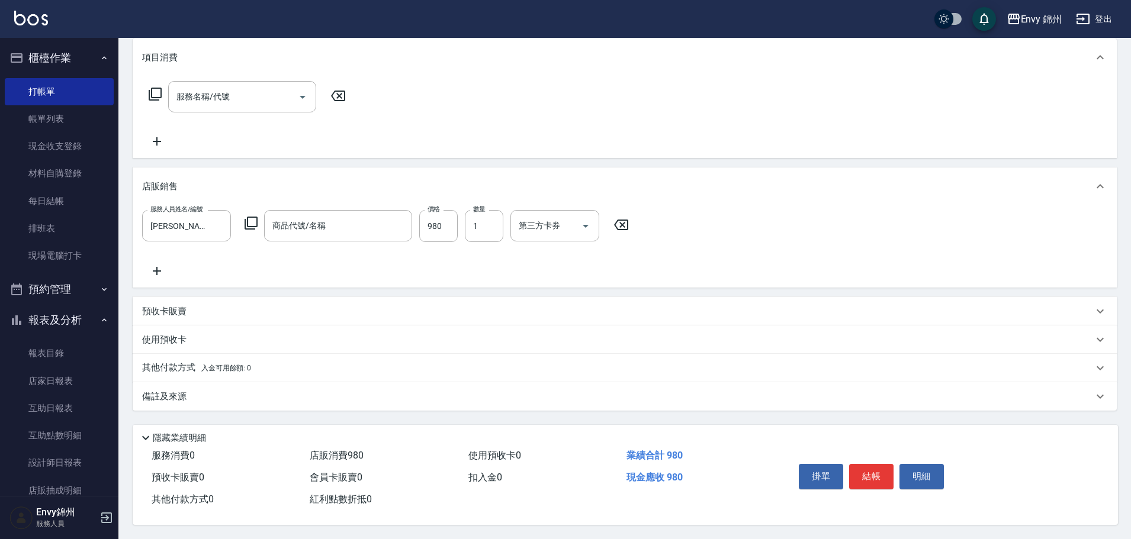
click at [246, 397] on div "備註及來源" at bounding box center [617, 397] width 951 height 12
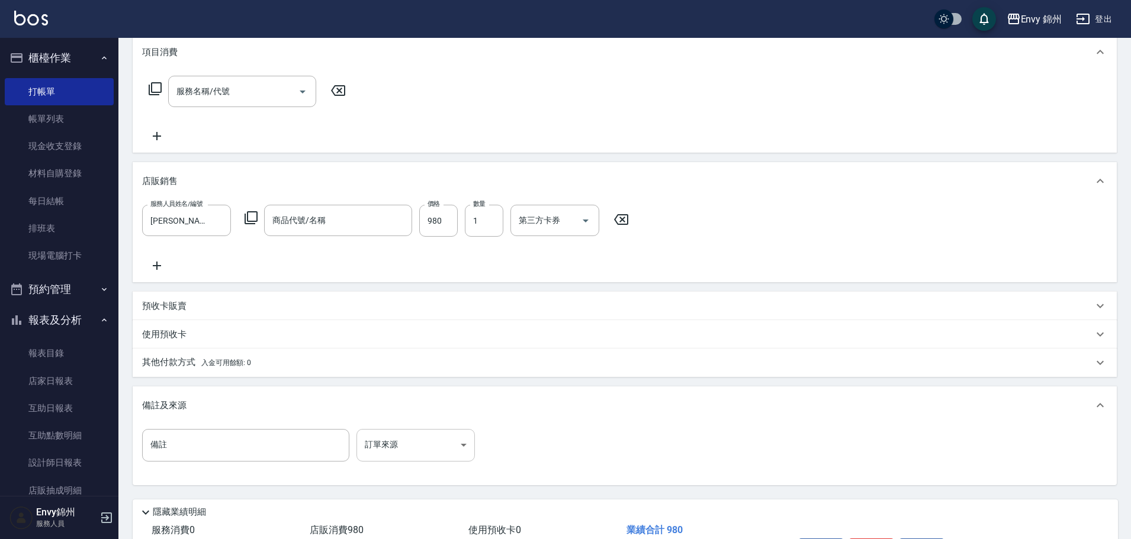
click at [401, 458] on body "Envy 錦州 登出 櫃檯作業 打帳單 帳單列表 現金收支登錄 材料自購登錄 每日結帳 排班表 現場電腦打卡 預約管理 預約管理 單日預約紀錄 單週預約紀錄 …" at bounding box center [565, 226] width 1131 height 775
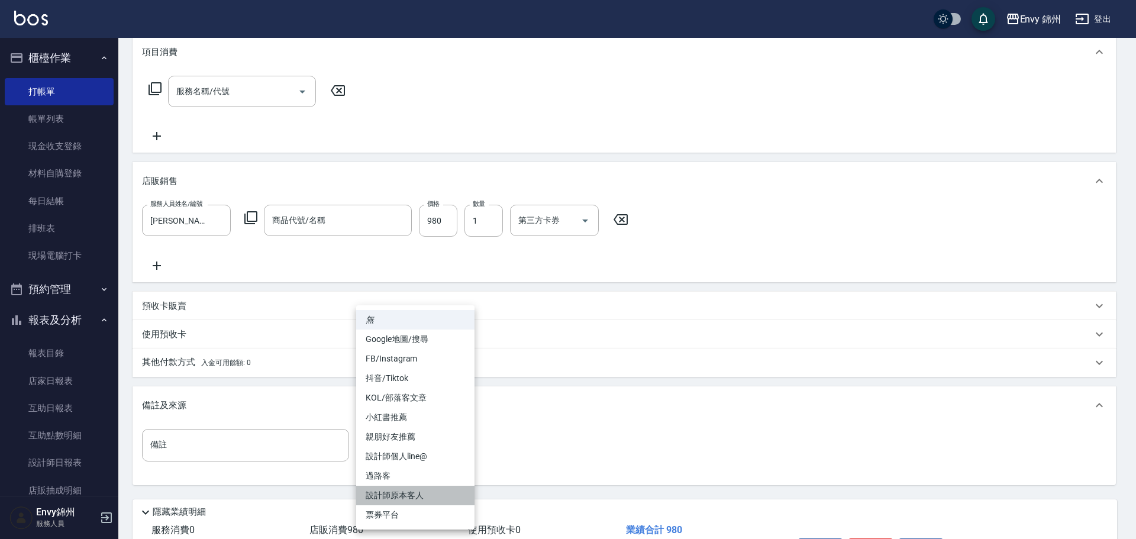
click at [419, 496] on li "設計師原本客人" at bounding box center [415, 496] width 118 height 20
type input "設計師原本客人"
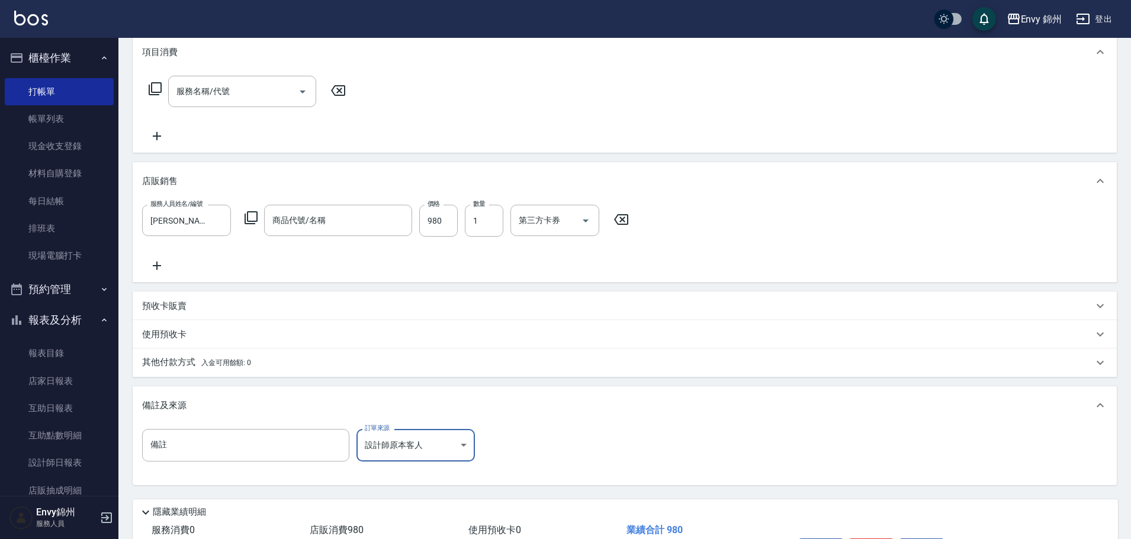
scroll to position [241, 0]
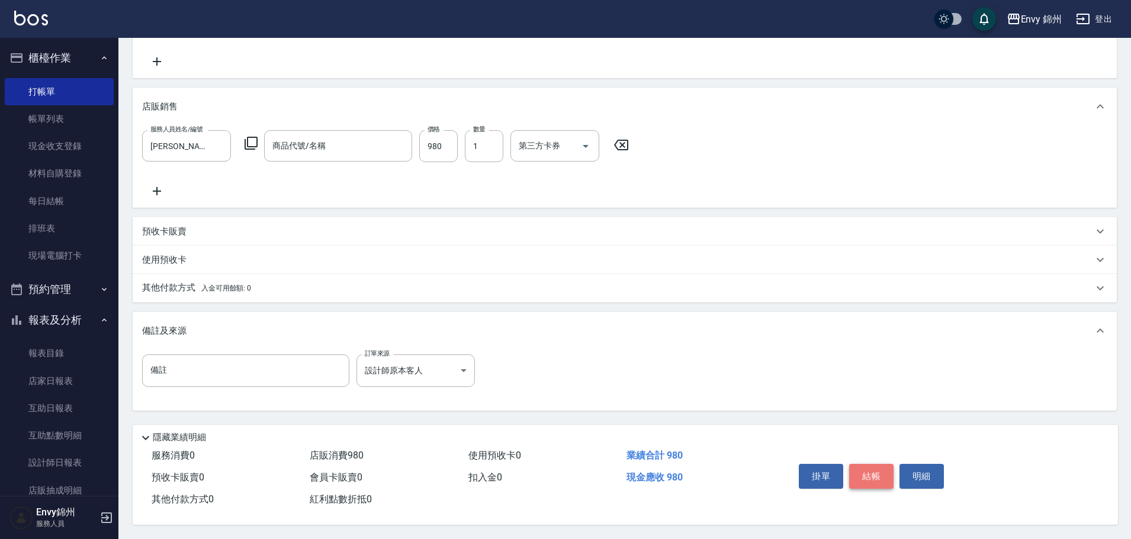
click at [874, 466] on button "結帳" at bounding box center [871, 476] width 44 height 25
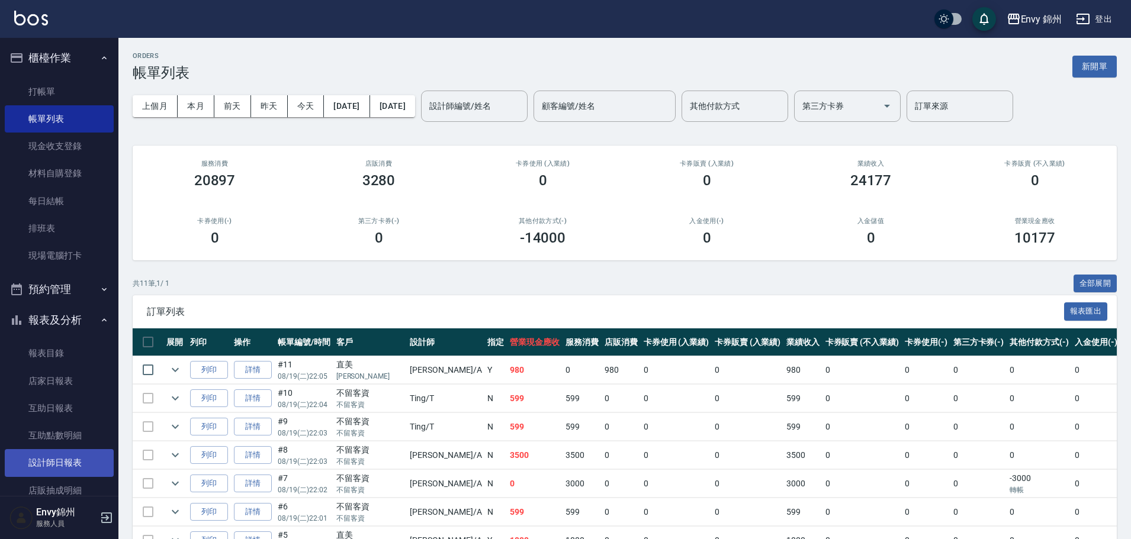
click at [49, 460] on link "設計師日報表" at bounding box center [59, 462] width 109 height 27
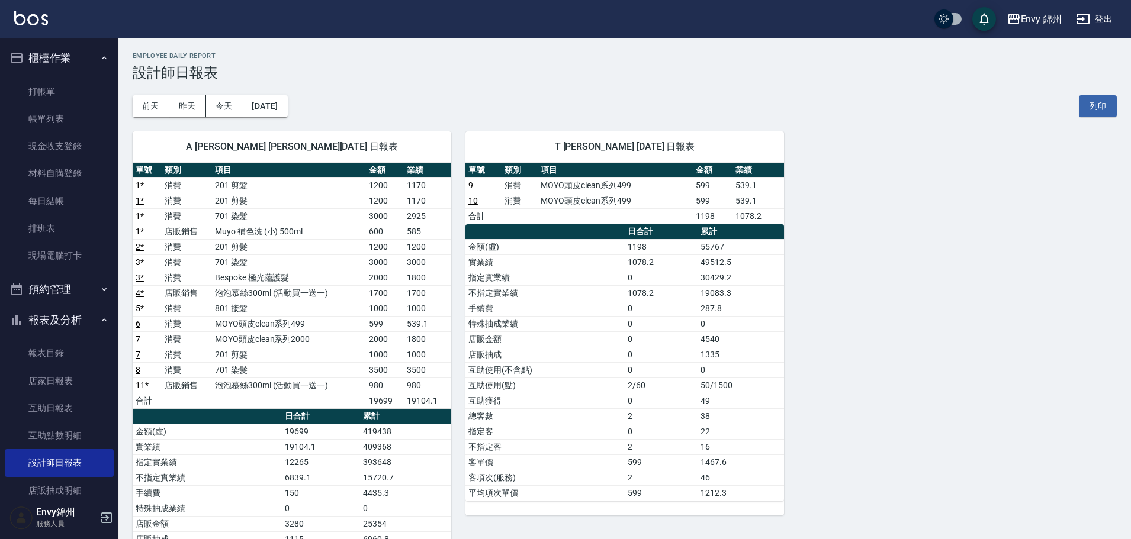
click at [1105, 18] on button "登出" at bounding box center [1094, 19] width 46 height 22
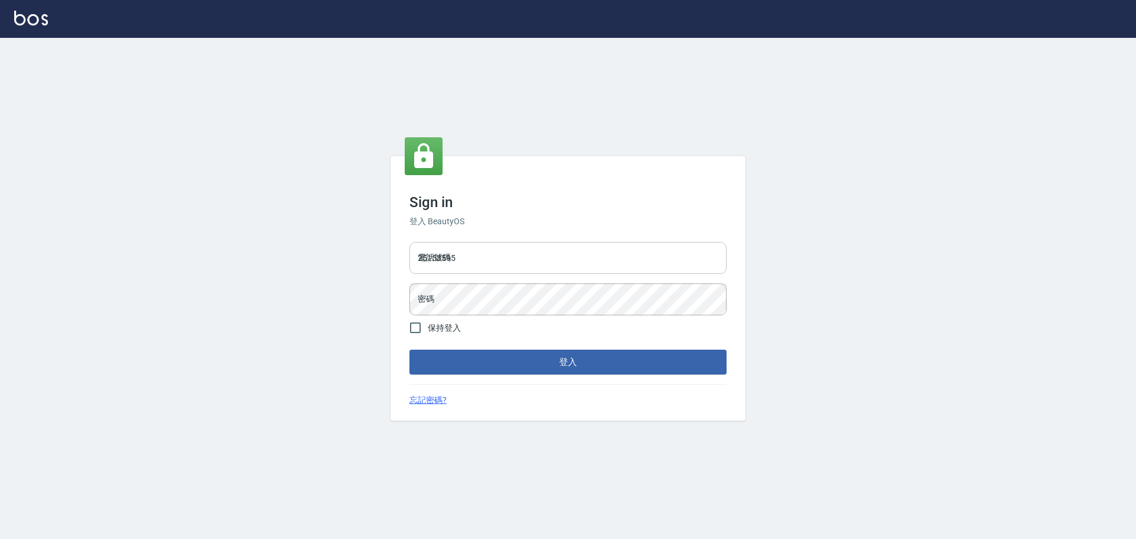
click at [485, 259] on input "25153595" at bounding box center [568, 258] width 317 height 32
type input "9990001234567"
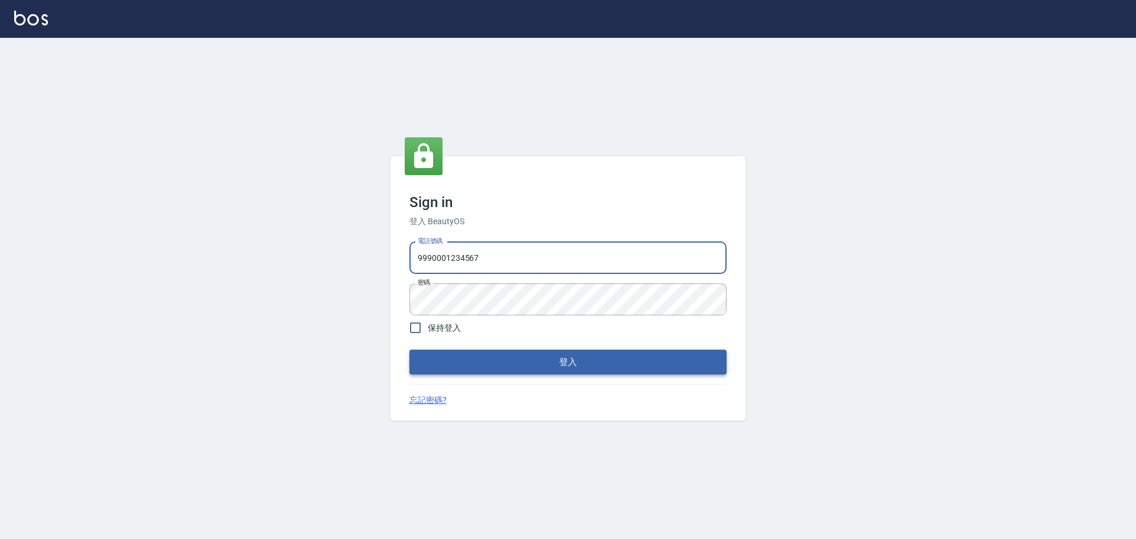
click at [549, 361] on button "登入" at bounding box center [568, 362] width 317 height 25
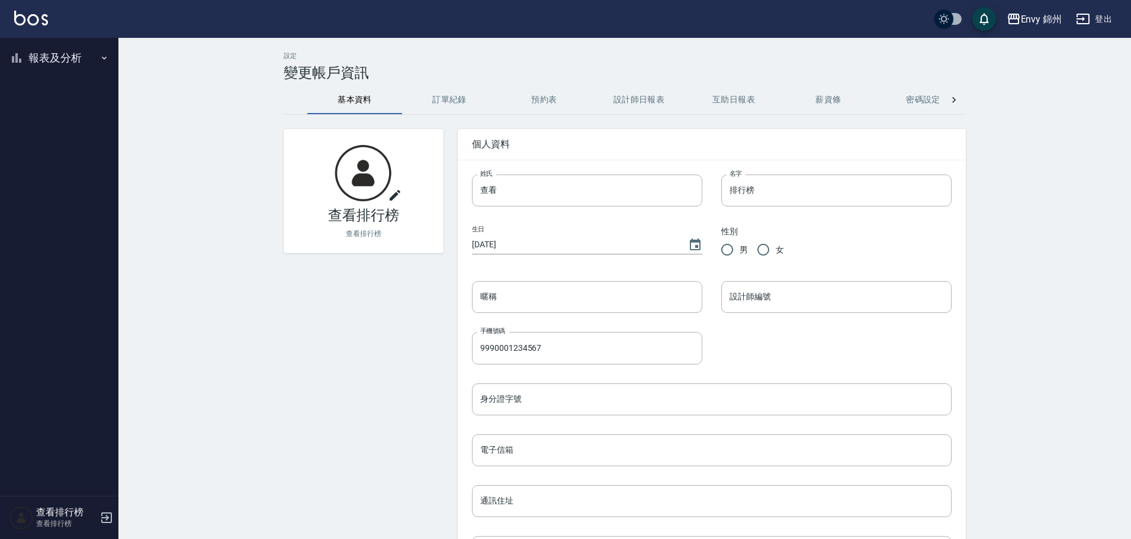
click at [54, 70] on button "報表及分析" at bounding box center [59, 58] width 109 height 31
click at [45, 124] on link "店家排行榜" at bounding box center [59, 118] width 109 height 27
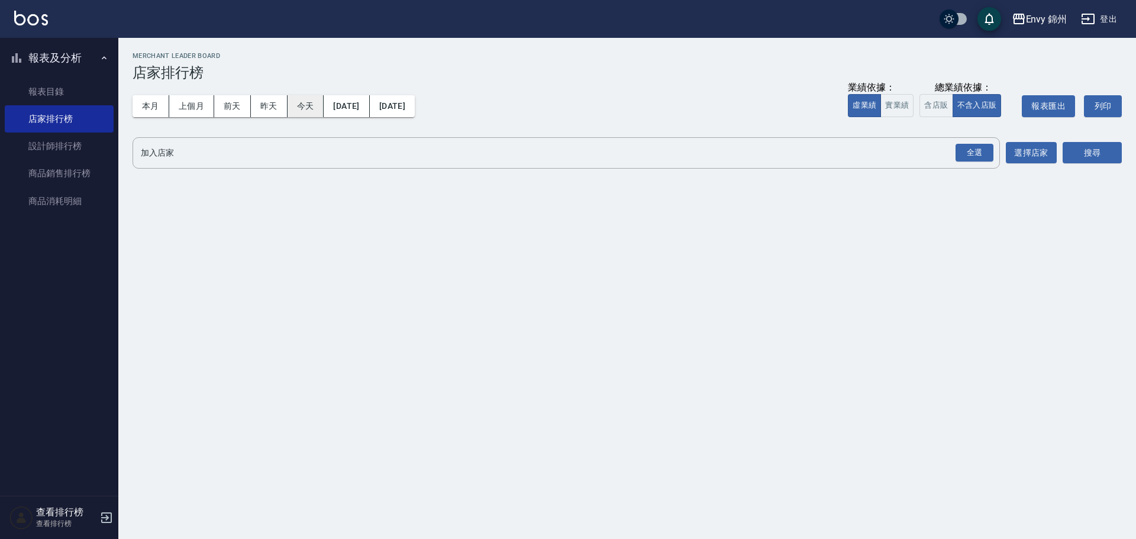
click at [301, 109] on button "今天" at bounding box center [306, 106] width 37 height 22
click at [979, 149] on div "全選" at bounding box center [975, 153] width 38 height 18
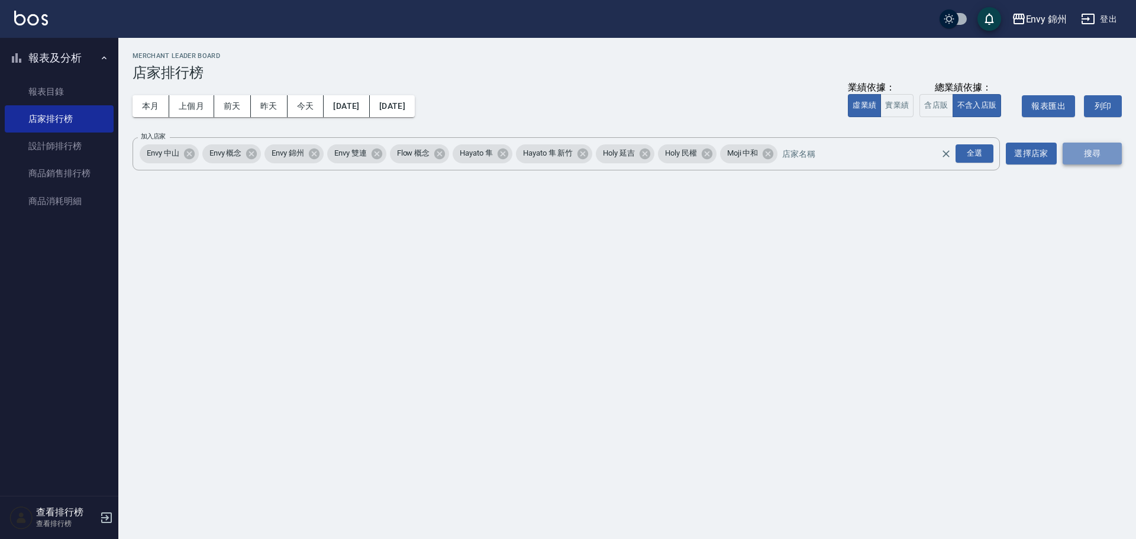
click at [1086, 155] on button "搜尋" at bounding box center [1092, 154] width 59 height 22
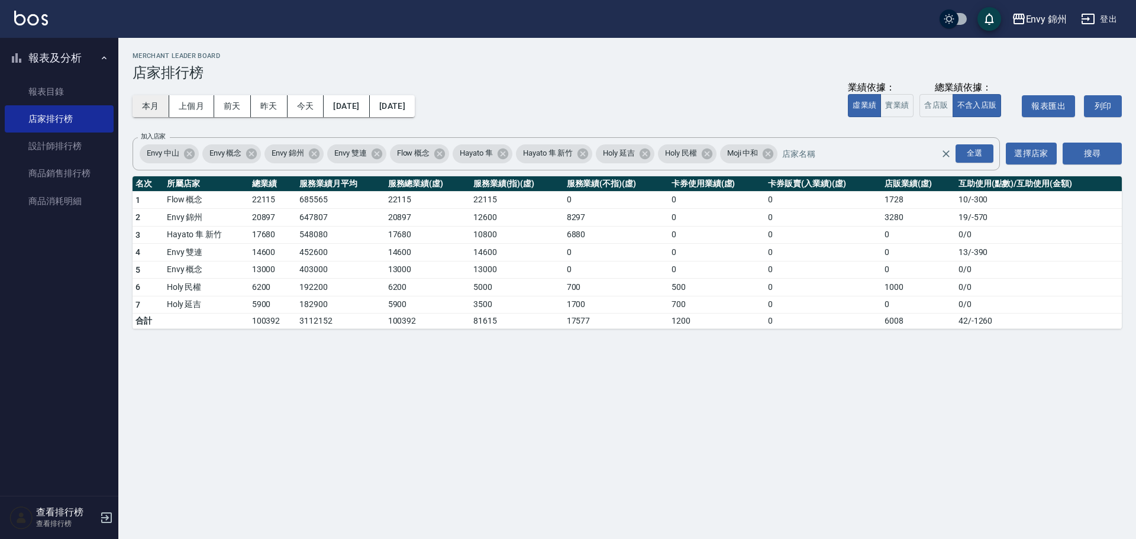
click at [152, 107] on button "本月" at bounding box center [151, 106] width 37 height 22
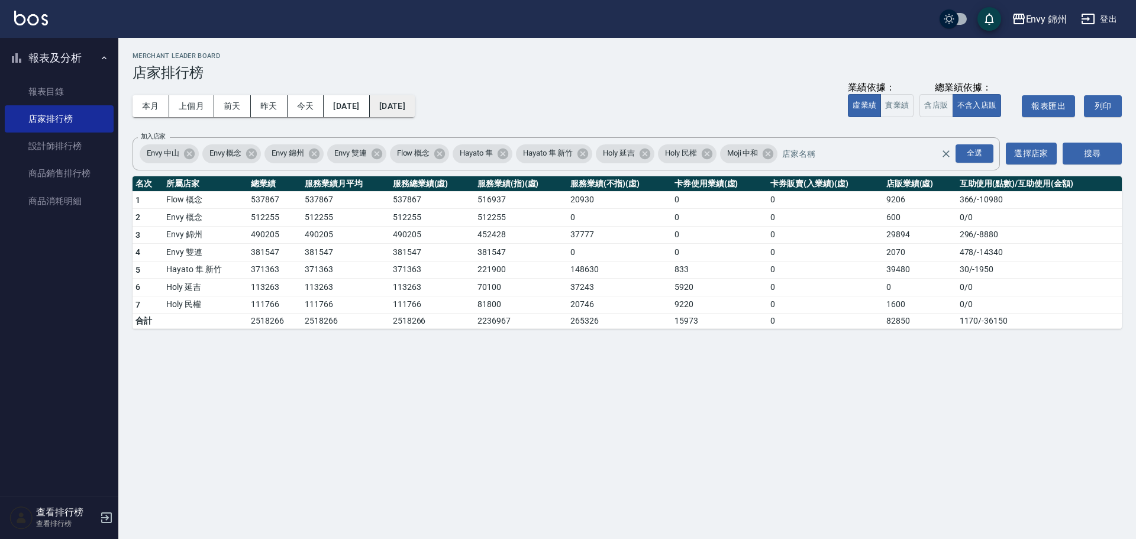
click at [415, 101] on button "2025/08/31" at bounding box center [392, 106] width 45 height 22
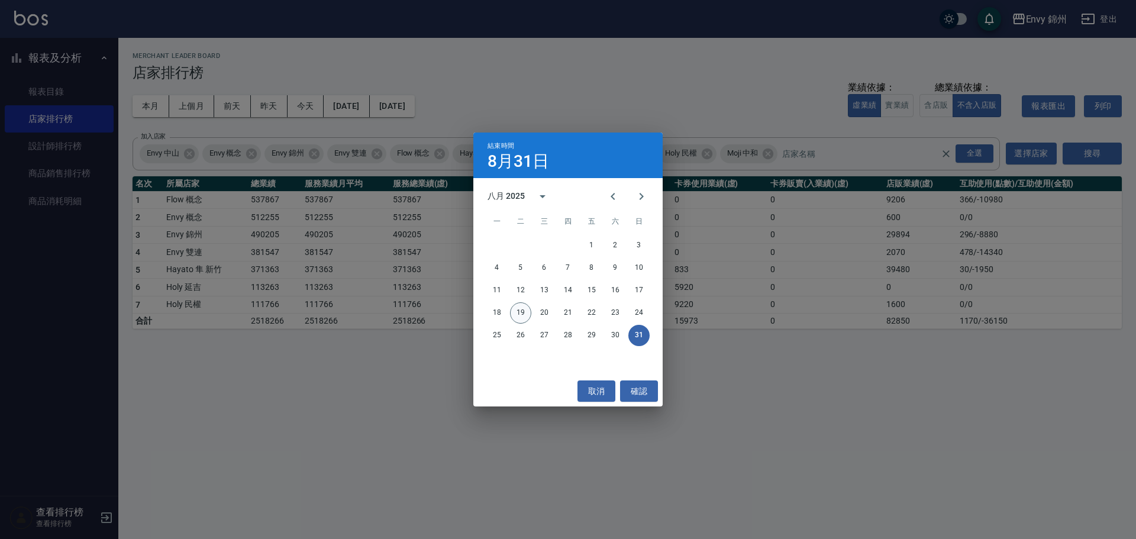
click at [521, 313] on button "19" at bounding box center [520, 312] width 21 height 21
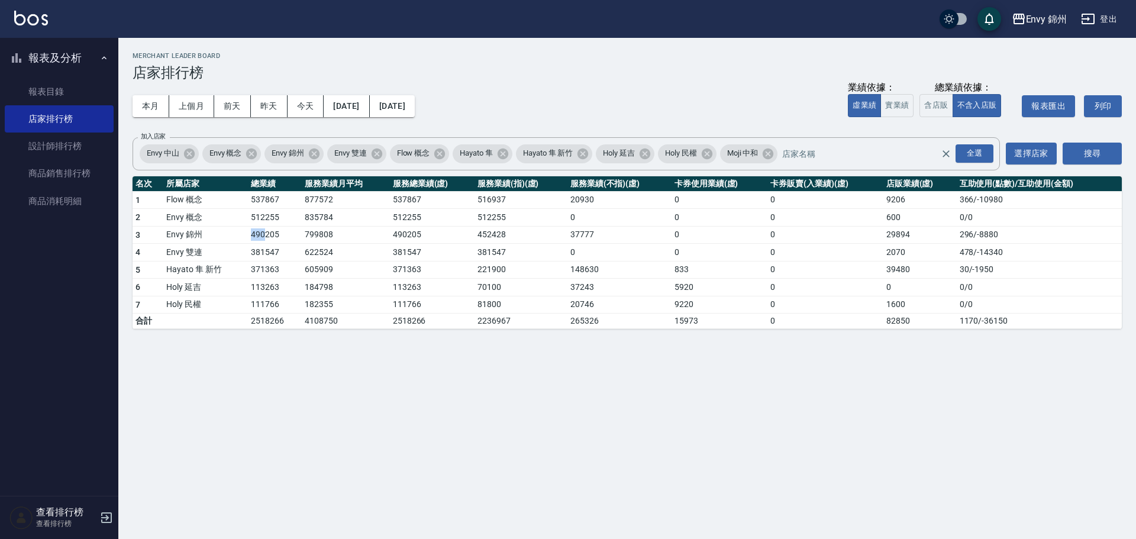
drag, startPoint x: 238, startPoint y: 237, endPoint x: 265, endPoint y: 239, distance: 27.3
click at [265, 239] on tr "3 Envy 錦州 490205 799808 490205 452428 37777 0 0 29894 296 / -8880" at bounding box center [628, 235] width 990 height 18
click at [51, 144] on link "設計師排行榜" at bounding box center [59, 146] width 109 height 27
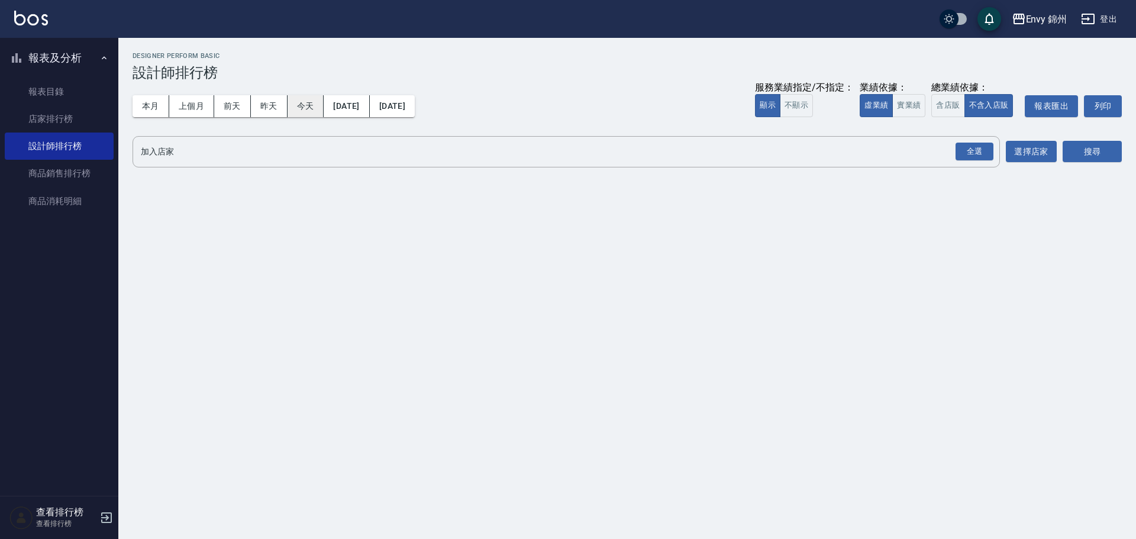
click at [309, 109] on button "今天" at bounding box center [306, 106] width 37 height 22
click at [967, 147] on div "全選" at bounding box center [975, 152] width 38 height 18
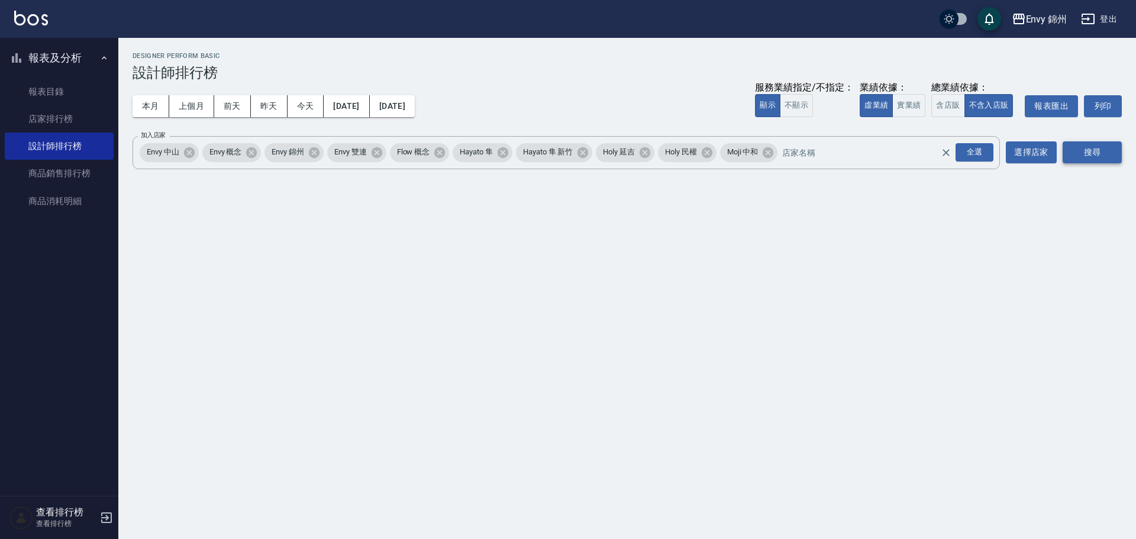
click at [1081, 143] on button "搜尋" at bounding box center [1092, 152] width 59 height 22
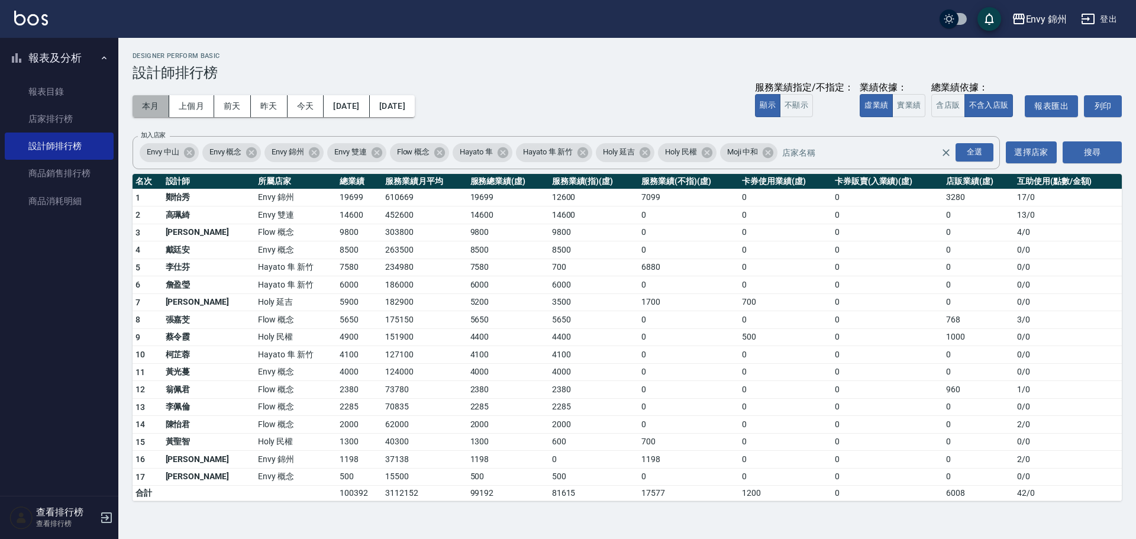
click at [154, 98] on button "本月" at bounding box center [151, 106] width 37 height 22
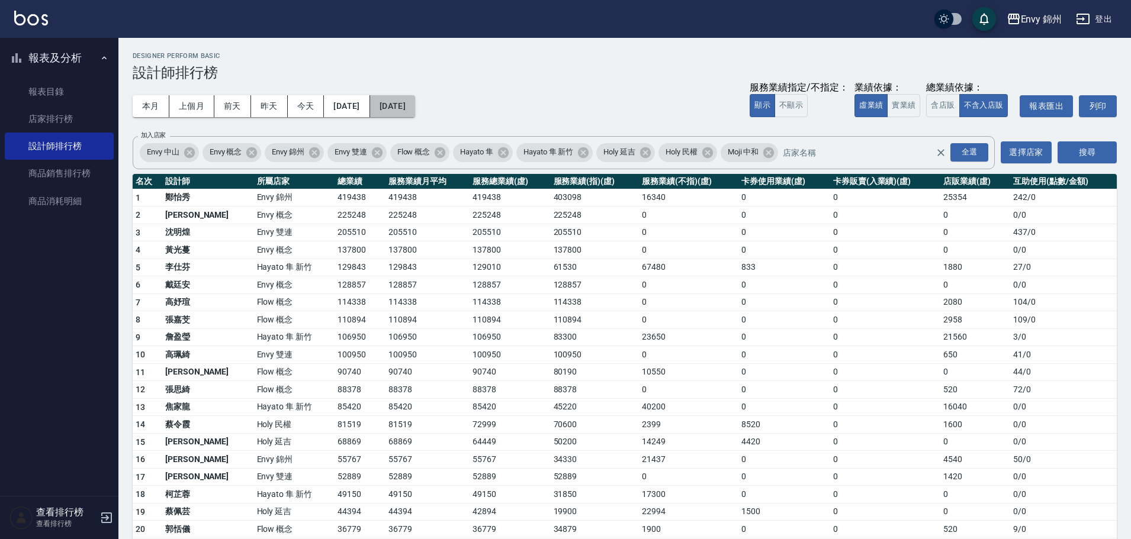
click at [415, 107] on button "2025/08/31" at bounding box center [392, 106] width 45 height 22
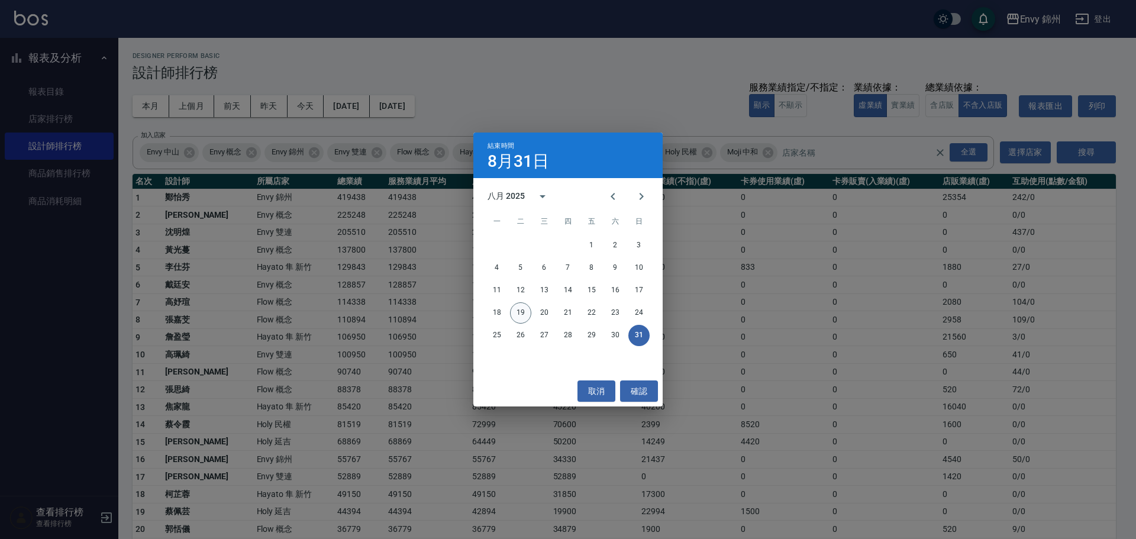
click at [524, 318] on button "19" at bounding box center [520, 312] width 21 height 21
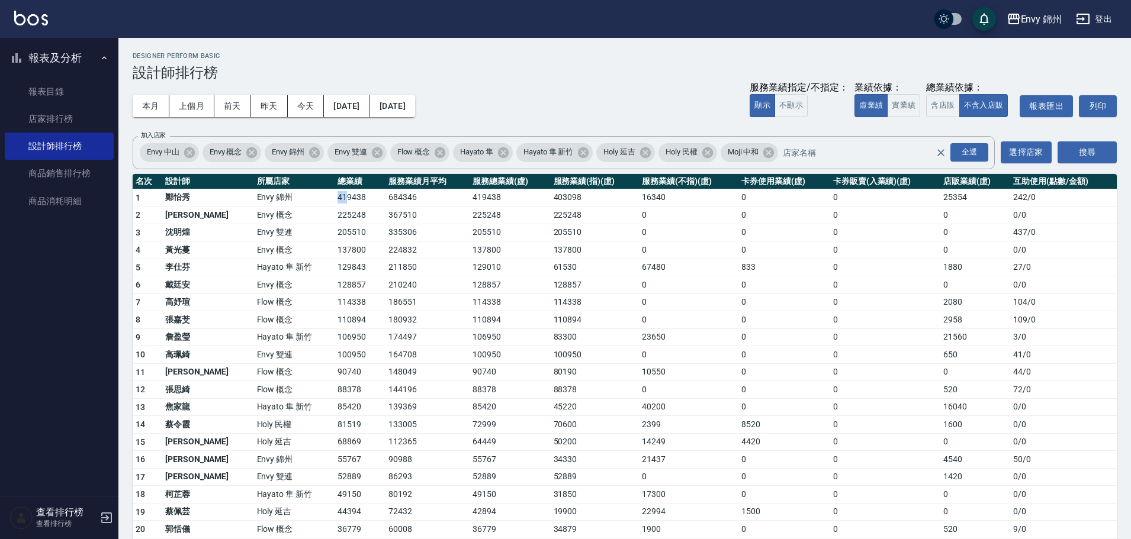
drag, startPoint x: 290, startPoint y: 202, endPoint x: 308, endPoint y: 202, distance: 18.3
click at [308, 202] on tr "1 鄭怡秀 Envy 錦州 419438 684346 419438 403098 16340 0 0 25354 242 / 0" at bounding box center [625, 198] width 984 height 18
click at [334, 204] on td "419438" at bounding box center [359, 198] width 51 height 18
drag, startPoint x: 291, startPoint y: 465, endPoint x: 310, endPoint y: 462, distance: 19.2
click at [310, 462] on tr "16 潘昀廷 Envy 錦州 55767 90988 55767 34330 21437 0 0 4540 50 / 0" at bounding box center [625, 460] width 984 height 18
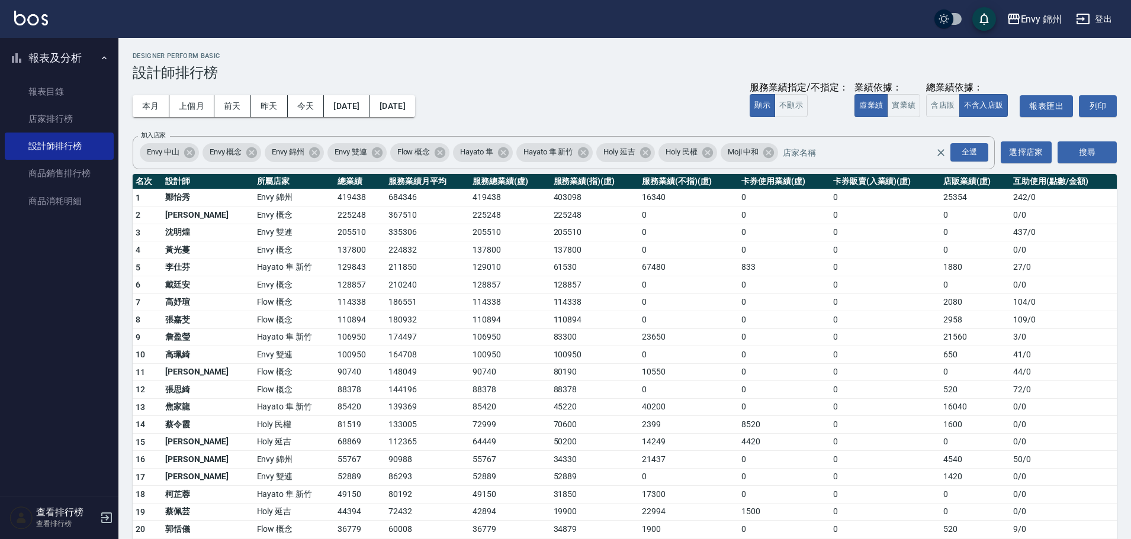
click at [334, 462] on td "55767" at bounding box center [359, 460] width 51 height 18
drag, startPoint x: 326, startPoint y: 459, endPoint x: 302, endPoint y: 462, distance: 23.4
click at [334, 462] on td "55767" at bounding box center [359, 460] width 51 height 18
drag, startPoint x: 298, startPoint y: 461, endPoint x: 307, endPoint y: 460, distance: 8.9
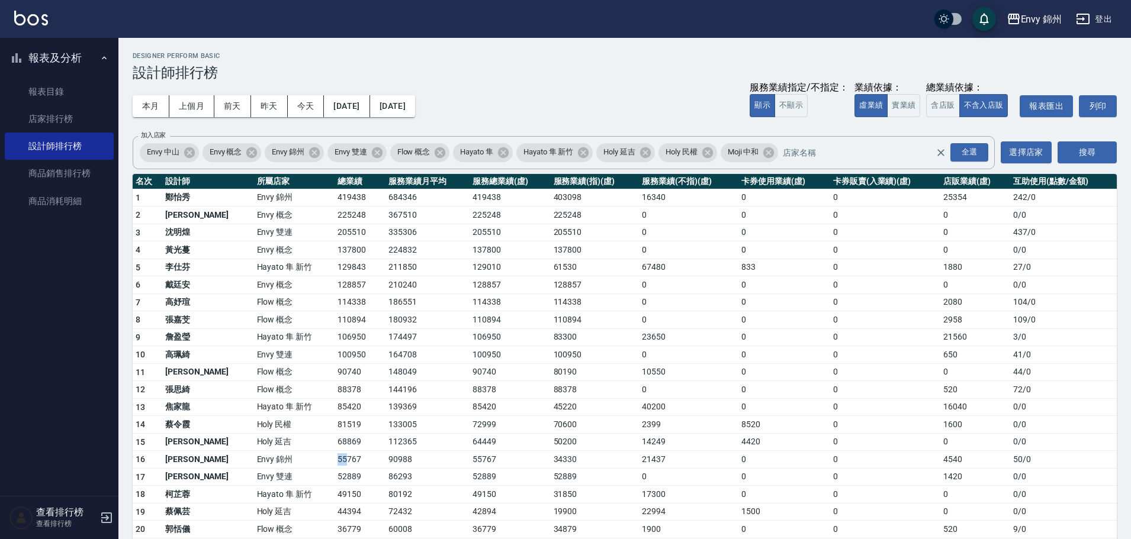
click at [334, 460] on td "55767" at bounding box center [359, 460] width 51 height 18
drag, startPoint x: 288, startPoint y: 201, endPoint x: 331, endPoint y: 200, distance: 43.2
click at [331, 200] on tr "1 鄭怡秀 Envy 錦州 419438 684346 419438 403098 16340 0 0 25354 242 / 0" at bounding box center [625, 198] width 984 height 18
drag, startPoint x: 291, startPoint y: 282, endPoint x: 321, endPoint y: 282, distance: 30.8
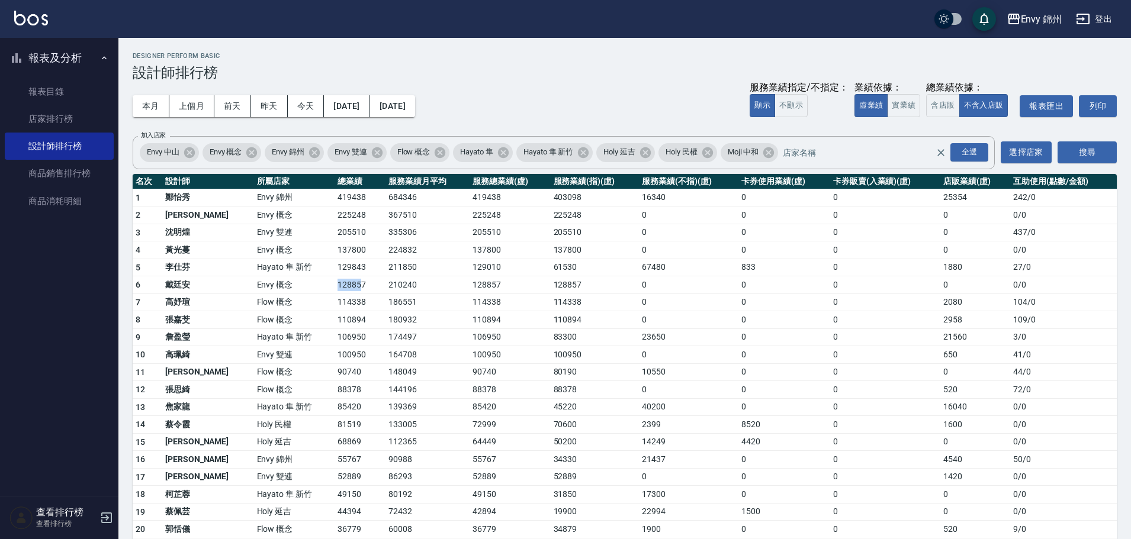
click at [321, 282] on tr "6 戴廷安 Envy 概念 128857 210240 128857 128857 0 0 0 0 0 / 0" at bounding box center [625, 285] width 984 height 18
click at [334, 282] on td "128857" at bounding box center [359, 285] width 51 height 18
drag, startPoint x: 288, startPoint y: 316, endPoint x: 314, endPoint y: 317, distance: 25.5
click at [314, 317] on tr "8 張嘉芠 Flow 概念 110894 180932 110894 110894 0 0 0 2958 109 / 0" at bounding box center [625, 320] width 984 height 18
click at [334, 326] on td "110894" at bounding box center [359, 320] width 51 height 18
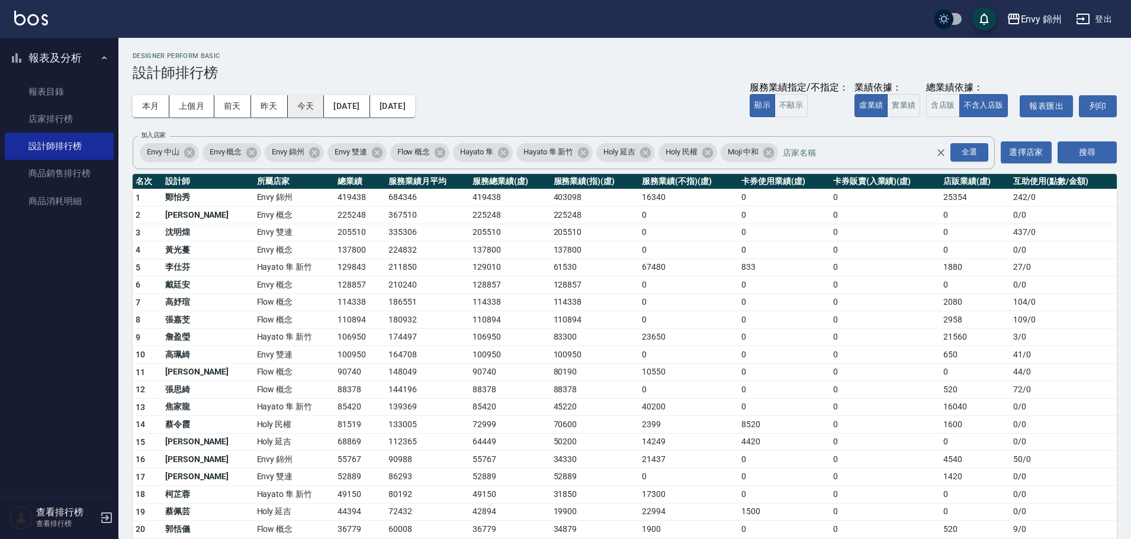
click at [311, 103] on button "今天" at bounding box center [306, 106] width 37 height 22
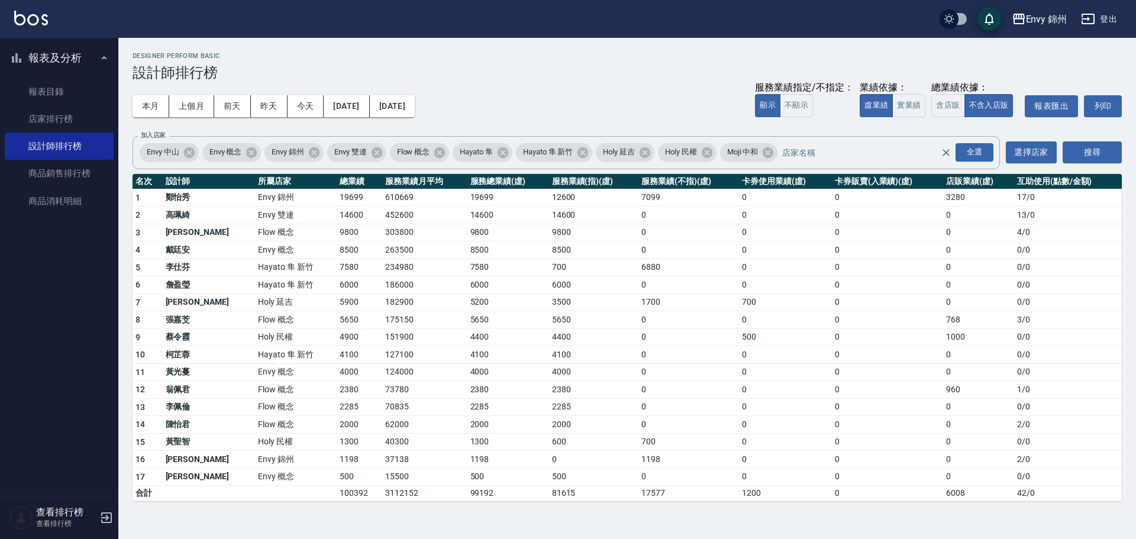
click at [503, 292] on td "6000" at bounding box center [509, 285] width 82 height 18
click at [71, 114] on link "店家排行榜" at bounding box center [59, 118] width 109 height 27
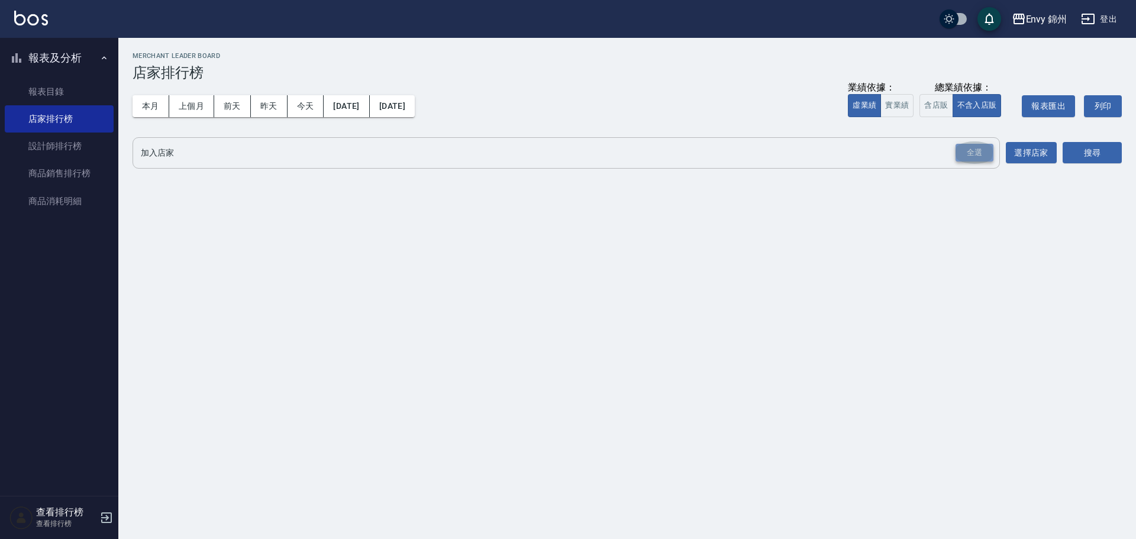
click at [976, 153] on div "全選" at bounding box center [975, 153] width 38 height 18
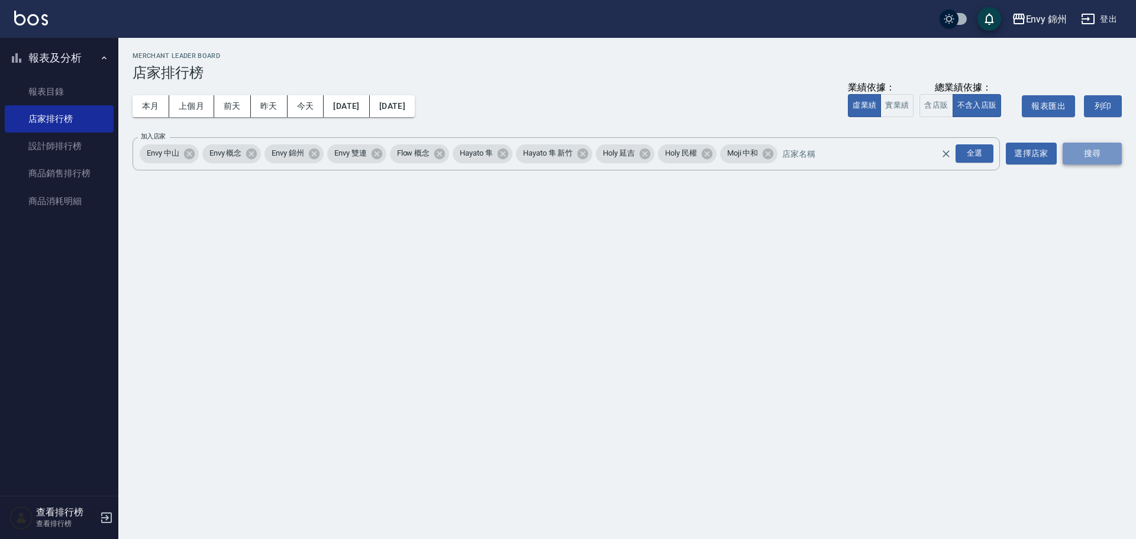
click at [1115, 152] on button "搜尋" at bounding box center [1092, 154] width 59 height 22
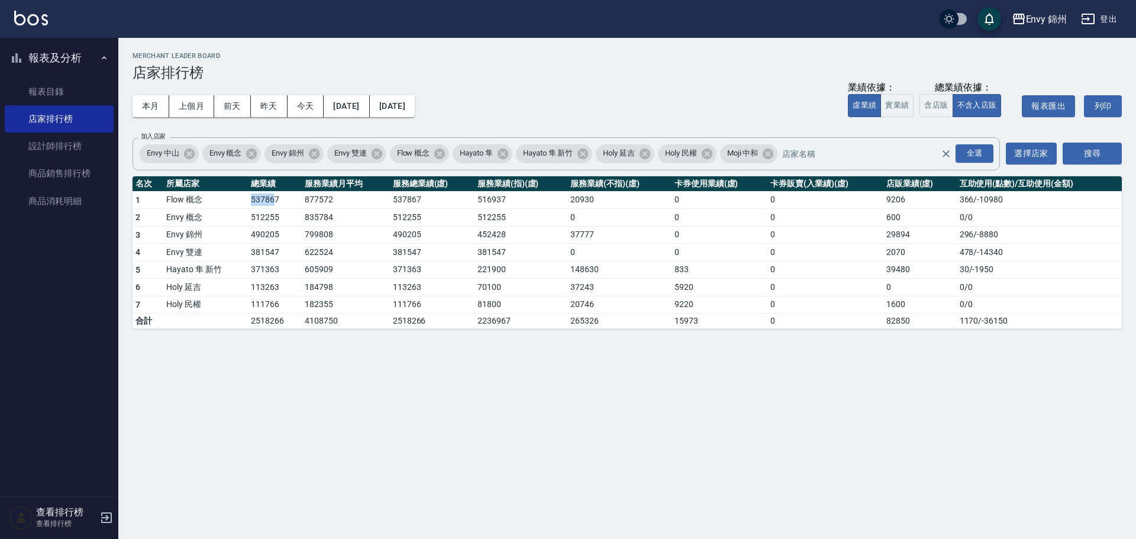
drag, startPoint x: 241, startPoint y: 201, endPoint x: 275, endPoint y: 203, distance: 33.8
click at [275, 203] on tr "1 Flow 概念 537867 877572 537867 516937 20930 0 0 9206 366 / -10980" at bounding box center [628, 200] width 990 height 18
drag, startPoint x: 243, startPoint y: 235, endPoint x: 270, endPoint y: 236, distance: 26.7
click at [270, 236] on tr "3 Envy 錦州 490205 799808 490205 452428 37777 0 0 29894 296 / -8880" at bounding box center [628, 235] width 990 height 18
drag, startPoint x: 282, startPoint y: 219, endPoint x: 286, endPoint y: 206, distance: 13.5
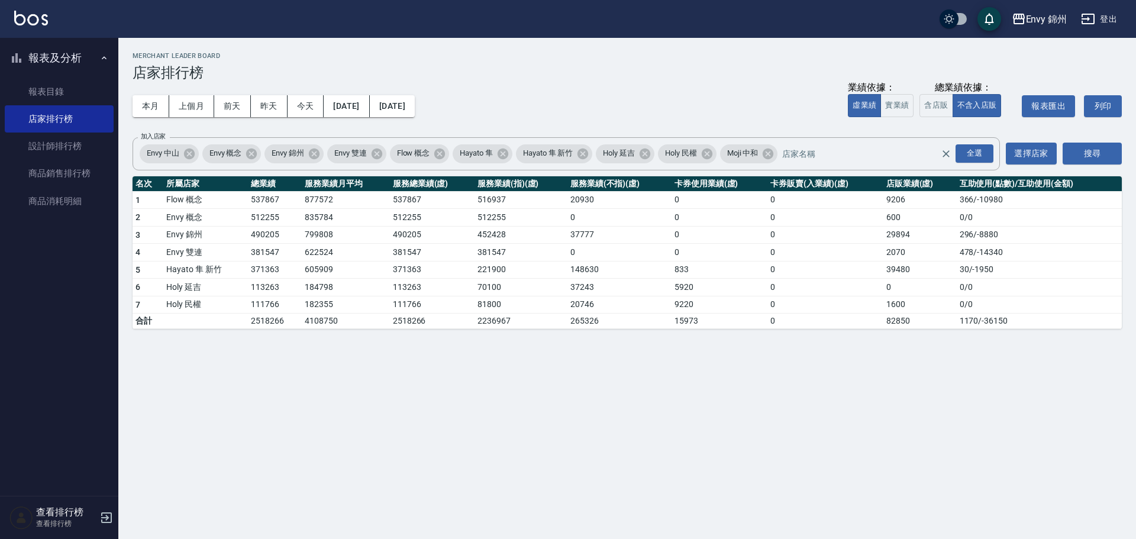
click at [284, 208] on tbody "1 Flow 概念 537867 877572 537867 516937 20930 0 0 9206 366 / -10980 2 Envy 概念 512…" at bounding box center [628, 260] width 990 height 138
click at [278, 239] on td "490205" at bounding box center [275, 235] width 54 height 18
click at [44, 147] on link "設計師排行榜" at bounding box center [59, 146] width 109 height 27
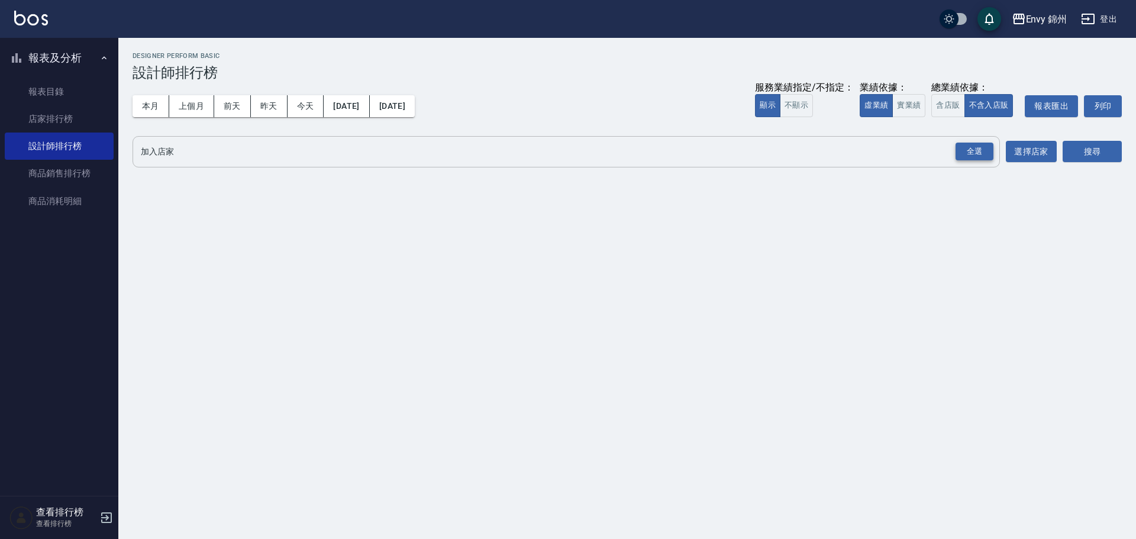
click at [981, 145] on div "全選" at bounding box center [975, 152] width 38 height 18
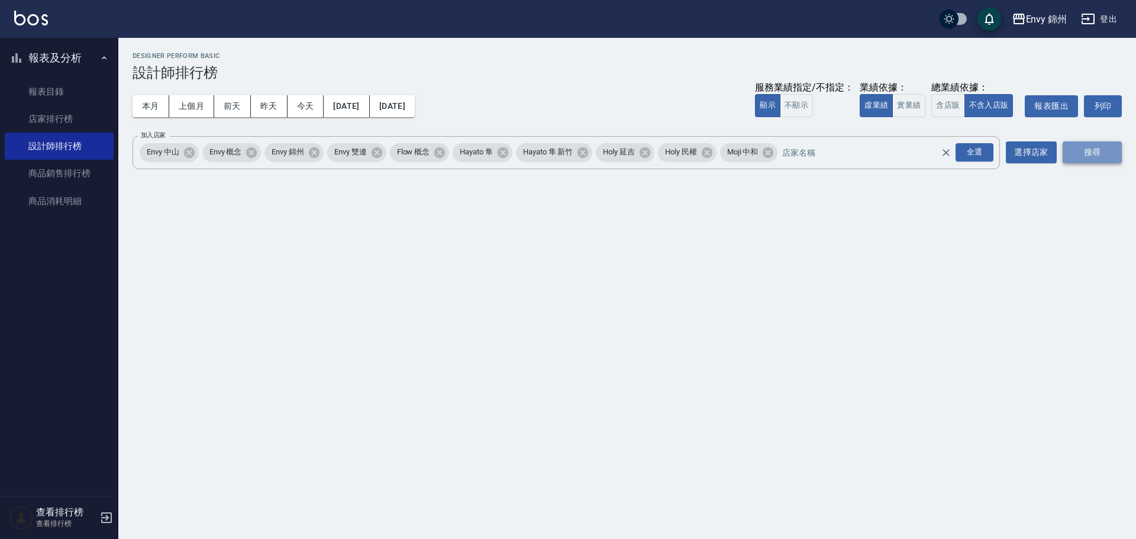
click at [1096, 151] on button "搜尋" at bounding box center [1092, 152] width 59 height 22
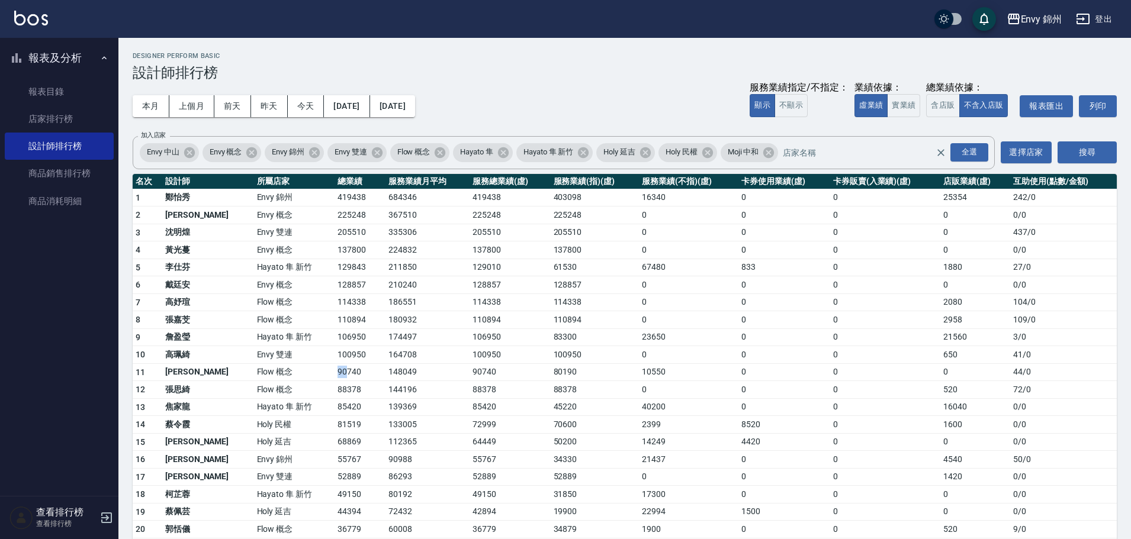
drag, startPoint x: 295, startPoint y: 372, endPoint x: 306, endPoint y: 369, distance: 10.9
click at [334, 369] on td "90740" at bounding box center [359, 372] width 51 height 18
drag, startPoint x: 297, startPoint y: 461, endPoint x: 305, endPoint y: 462, distance: 8.3
click at [334, 462] on td "55767" at bounding box center [359, 460] width 51 height 18
click at [334, 460] on td "55767" at bounding box center [359, 460] width 51 height 18
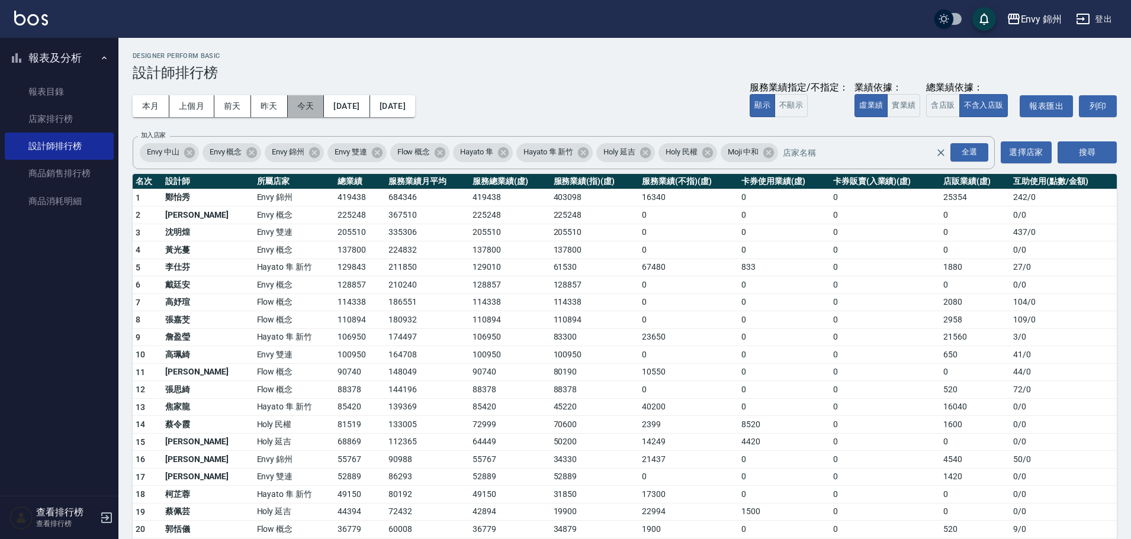
click at [298, 102] on button "今天" at bounding box center [306, 106] width 37 height 22
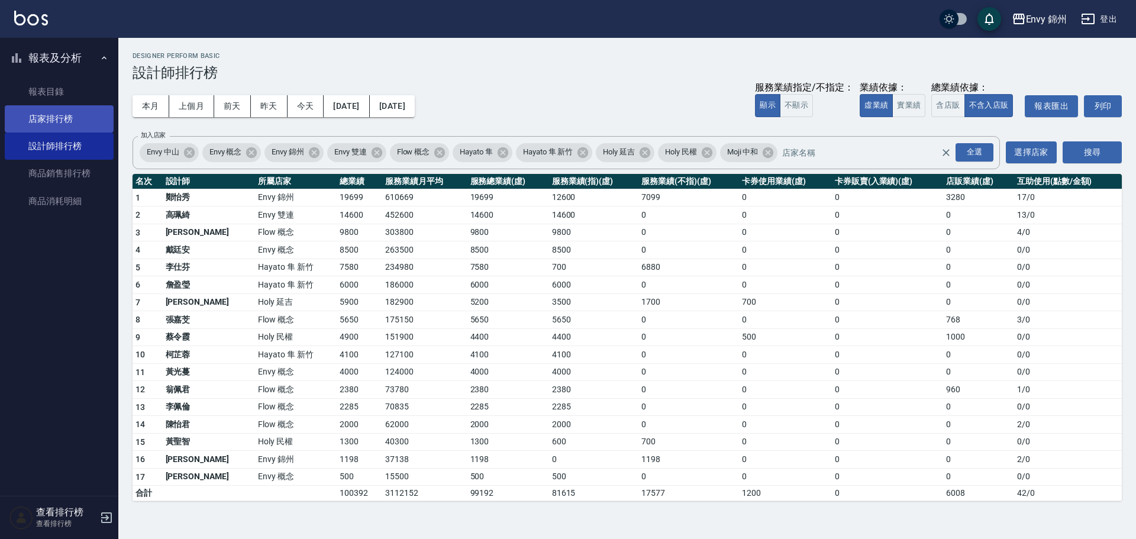
click at [80, 114] on link "店家排行榜" at bounding box center [59, 118] width 109 height 27
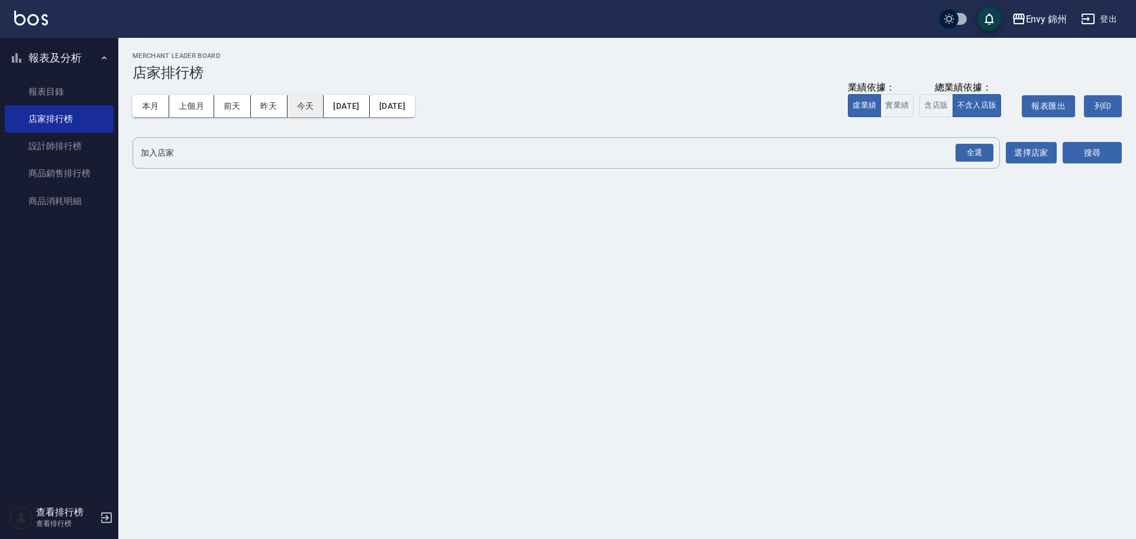
click at [309, 109] on button "今天" at bounding box center [306, 106] width 37 height 22
click at [974, 154] on div "全選" at bounding box center [975, 153] width 38 height 18
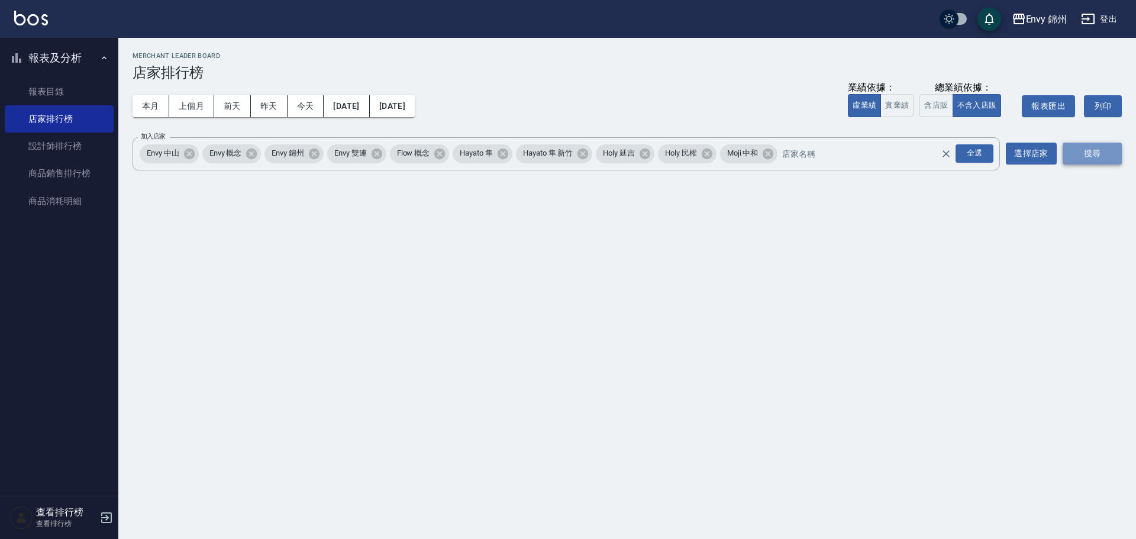
click at [1117, 154] on button "搜尋" at bounding box center [1092, 154] width 59 height 22
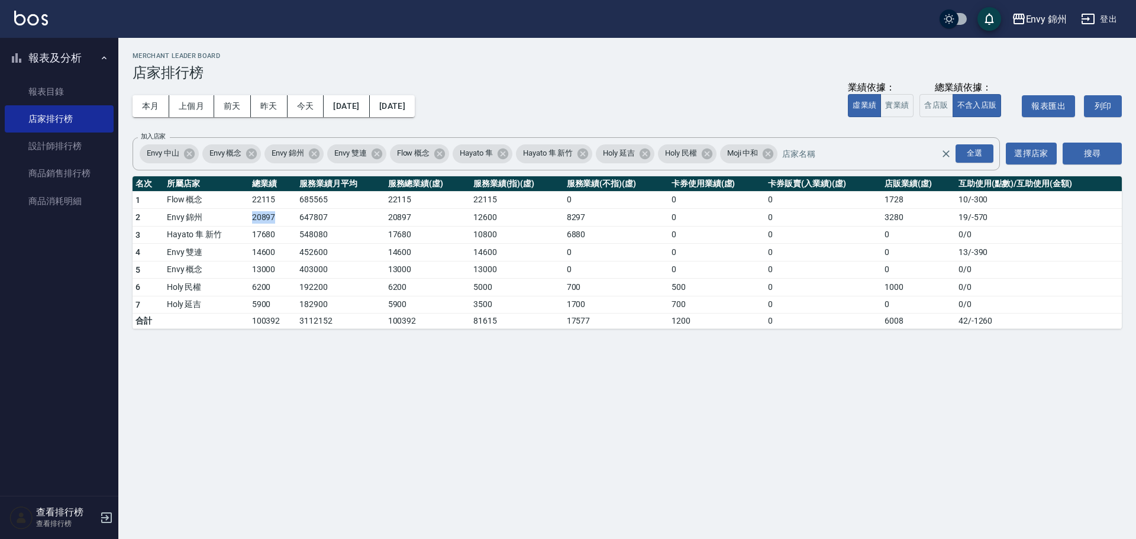
drag, startPoint x: 242, startPoint y: 222, endPoint x: 275, endPoint y: 224, distance: 33.2
click at [275, 224] on tr "2 Envy 錦州 20897 647807 20897 12600 8297 0 0 3280 19 / -570" at bounding box center [628, 218] width 990 height 18
click at [1108, 15] on button "登出" at bounding box center [1100, 19] width 46 height 22
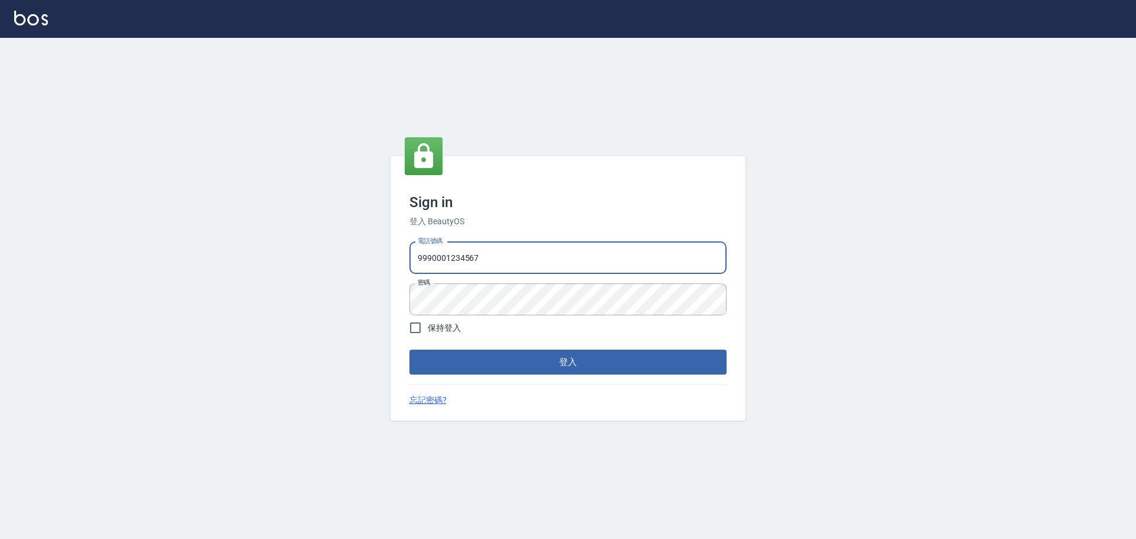
drag, startPoint x: 518, startPoint y: 257, endPoint x: 518, endPoint y: 273, distance: 16.0
click at [518, 257] on input "9990001234567" at bounding box center [568, 258] width 317 height 32
type input "25153595"
click at [549, 348] on form "電話號碼 25153595 電話號碼 密碼 密碼 保持登入 登入" at bounding box center [568, 306] width 317 height 138
click at [559, 357] on button "登入" at bounding box center [568, 362] width 317 height 25
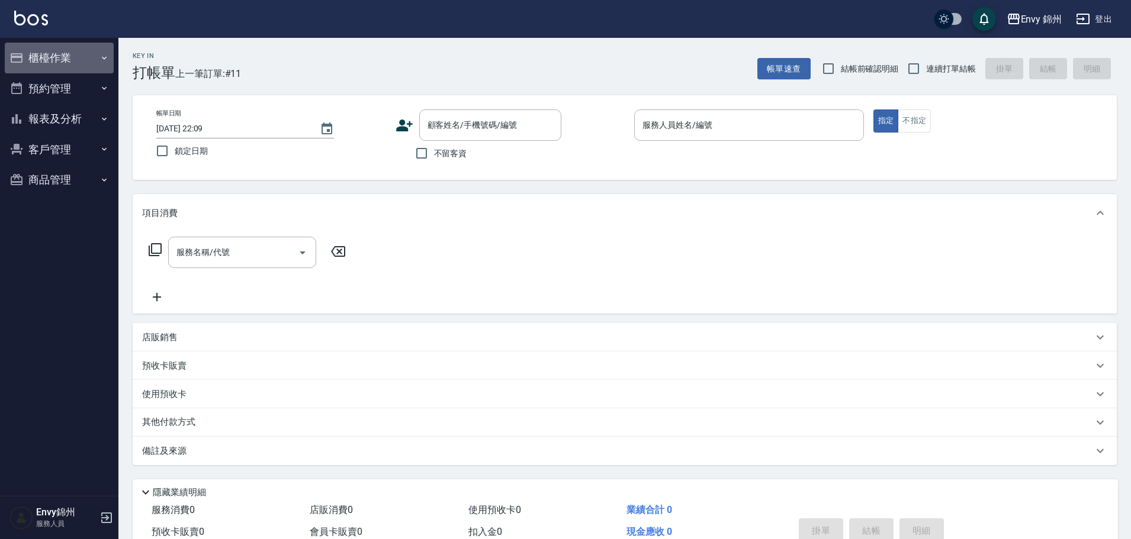
click at [62, 65] on button "櫃檯作業" at bounding box center [59, 58] width 109 height 31
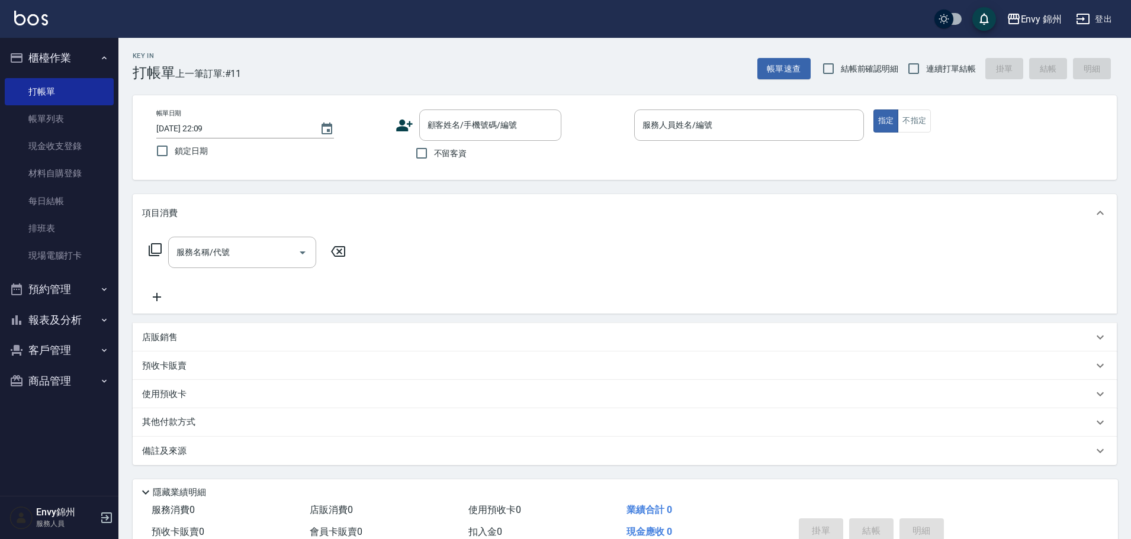
drag, startPoint x: 63, startPoint y: 318, endPoint x: 48, endPoint y: 310, distance: 17.0
click at [63, 318] on button "報表及分析" at bounding box center [59, 320] width 109 height 31
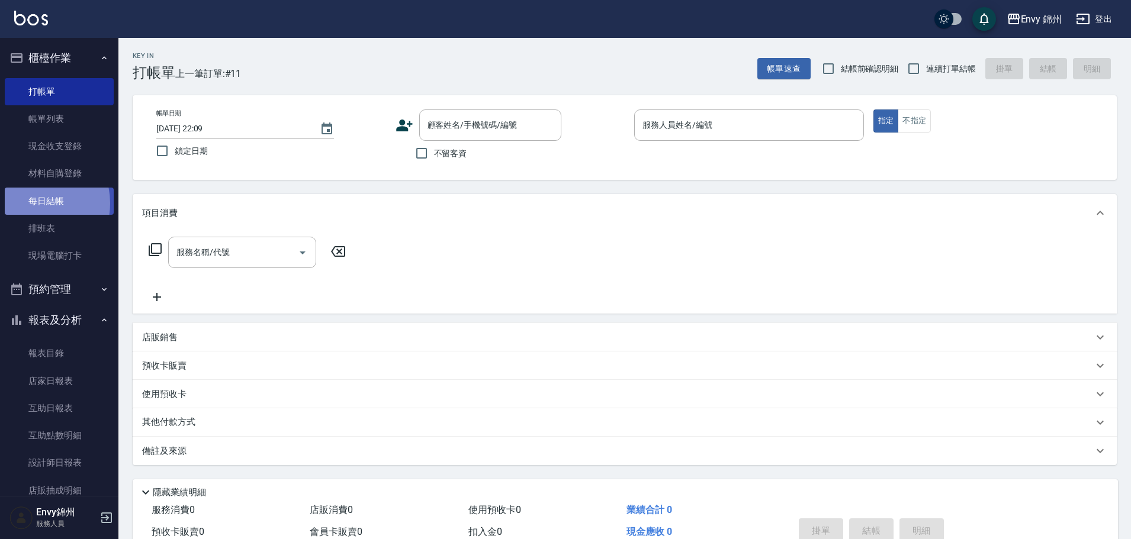
click at [28, 203] on link "每日結帳" at bounding box center [59, 201] width 109 height 27
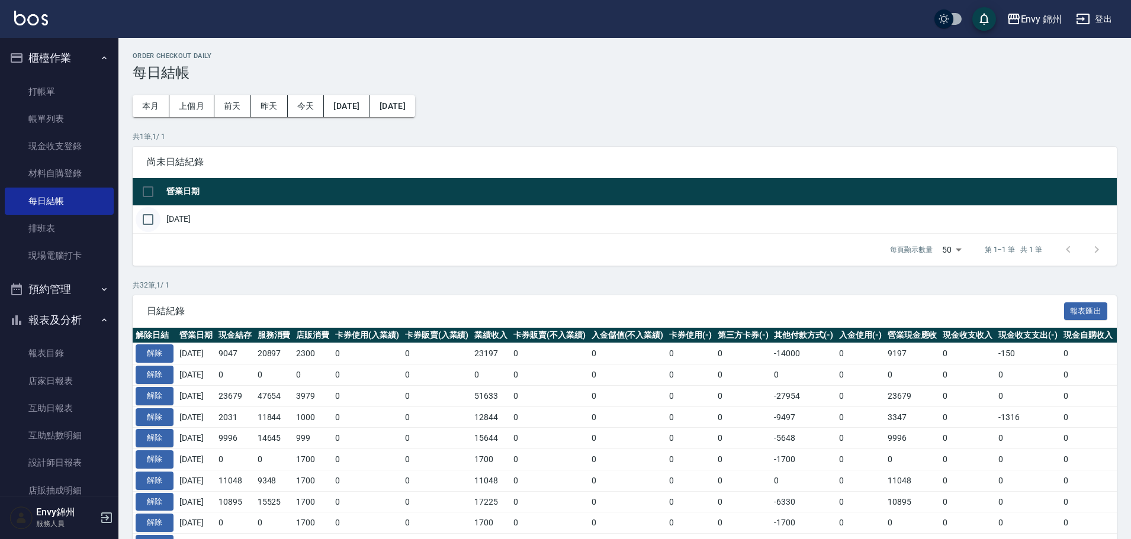
click at [141, 226] on input "checkbox" at bounding box center [148, 219] width 25 height 25
checkbox input "true"
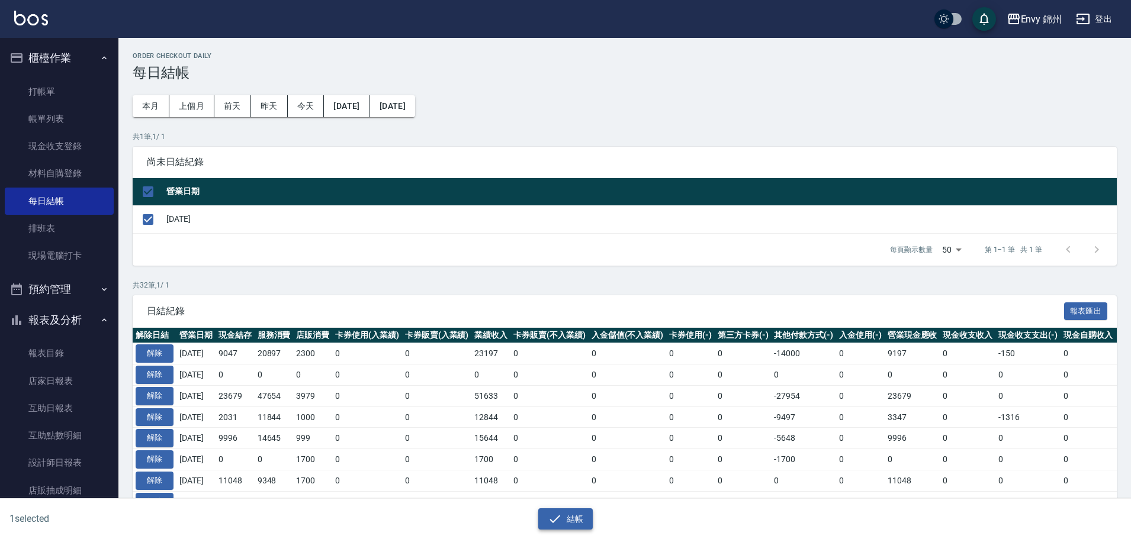
drag, startPoint x: 565, startPoint y: 527, endPoint x: 561, endPoint y: 518, distance: 9.8
click at [563, 523] on button "結帳" at bounding box center [565, 519] width 55 height 22
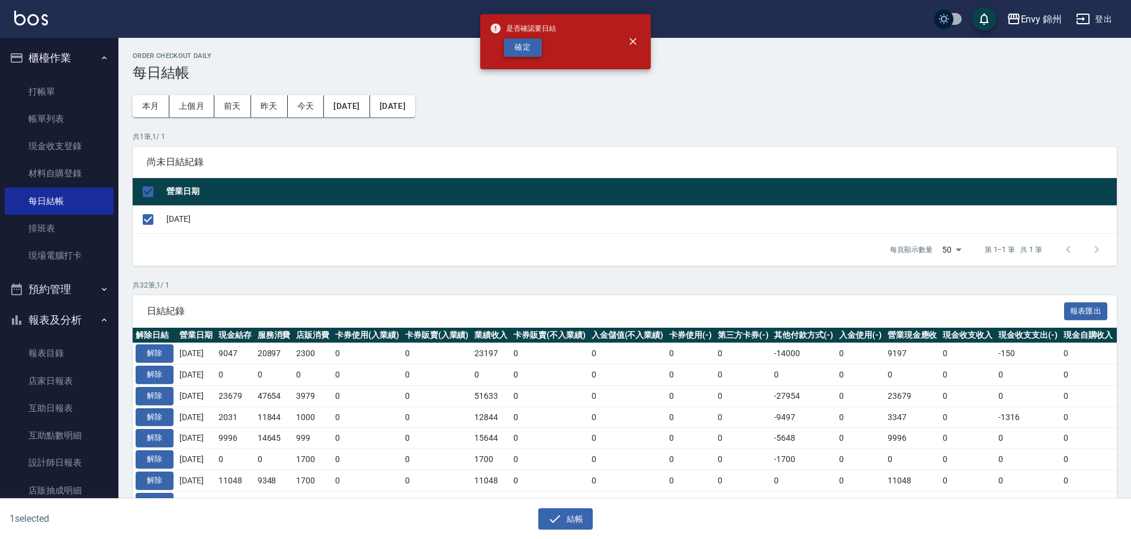
click at [530, 49] on button "確定" at bounding box center [523, 47] width 38 height 18
checkbox input "false"
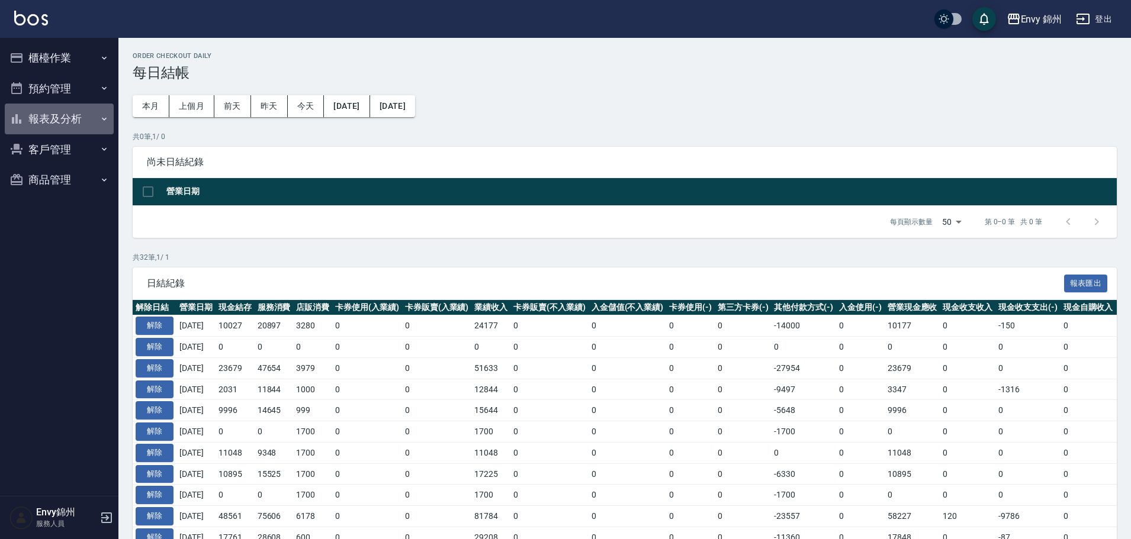
click at [53, 104] on button "報表及分析" at bounding box center [59, 119] width 109 height 31
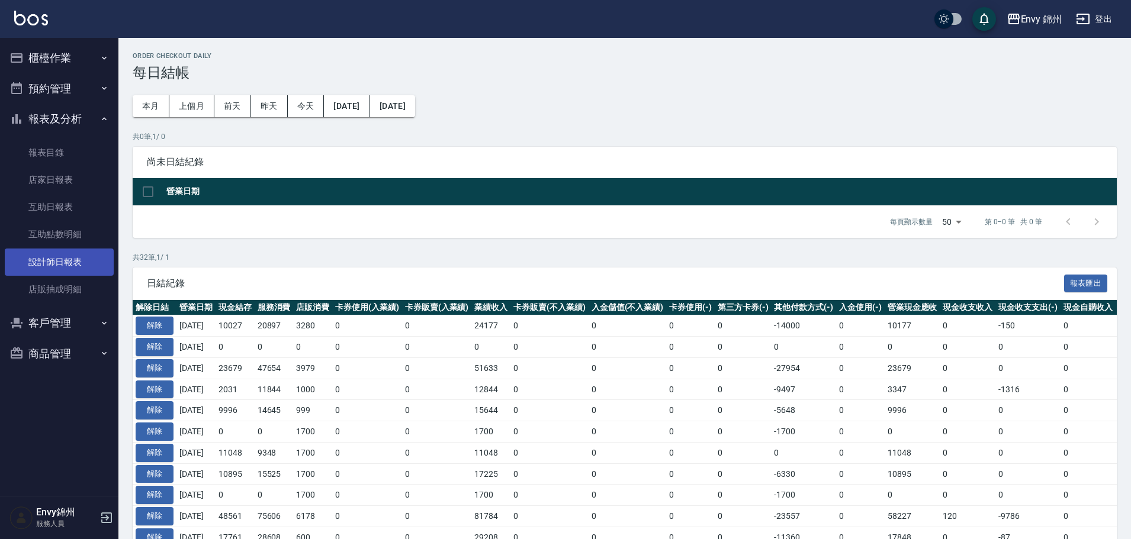
click at [62, 257] on link "設計師日報表" at bounding box center [59, 262] width 109 height 27
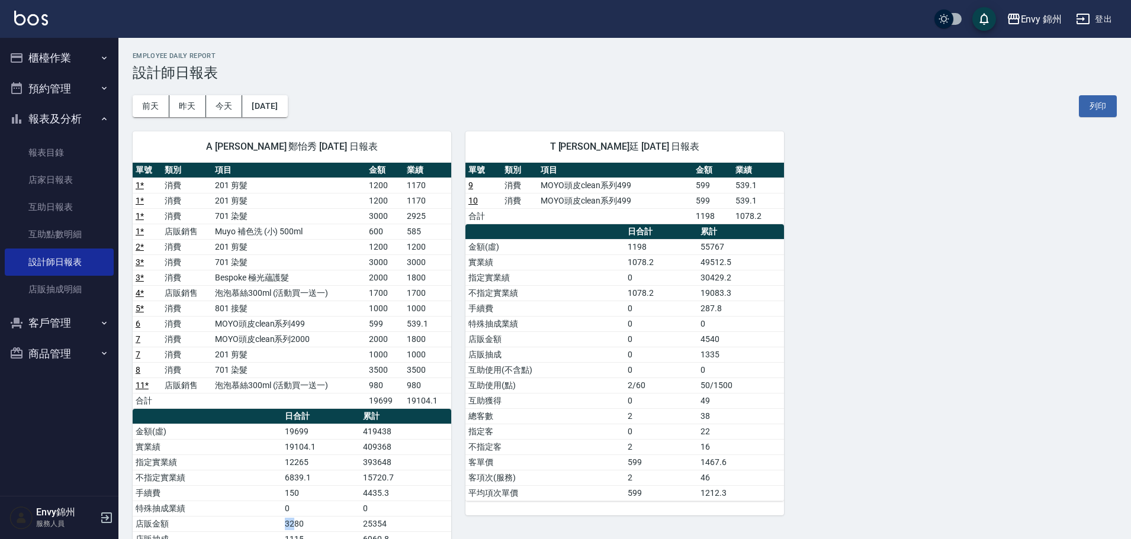
drag, startPoint x: 285, startPoint y: 526, endPoint x: 295, endPoint y: 526, distance: 9.5
click at [295, 526] on td "3280" at bounding box center [321, 523] width 78 height 15
click at [1106, 14] on button "登出" at bounding box center [1094, 19] width 46 height 22
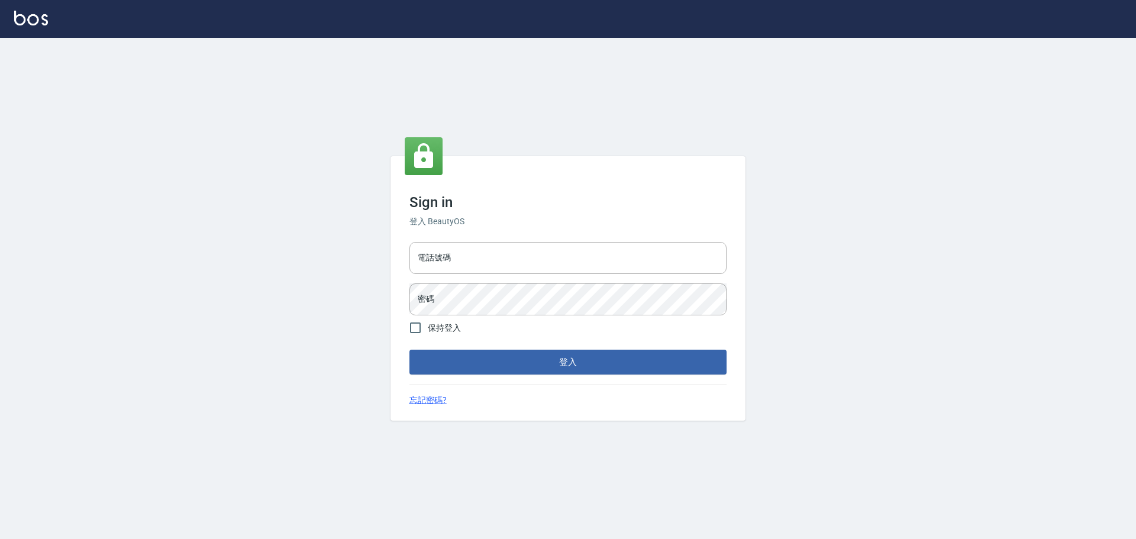
type input "25153595"
